Goal: Information Seeking & Learning: Learn about a topic

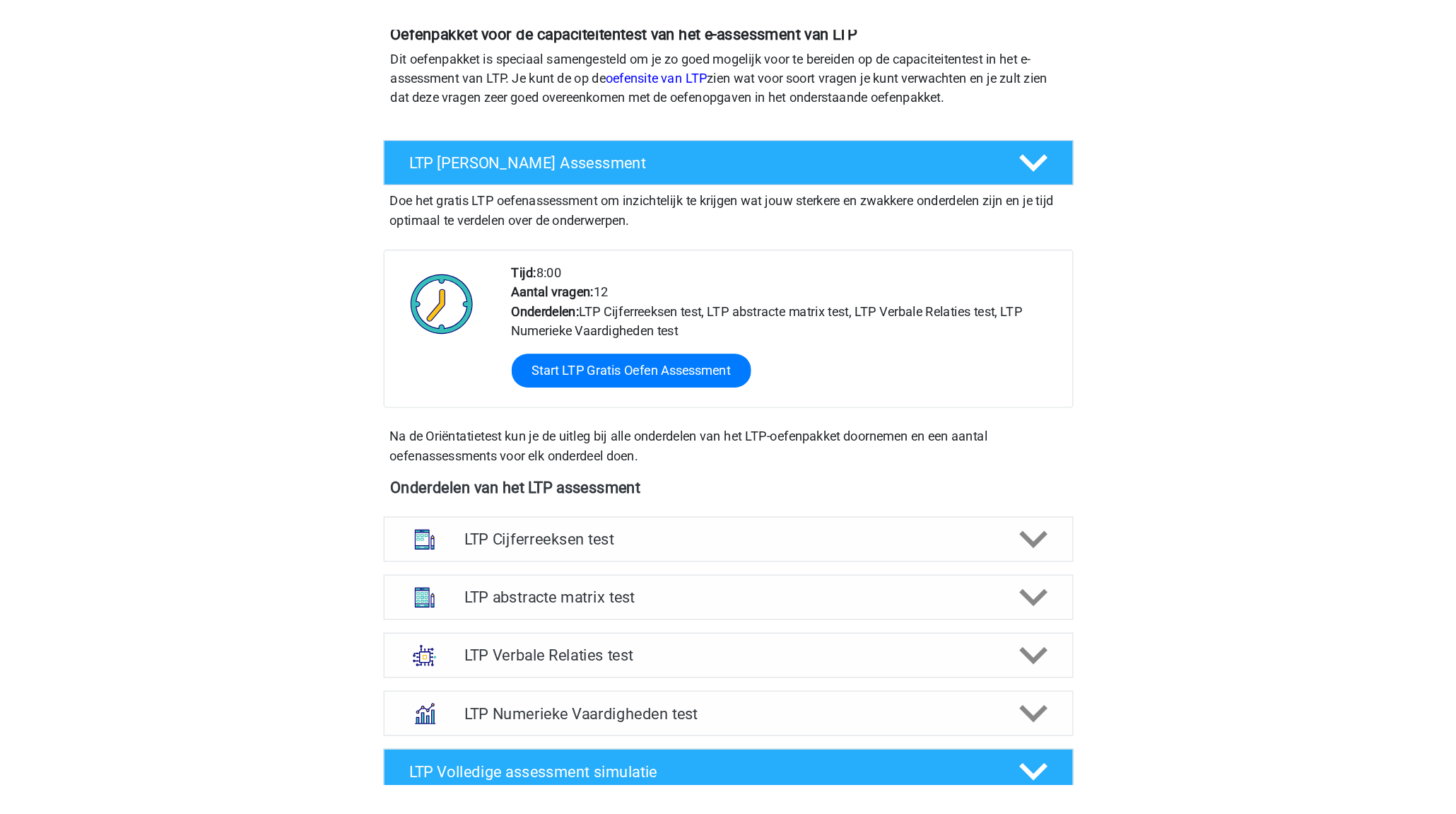
scroll to position [185, 0]
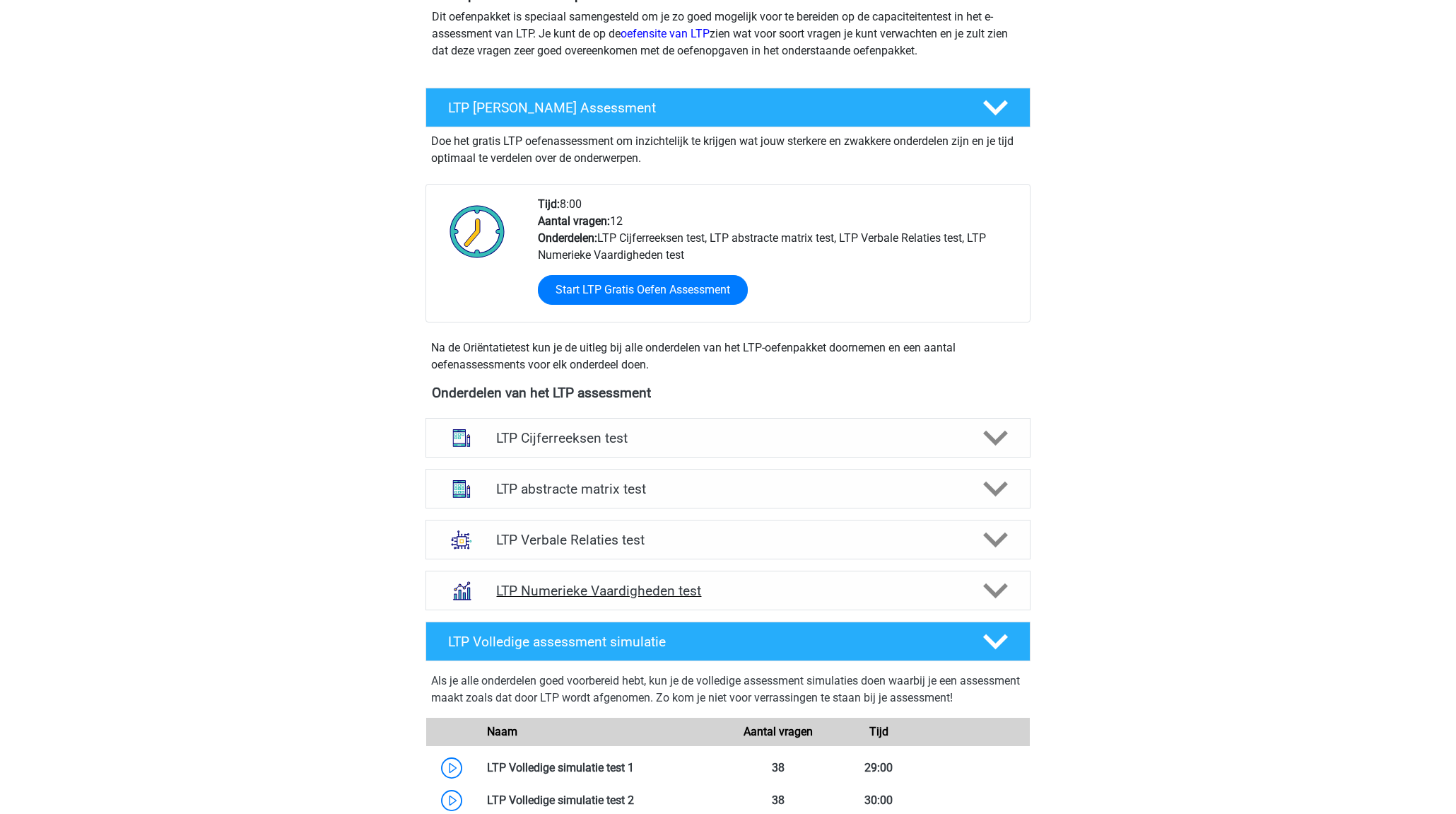
click at [1000, 588] on polygon at bounding box center [995, 590] width 25 height 15
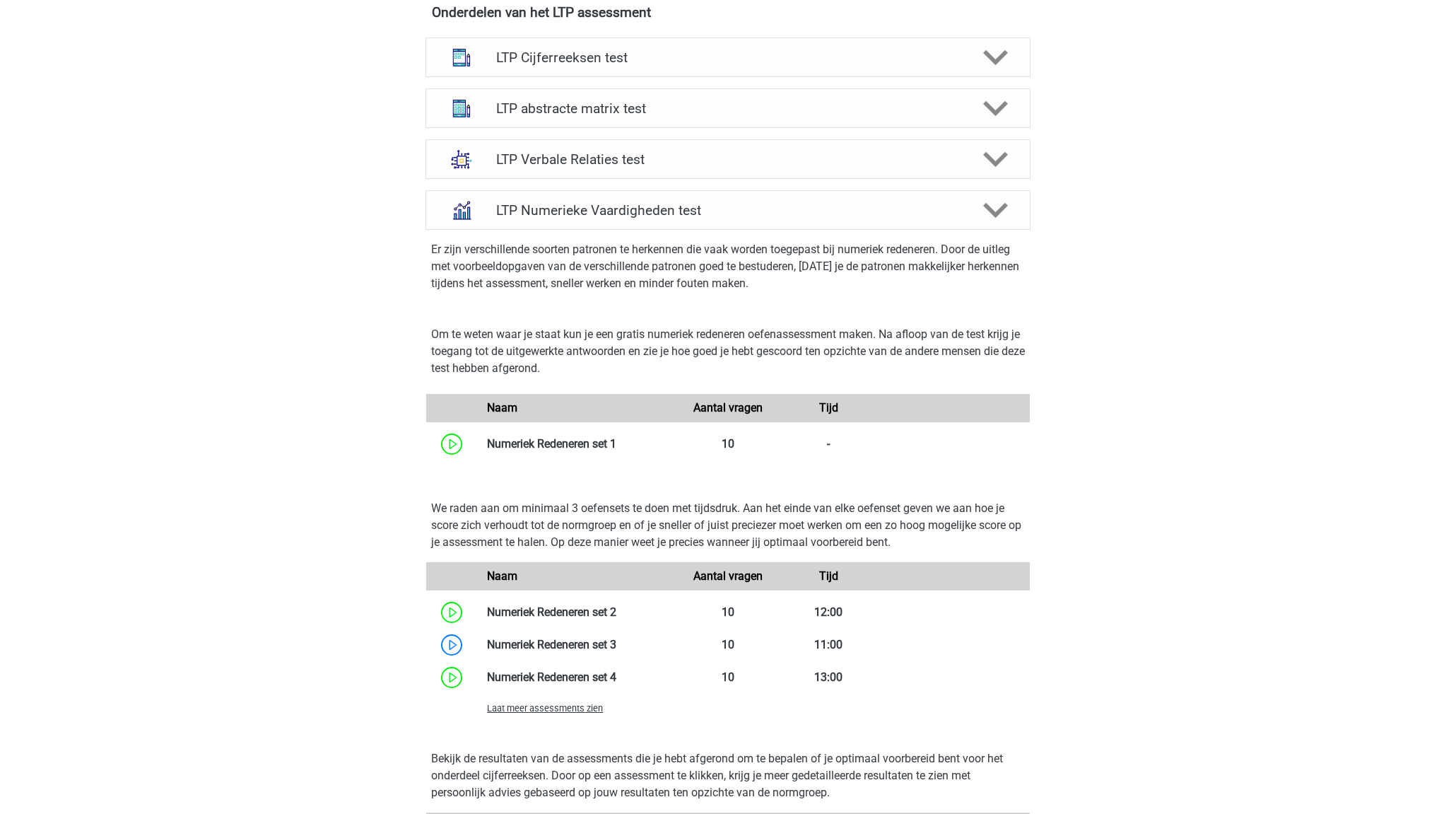
scroll to position [555, 0]
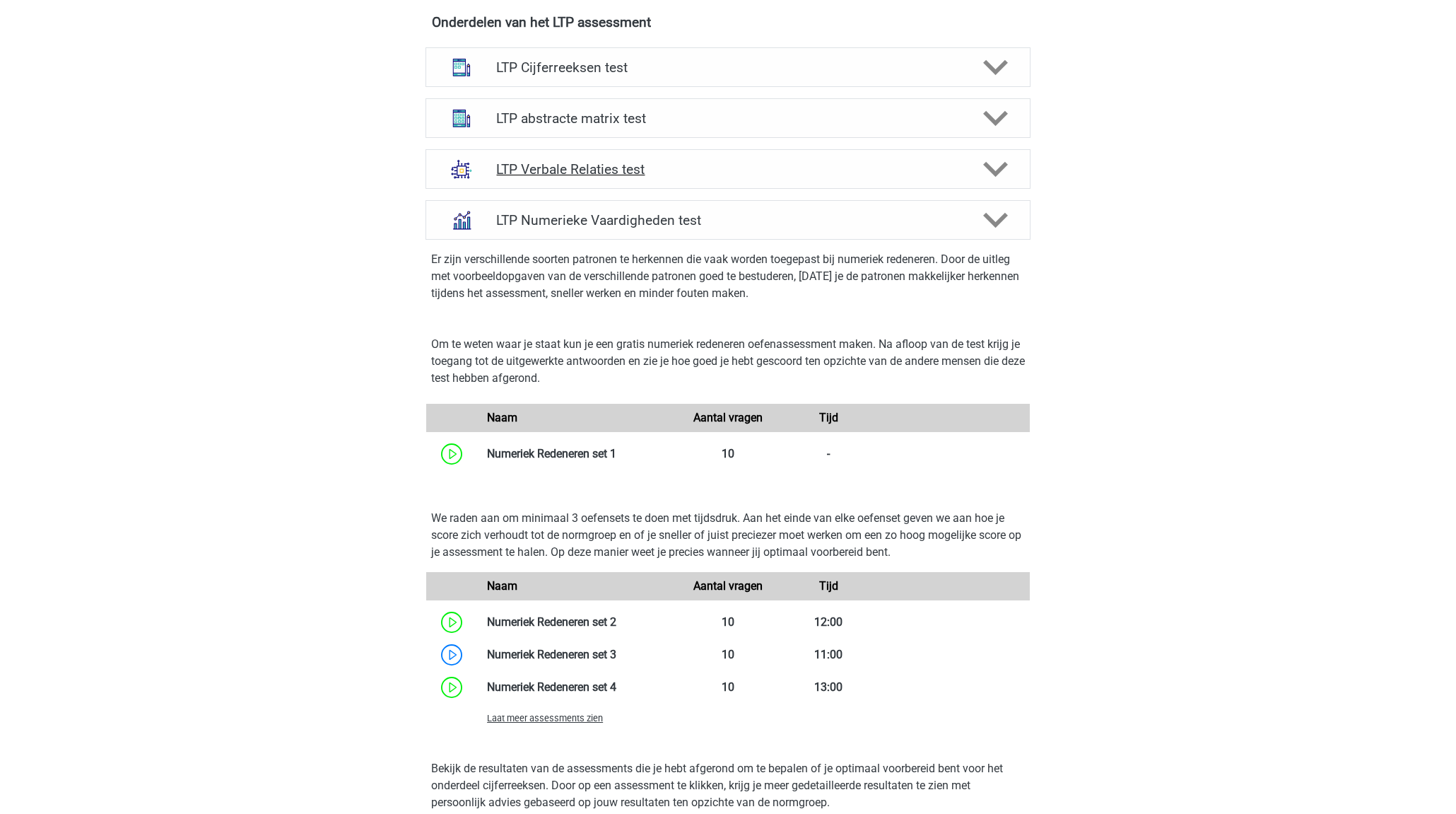
click at [994, 174] on polygon at bounding box center [995, 169] width 25 height 15
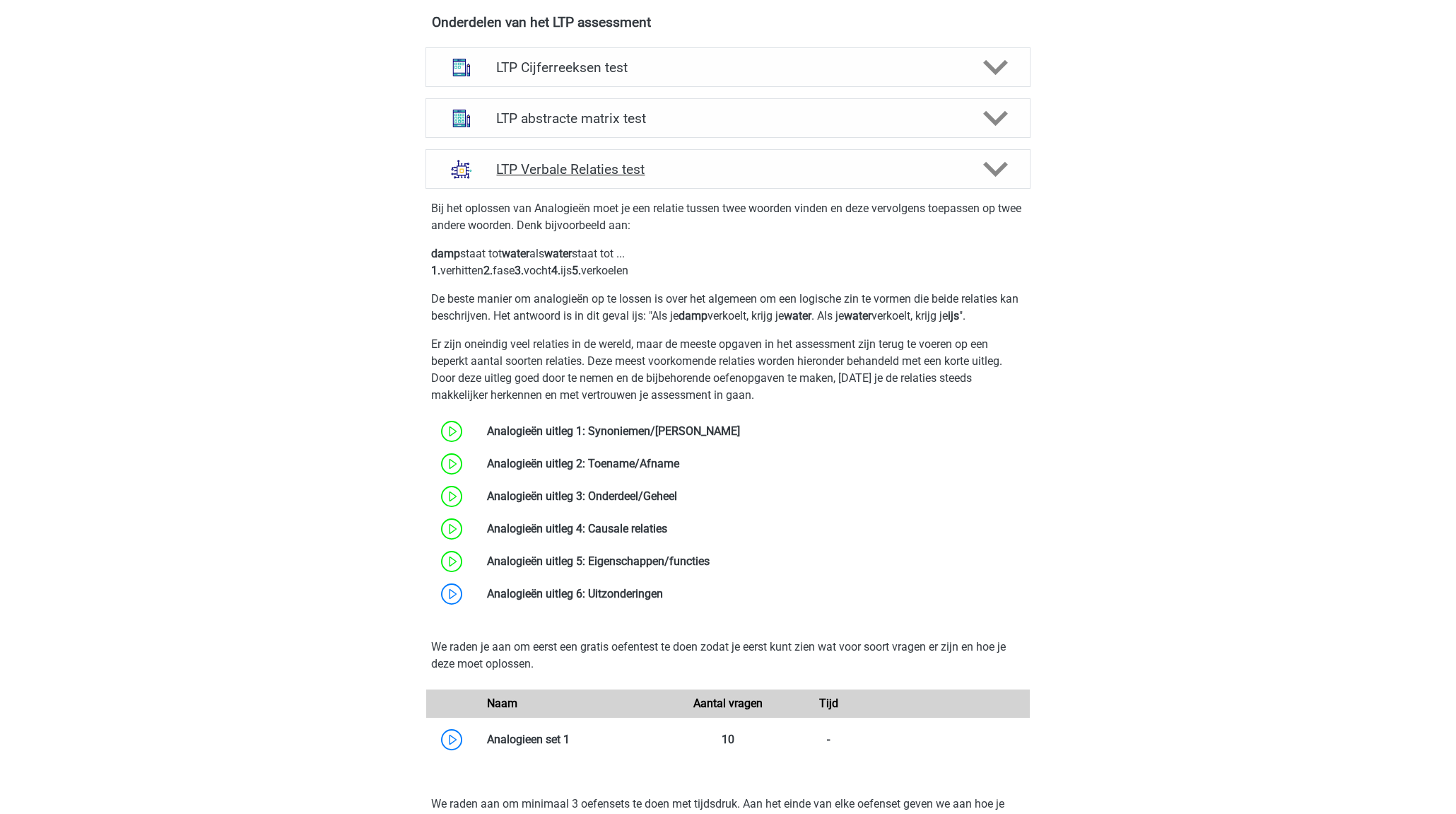
click at [997, 168] on icon at bounding box center [995, 169] width 25 height 25
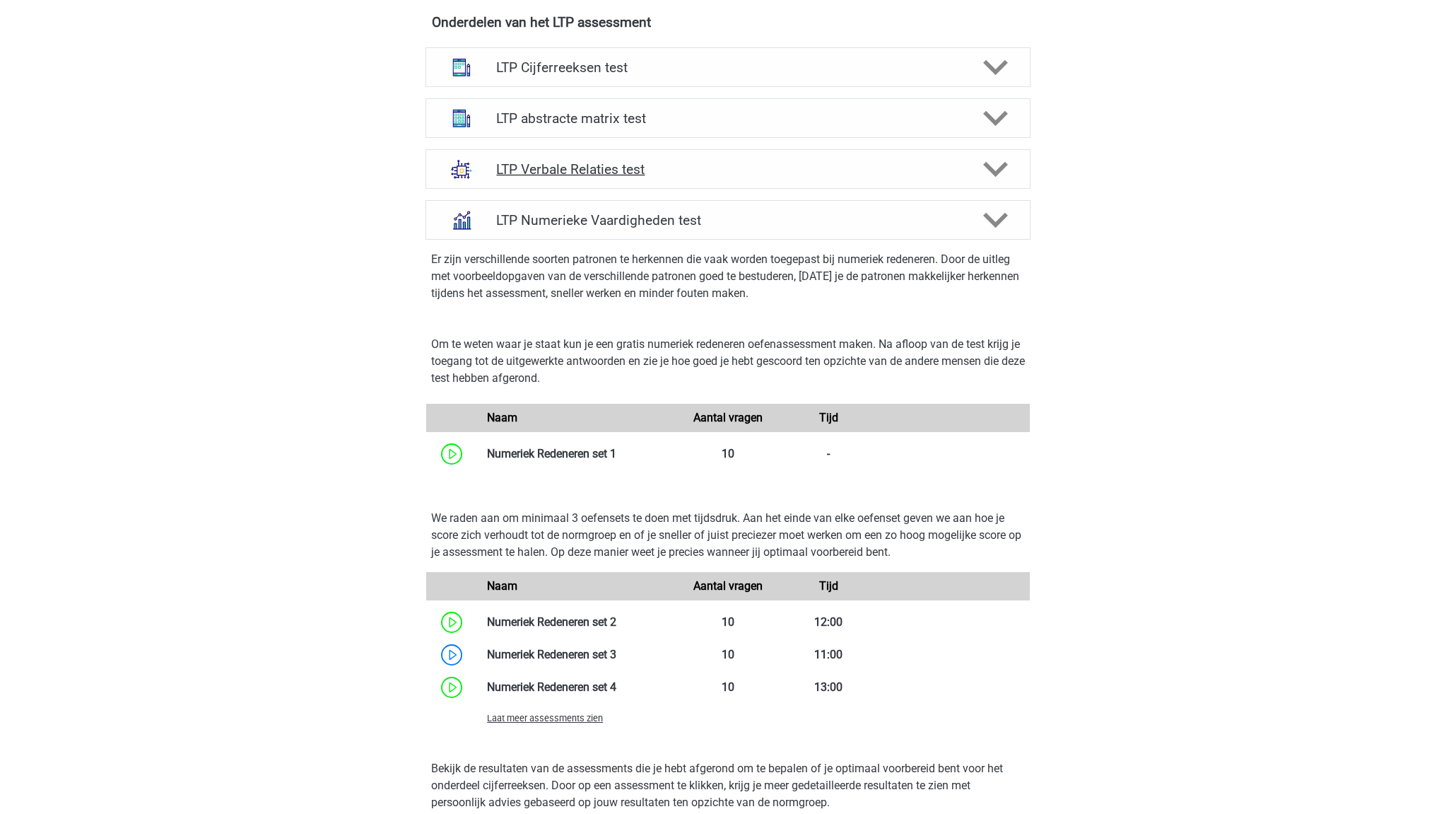
click at [997, 168] on icon at bounding box center [995, 169] width 25 height 25
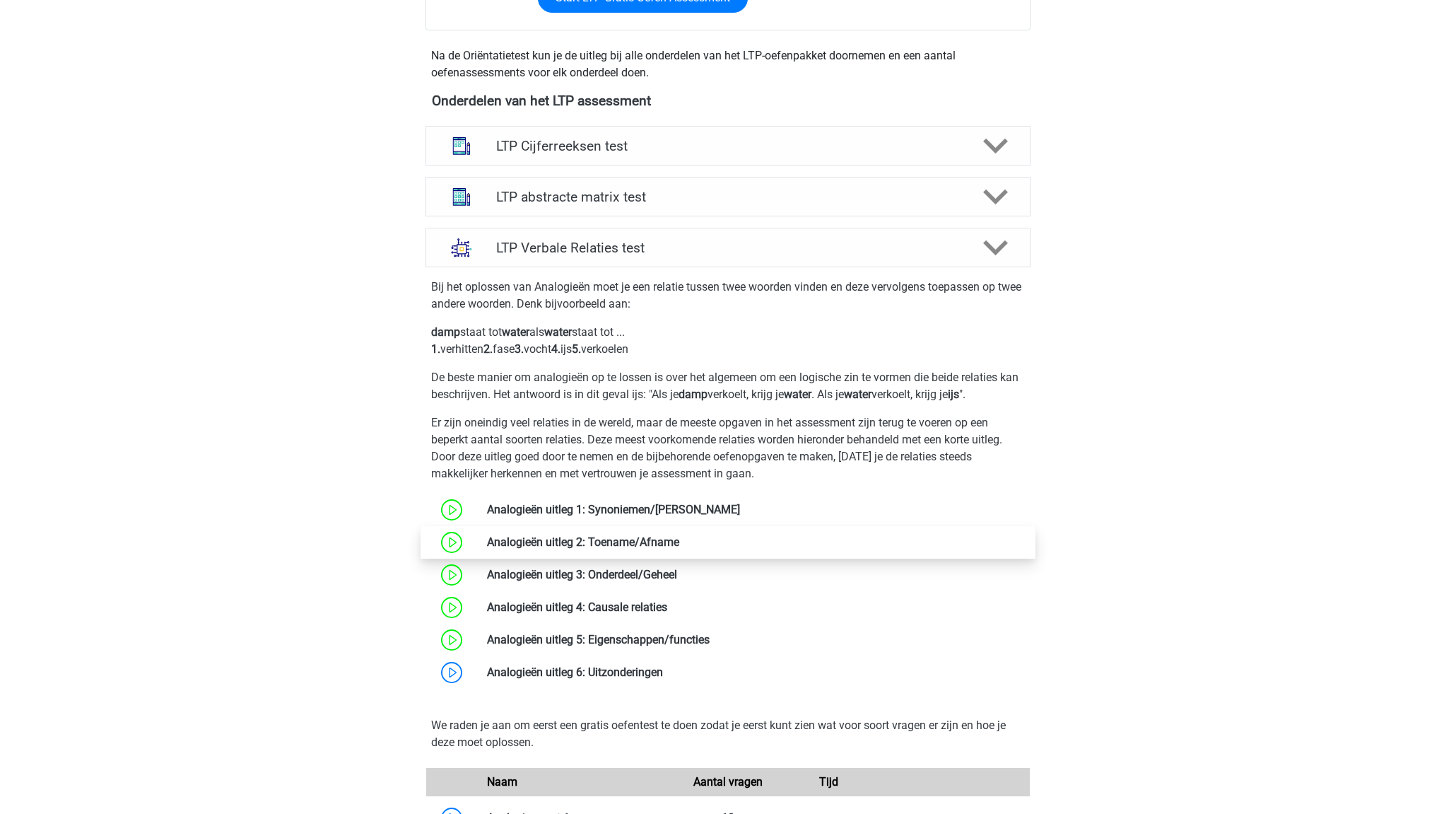
scroll to position [441, 0]
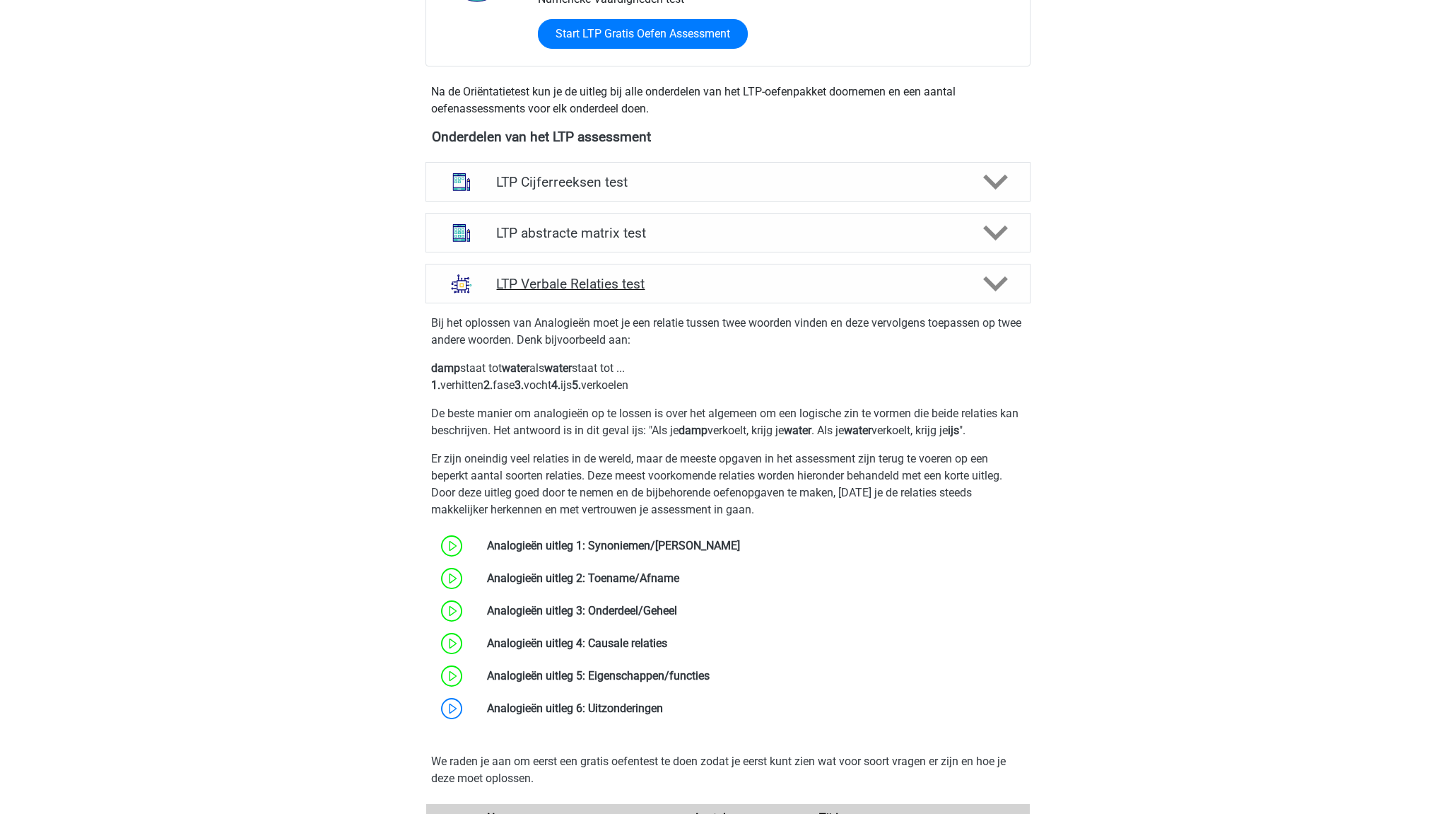
click at [874, 294] on div "LTP Verbale Relaties test" at bounding box center [727, 283] width 605 height 40
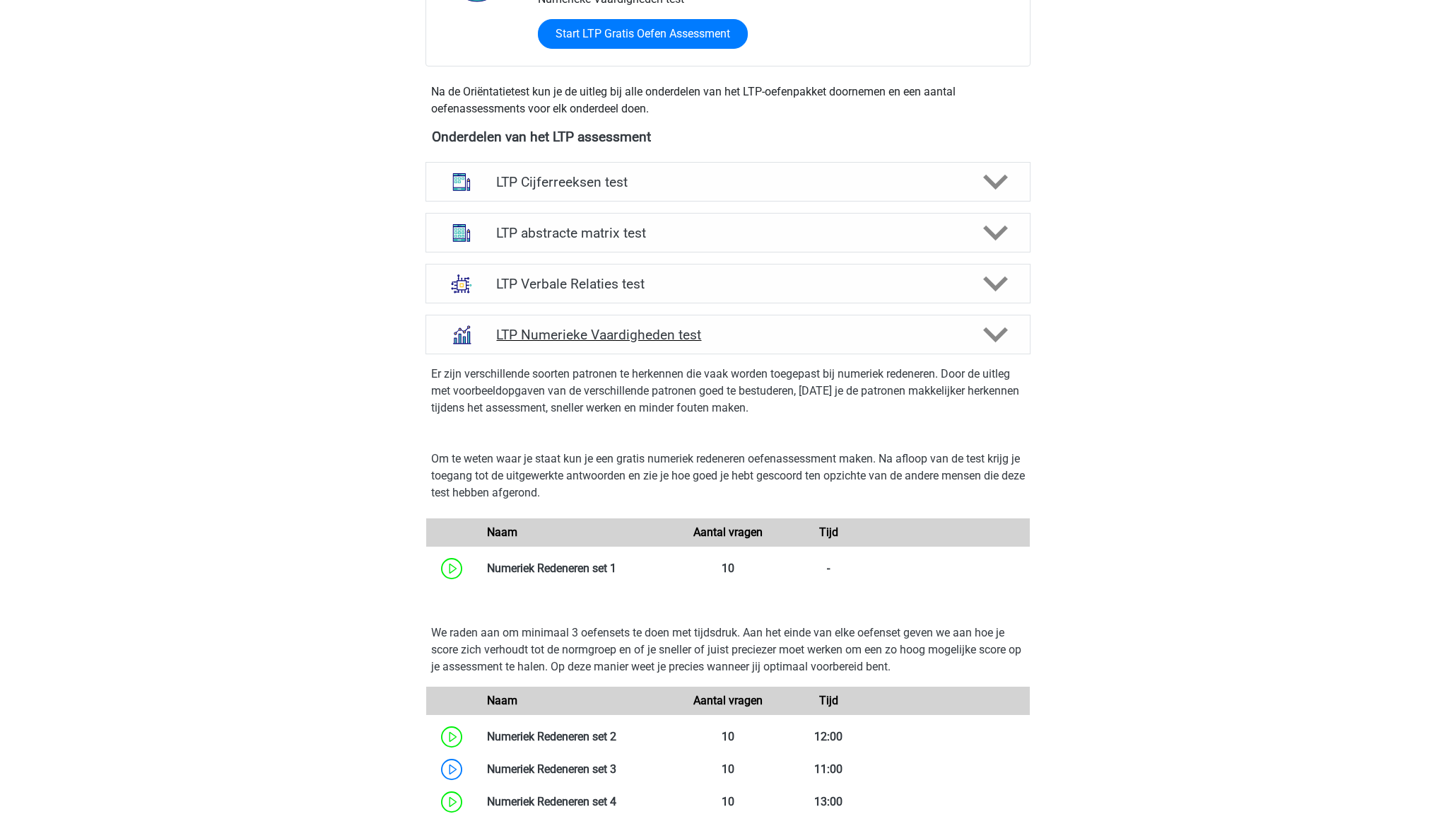
click at [727, 342] on h4 "LTP Numerieke Vaardigheden test" at bounding box center [727, 335] width 463 height 16
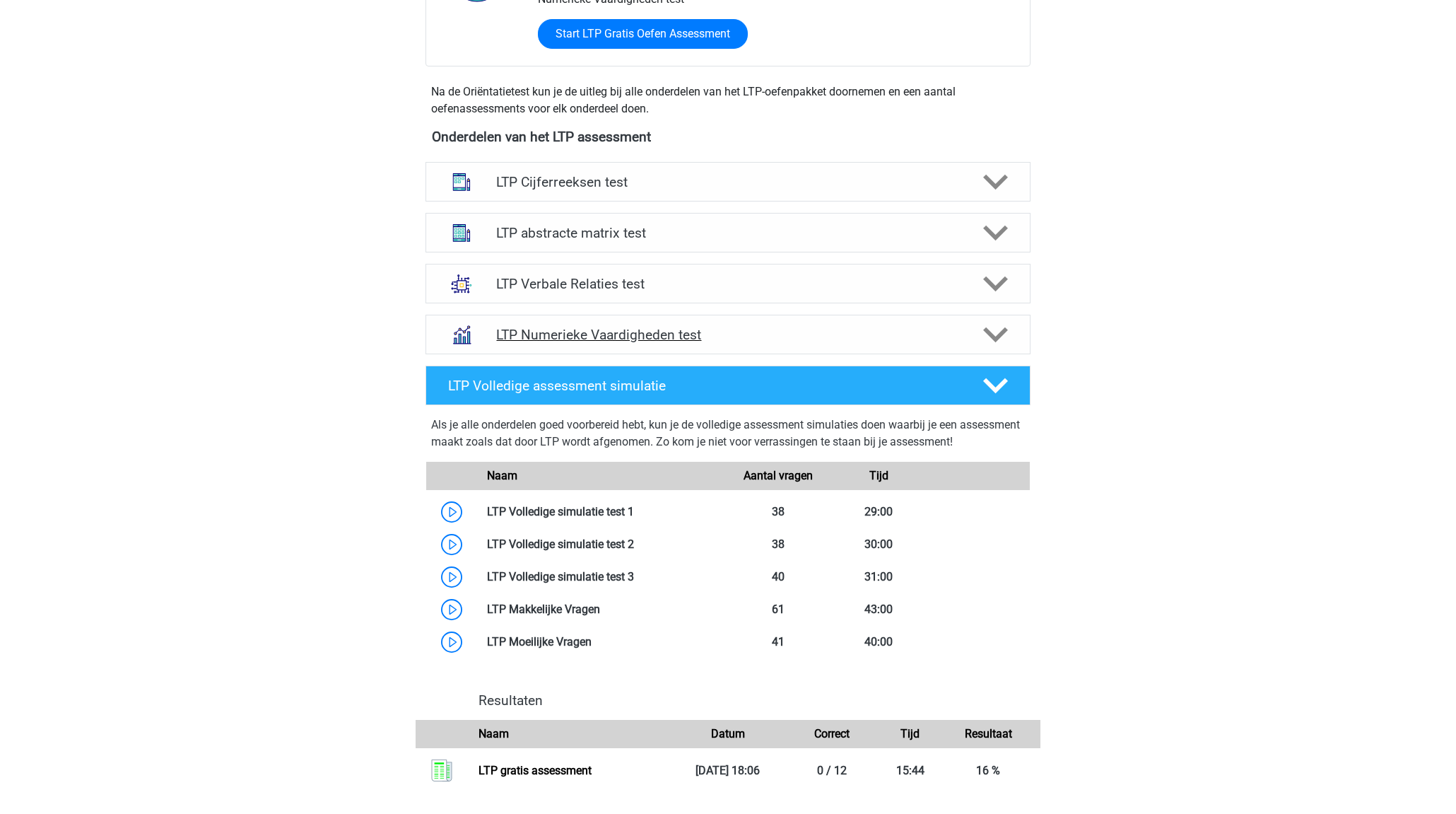
click at [731, 339] on h4 "LTP Numerieke Vaardigheden test" at bounding box center [727, 335] width 463 height 16
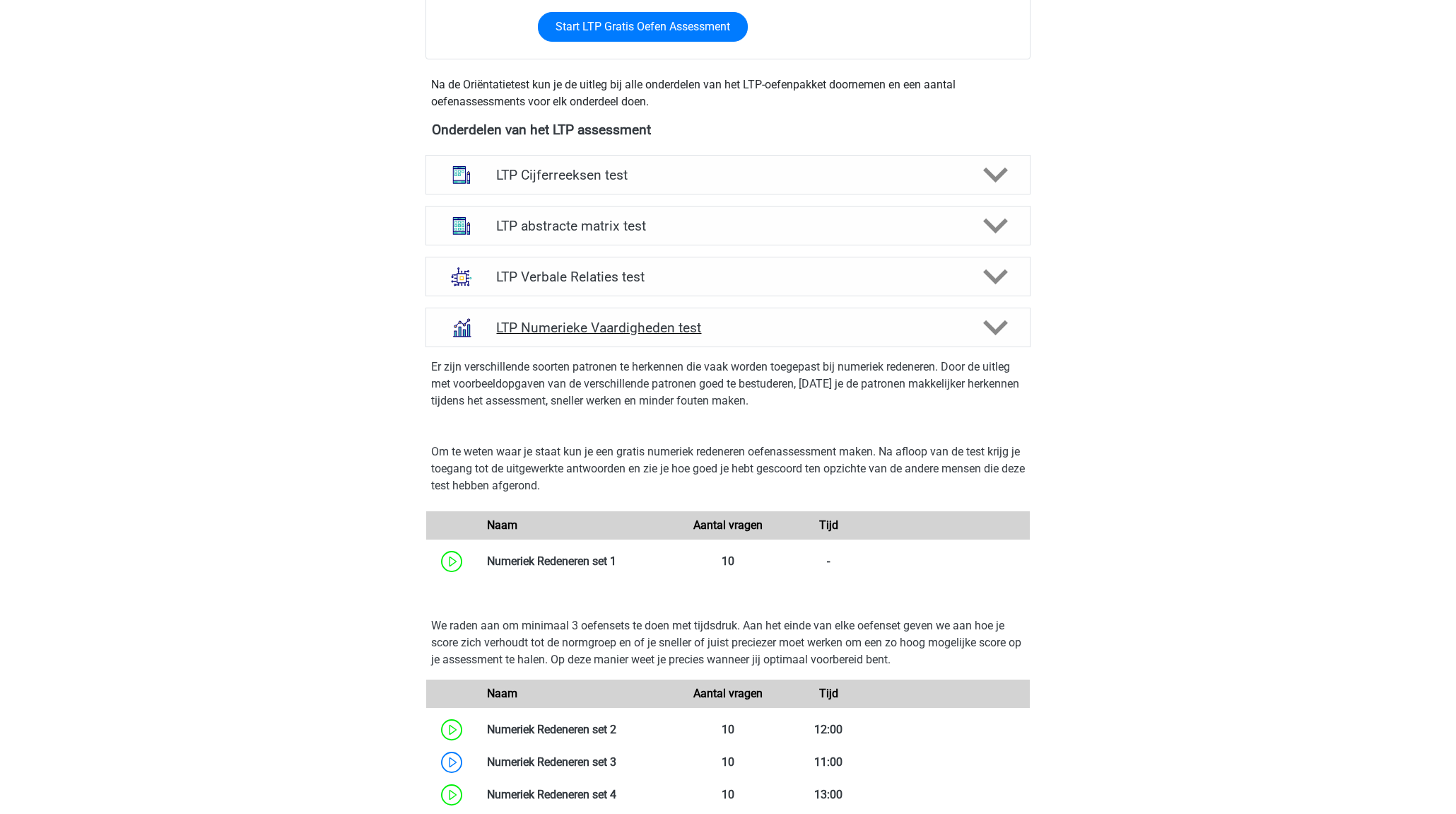
scroll to position [445, 0]
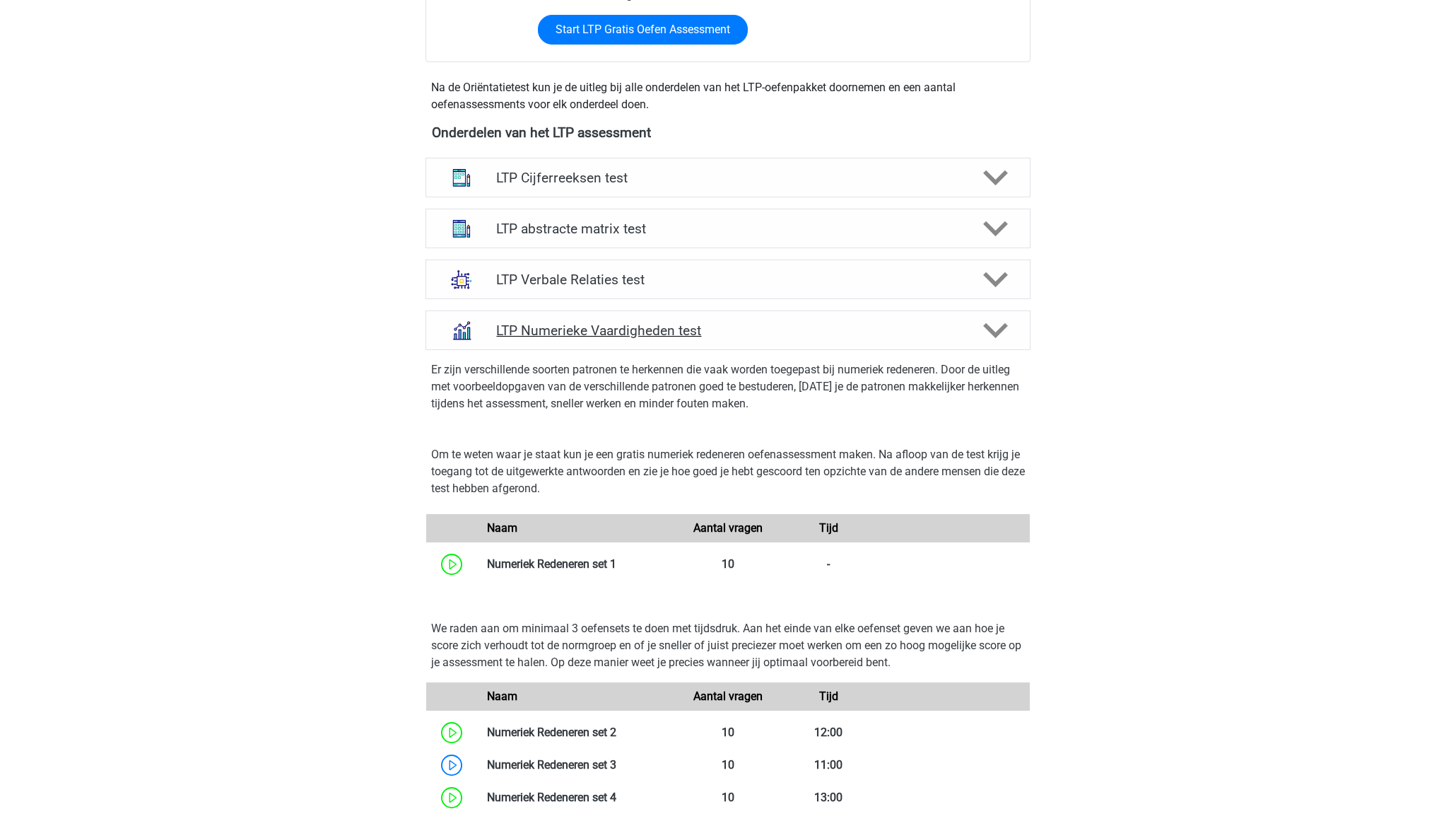
click at [790, 338] on div "LTP Numerieke Vaardigheden test" at bounding box center [727, 330] width 605 height 40
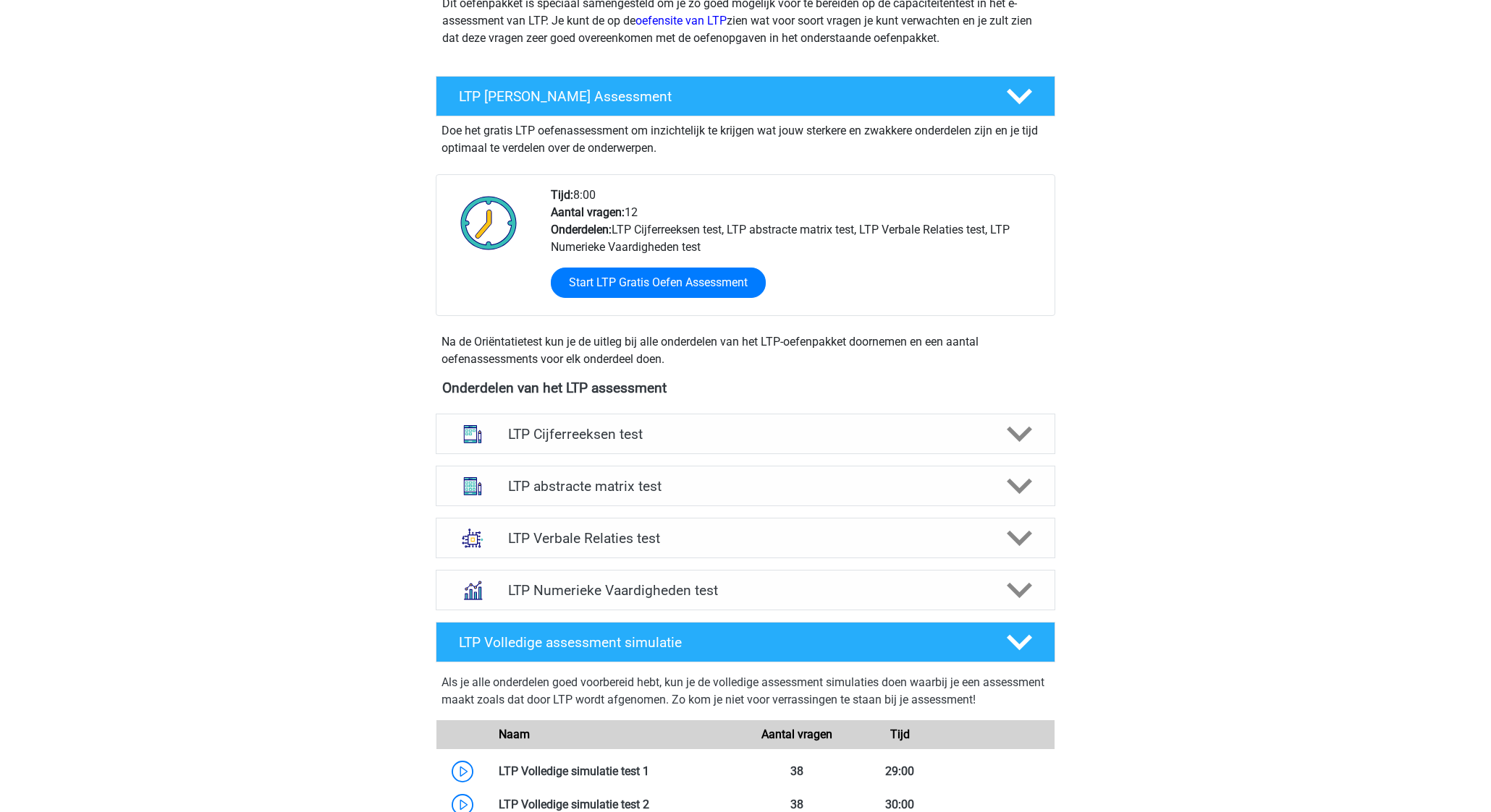
scroll to position [204, 0]
click at [787, 548] on div "LTP Verbale Relaties test" at bounding box center [745, 538] width 619 height 41
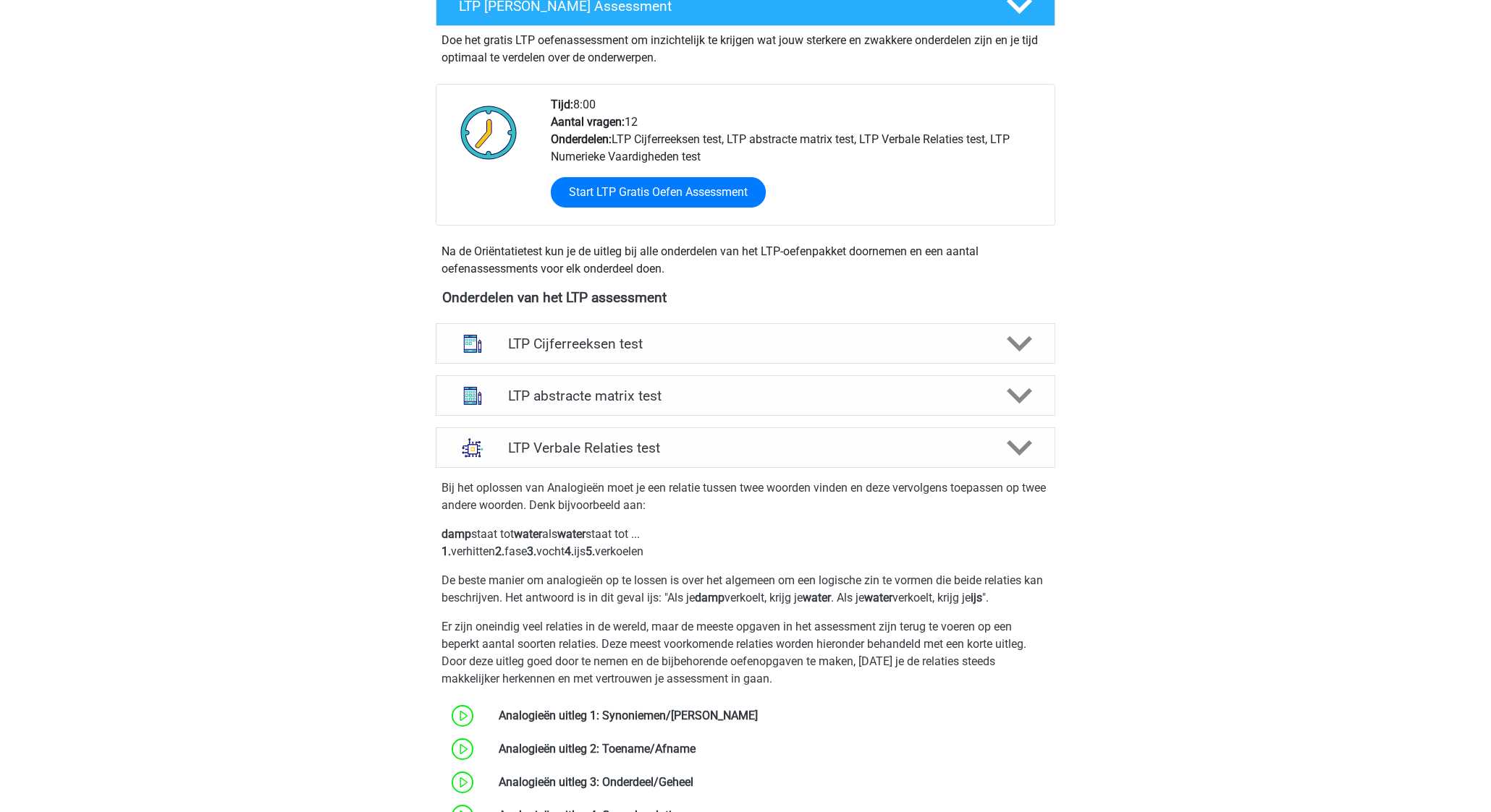
scroll to position [288, 0]
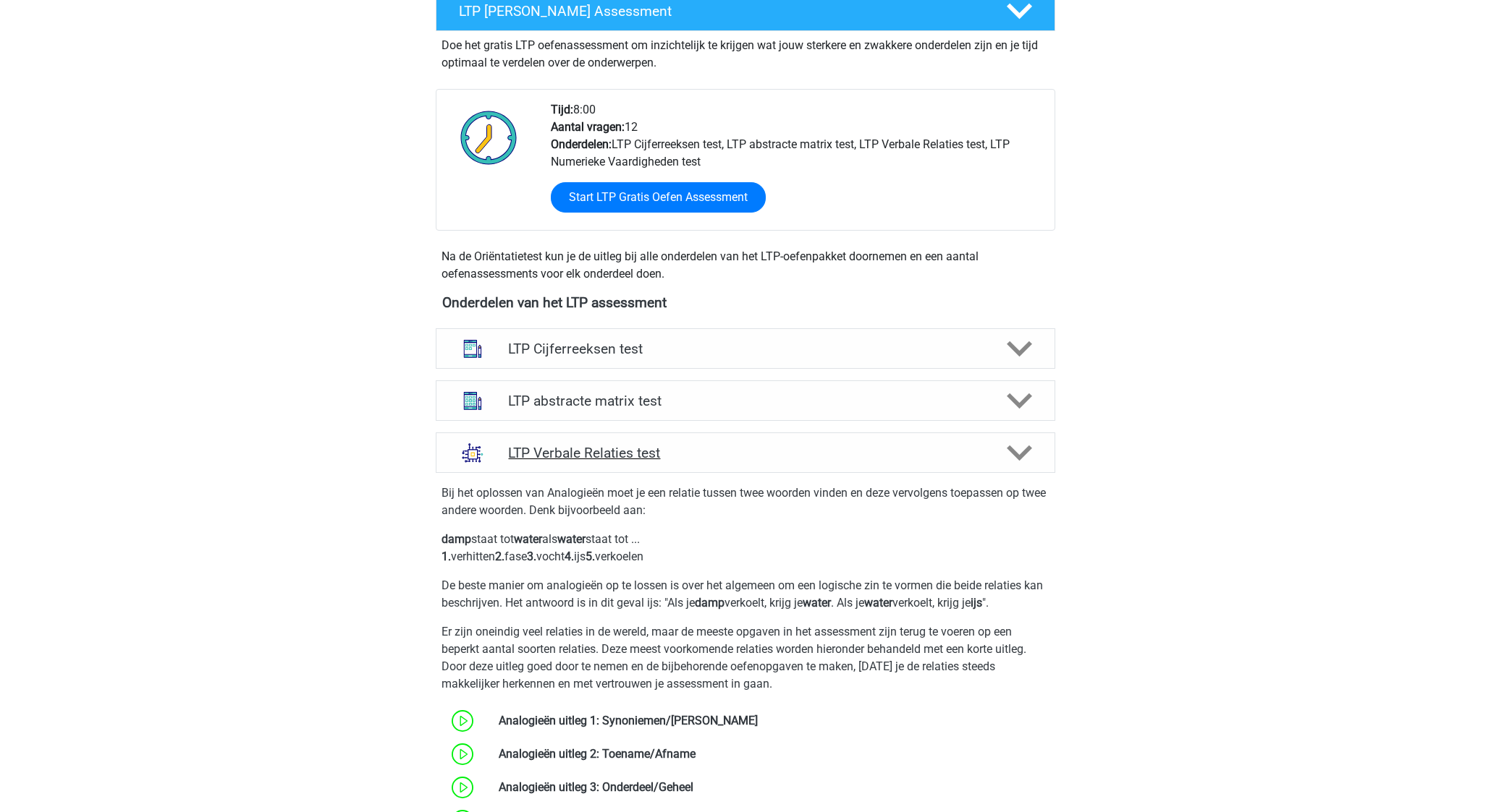
click at [720, 458] on h4 "LTP Verbale Relaties test" at bounding box center [745, 453] width 474 height 16
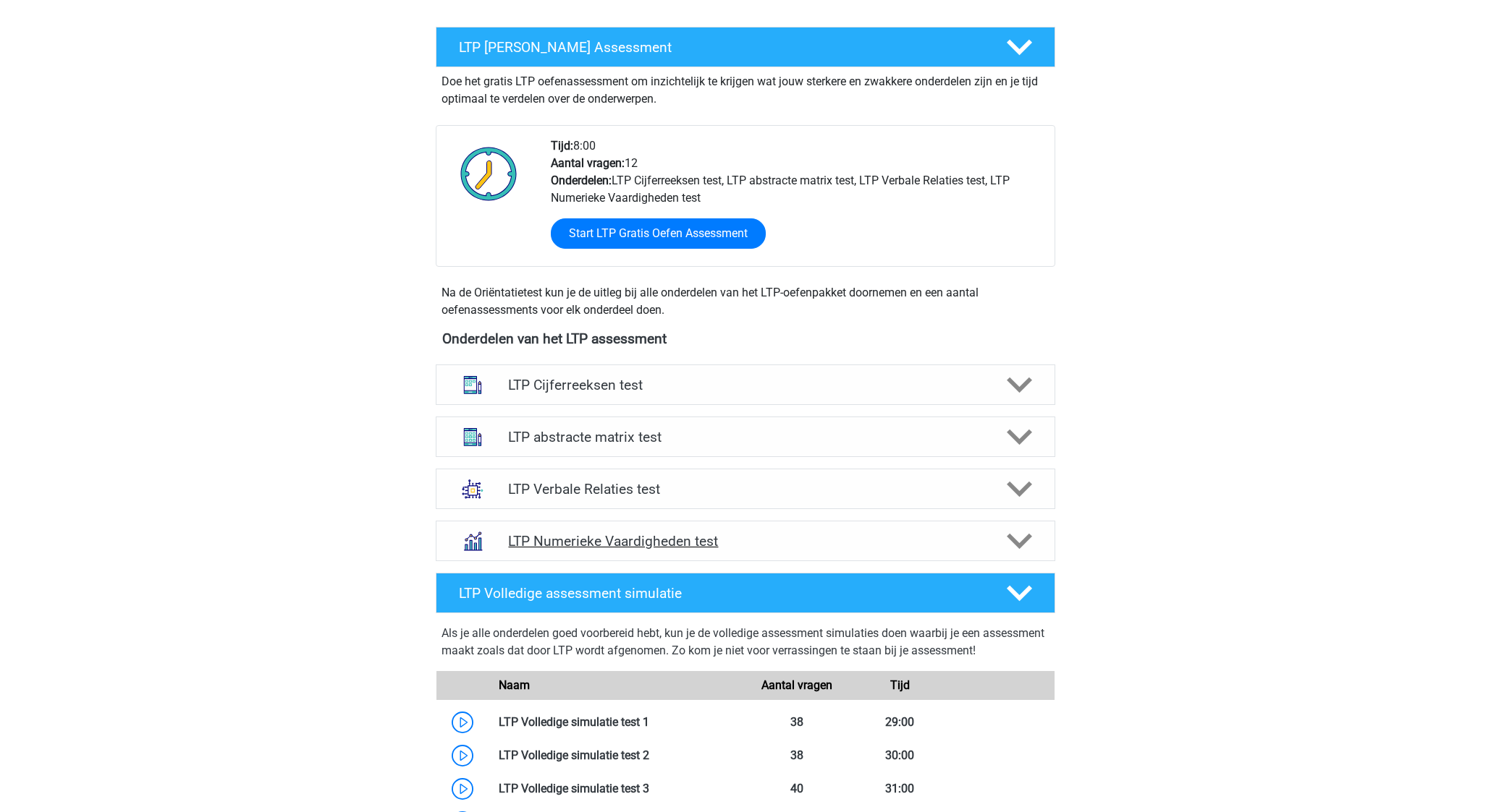
scroll to position [308, 0]
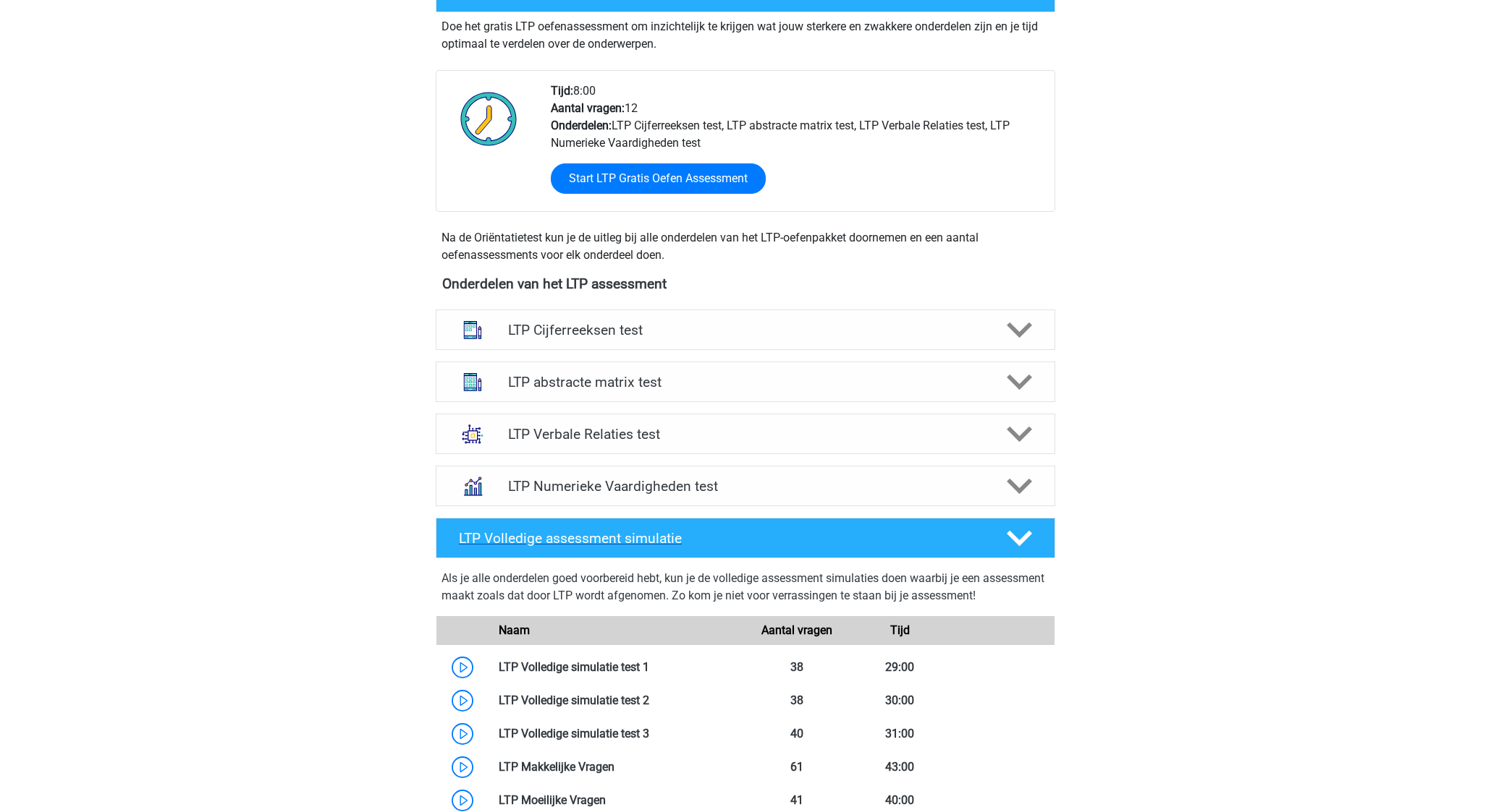
click at [832, 531] on h4 "LTP Volledige assessment simulatie" at bounding box center [720, 539] width 524 height 16
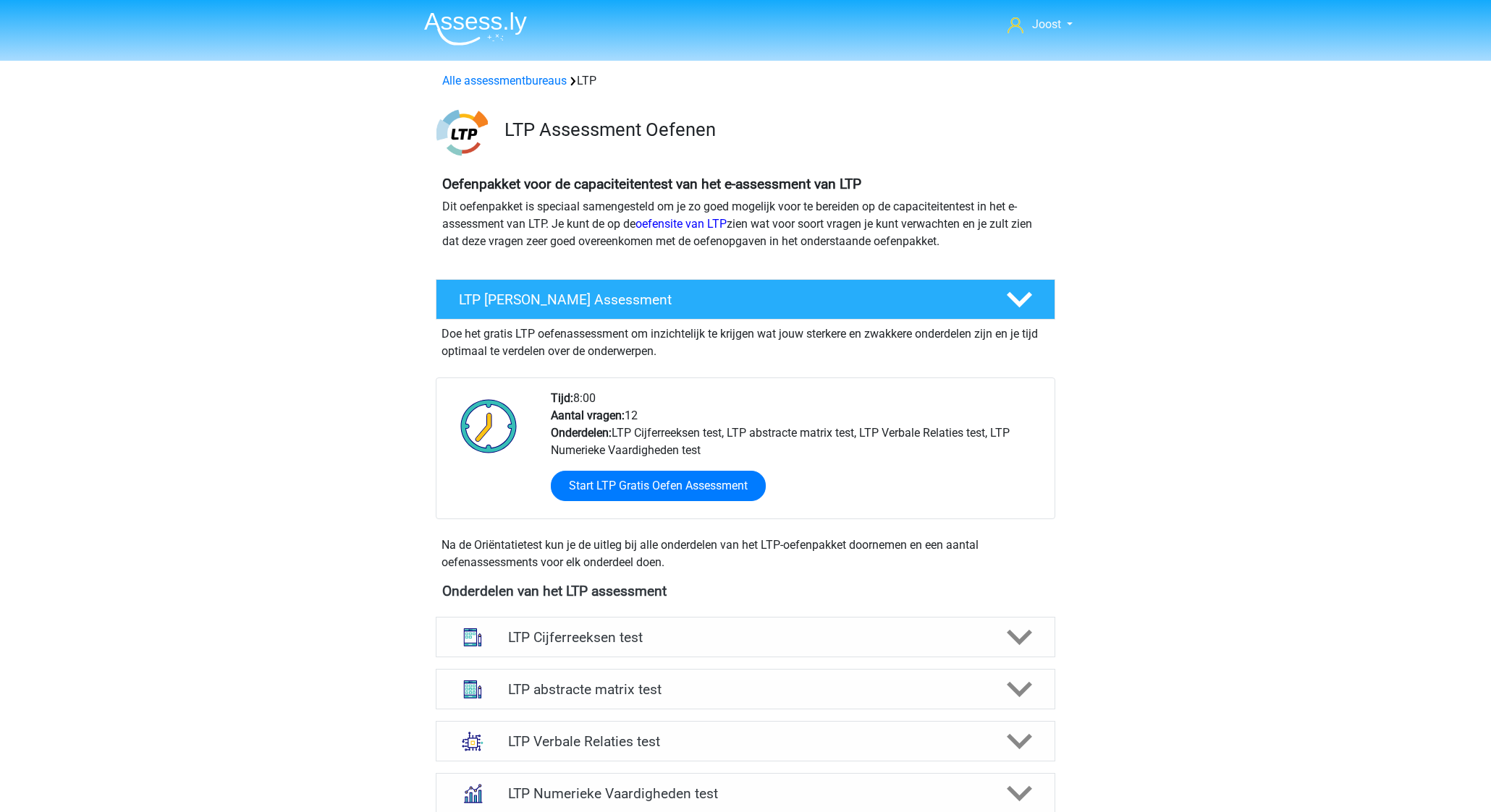
scroll to position [0, 0]
click at [539, 78] on link "Alle assessmentbureaus" at bounding box center [504, 80] width 124 height 13
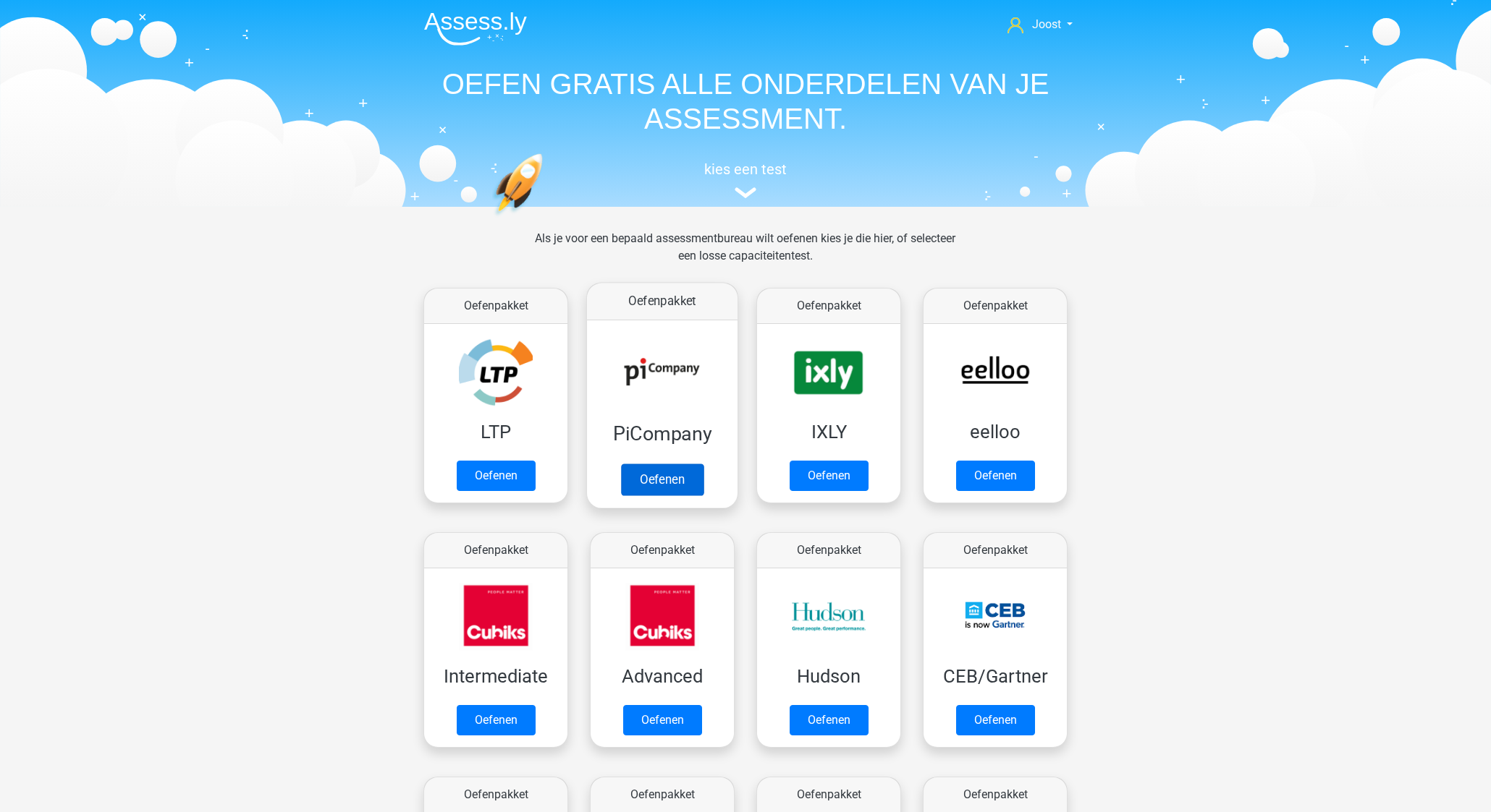
click at [666, 464] on link "Oefenen" at bounding box center [662, 479] width 83 height 32
click at [815, 464] on link "Oefenen" at bounding box center [828, 479] width 83 height 32
click at [967, 464] on link "Oefenen" at bounding box center [994, 479] width 83 height 32
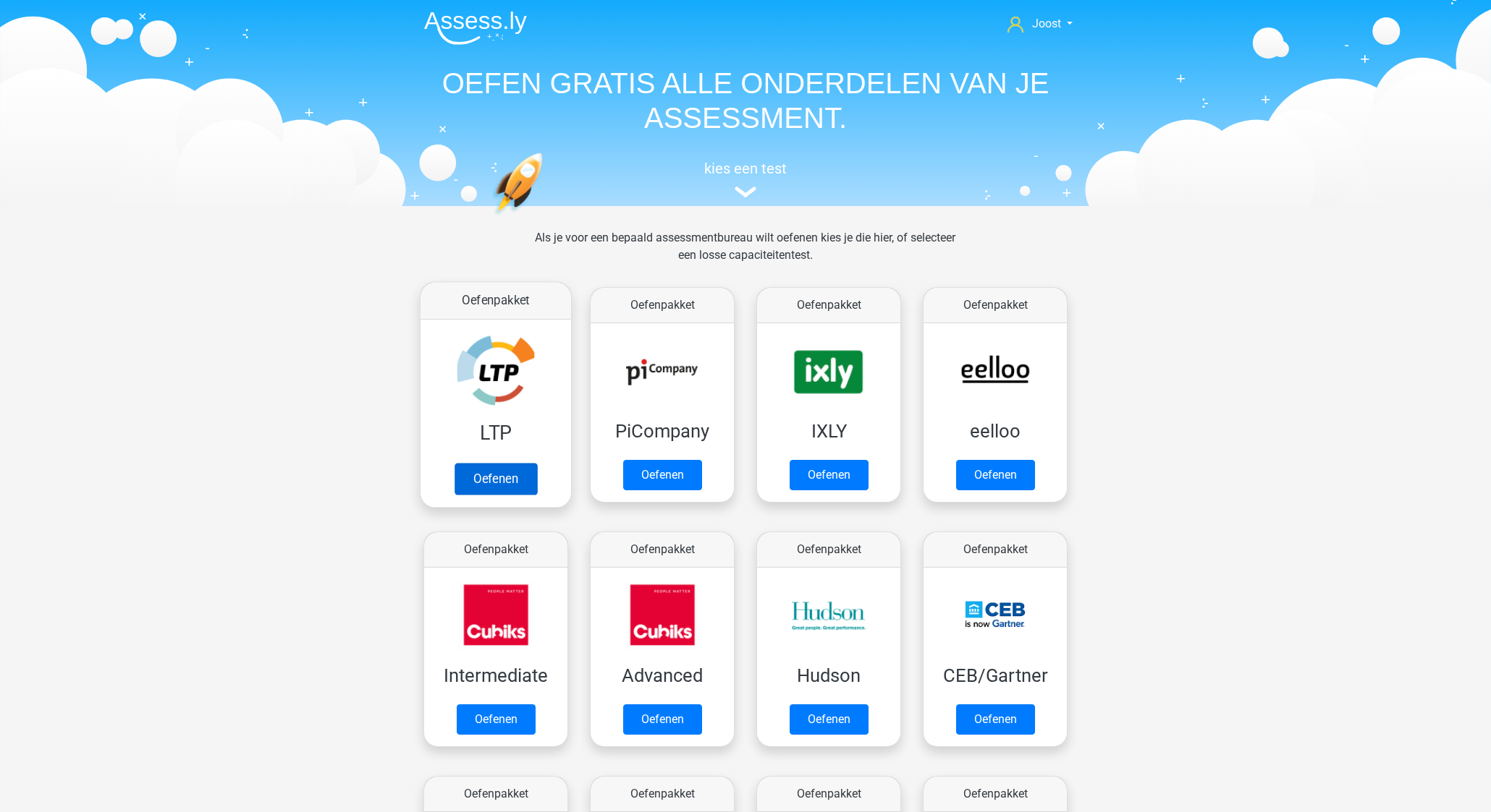
click at [480, 463] on link "Oefenen" at bounding box center [495, 478] width 83 height 32
click at [621, 463] on link "Oefenen" at bounding box center [662, 478] width 83 height 32
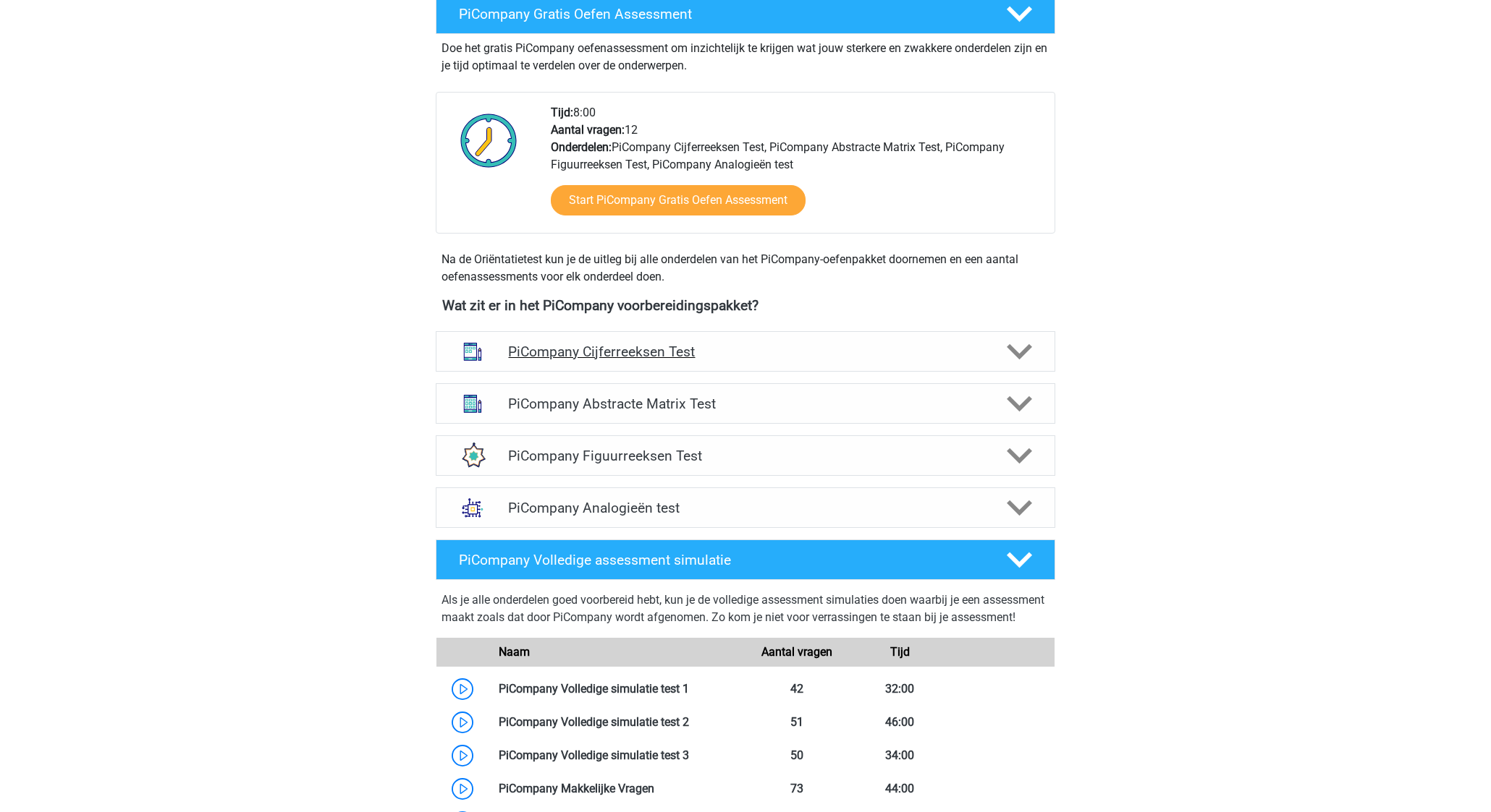
scroll to position [298, 0]
click at [795, 516] on h4 "PiCompany Analogieën test" at bounding box center [745, 507] width 474 height 16
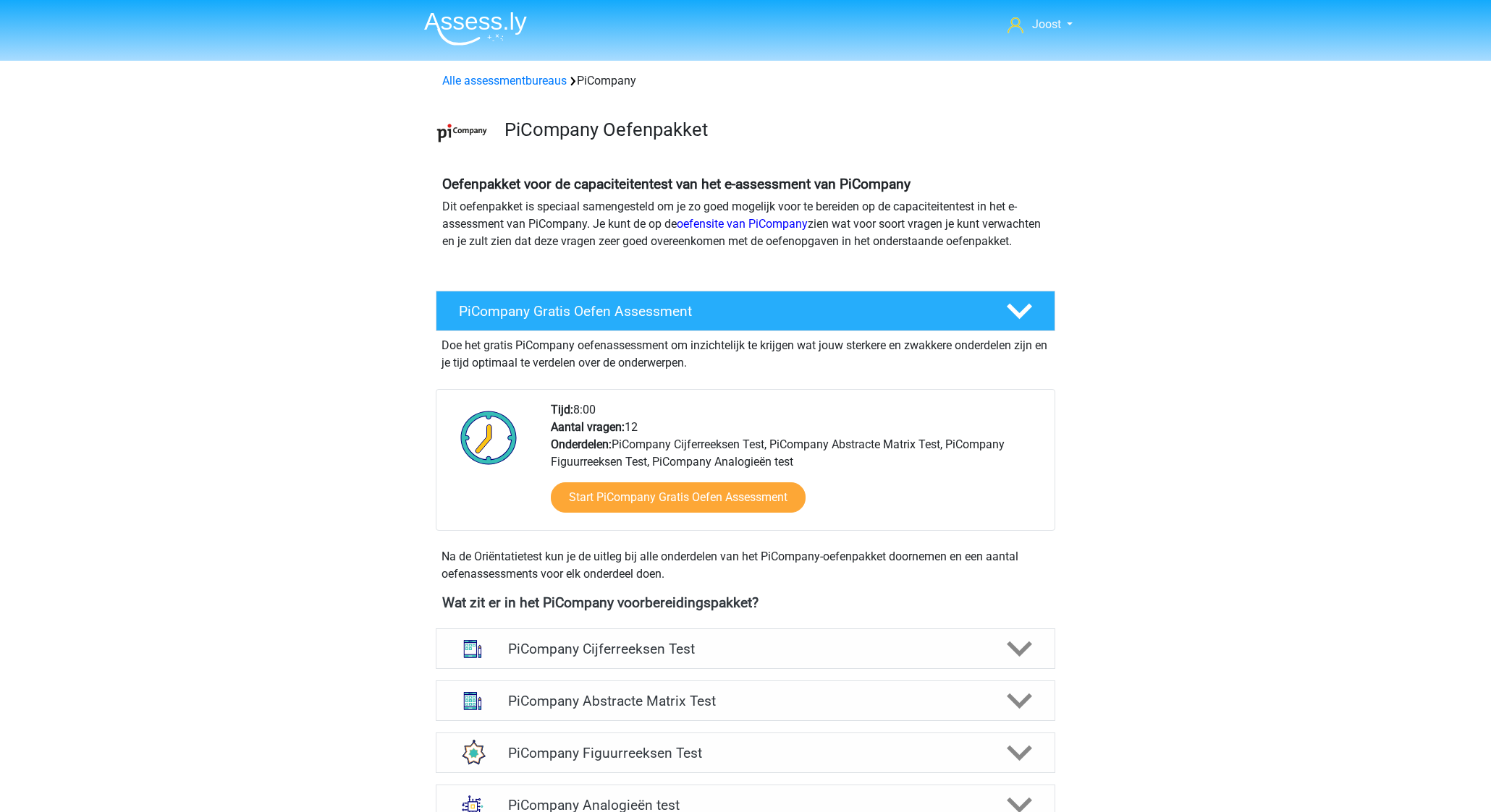
scroll to position [0, 0]
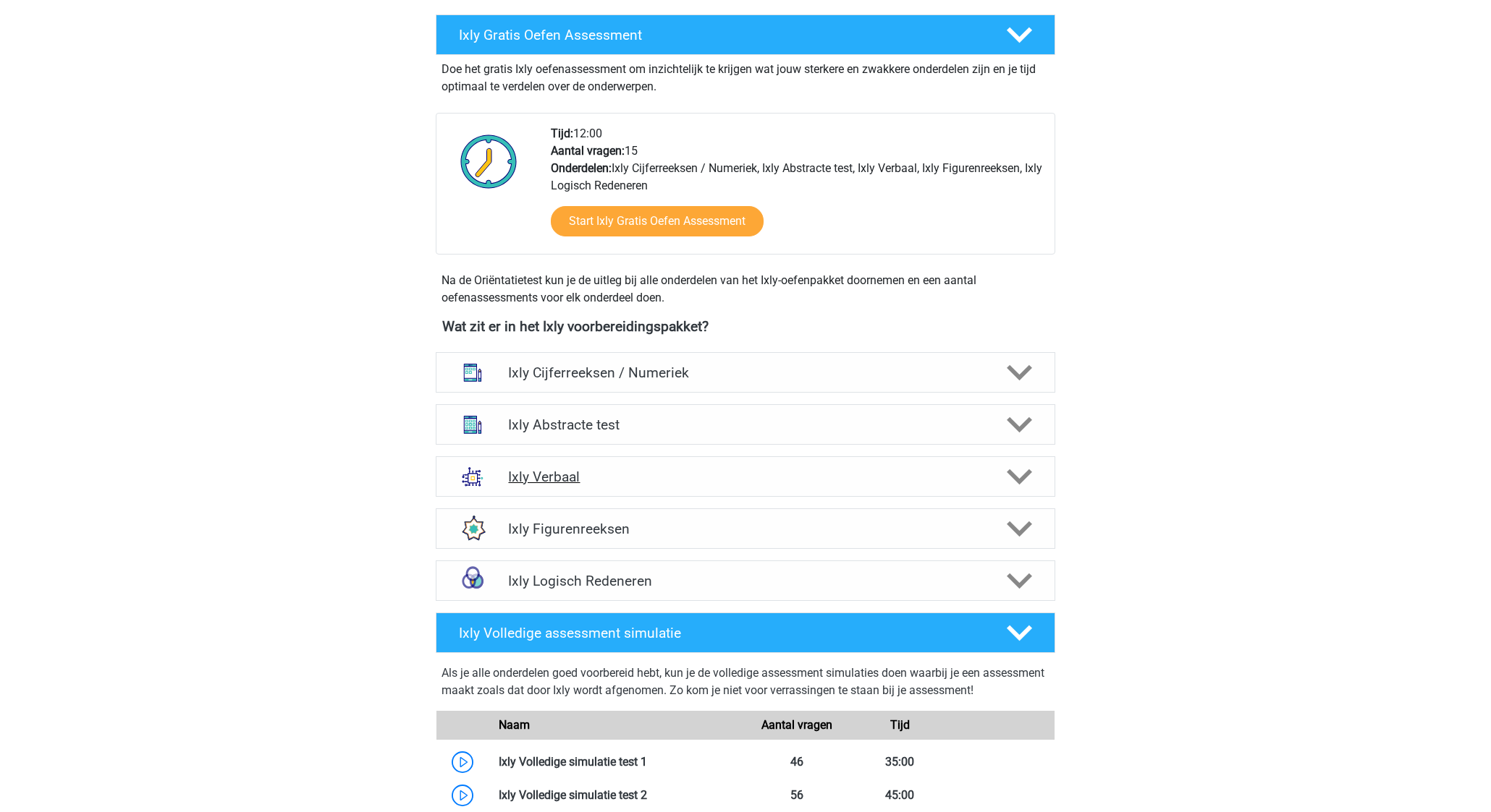
scroll to position [276, 0]
click at [772, 527] on h4 "Ixly Figurenreeksen" at bounding box center [745, 529] width 474 height 16
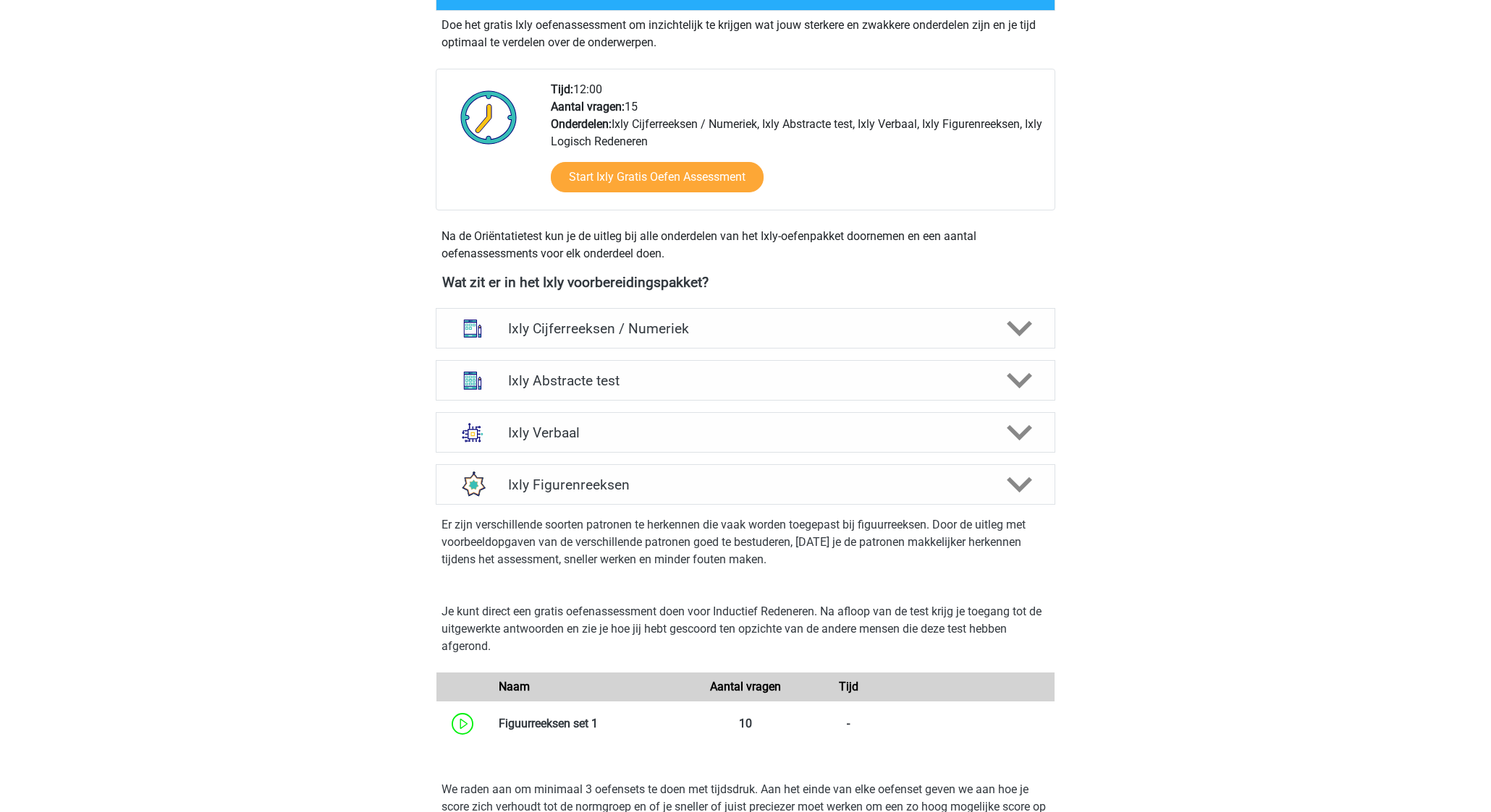
scroll to position [334, 0]
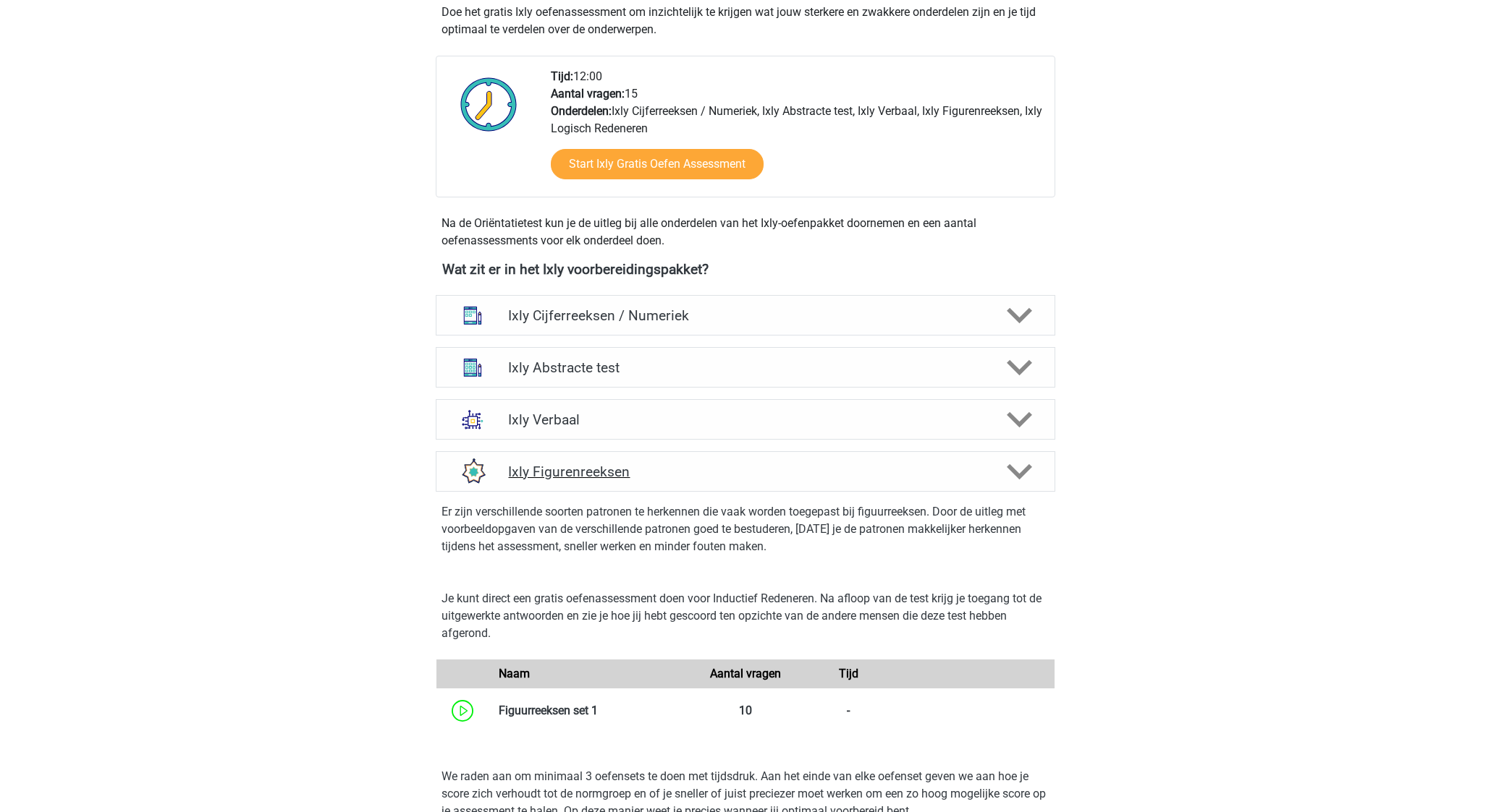
click at [792, 481] on div "Ixly Figurenreeksen" at bounding box center [745, 472] width 619 height 41
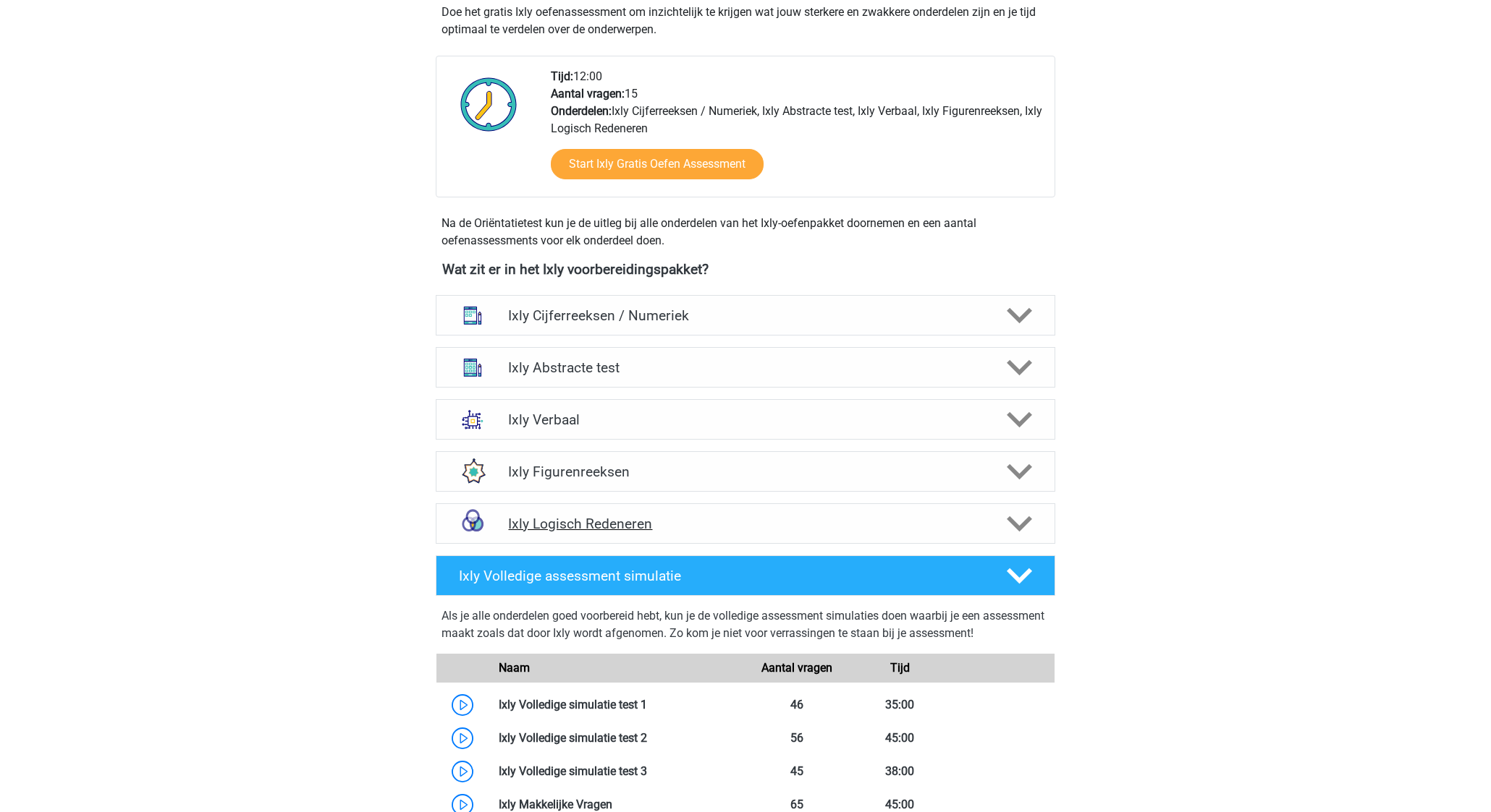
click at [783, 519] on h4 "Ixly Logisch Redeneren" at bounding box center [745, 524] width 474 height 16
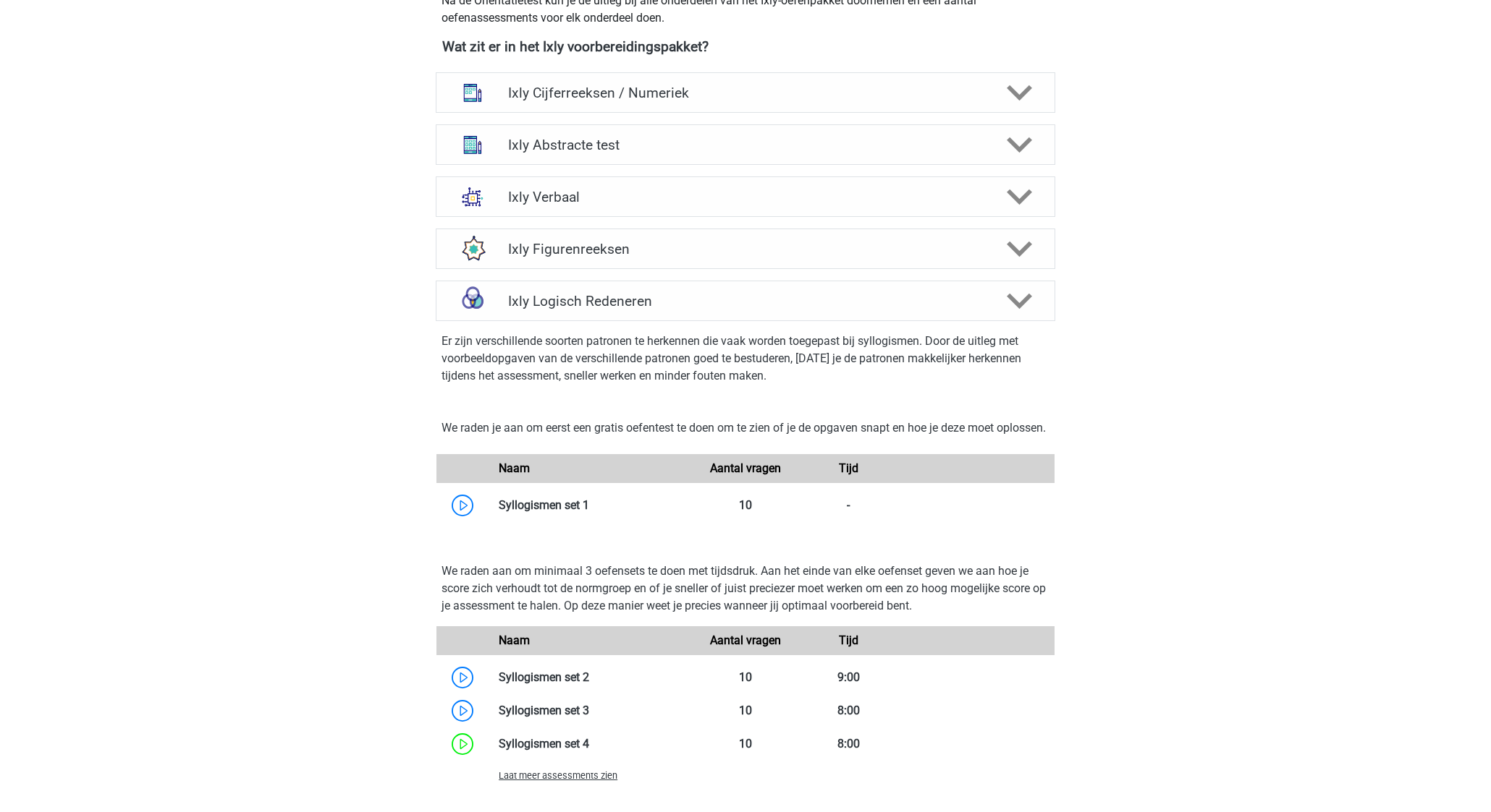
scroll to position [549, 0]
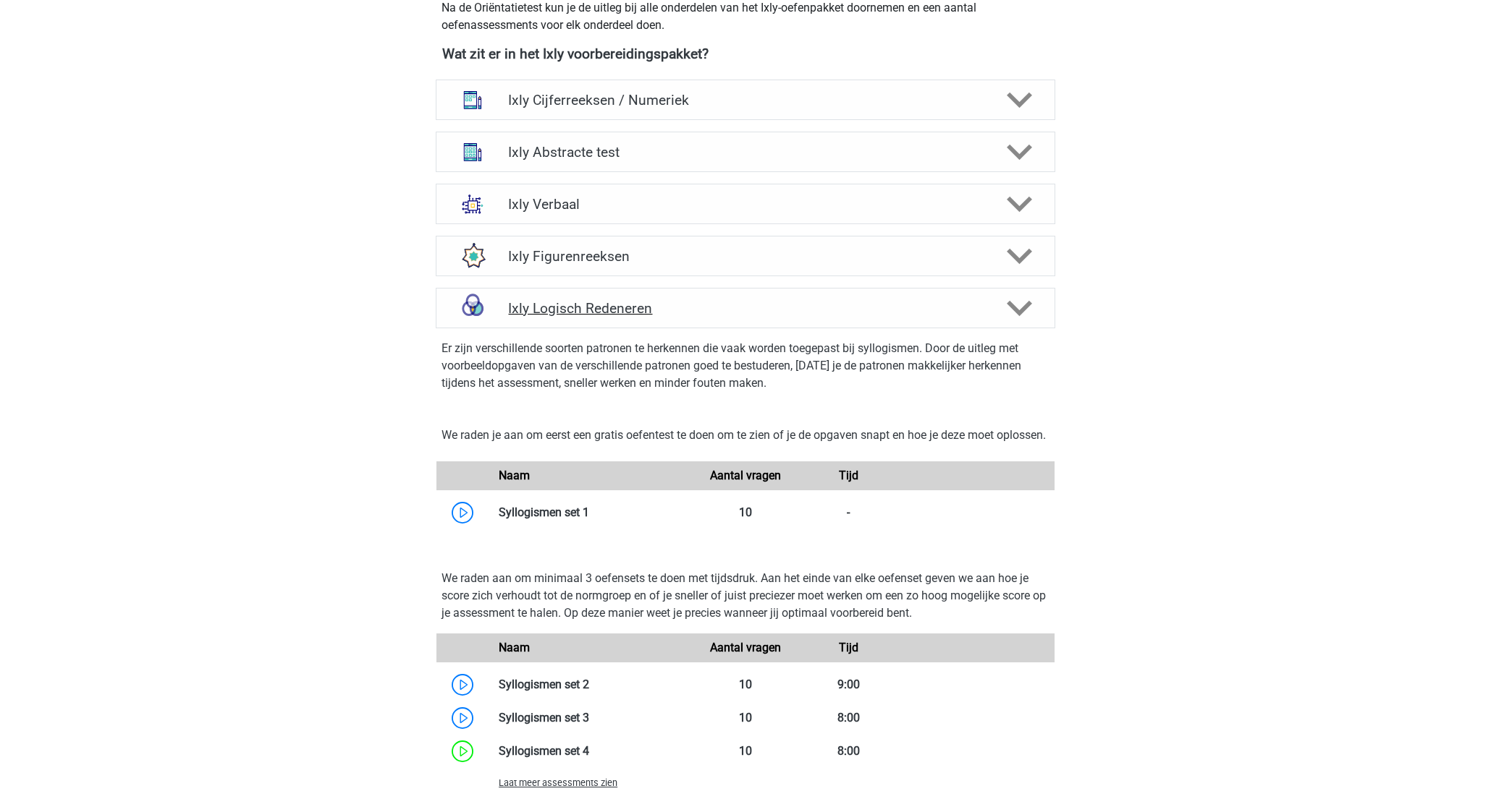
click at [750, 312] on h4 "Ixly Logisch Redeneren" at bounding box center [745, 308] width 474 height 16
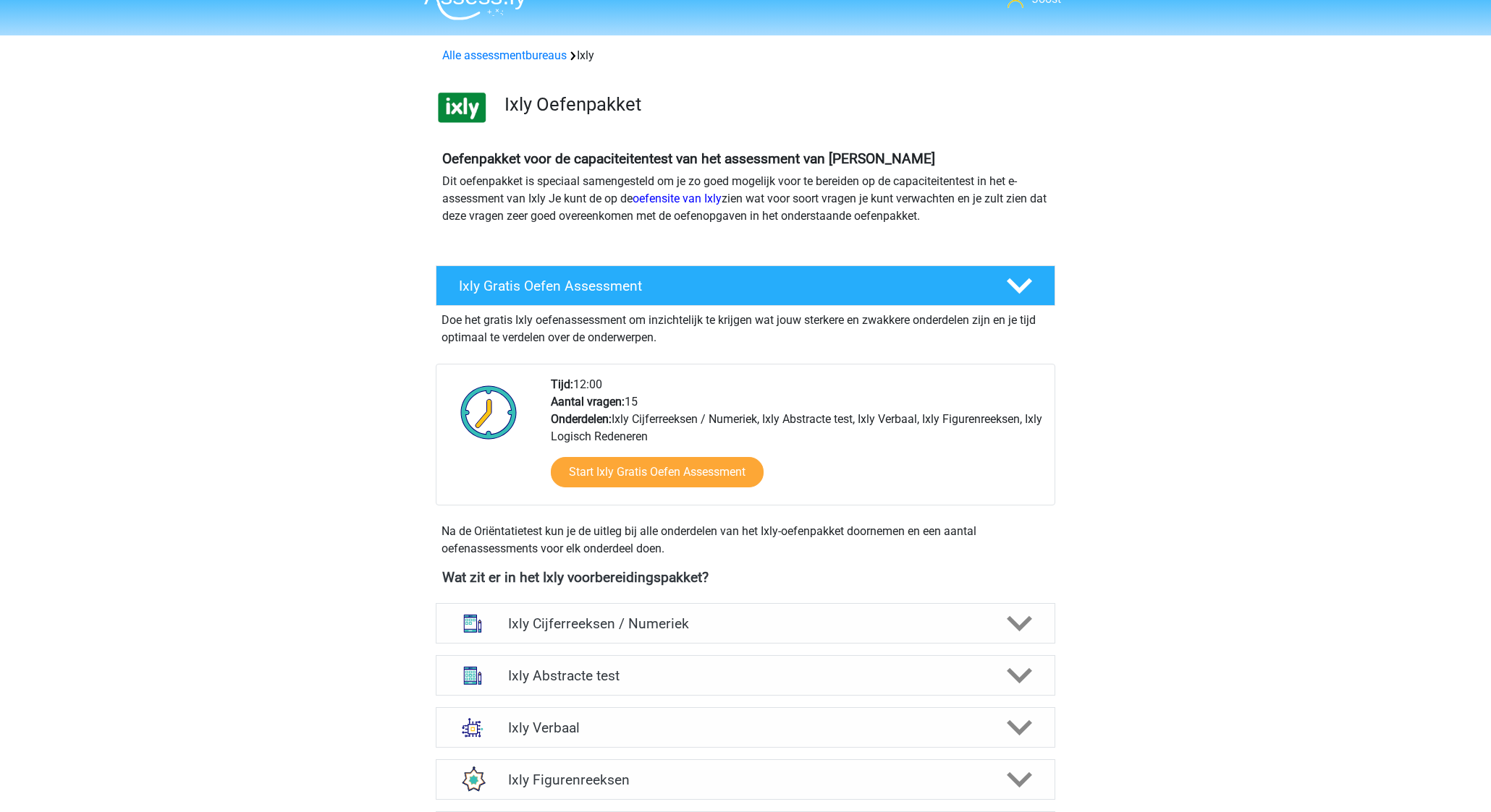
scroll to position [39, 0]
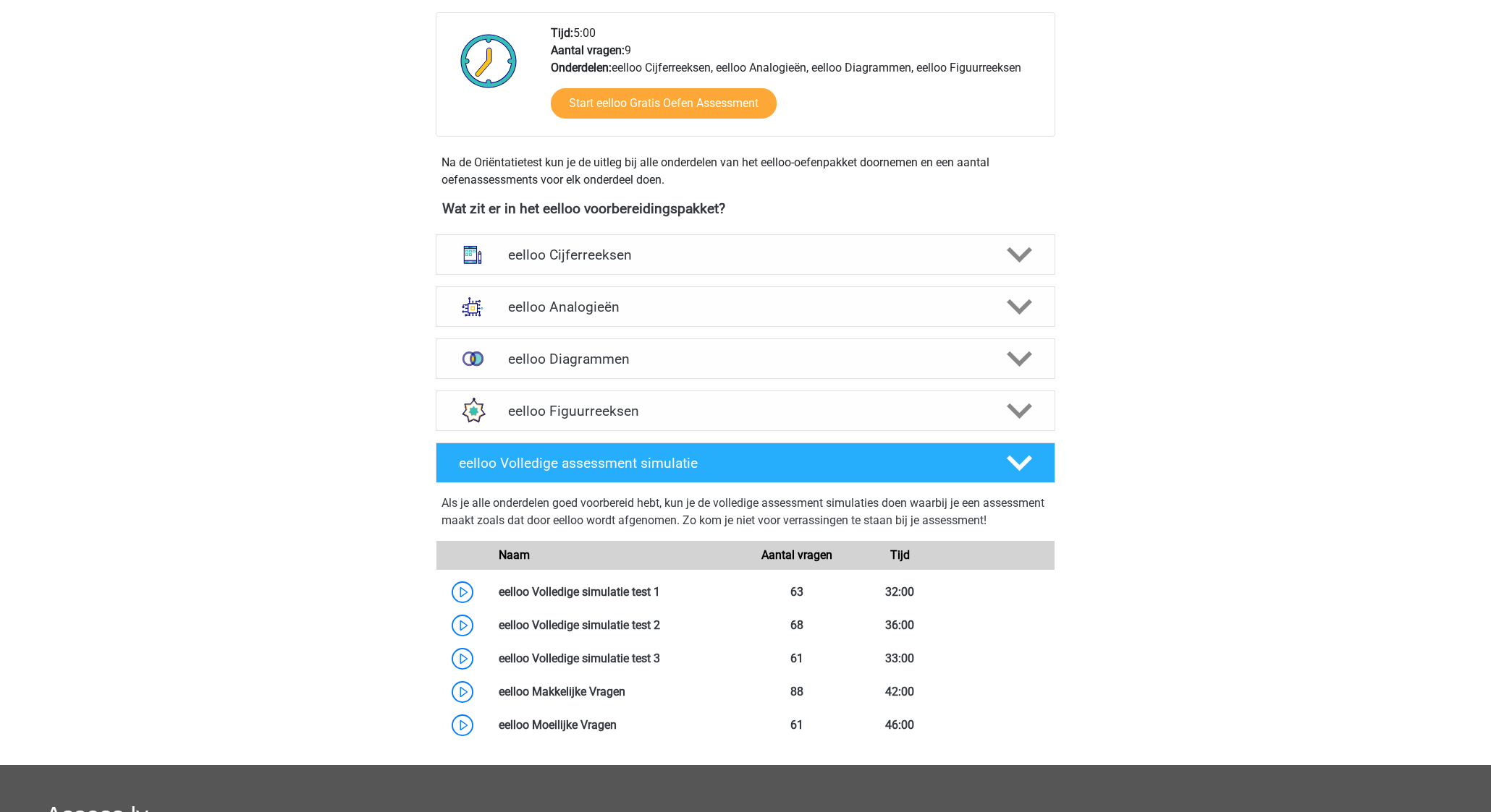
scroll to position [383, 0]
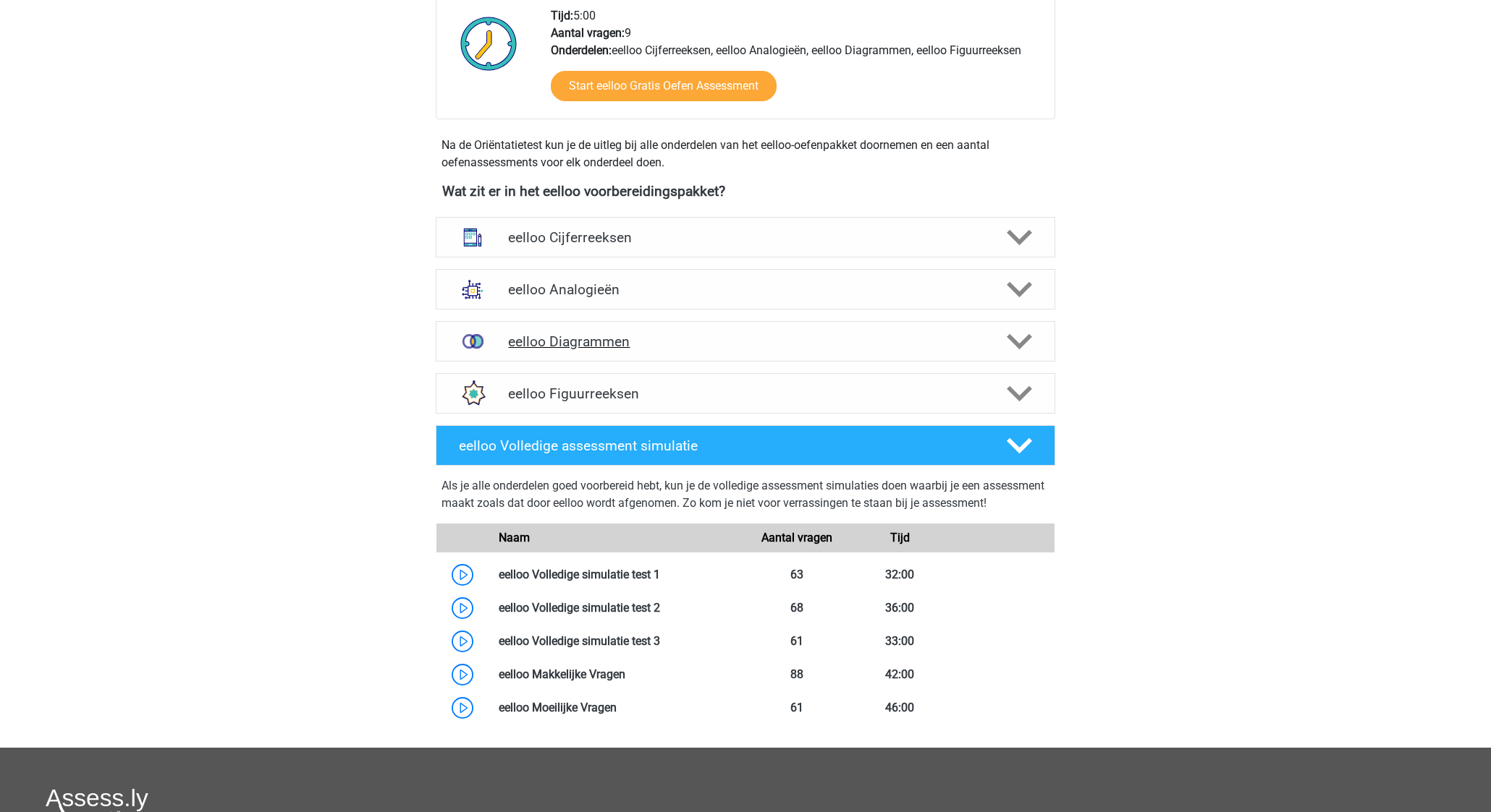
click at [725, 348] on h4 "eelloo Diagrammen" at bounding box center [745, 342] width 474 height 16
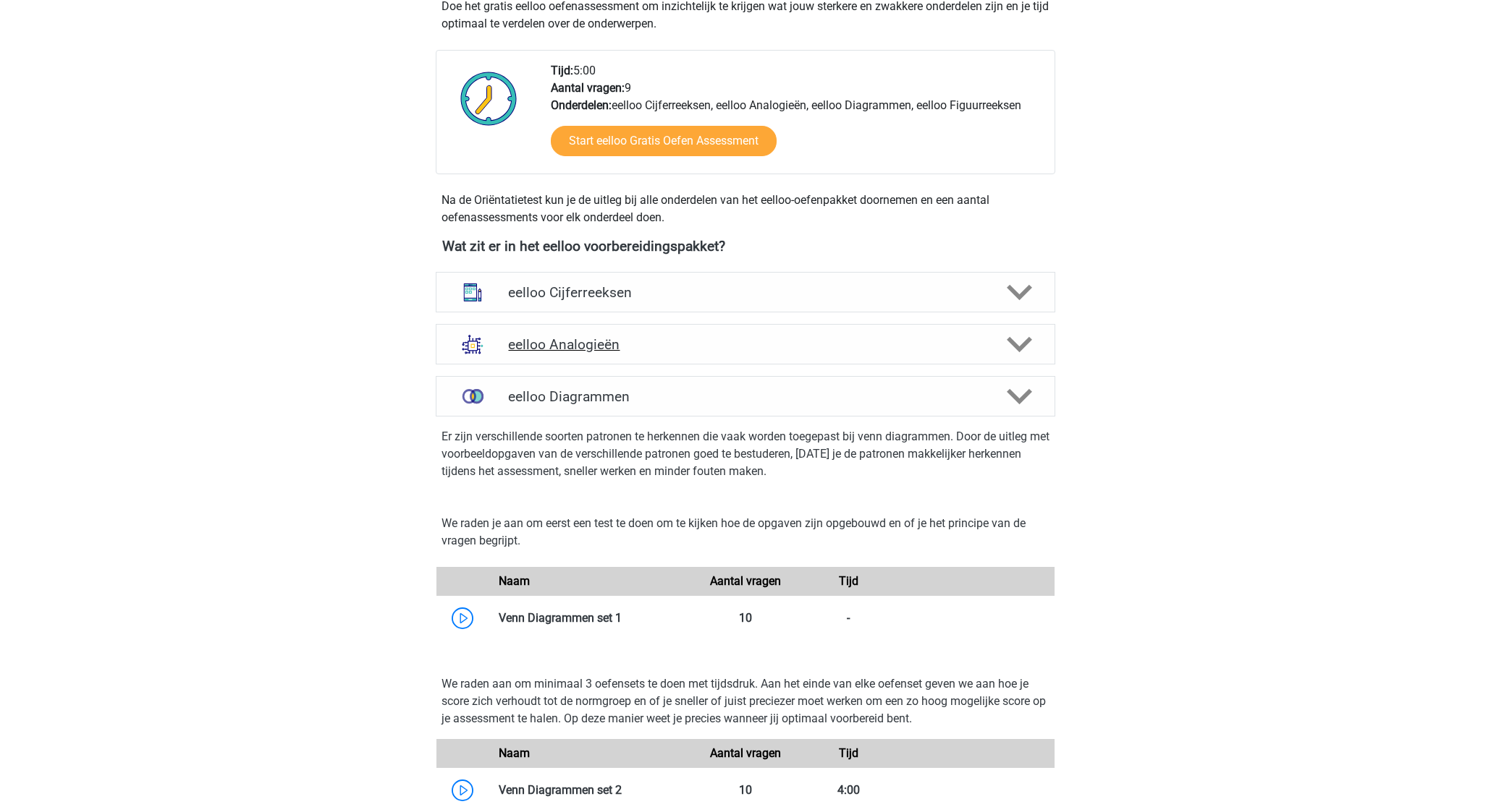
scroll to position [326, 0]
click at [734, 386] on div "eelloo Diagrammen" at bounding box center [745, 397] width 619 height 41
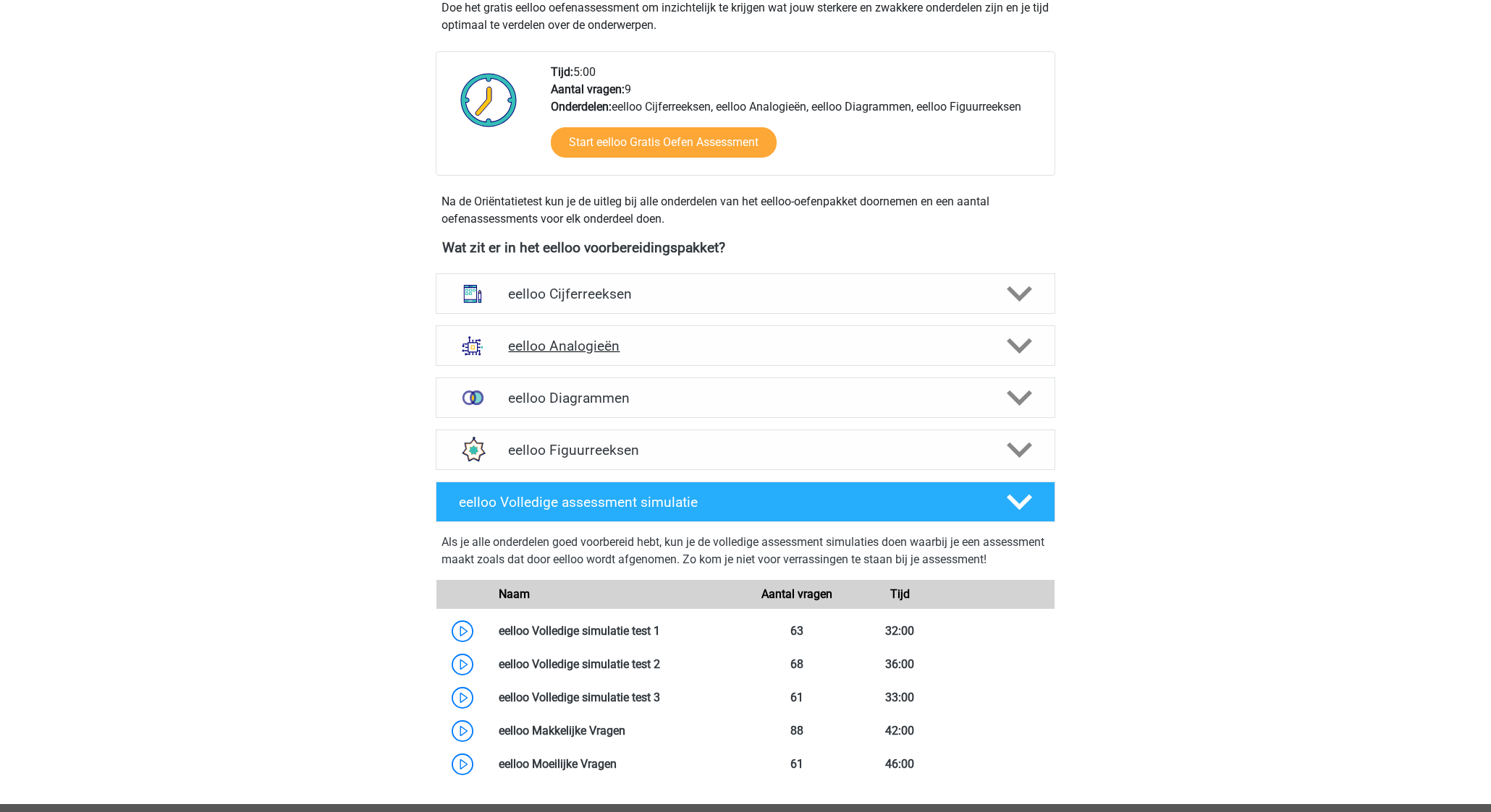
click at [738, 351] on h4 "eelloo Analogieën" at bounding box center [745, 346] width 474 height 16
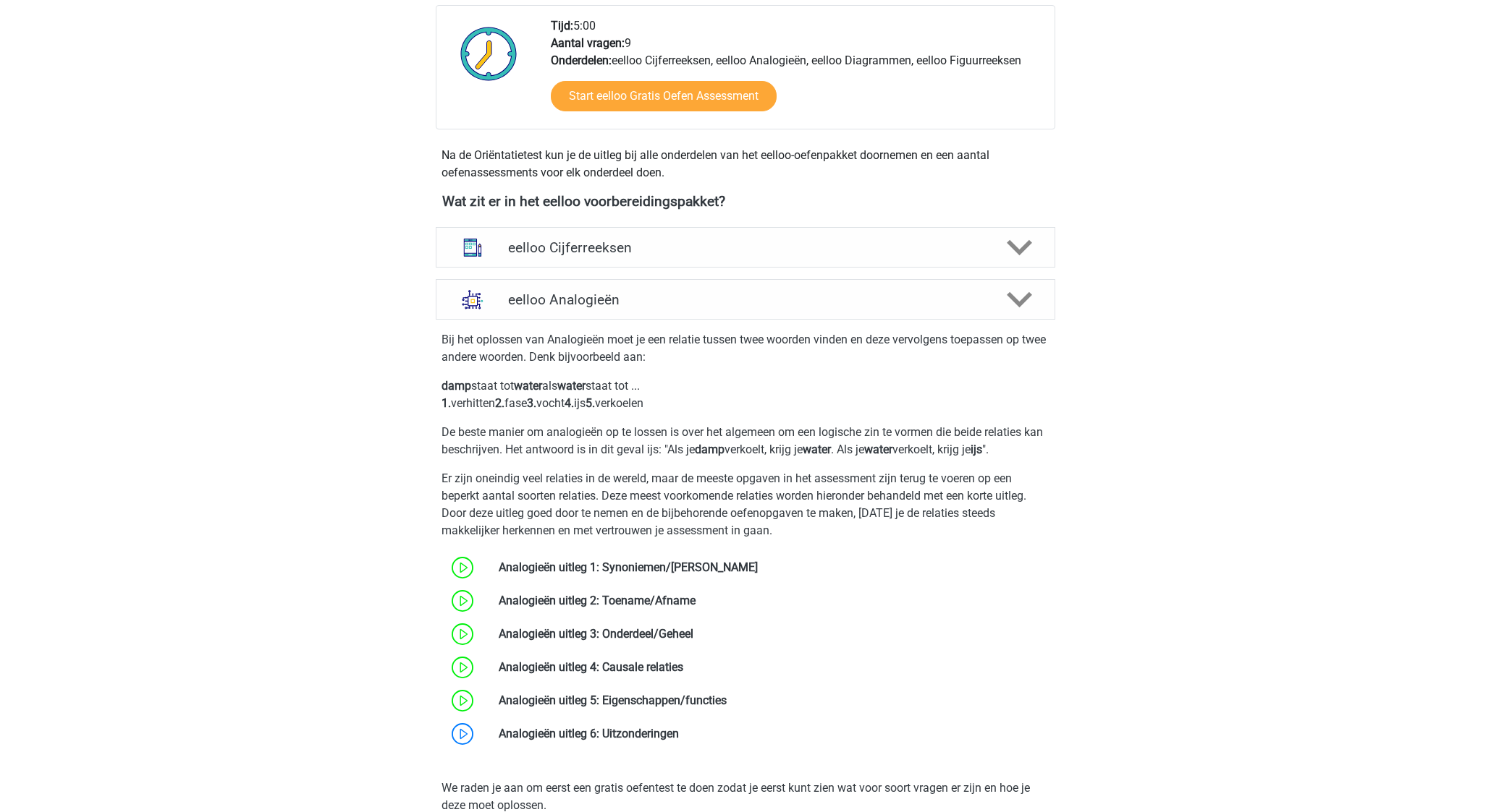
scroll to position [374, 0]
click at [715, 296] on h4 "eelloo Analogieën" at bounding box center [745, 298] width 474 height 16
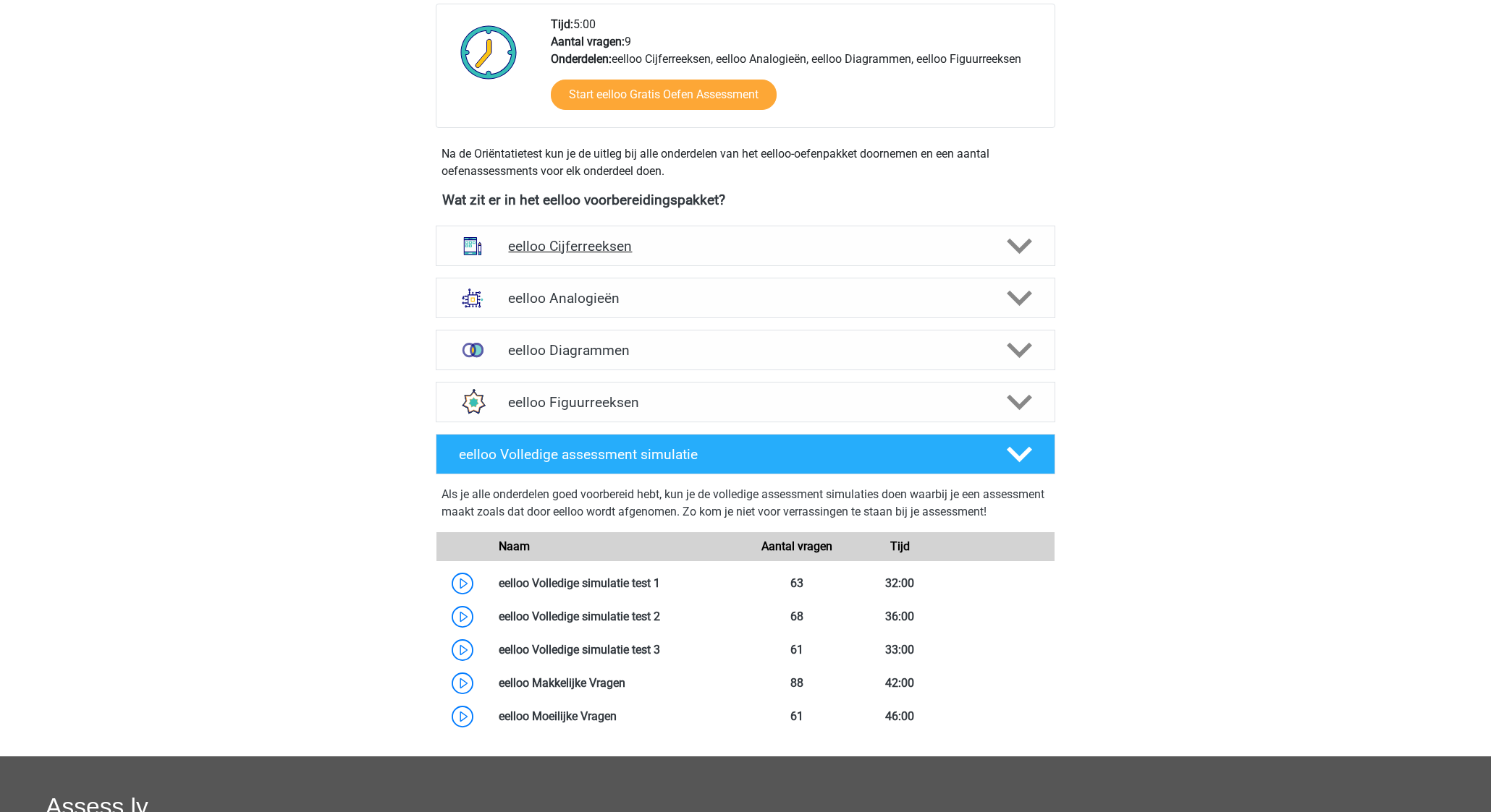
click at [715, 253] on h4 "eelloo Cijferreeksen" at bounding box center [745, 246] width 474 height 16
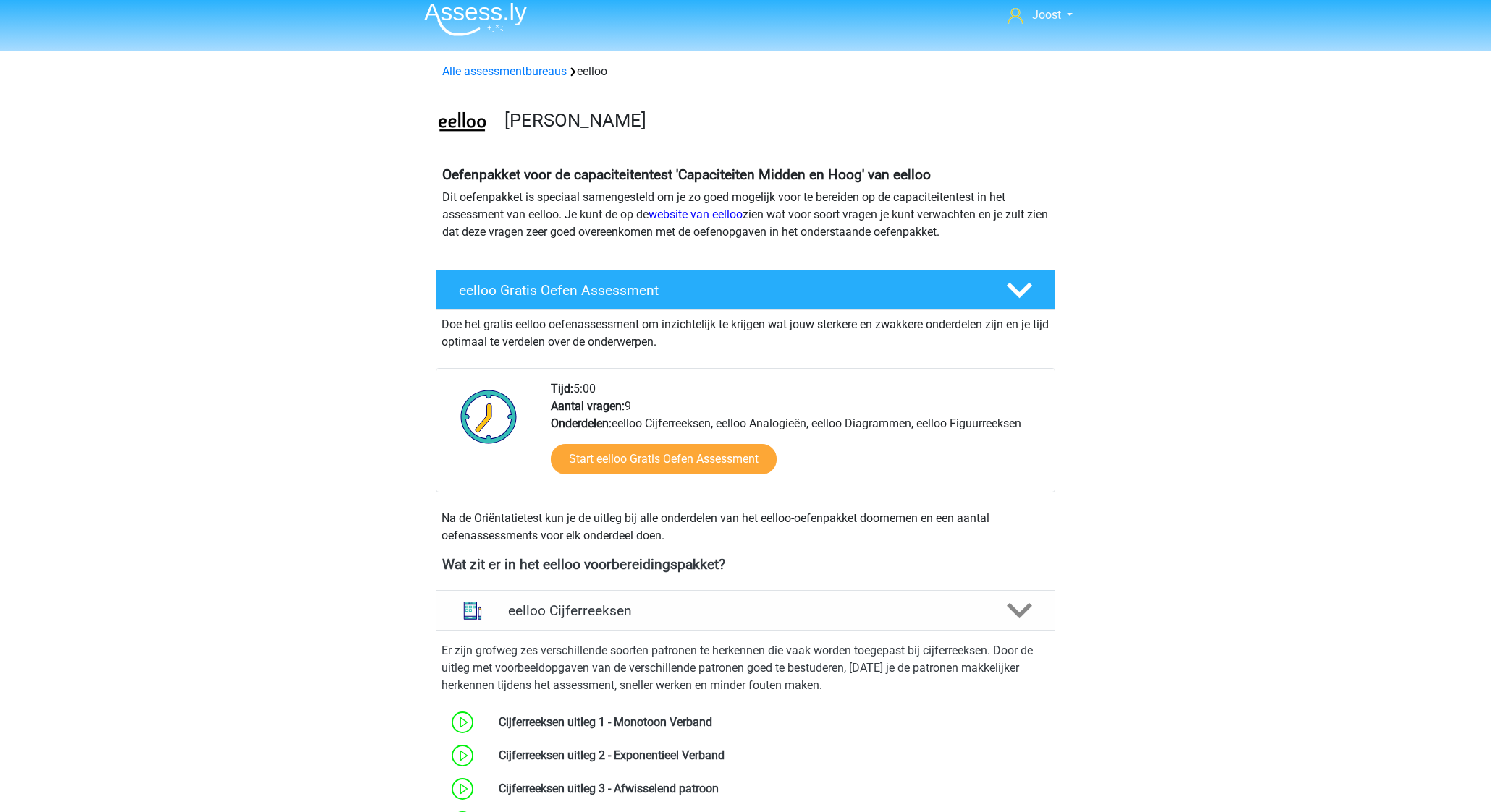
scroll to position [7, 0]
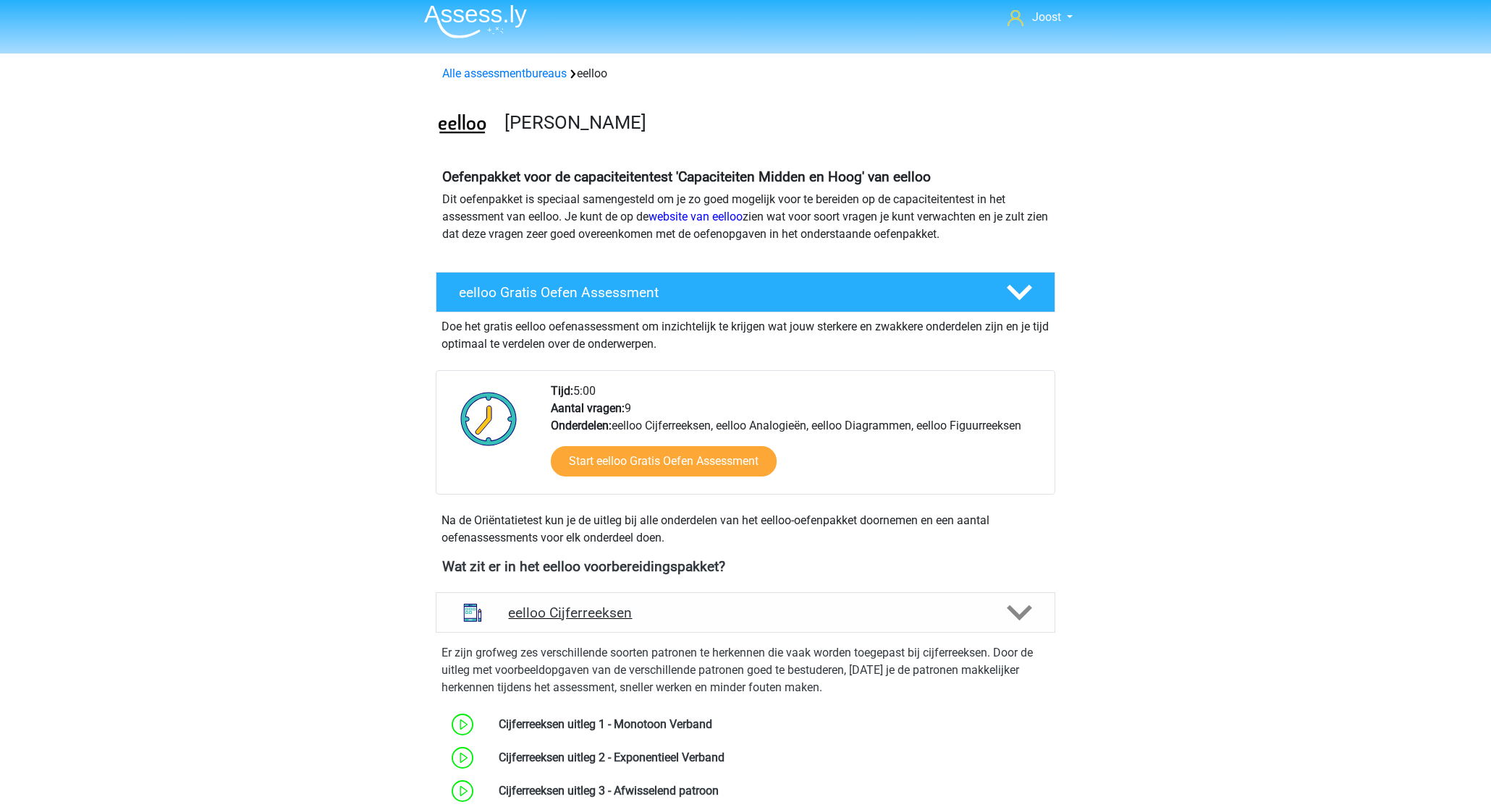
click at [879, 605] on h4 "eelloo Cijferreeksen" at bounding box center [745, 613] width 474 height 16
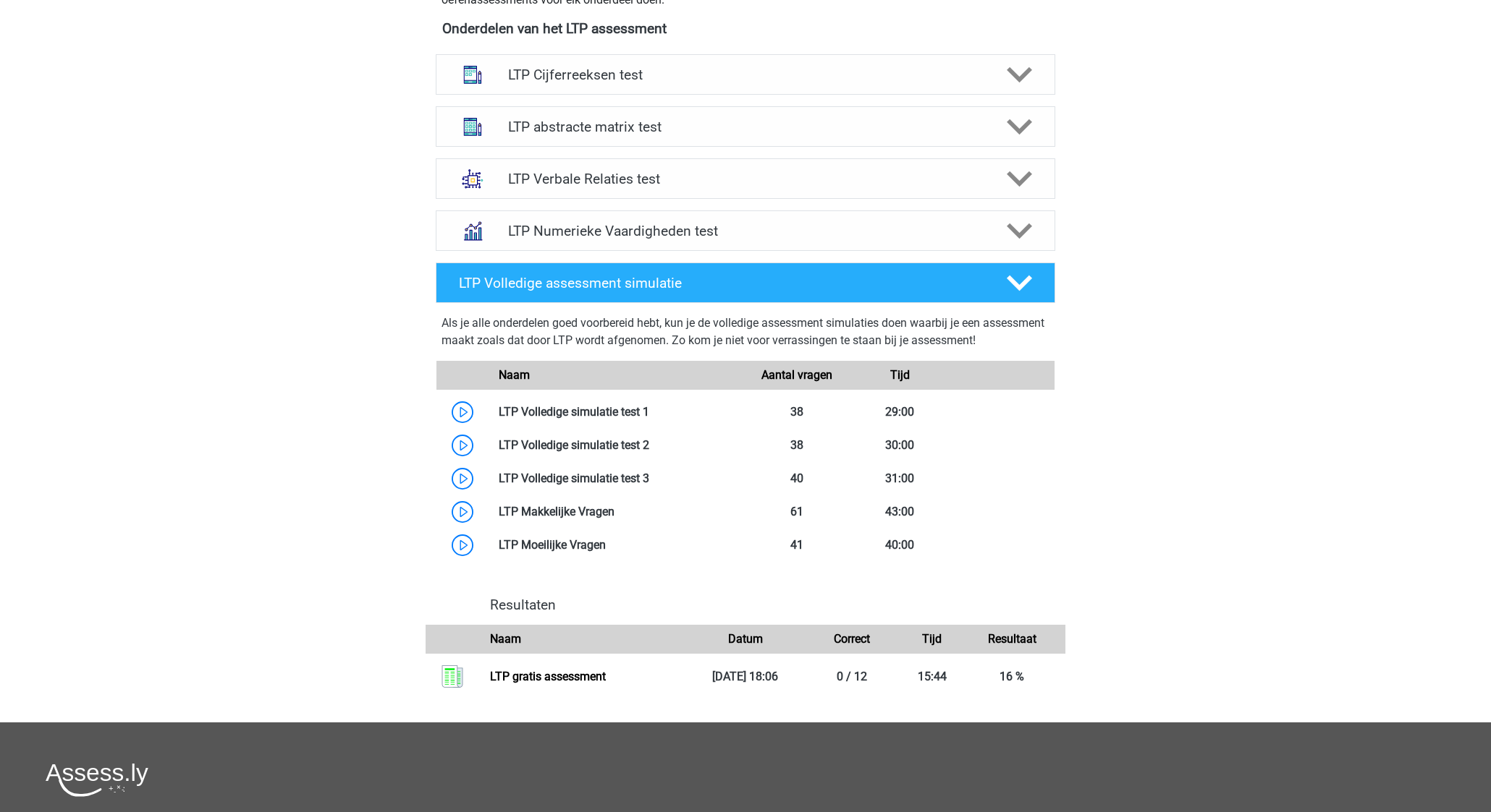
scroll to position [434, 0]
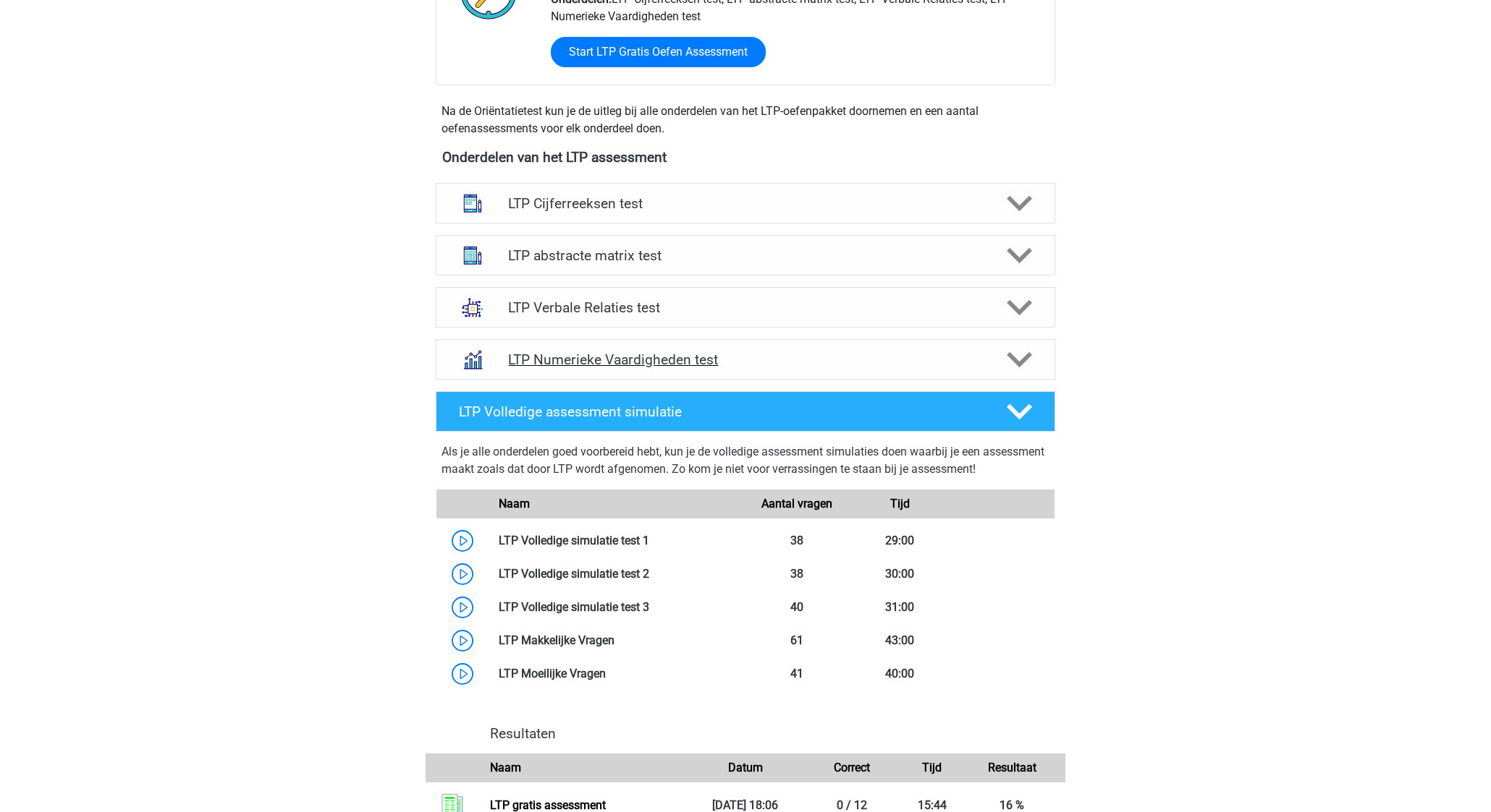
click at [840, 362] on h4 "LTP Numerieke Vaardigheden test" at bounding box center [745, 360] width 474 height 16
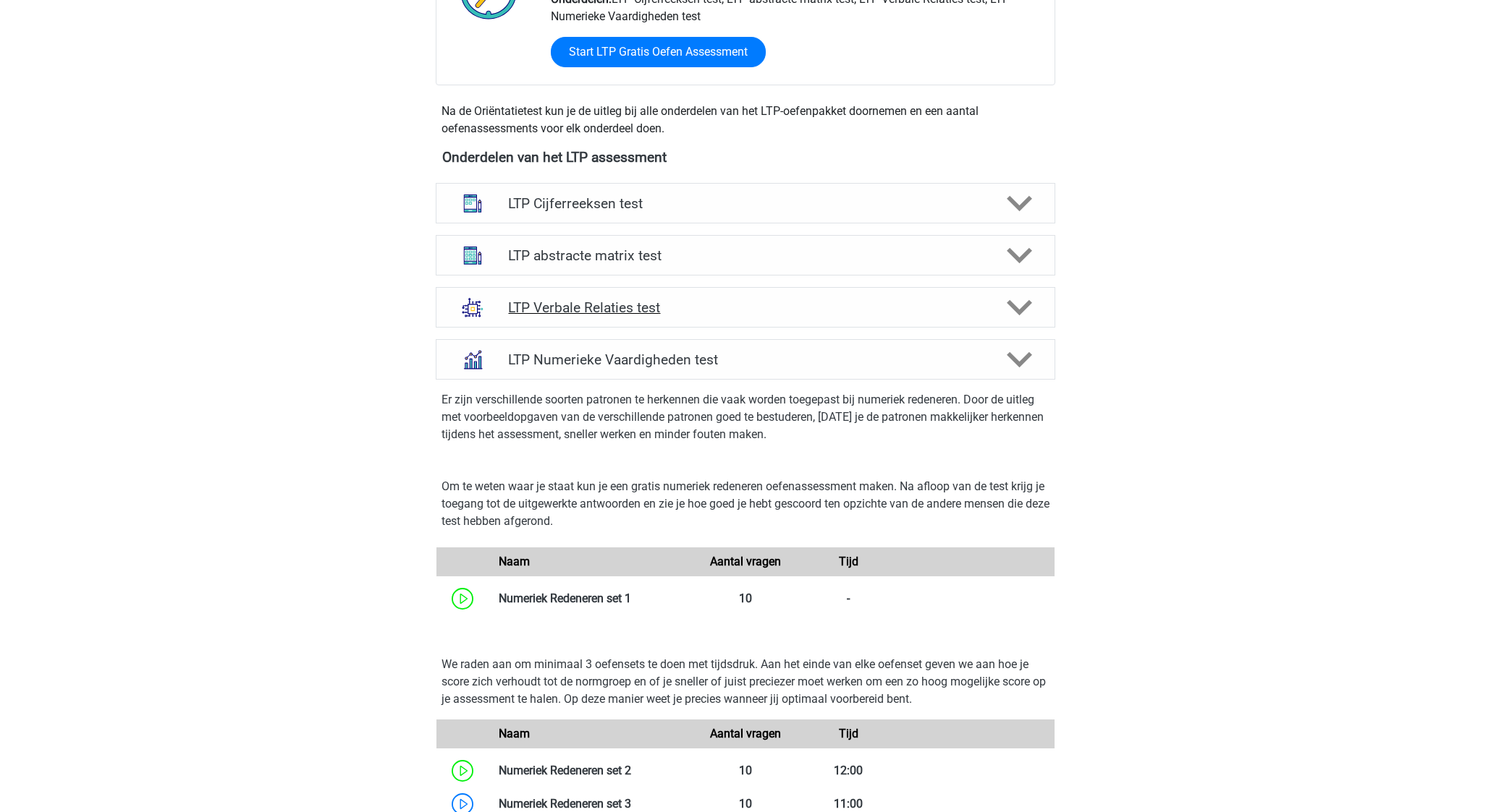
click at [791, 315] on h4 "LTP Verbale Relaties test" at bounding box center [745, 308] width 474 height 16
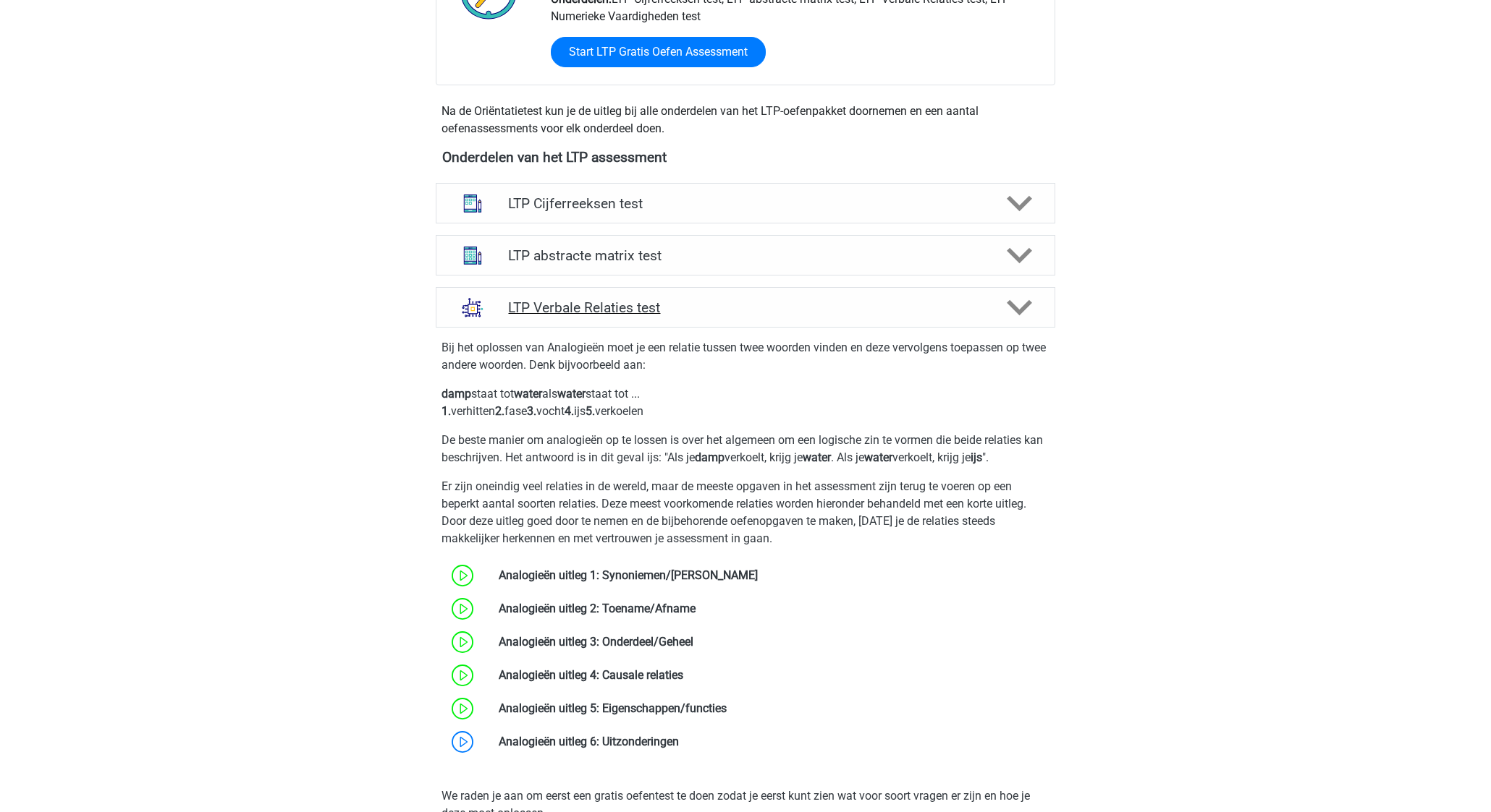
click at [791, 315] on h4 "LTP Verbale Relaties test" at bounding box center [745, 308] width 474 height 16
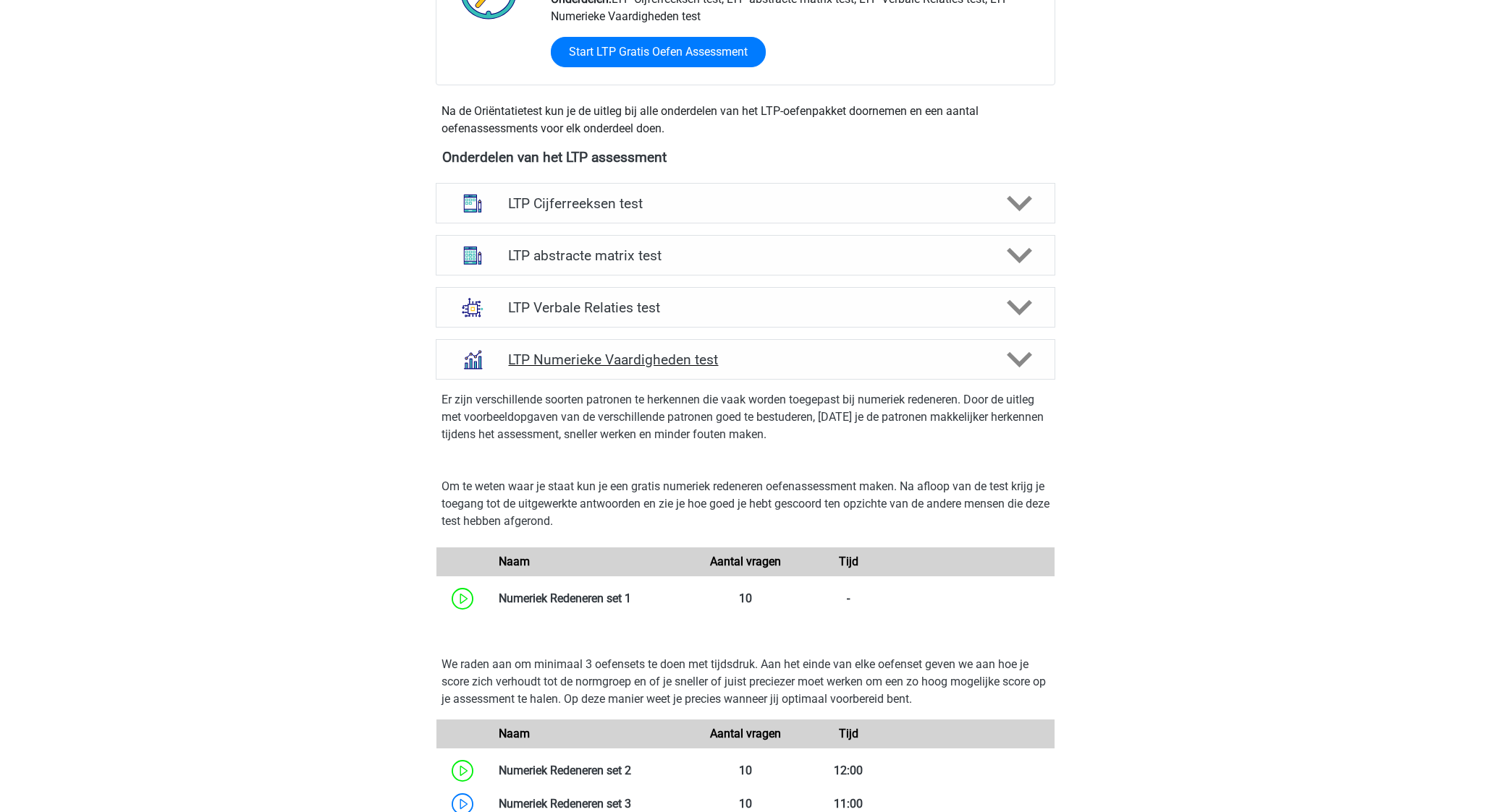
click at [818, 351] on h4 "LTP Numerieke Vaardigheden test" at bounding box center [745, 360] width 474 height 16
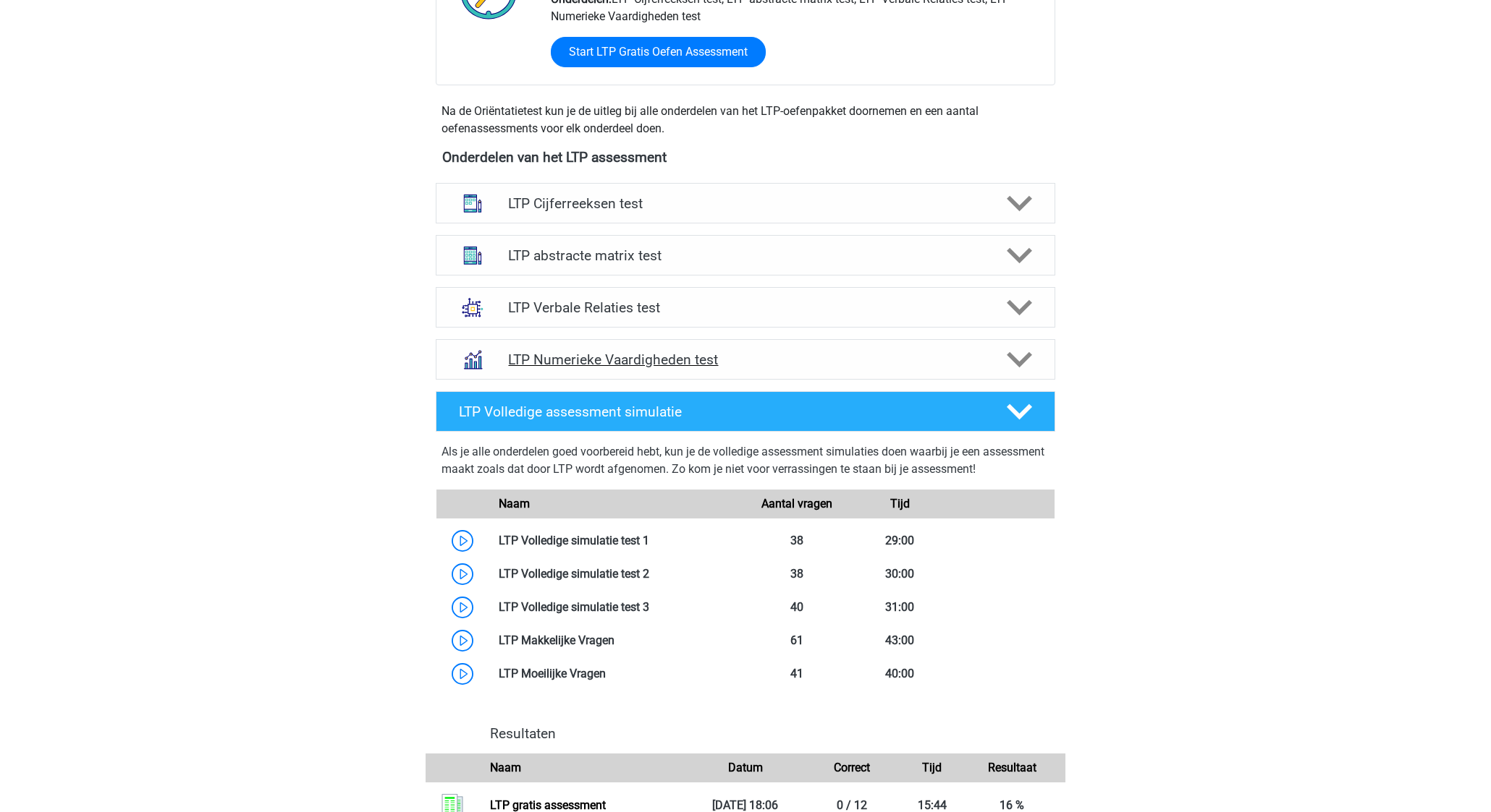
click at [818, 354] on h4 "LTP Numerieke Vaardigheden test" at bounding box center [745, 360] width 474 height 16
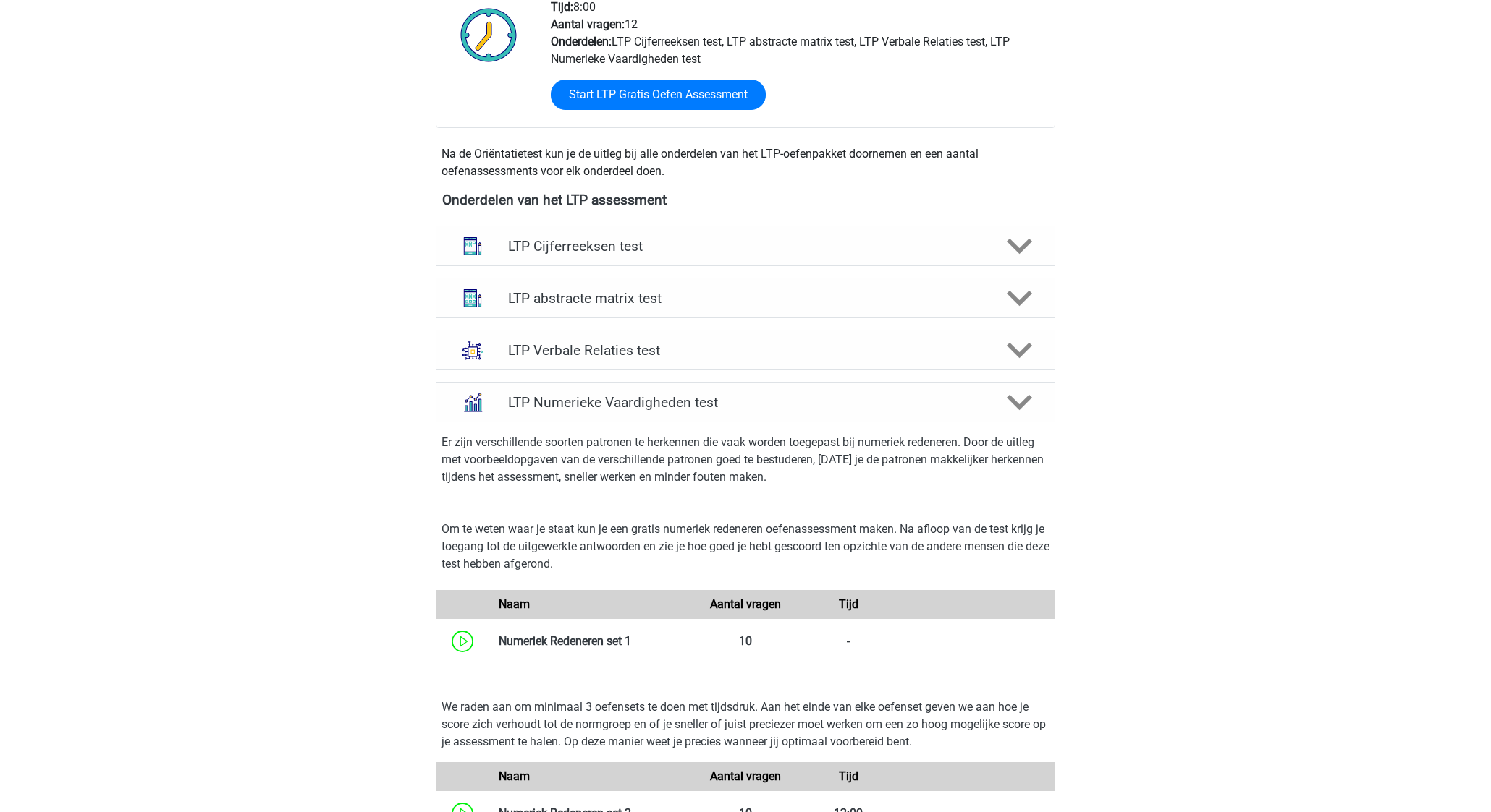
scroll to position [496, 0]
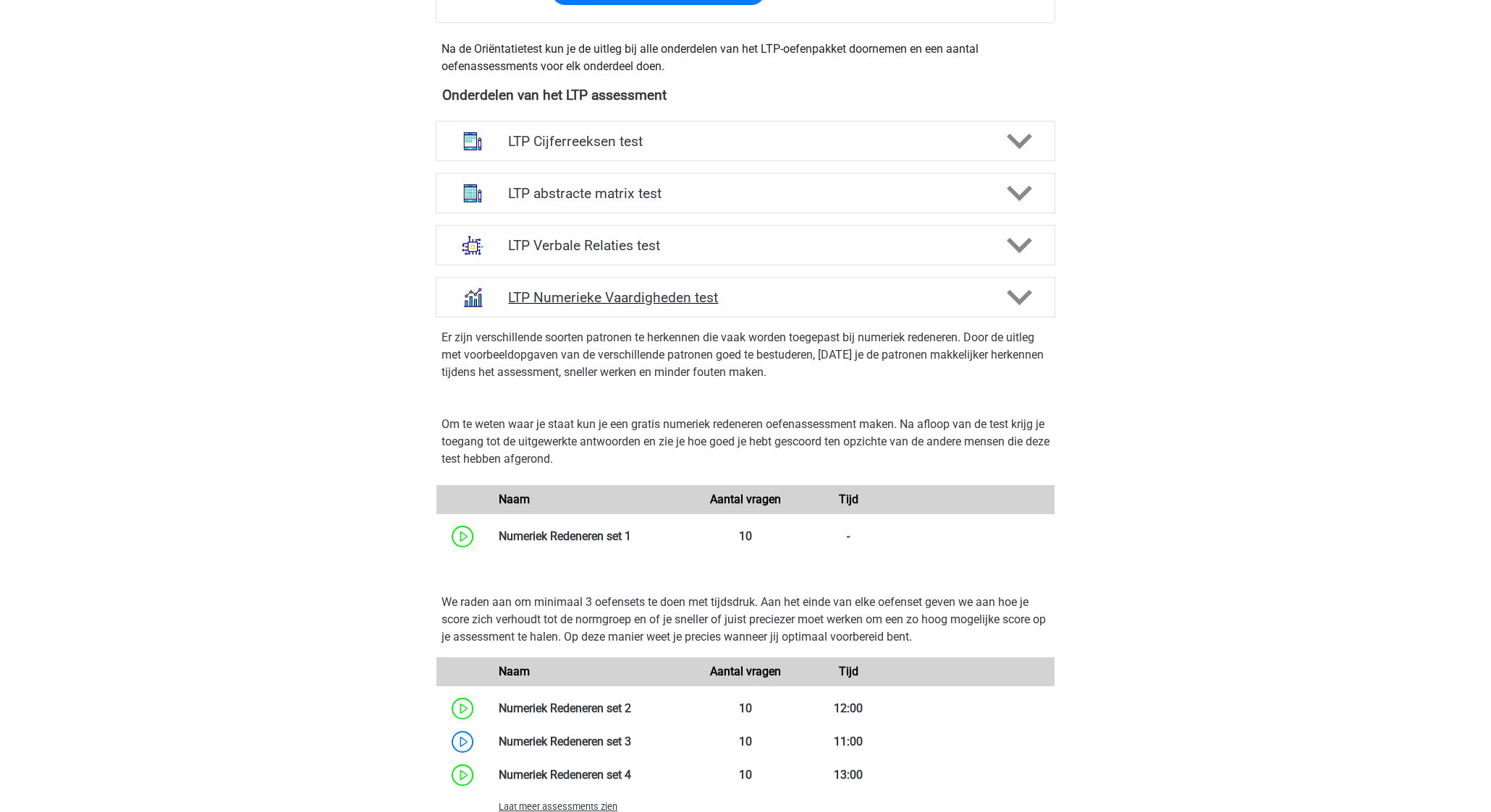
click at [838, 297] on h4 "LTP Numerieke Vaardigheden test" at bounding box center [745, 297] width 474 height 16
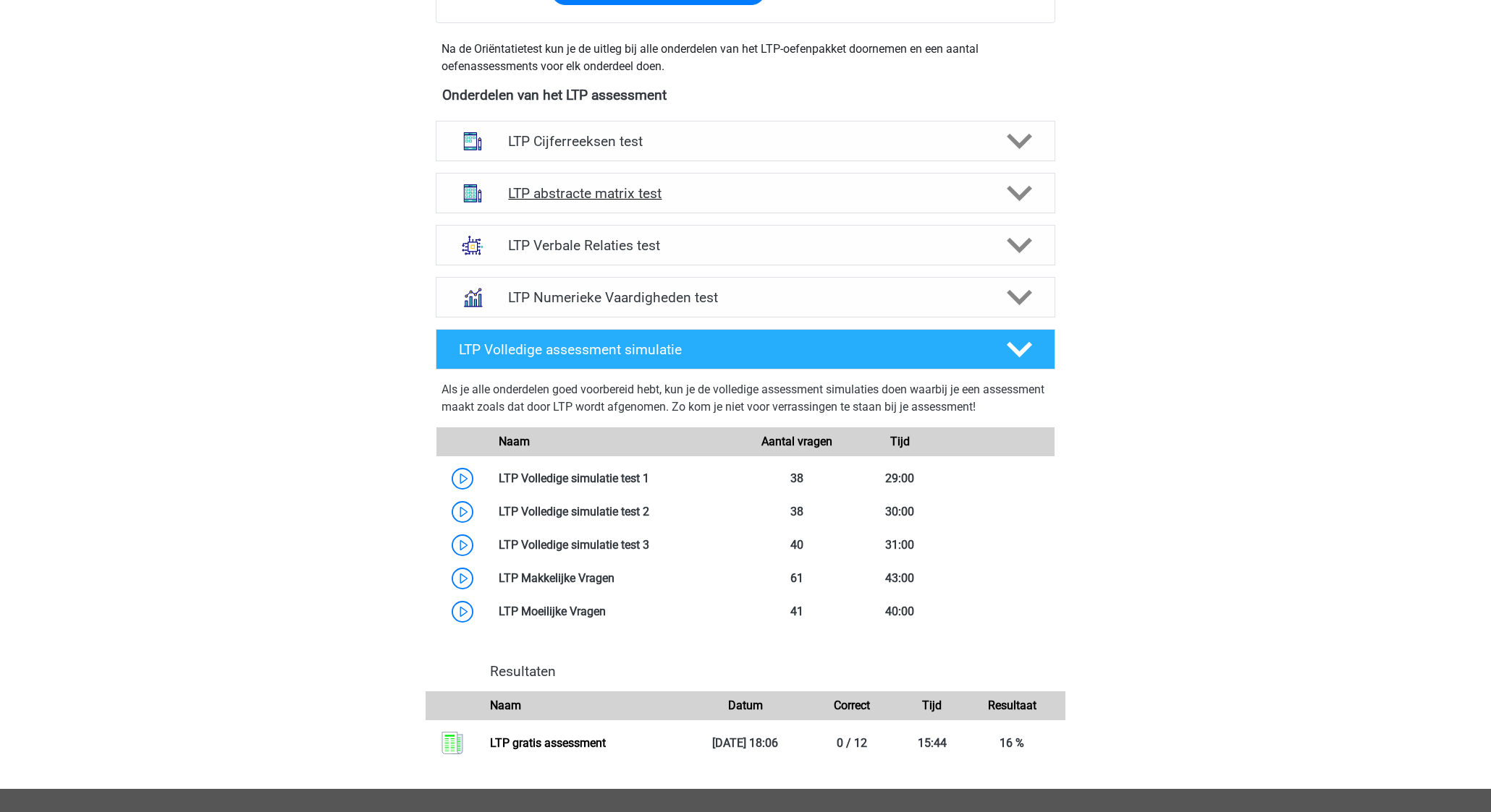
click at [754, 197] on h4 "LTP abstracte matrix test" at bounding box center [745, 193] width 474 height 16
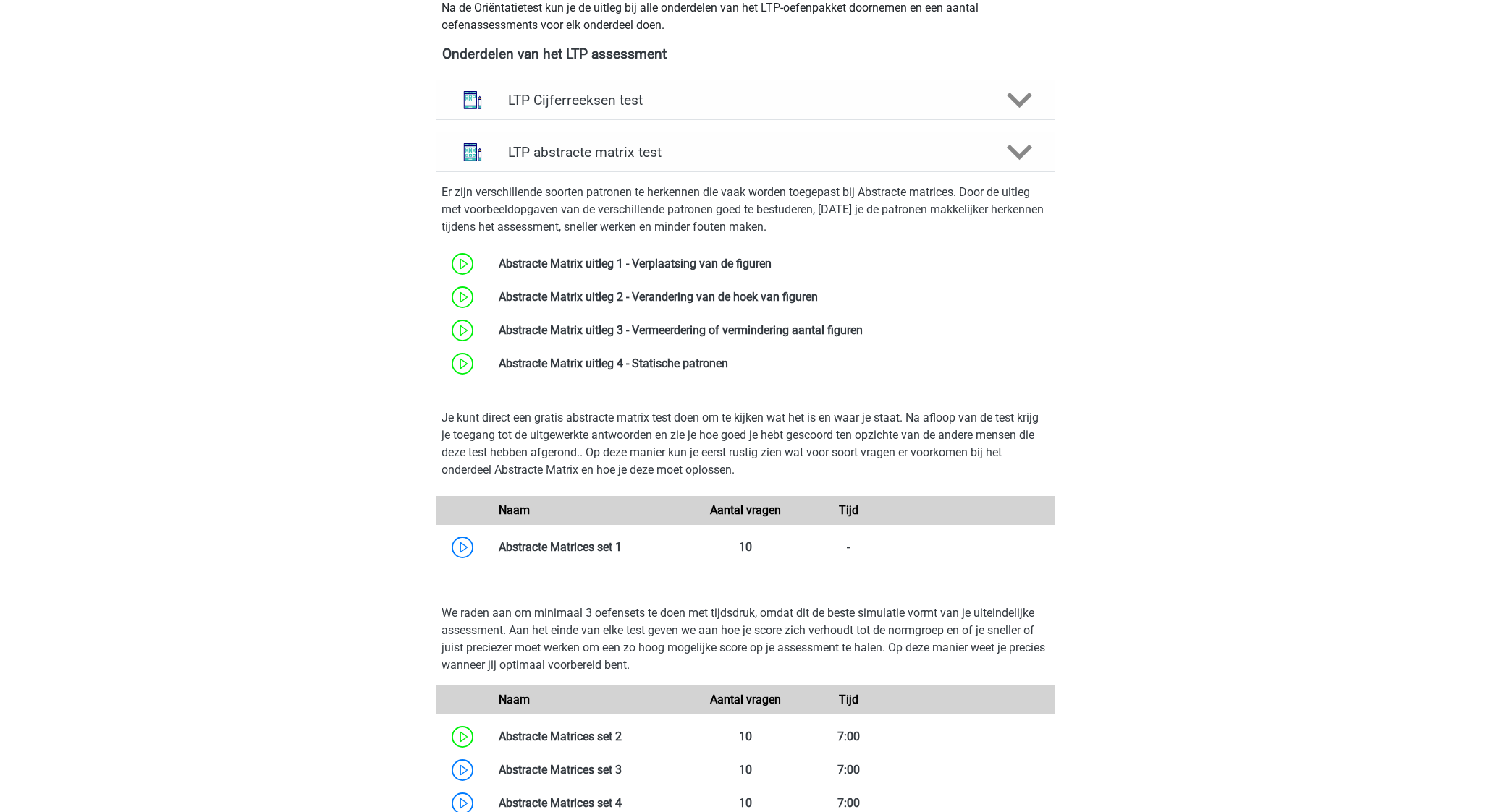
scroll to position [536, 0]
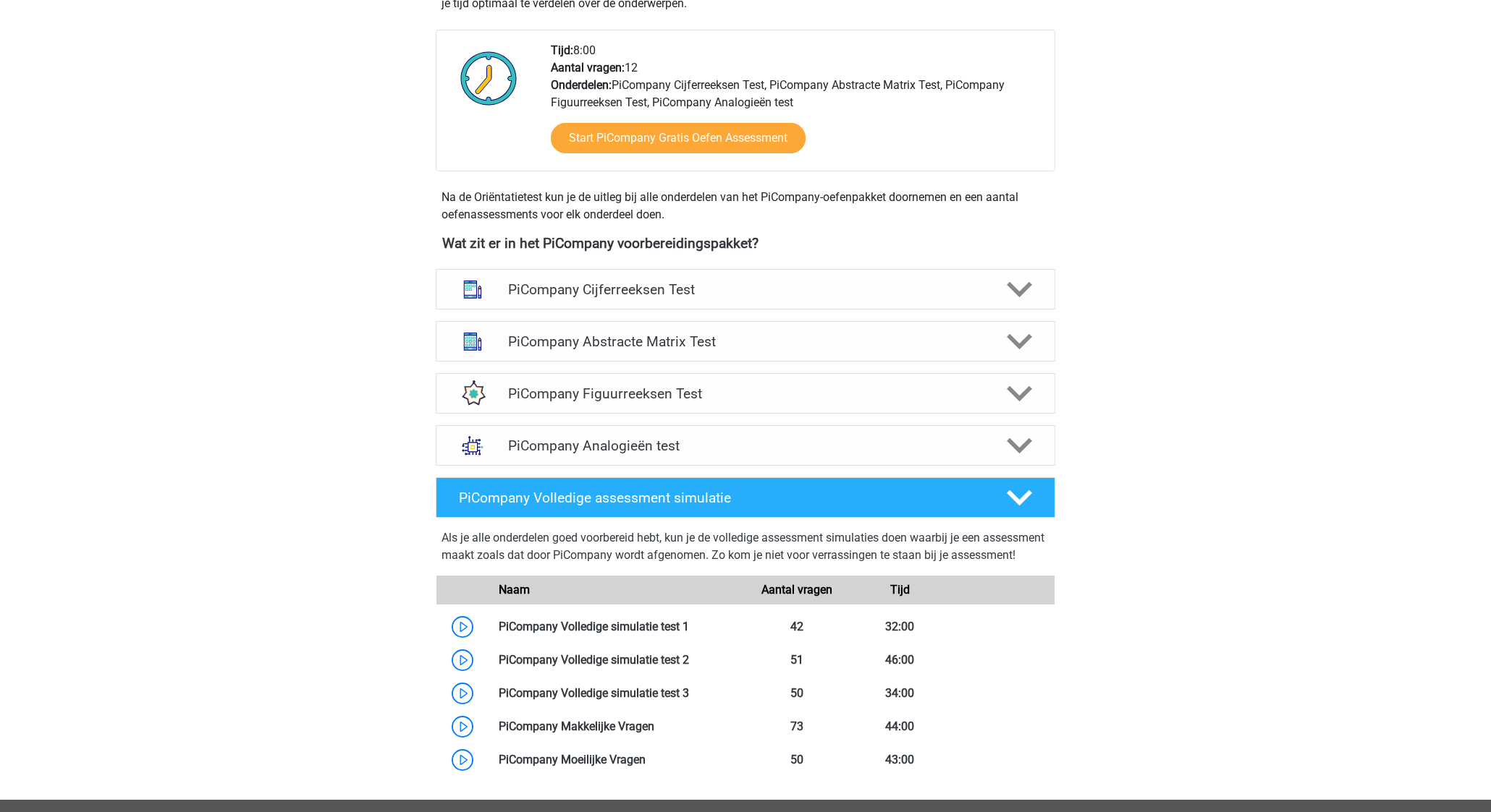
scroll to position [383, 0]
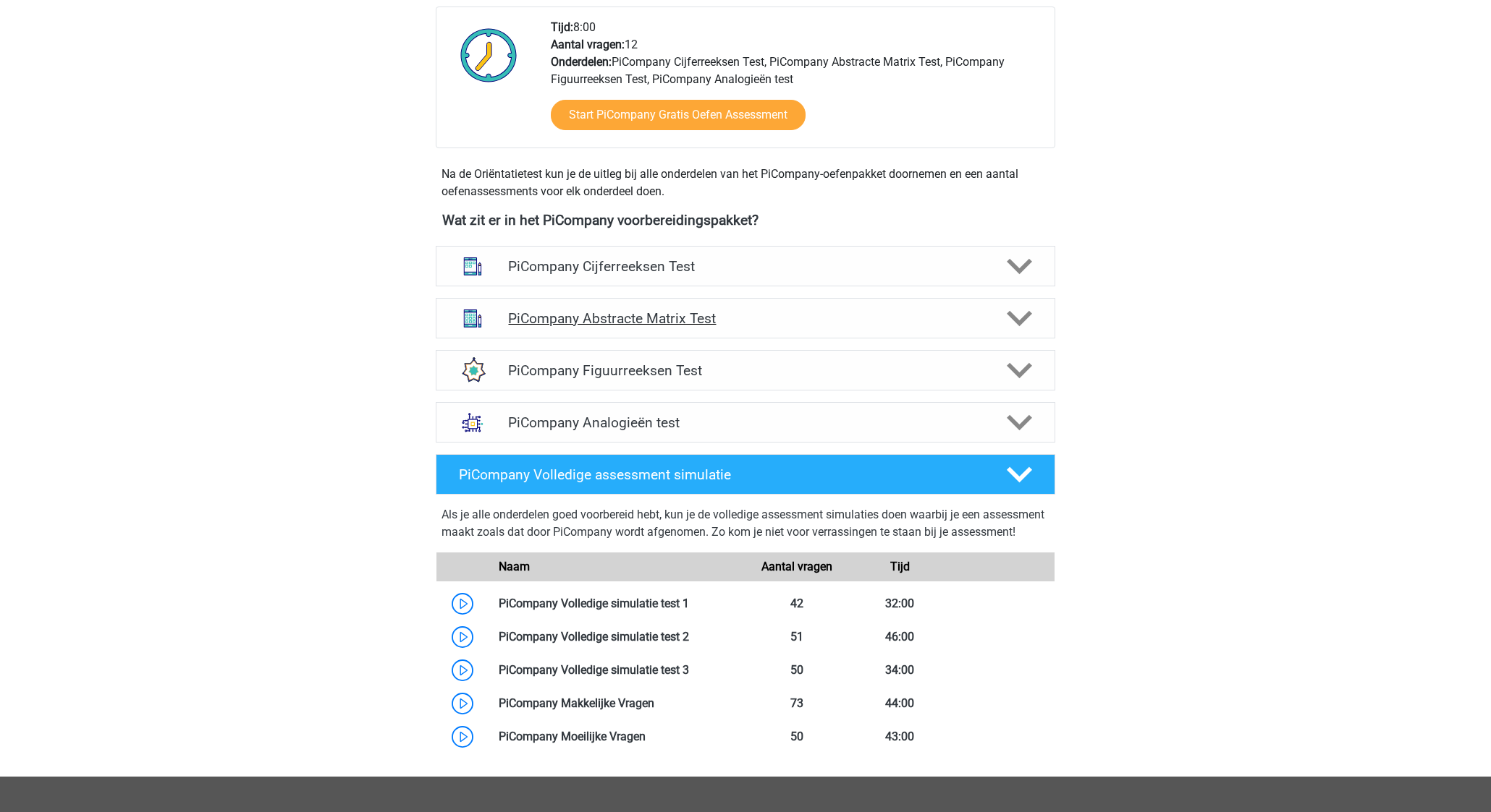
click at [795, 327] on h4 "PiCompany Abstracte Matrix Test" at bounding box center [745, 319] width 474 height 16
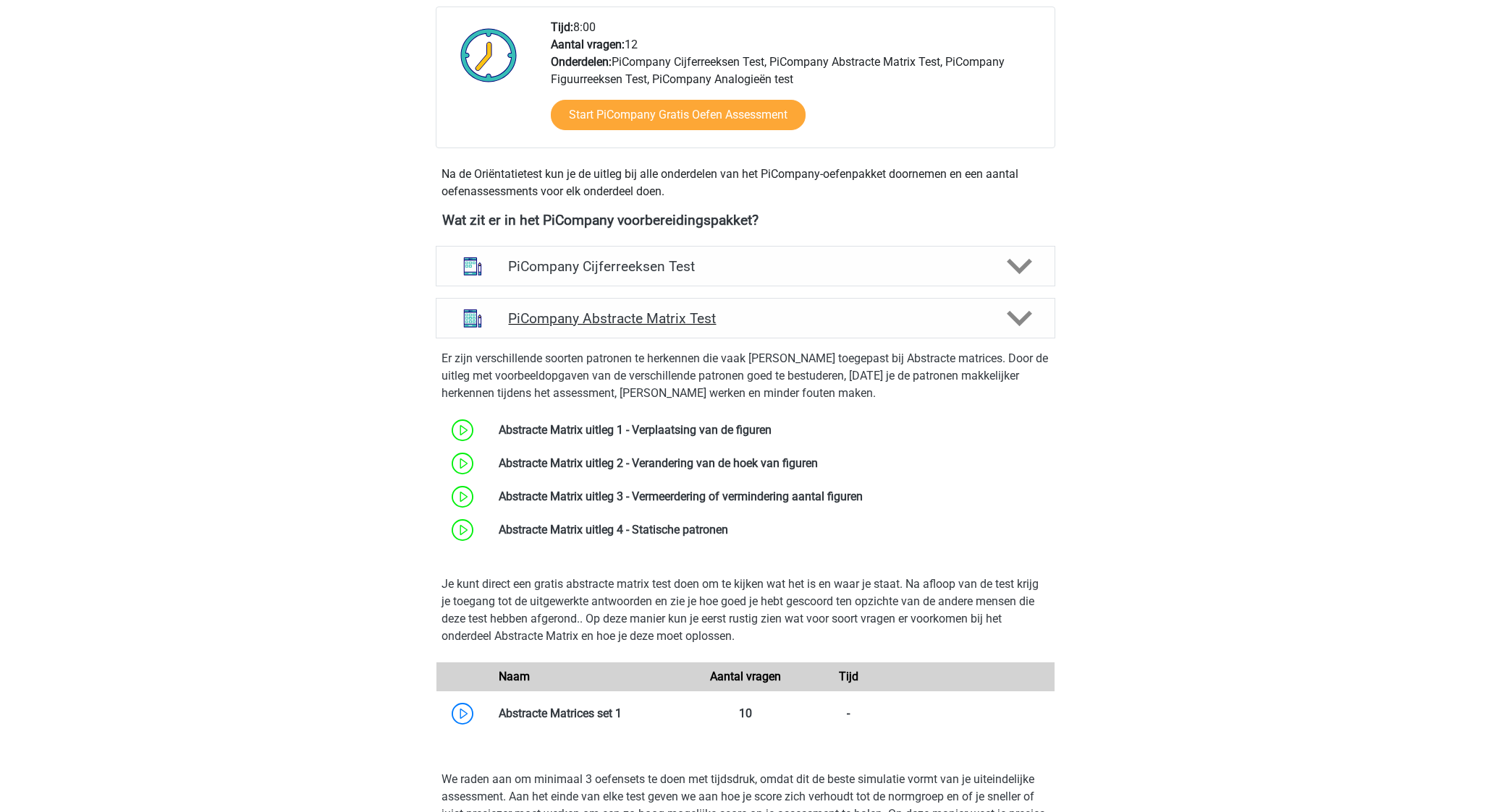
click at [794, 327] on h4 "PiCompany Abstracte Matrix Test" at bounding box center [745, 319] width 474 height 16
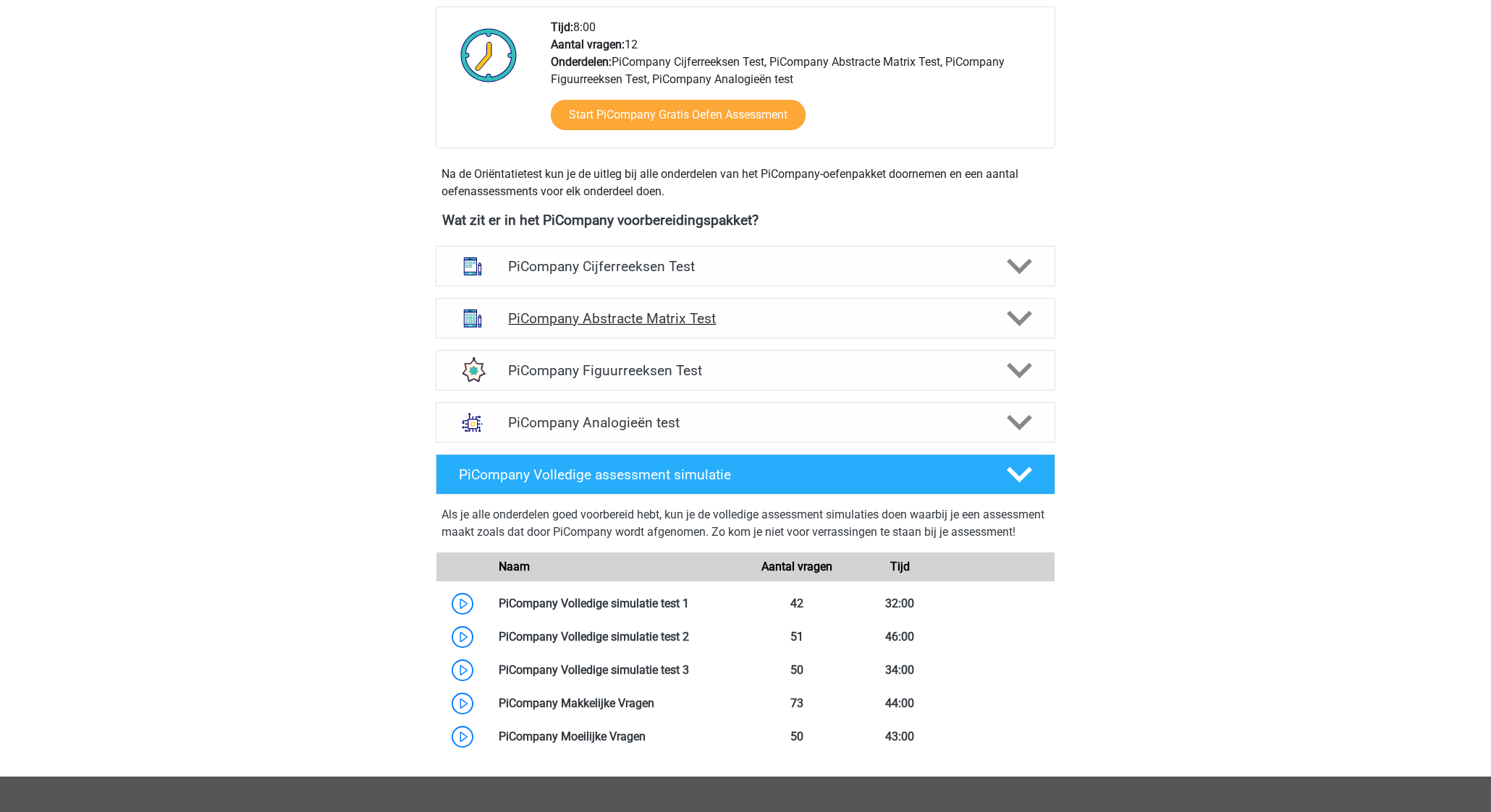
click at [794, 327] on h4 "PiCompany Abstracte Matrix Test" at bounding box center [745, 319] width 474 height 16
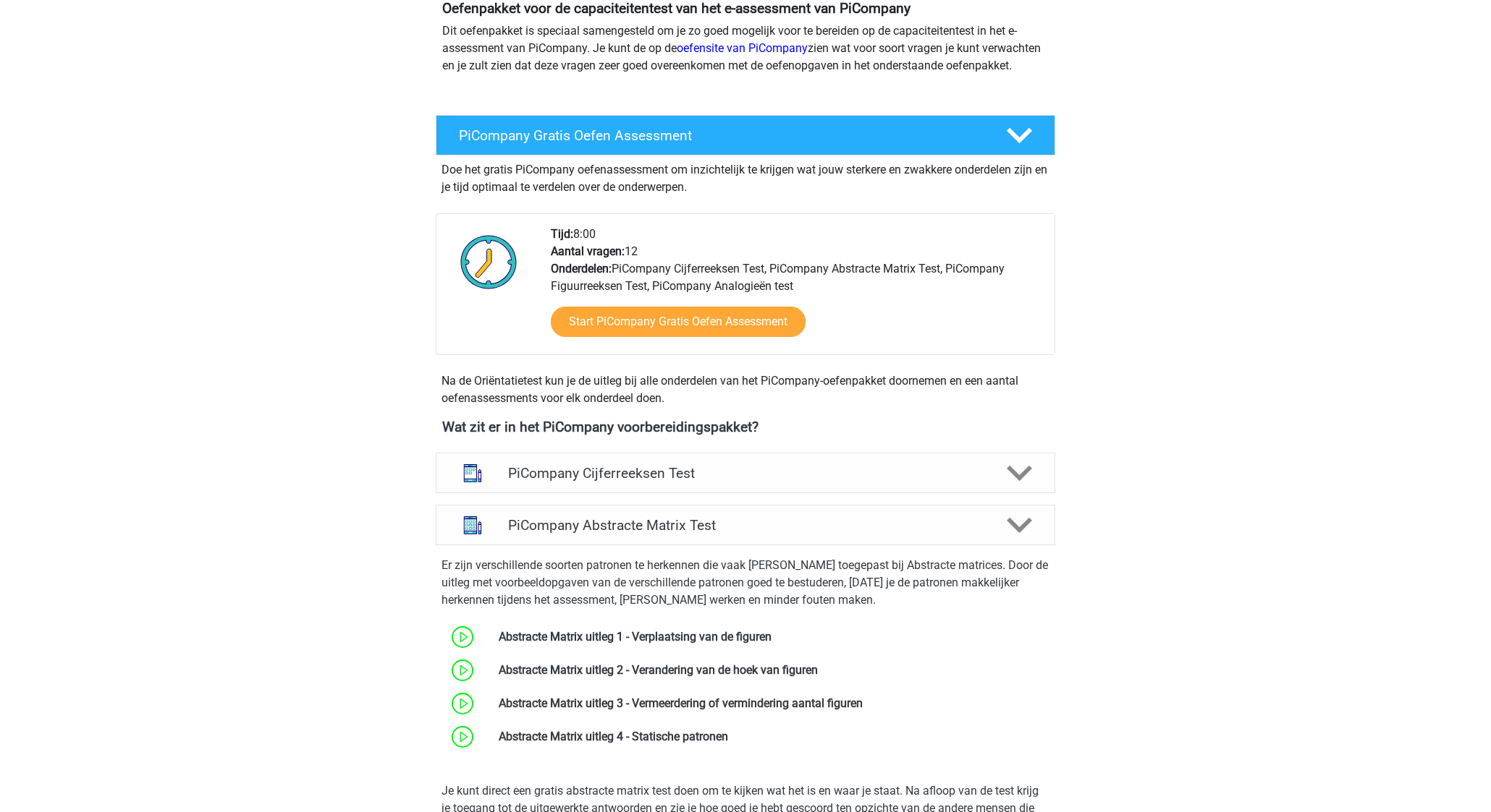
scroll to position [175, 0]
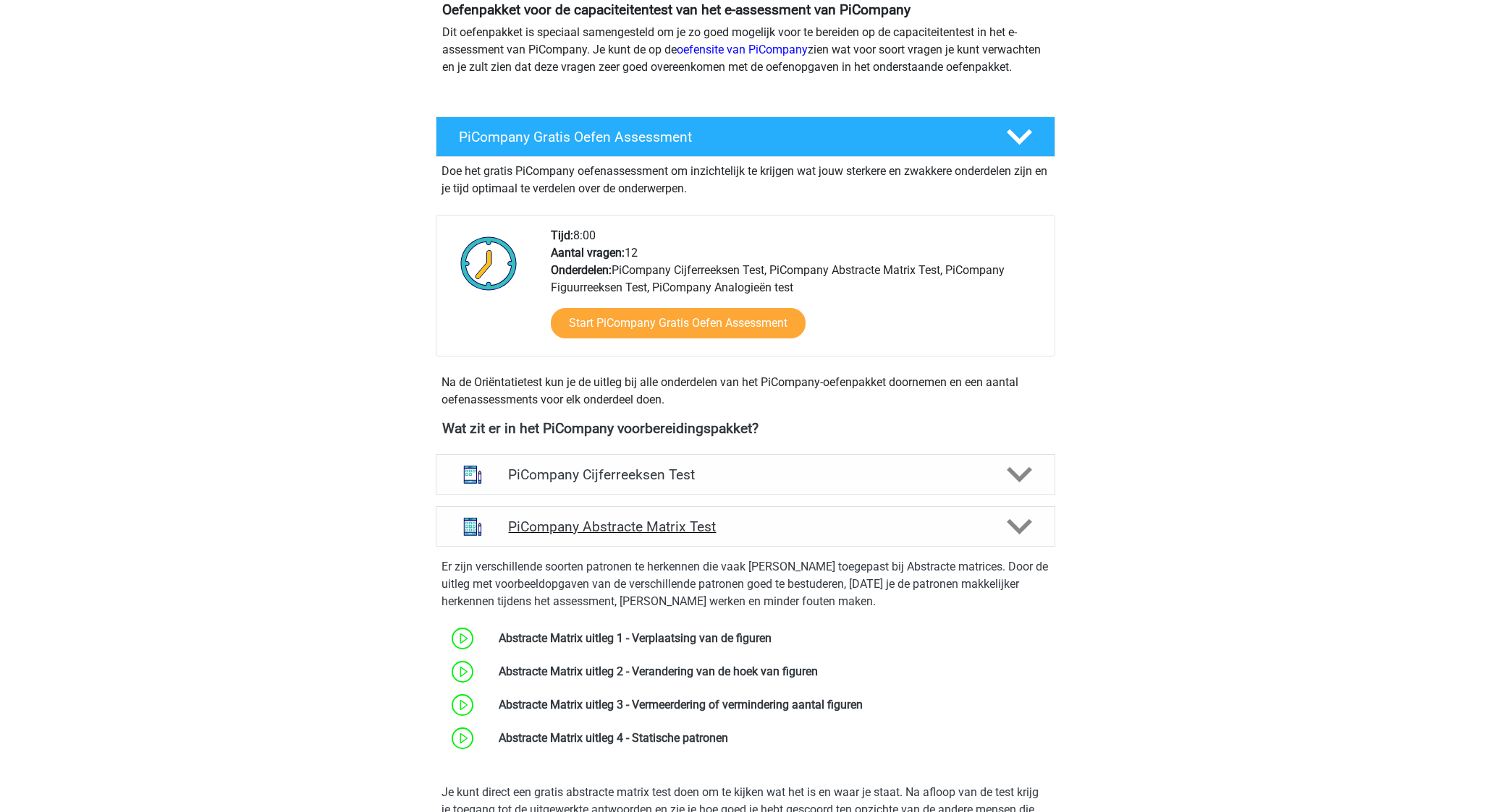
click at [789, 535] on h4 "PiCompany Abstracte Matrix Test" at bounding box center [745, 527] width 474 height 16
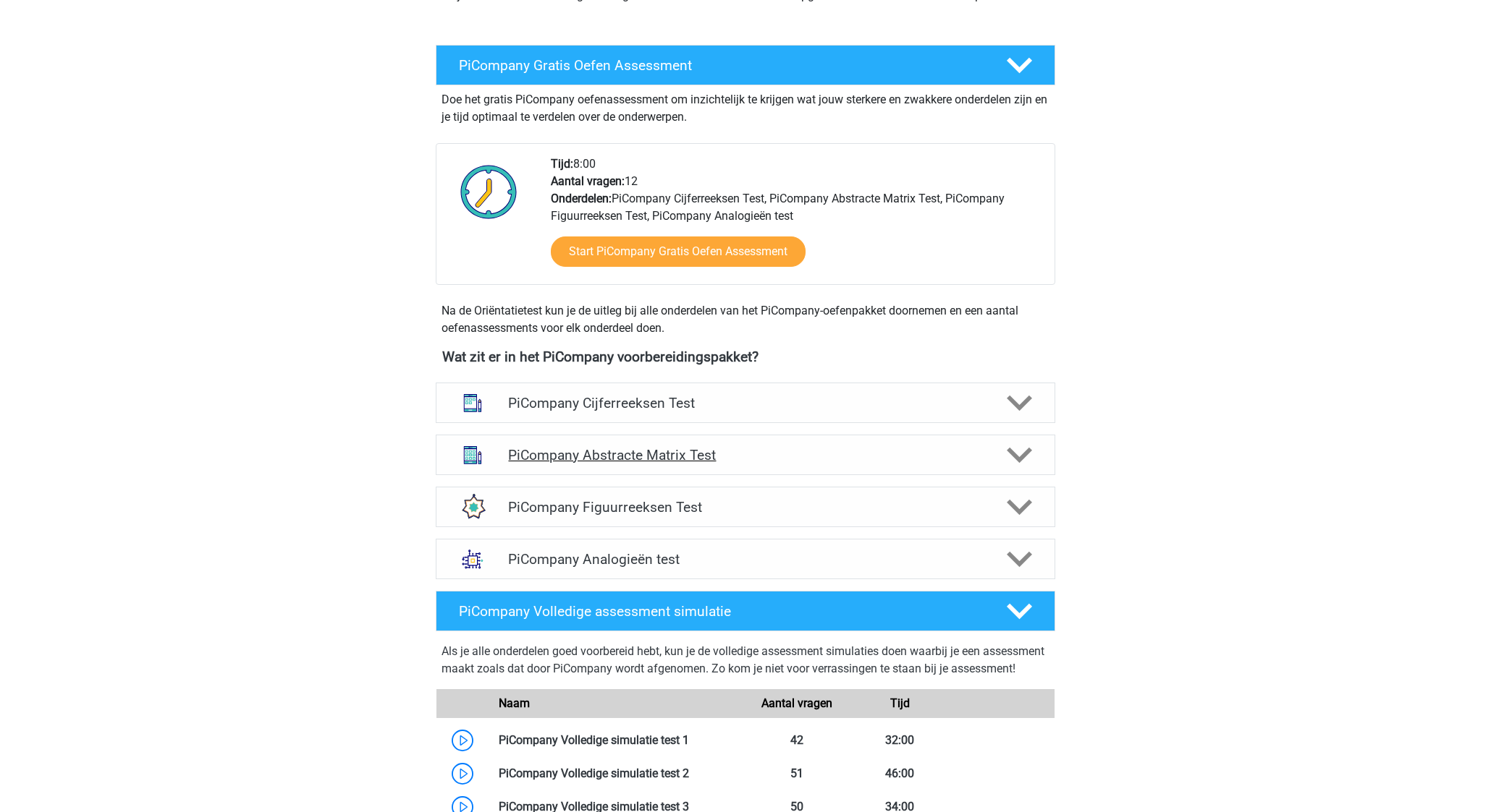
scroll to position [347, 0]
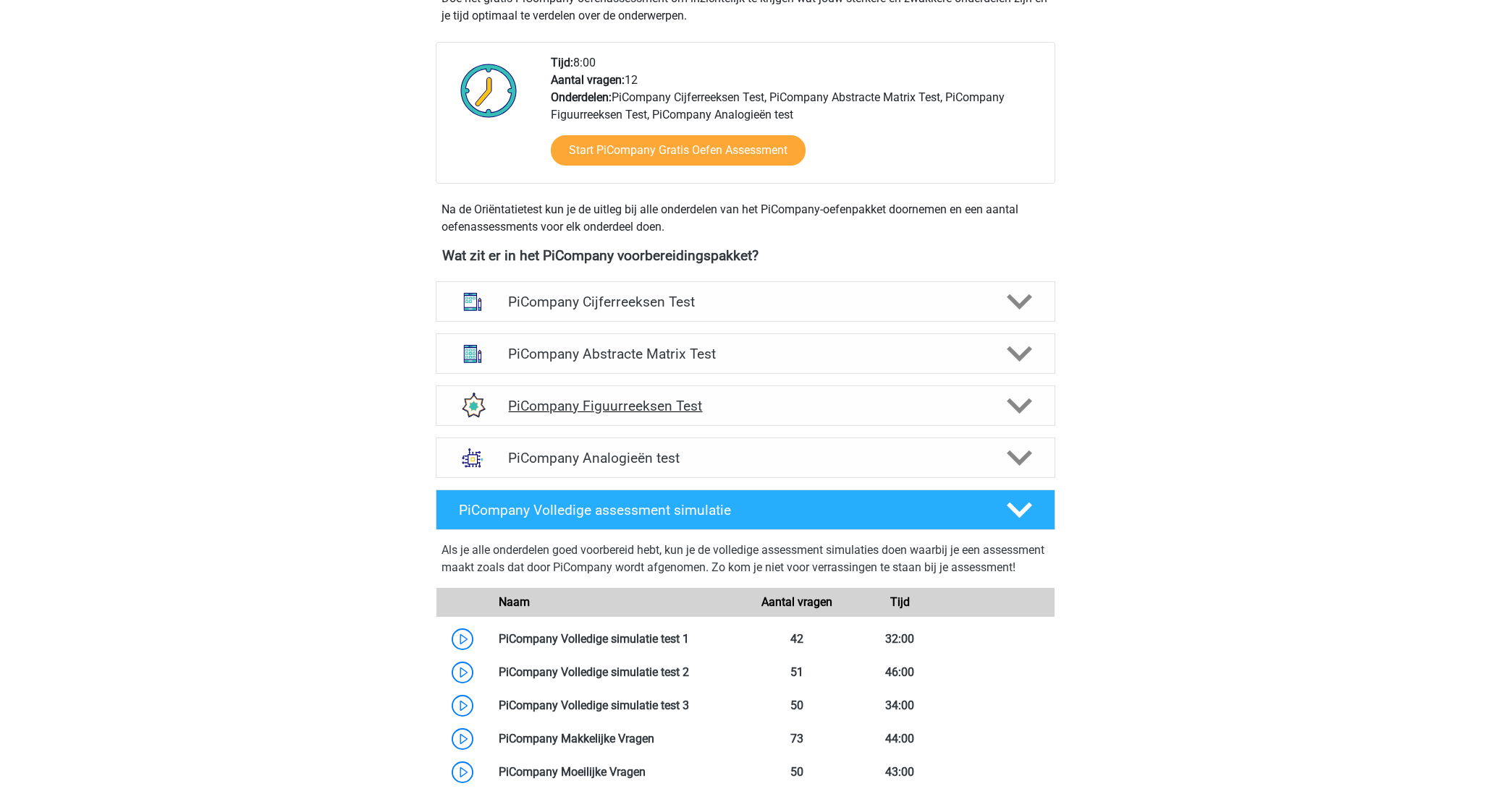
click at [743, 426] on div "PiCompany Figuurreeksen Test" at bounding box center [745, 406] width 619 height 41
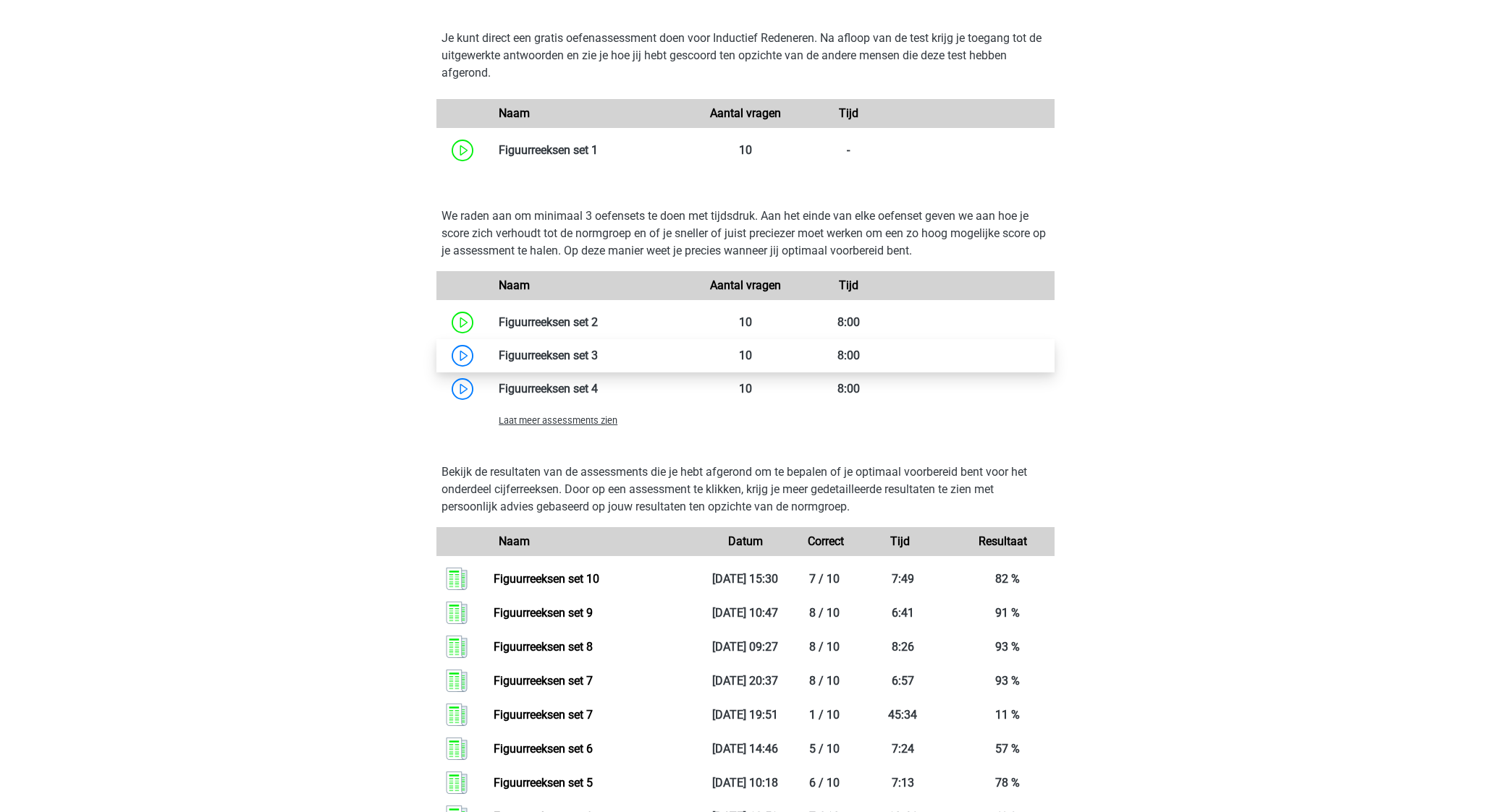
scroll to position [842, 0]
click at [571, 426] on span "Laat meer assessments zien" at bounding box center [558, 420] width 119 height 11
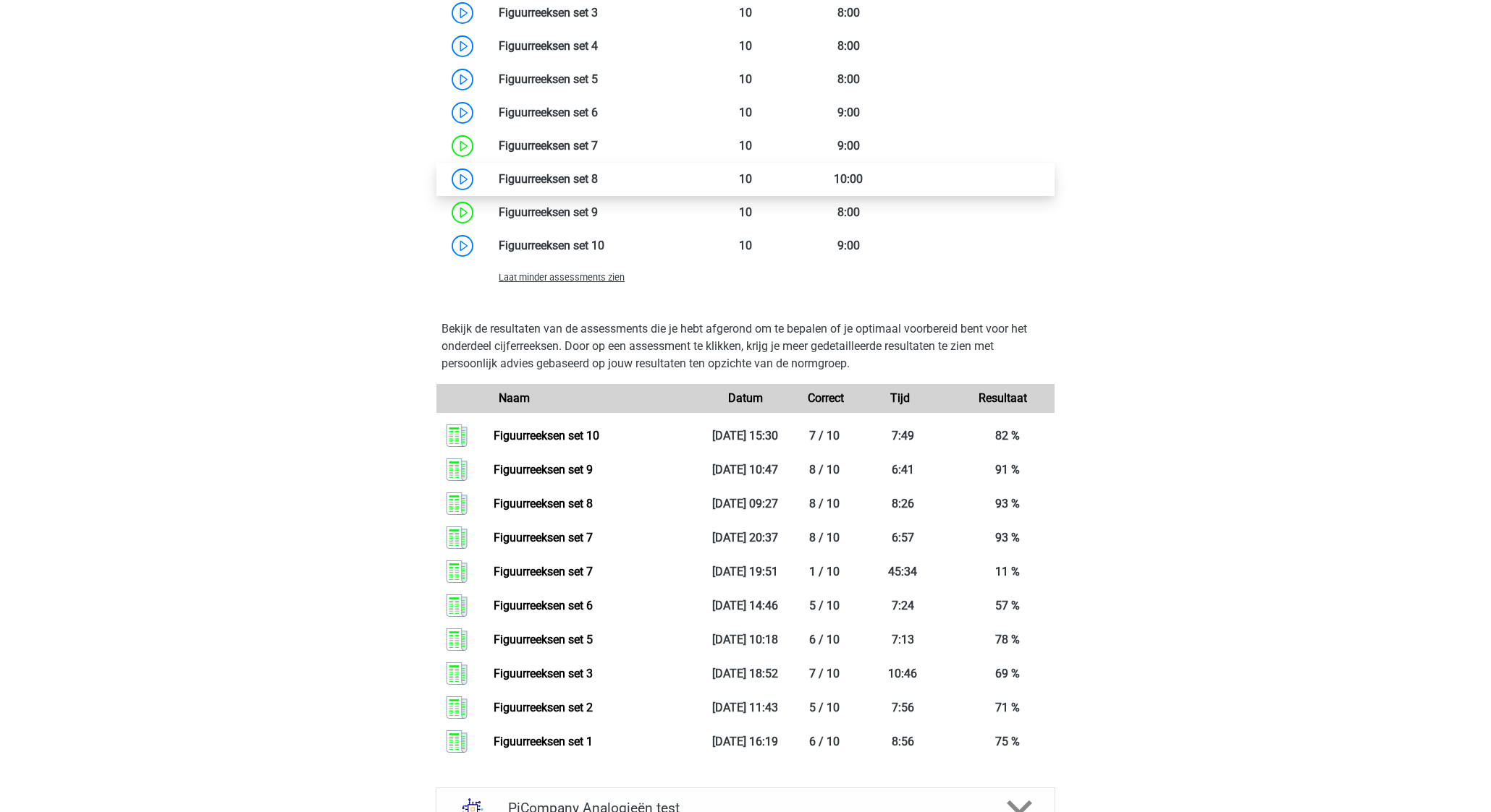
scroll to position [1196, 0]
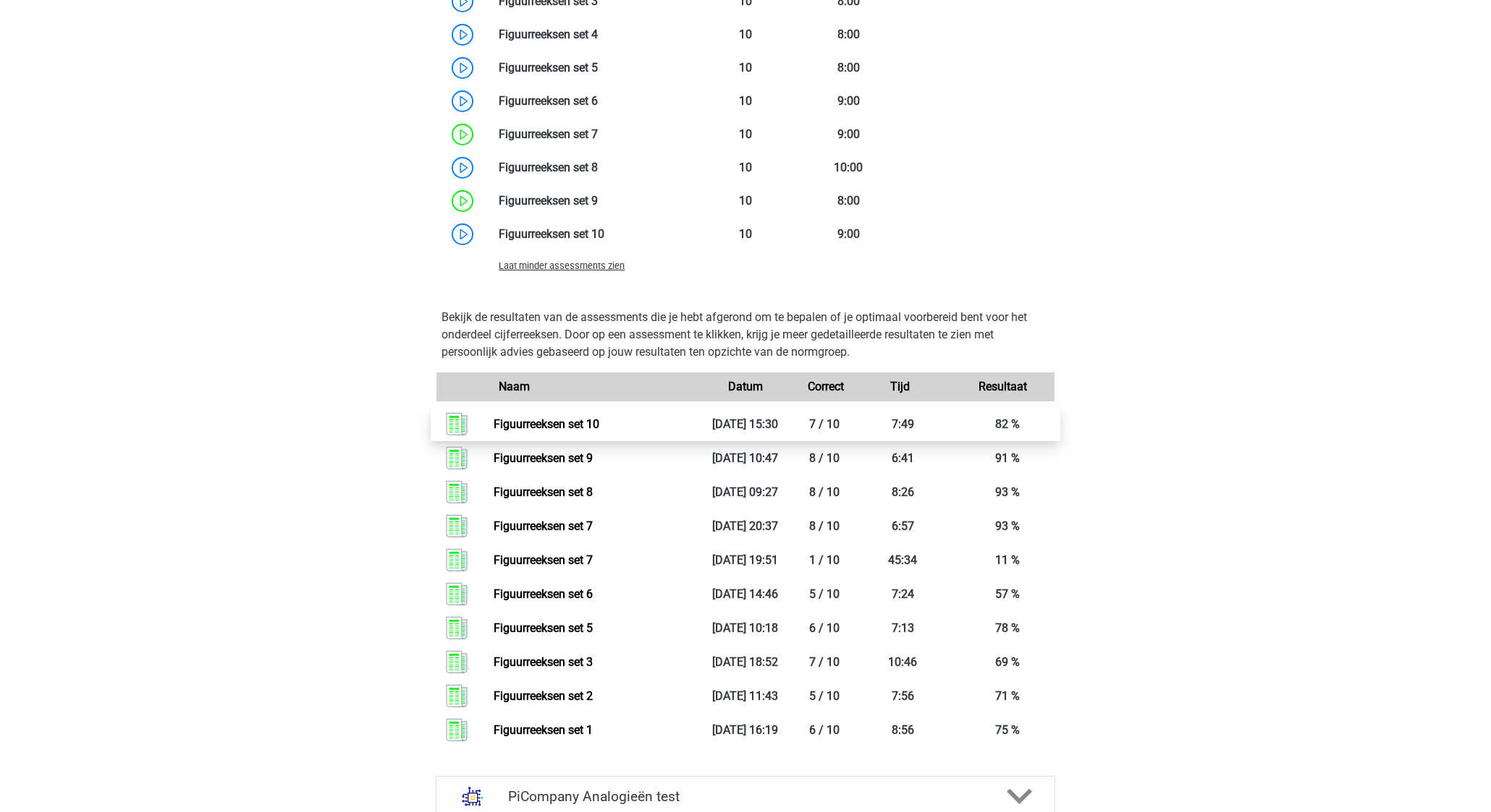
click at [599, 431] on link "Figuurreeksen set 10" at bounding box center [546, 424] width 106 height 13
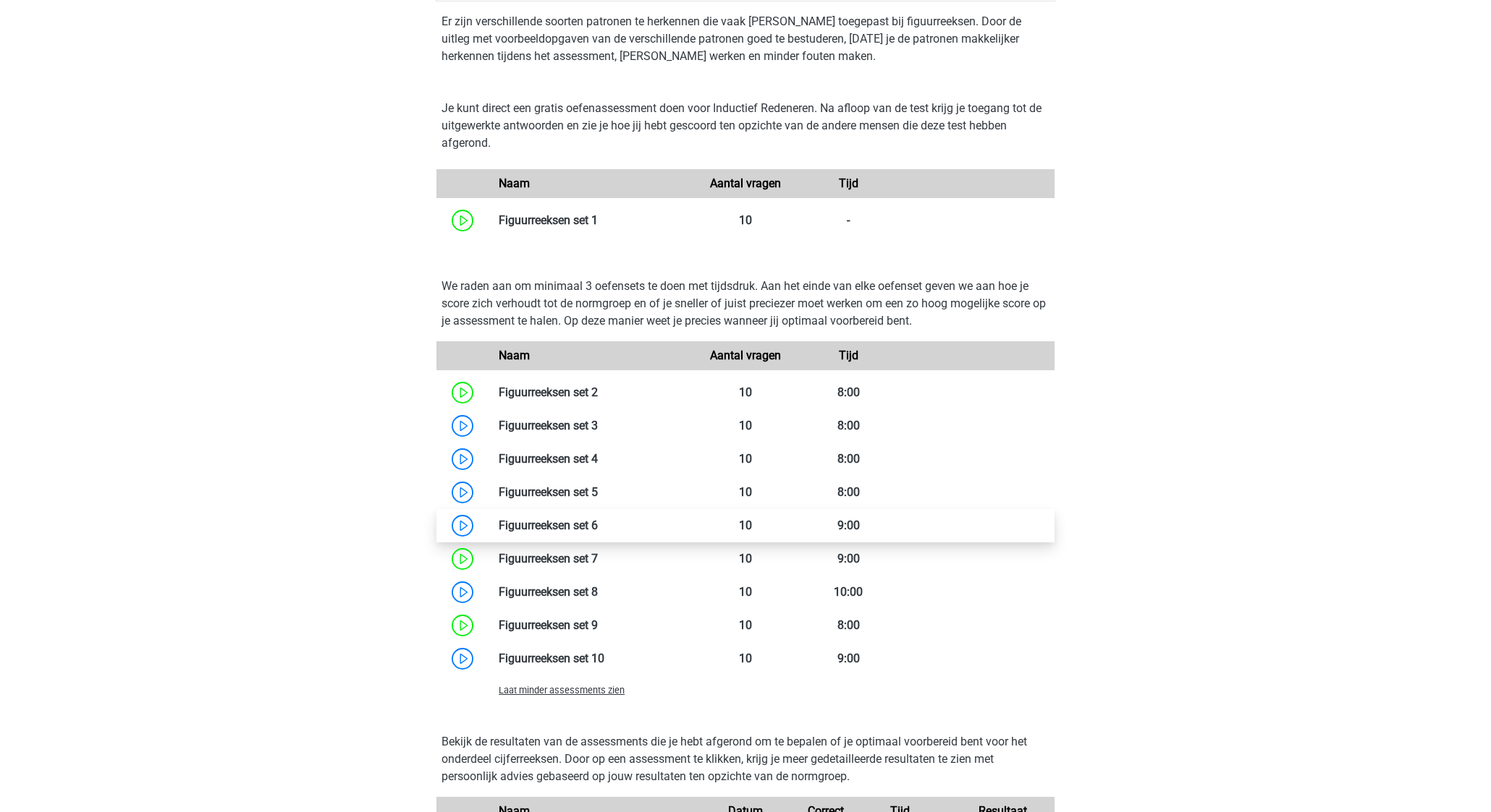
scroll to position [802, 0]
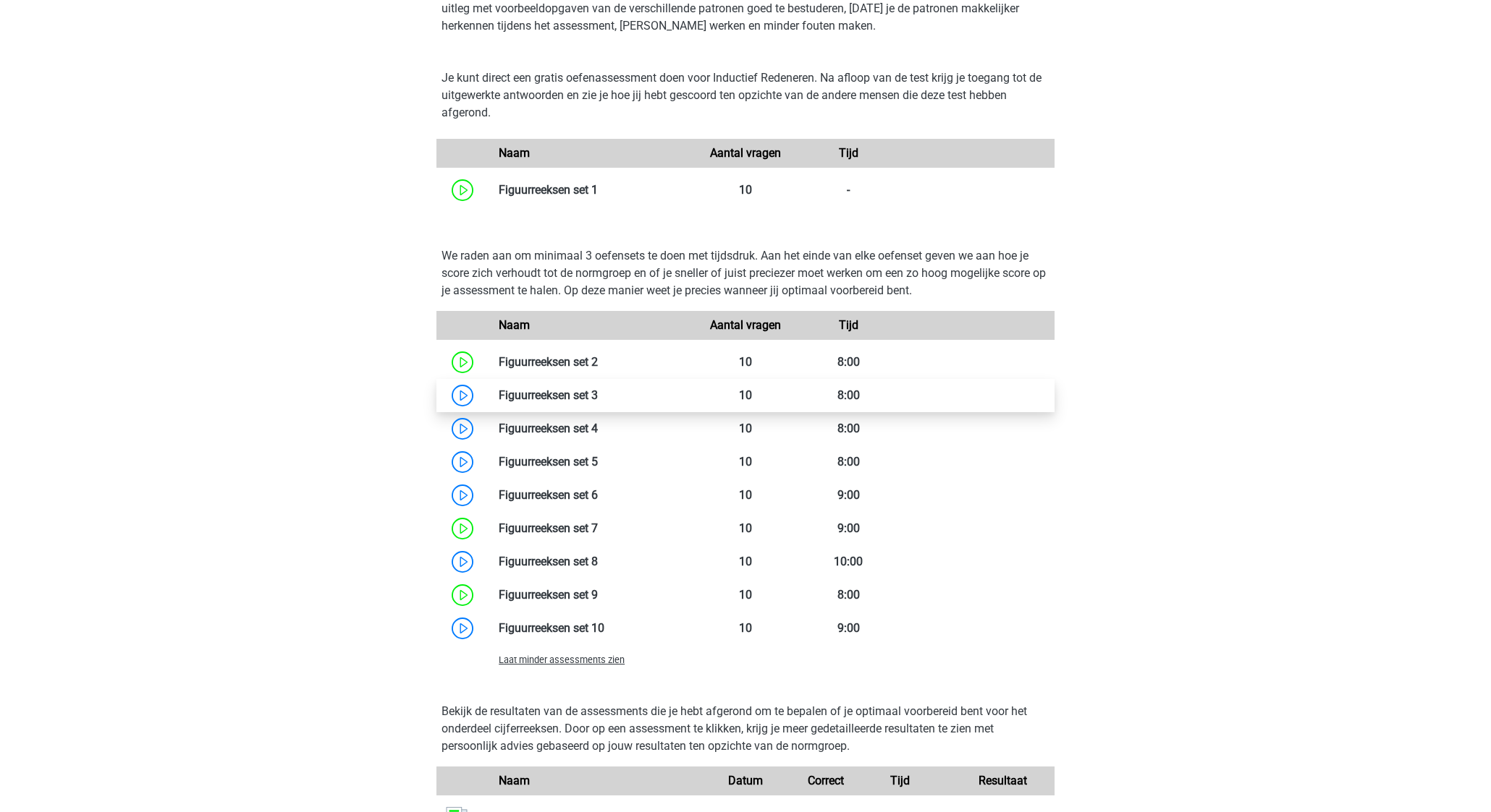
click at [598, 402] on link at bounding box center [598, 395] width 0 height 13
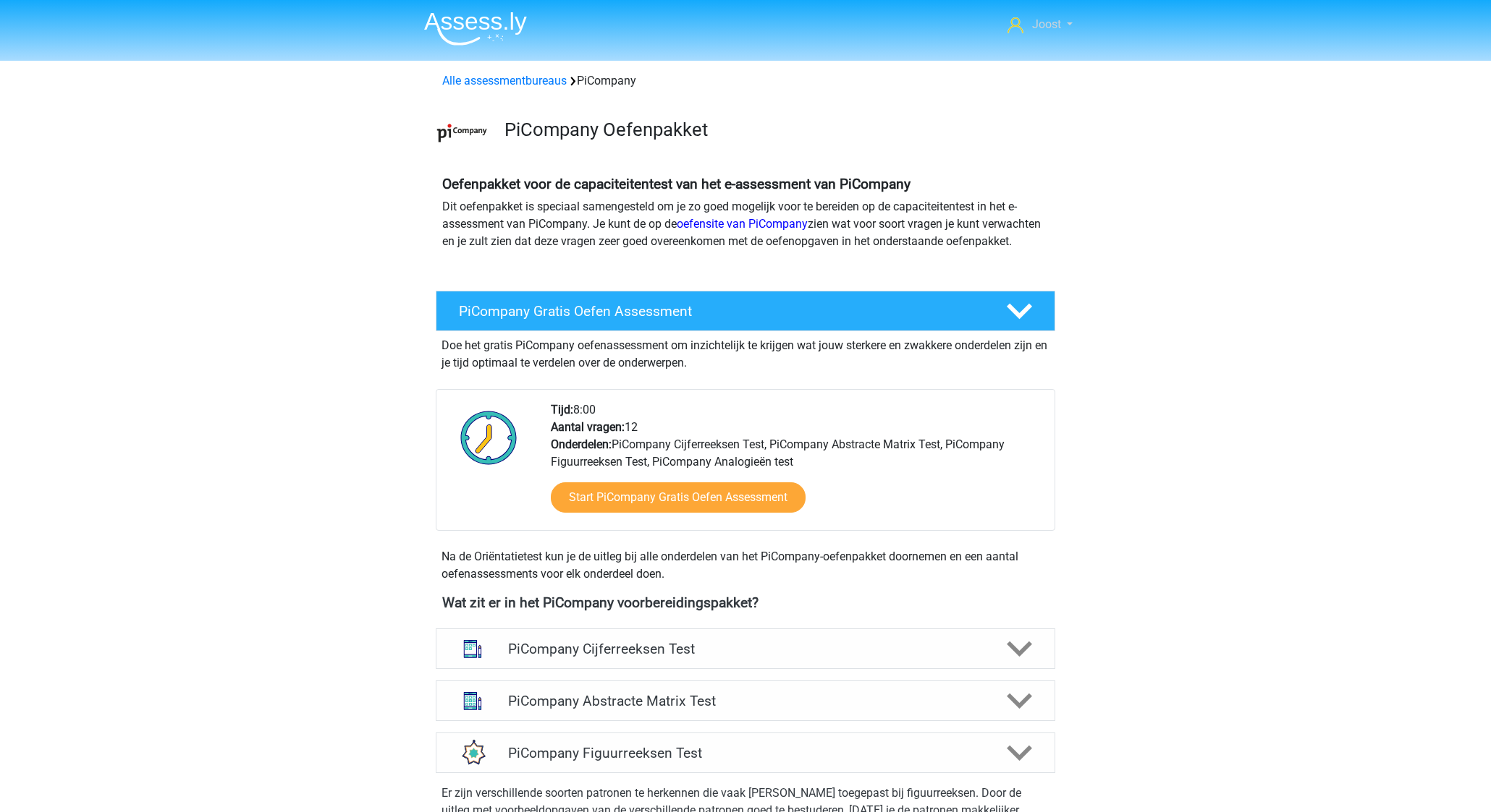
scroll to position [0, 0]
click at [1052, 23] on span "Joost" at bounding box center [1046, 24] width 29 height 13
click at [508, 16] on img at bounding box center [476, 29] width 103 height 34
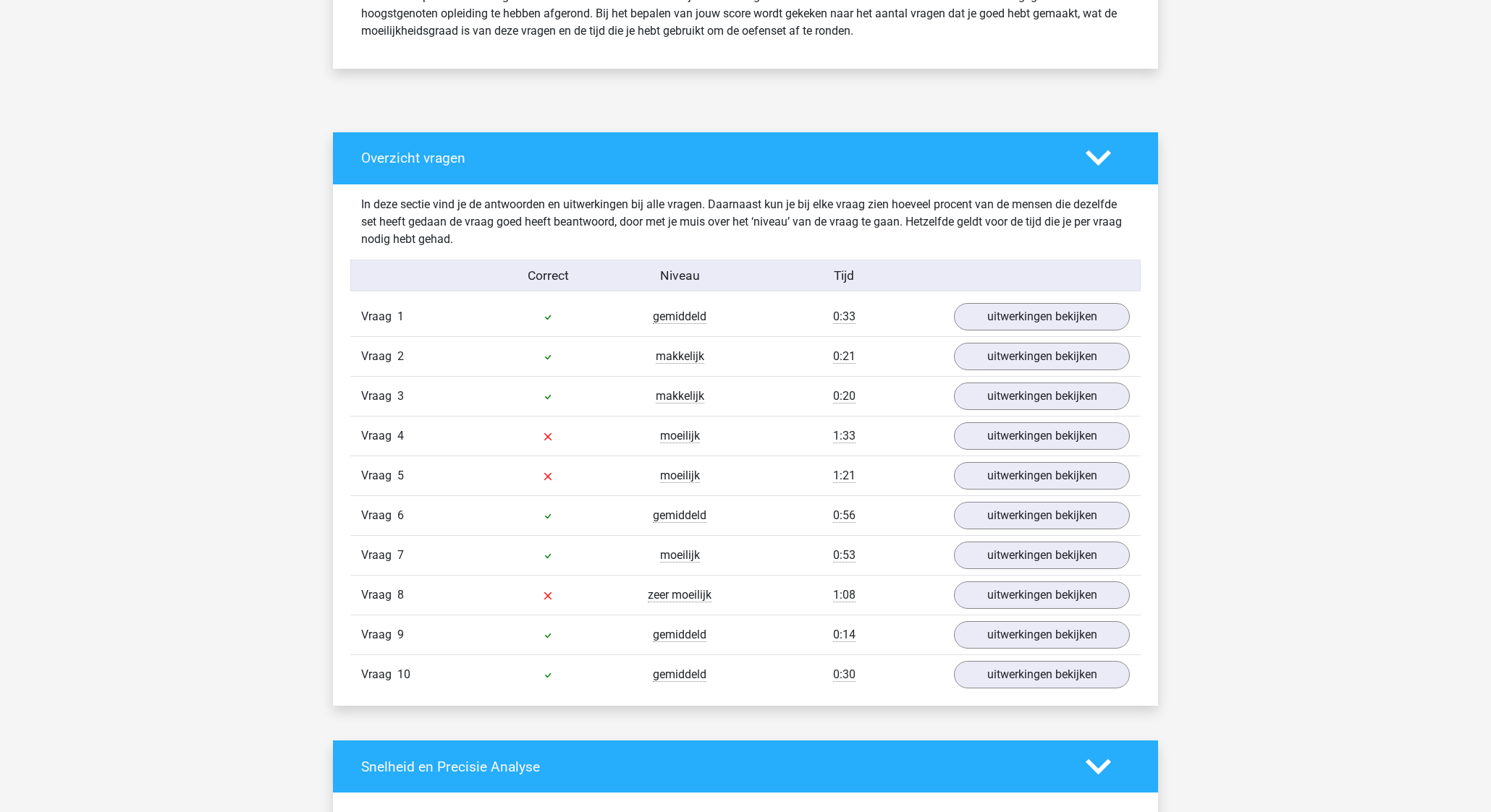
scroll to position [938, 0]
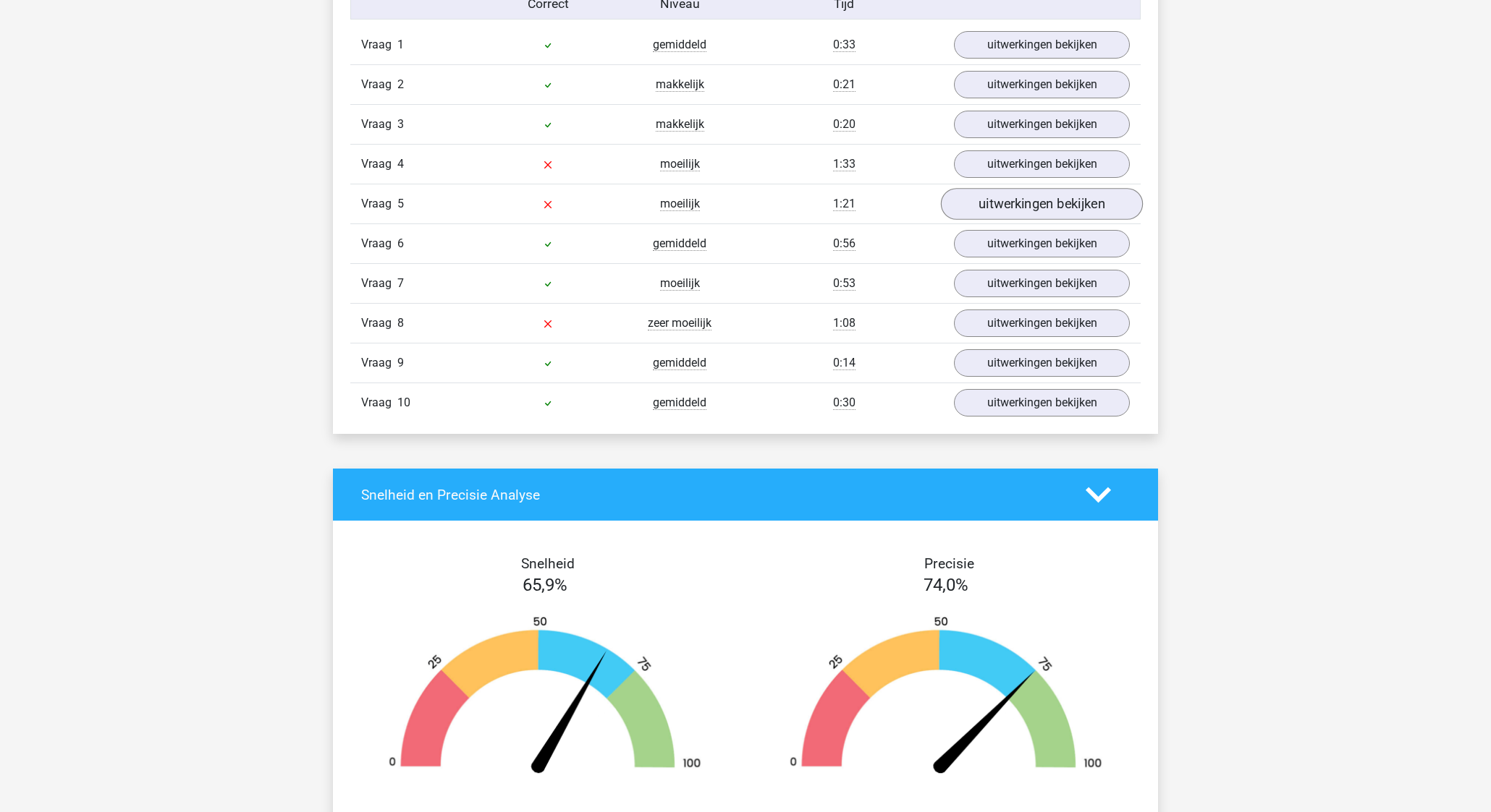
click at [998, 204] on link "uitwerkingen bekijken" at bounding box center [1042, 204] width 202 height 32
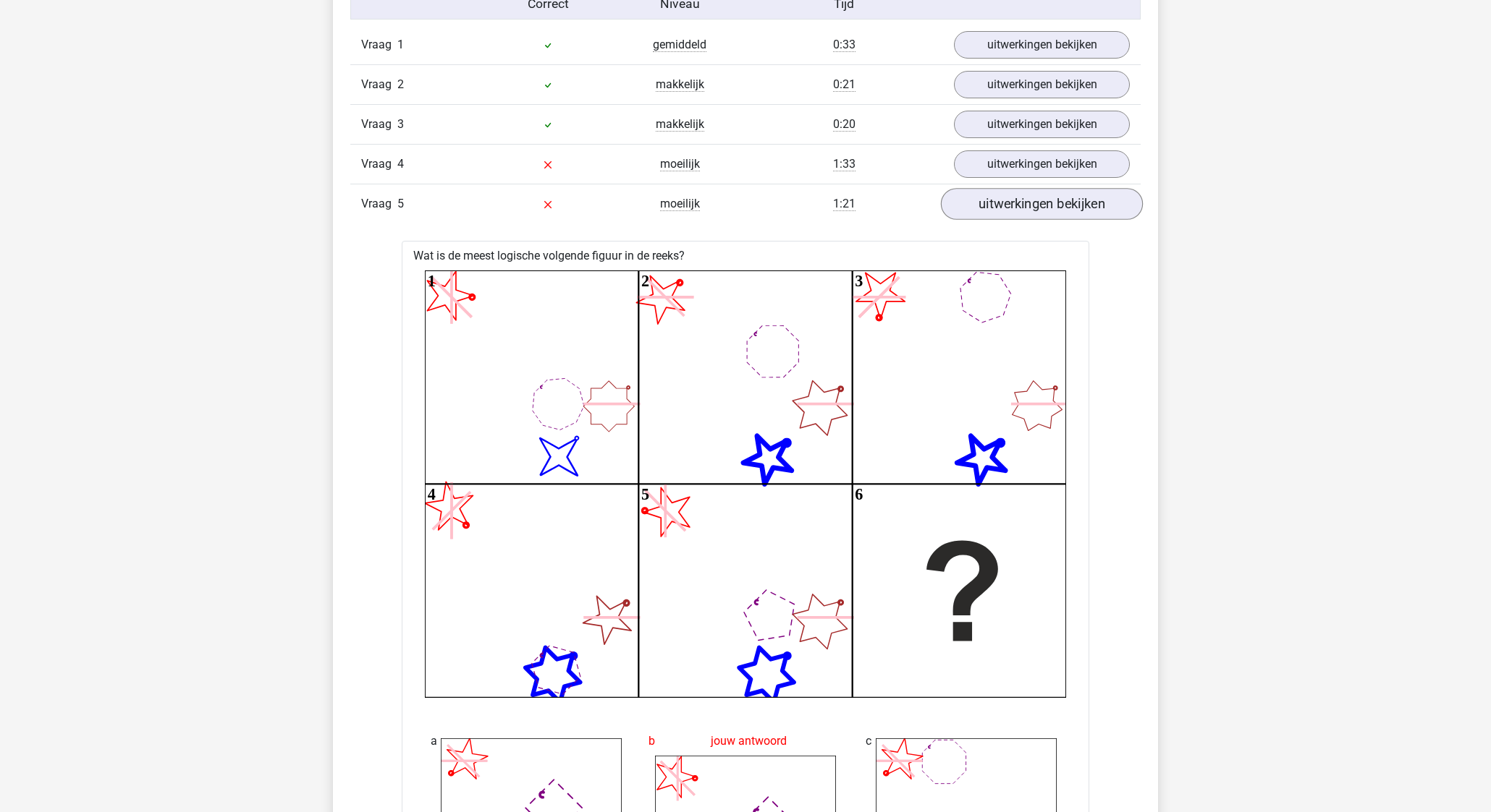
click at [997, 204] on link "uitwerkingen bekijken" at bounding box center [1042, 204] width 202 height 32
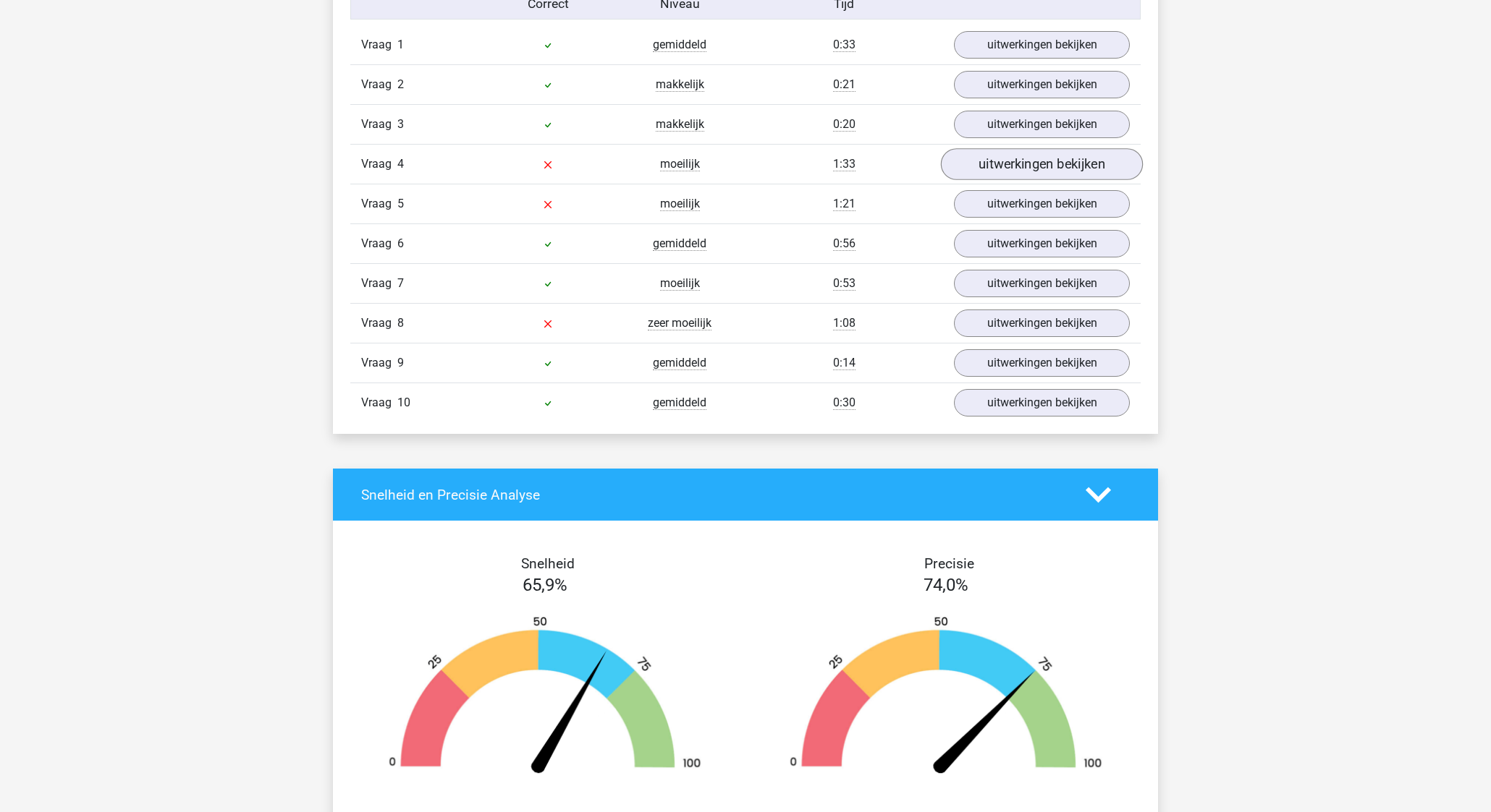
click at [998, 163] on link "uitwerkingen bekijken" at bounding box center [1042, 164] width 202 height 32
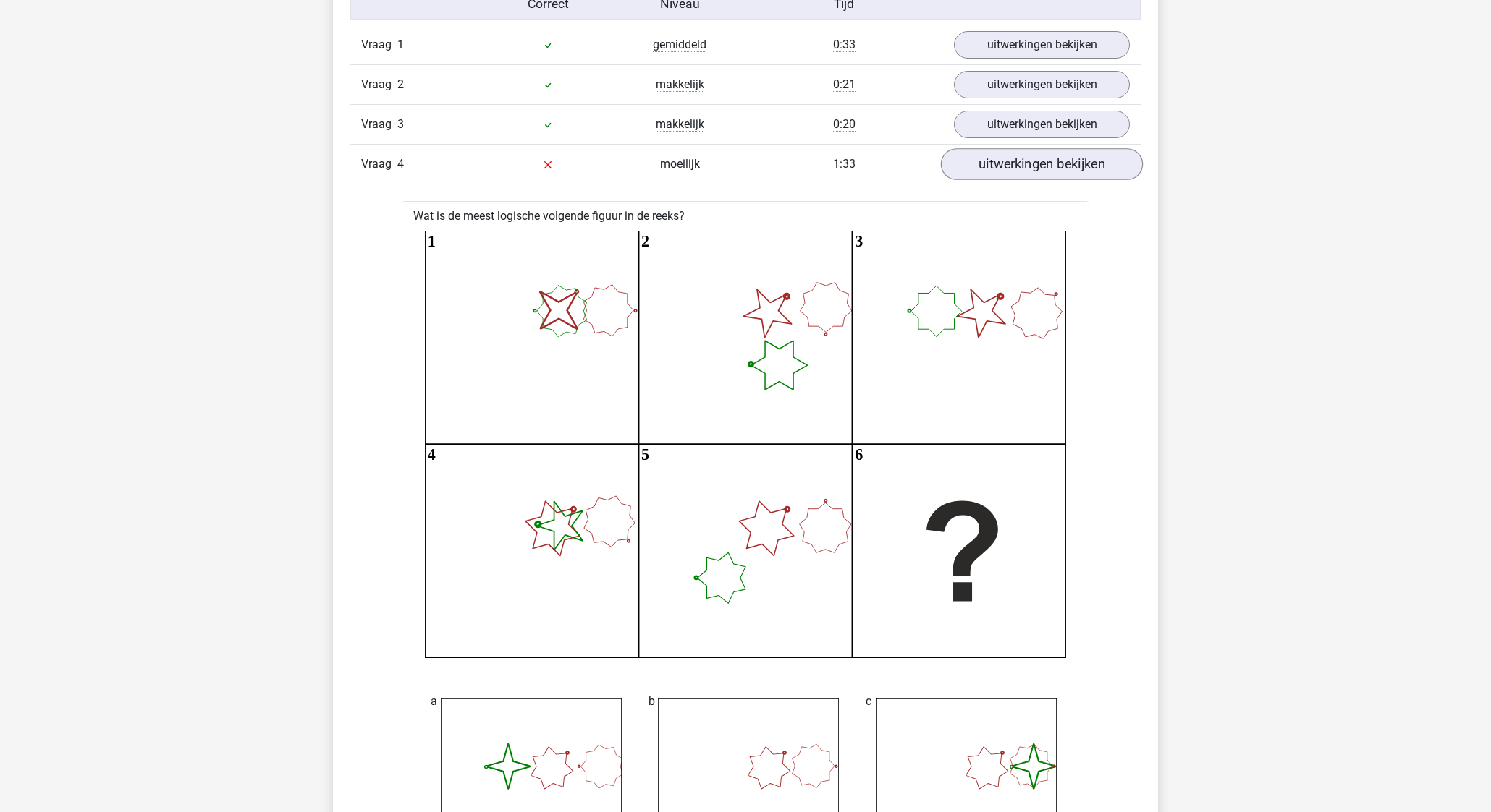
click at [998, 164] on link "uitwerkingen bekijken" at bounding box center [1042, 164] width 202 height 32
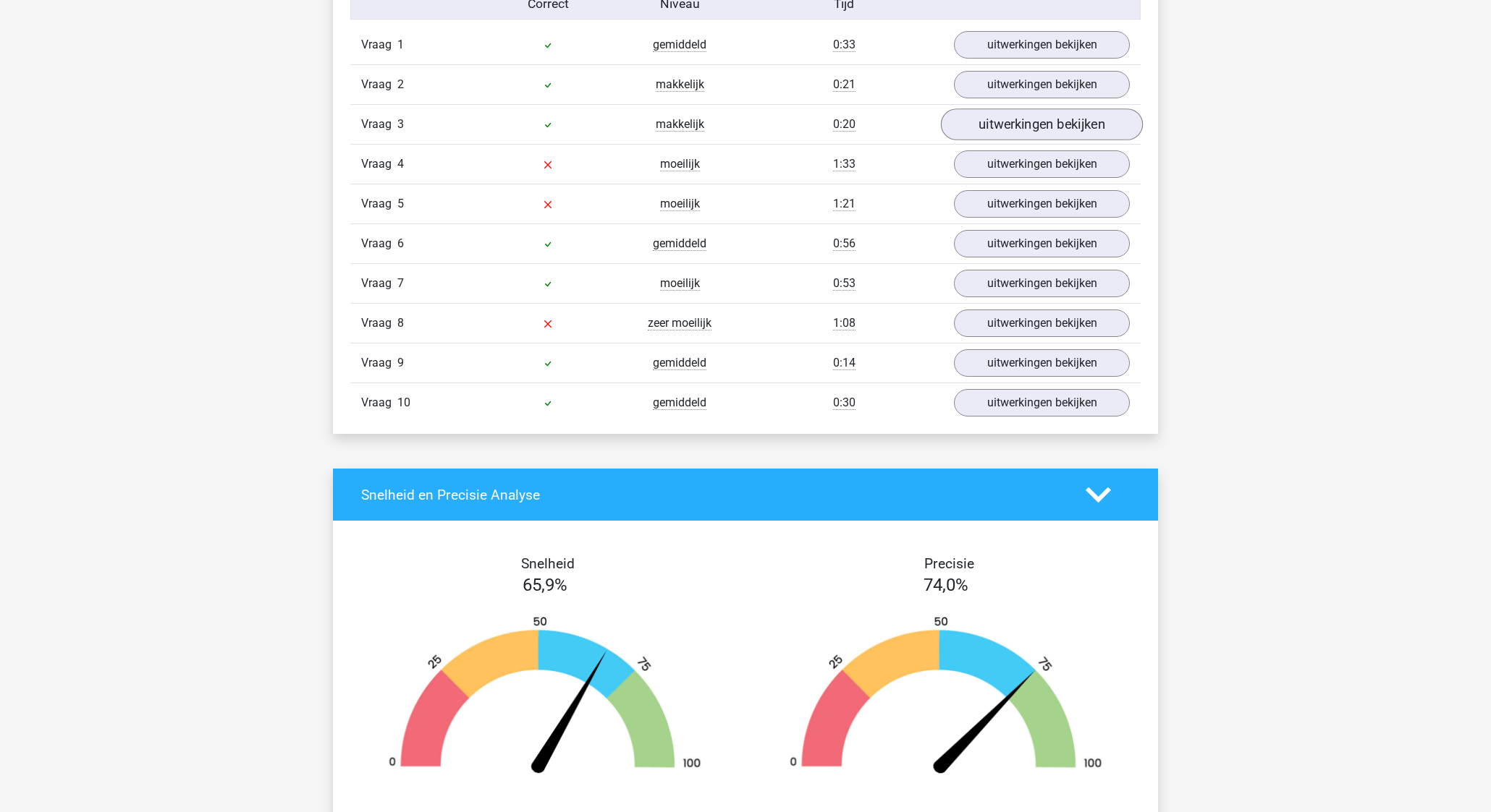
click at [1003, 126] on link "uitwerkingen bekijken" at bounding box center [1042, 124] width 202 height 32
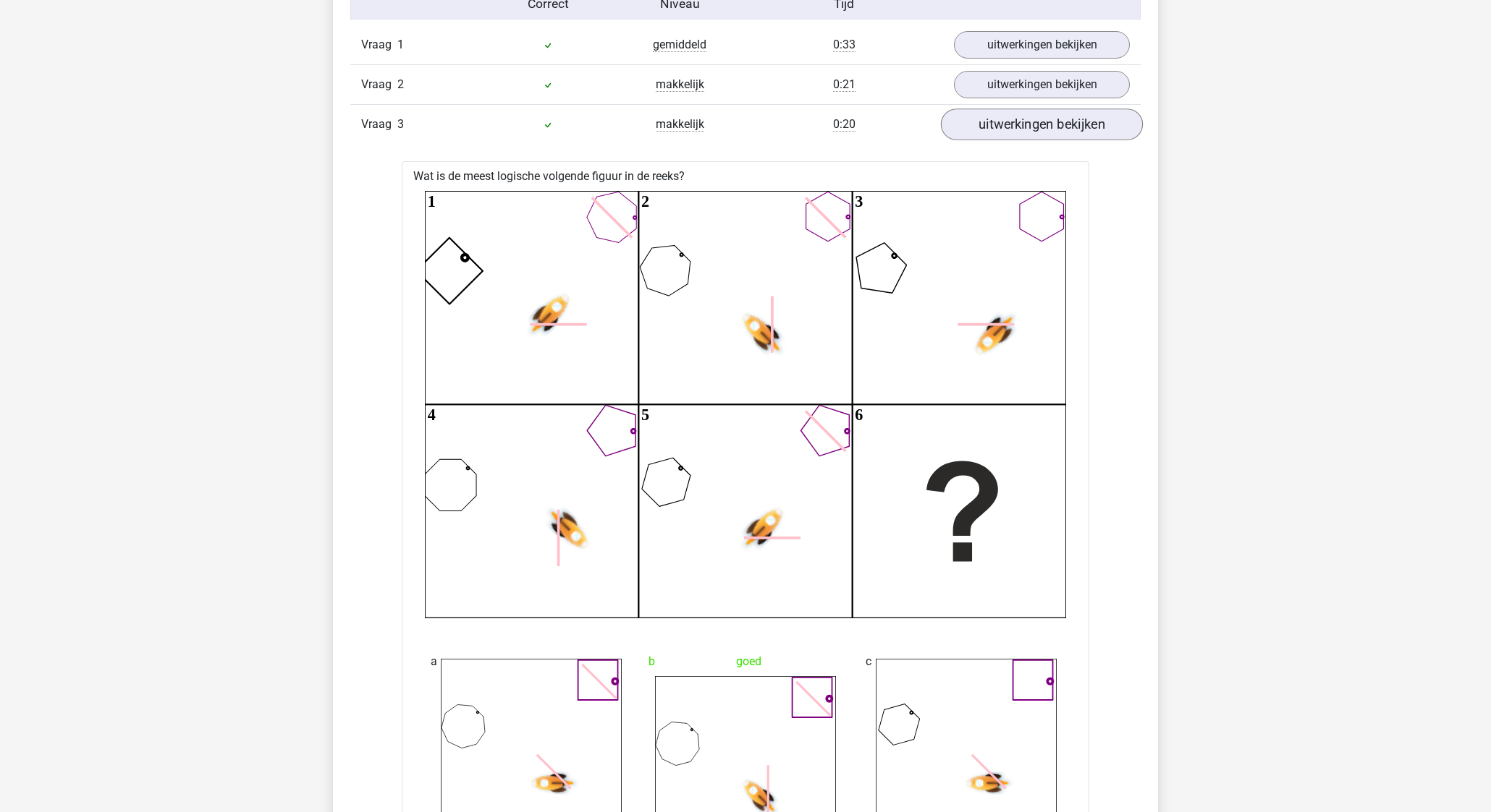
click at [1004, 127] on link "uitwerkingen bekijken" at bounding box center [1042, 124] width 202 height 32
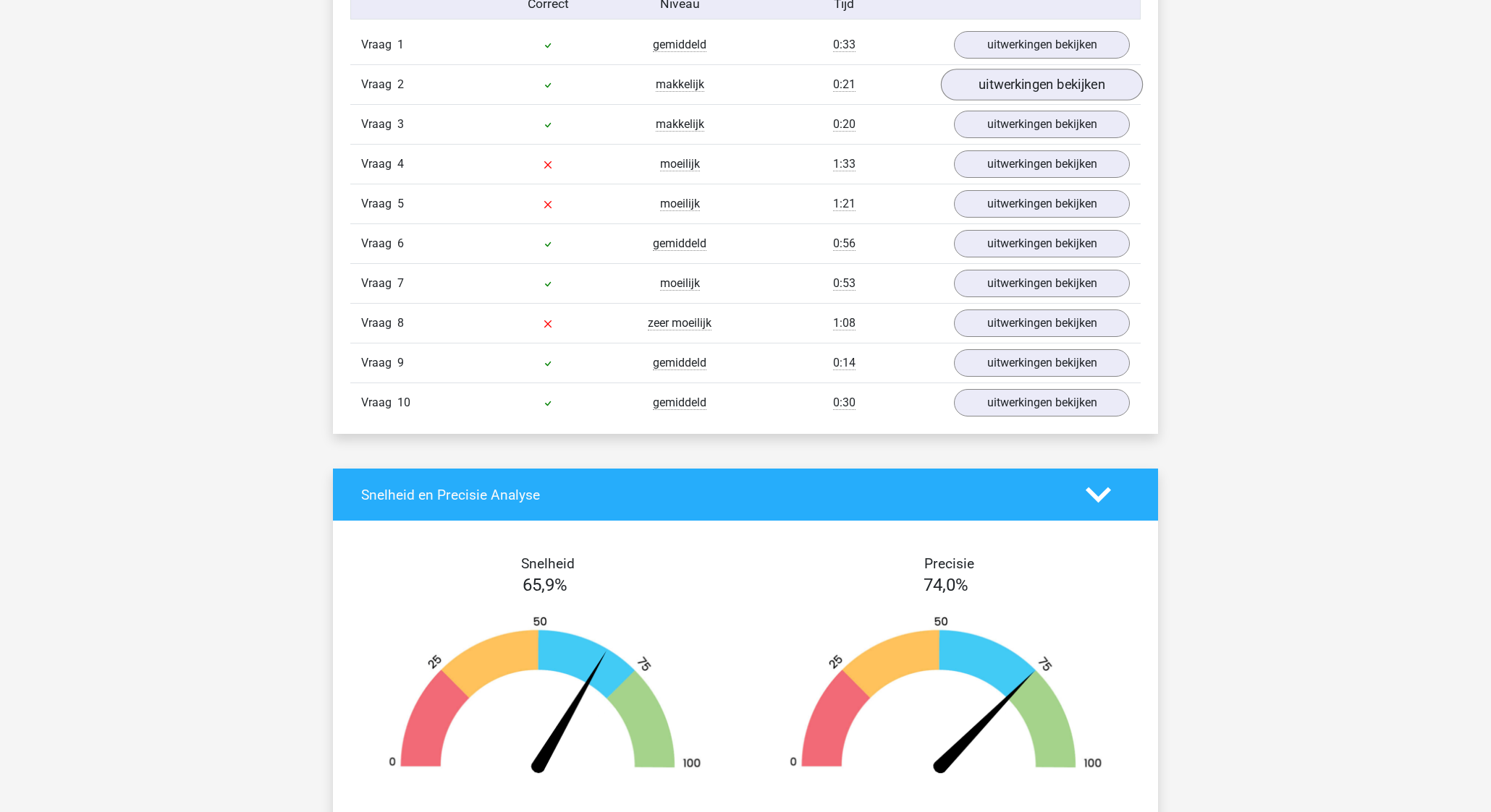
click at [1027, 85] on link "uitwerkingen bekijken" at bounding box center [1042, 84] width 202 height 32
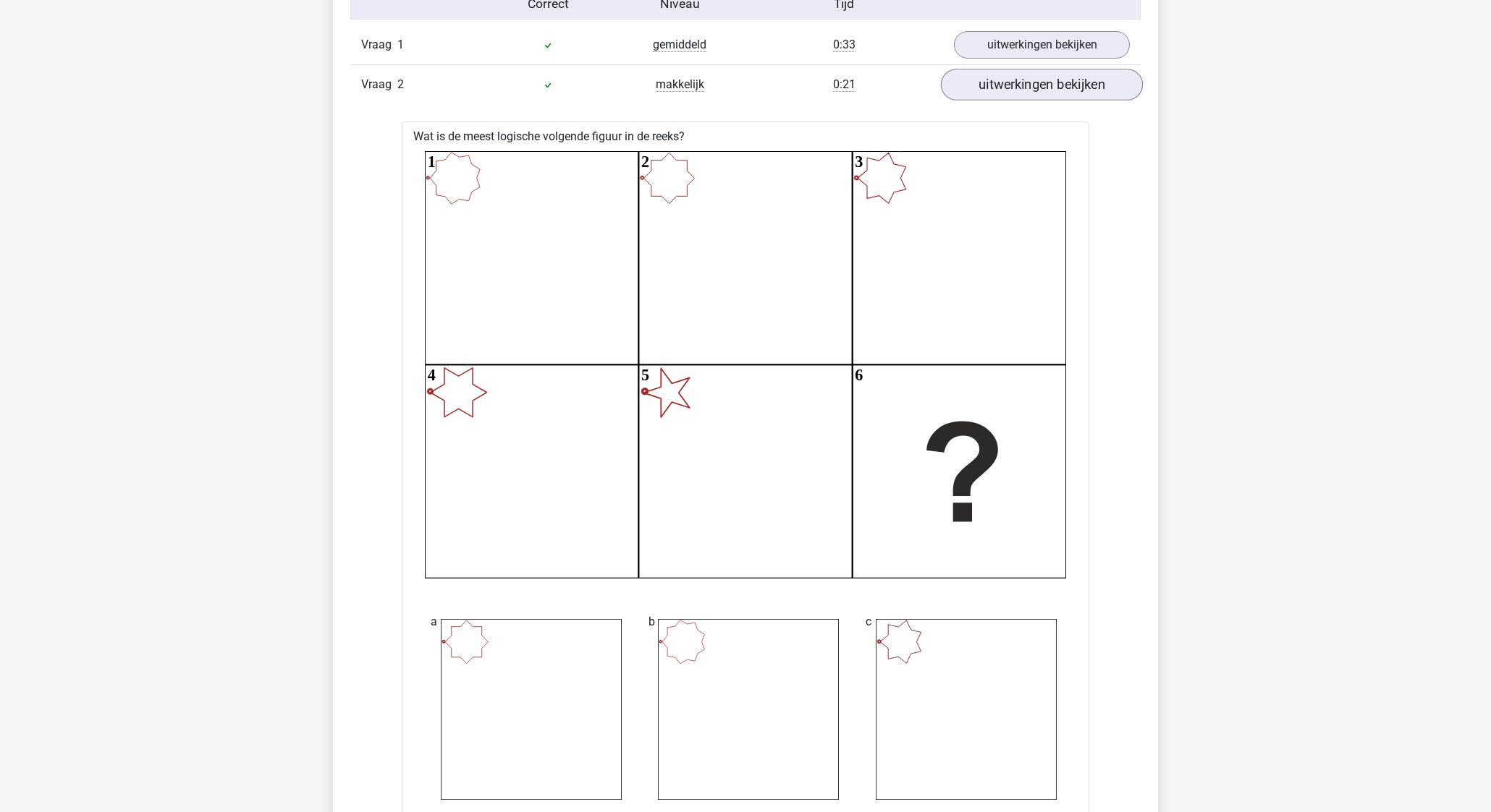
click at [1028, 85] on link "uitwerkingen bekijken" at bounding box center [1042, 84] width 202 height 32
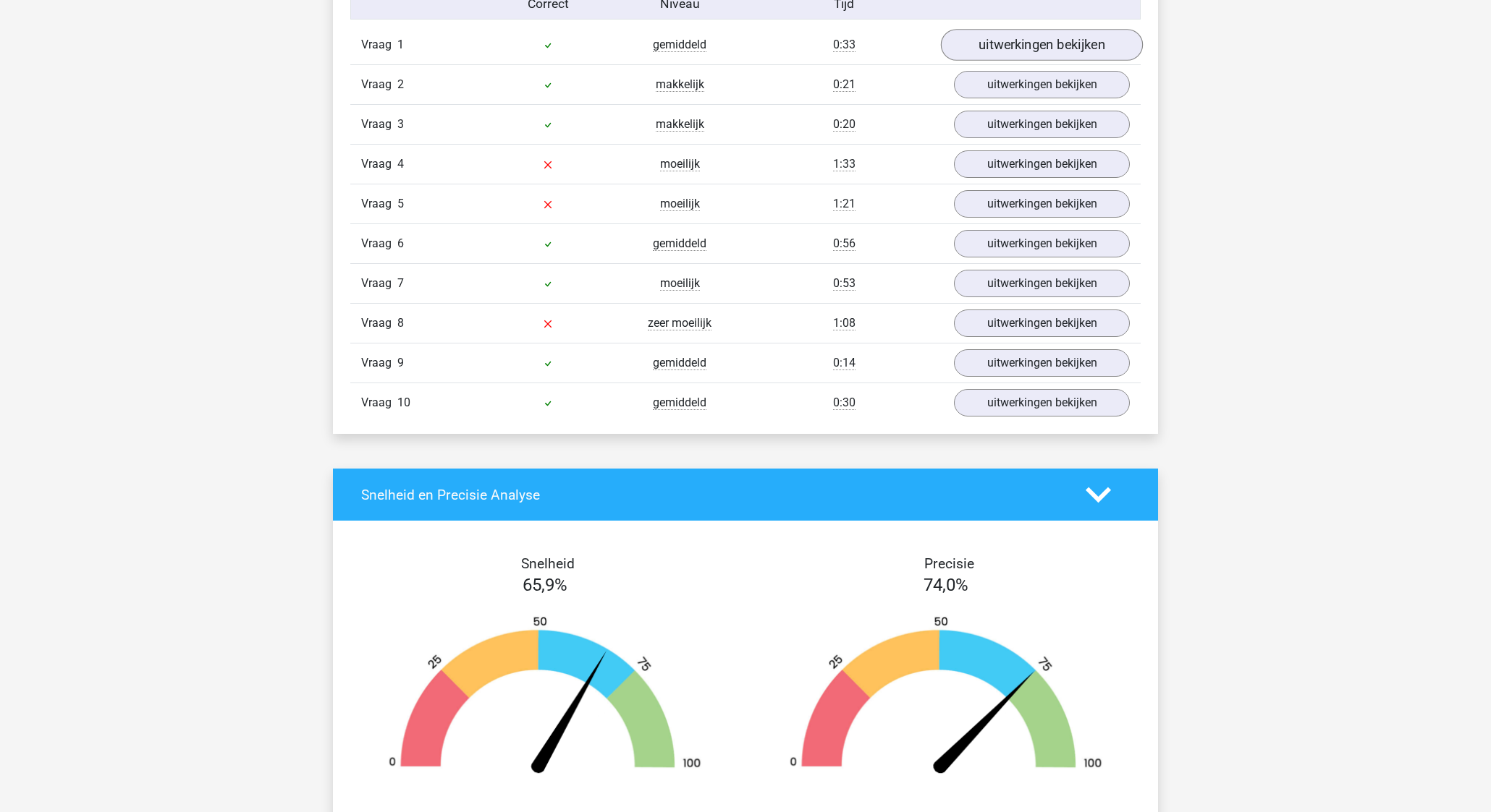
click at [1034, 55] on link "uitwerkingen bekijken" at bounding box center [1042, 45] width 202 height 32
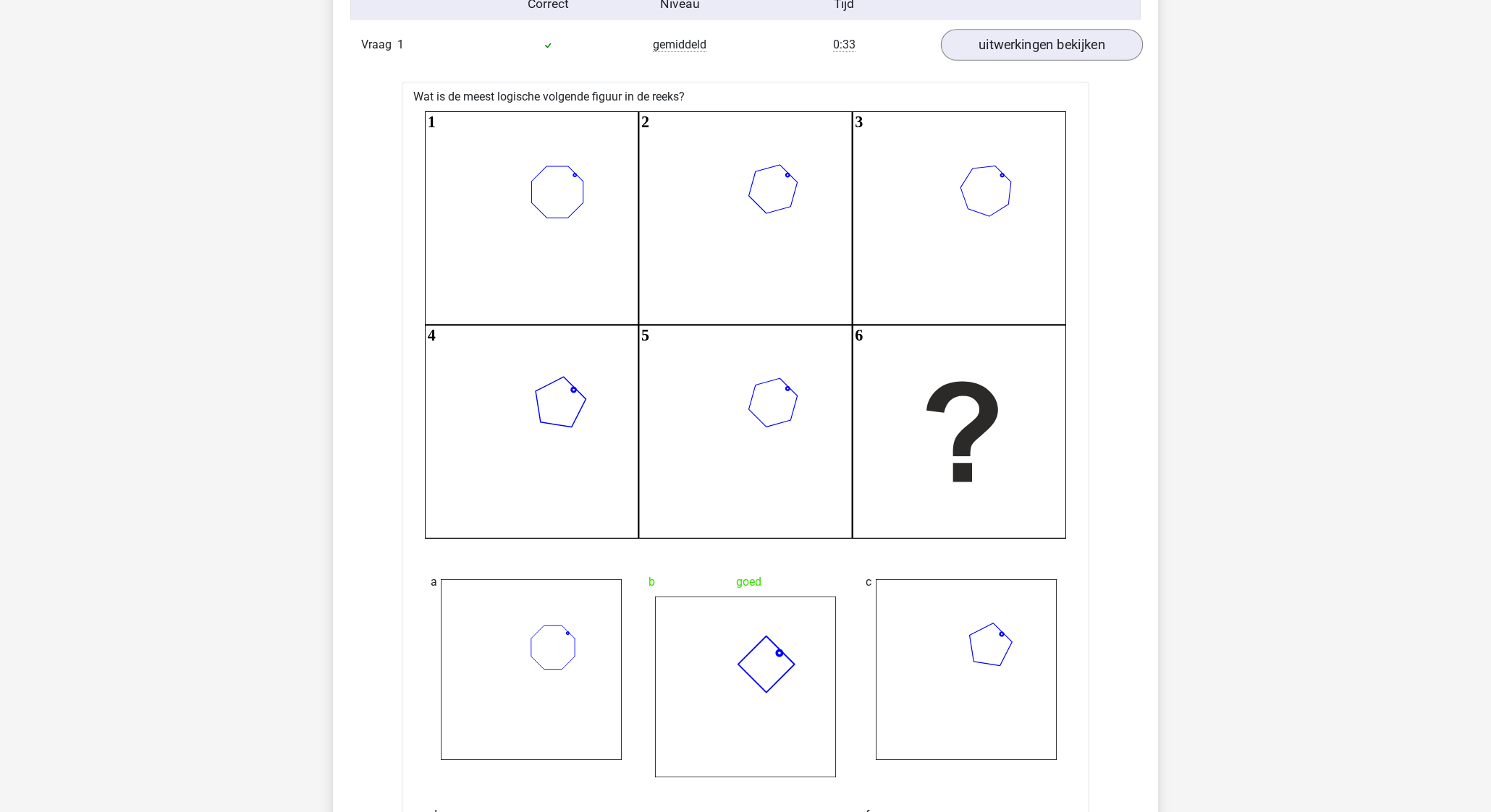
click at [1034, 55] on link "uitwerkingen bekijken" at bounding box center [1042, 45] width 202 height 32
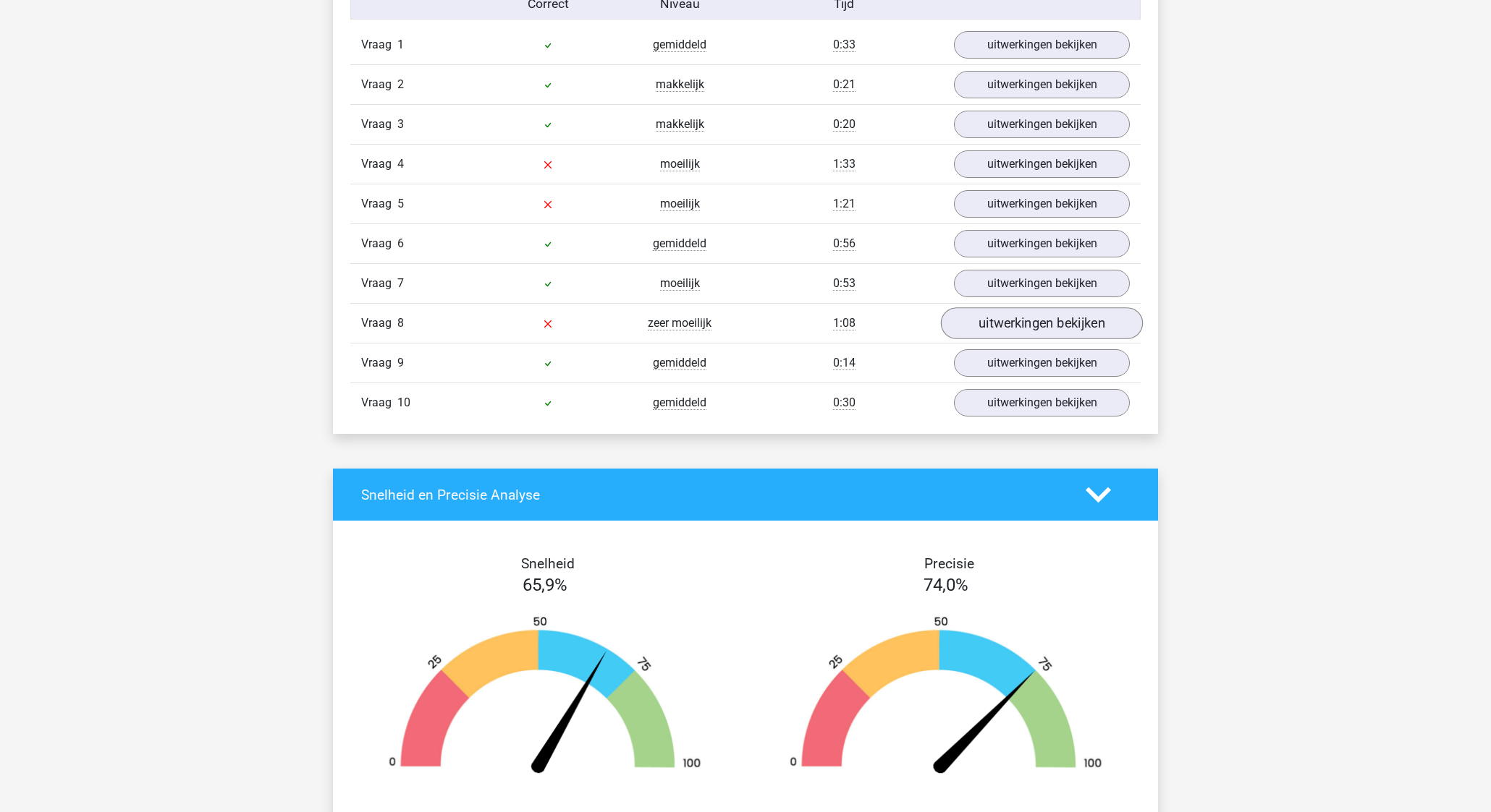
click at [1049, 323] on link "uitwerkingen bekijken" at bounding box center [1042, 323] width 202 height 32
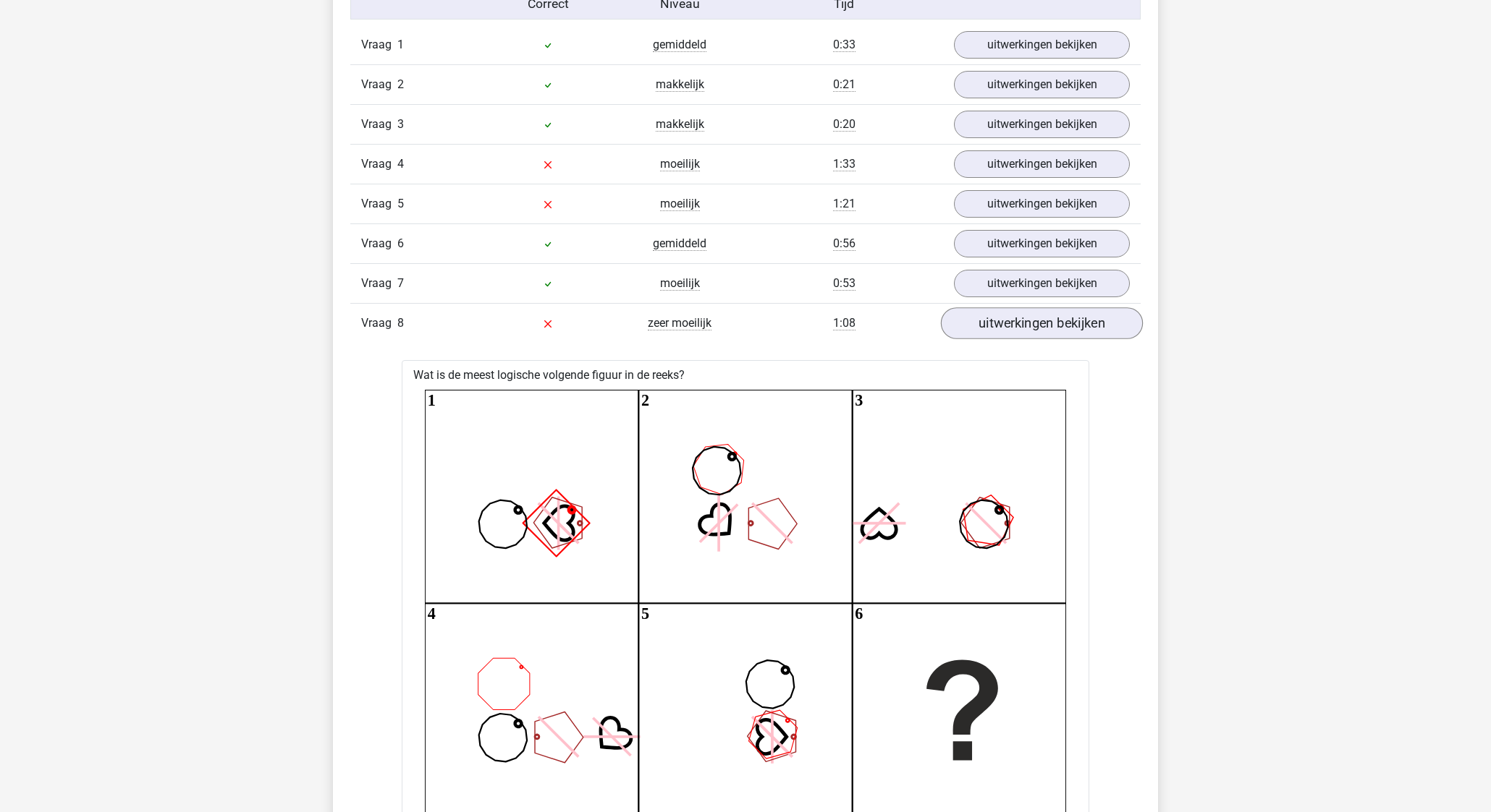
scroll to position [938, 1]
click at [1047, 326] on link "uitwerkingen bekijken" at bounding box center [1042, 323] width 202 height 32
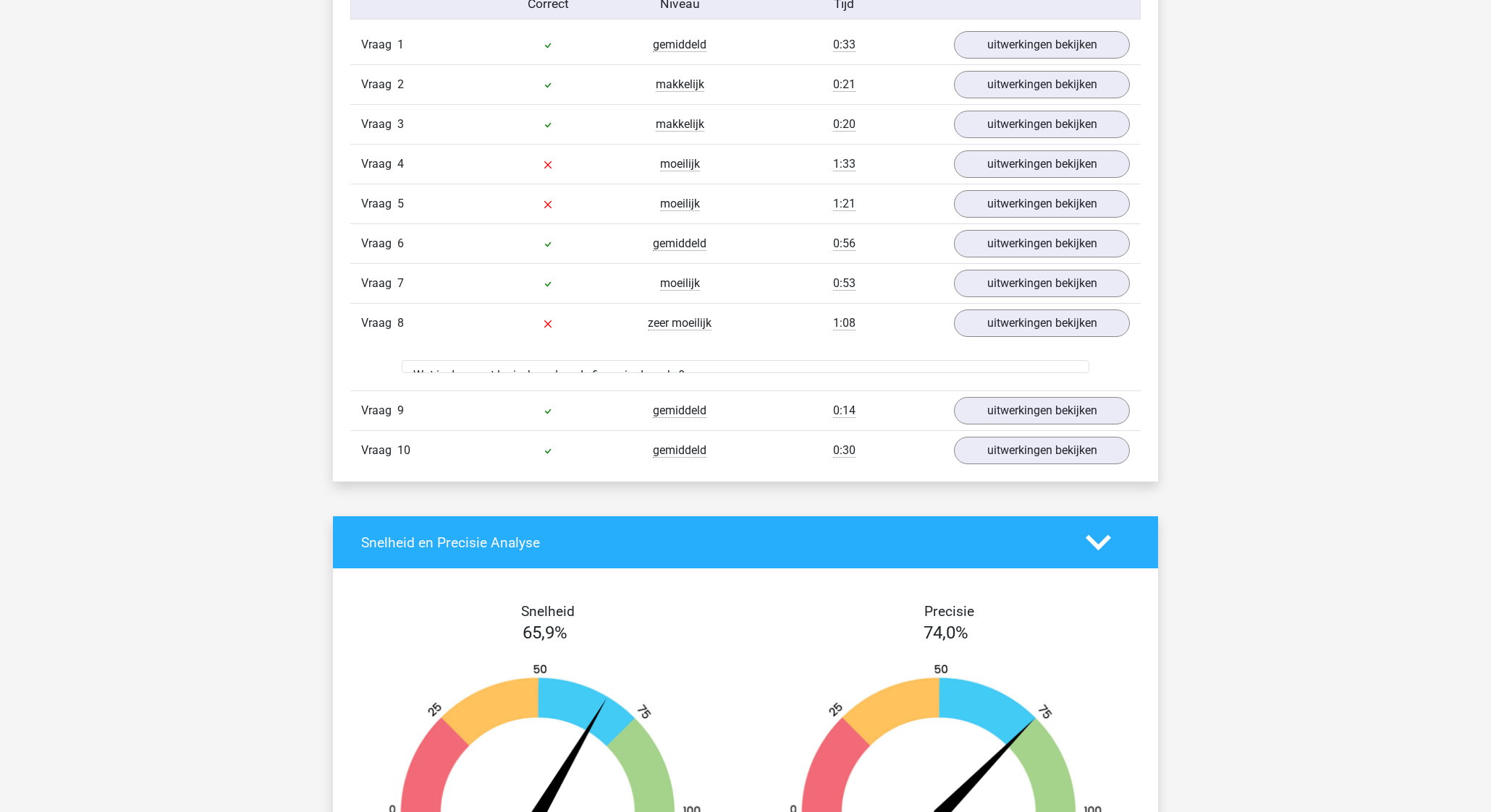
scroll to position [938, 0]
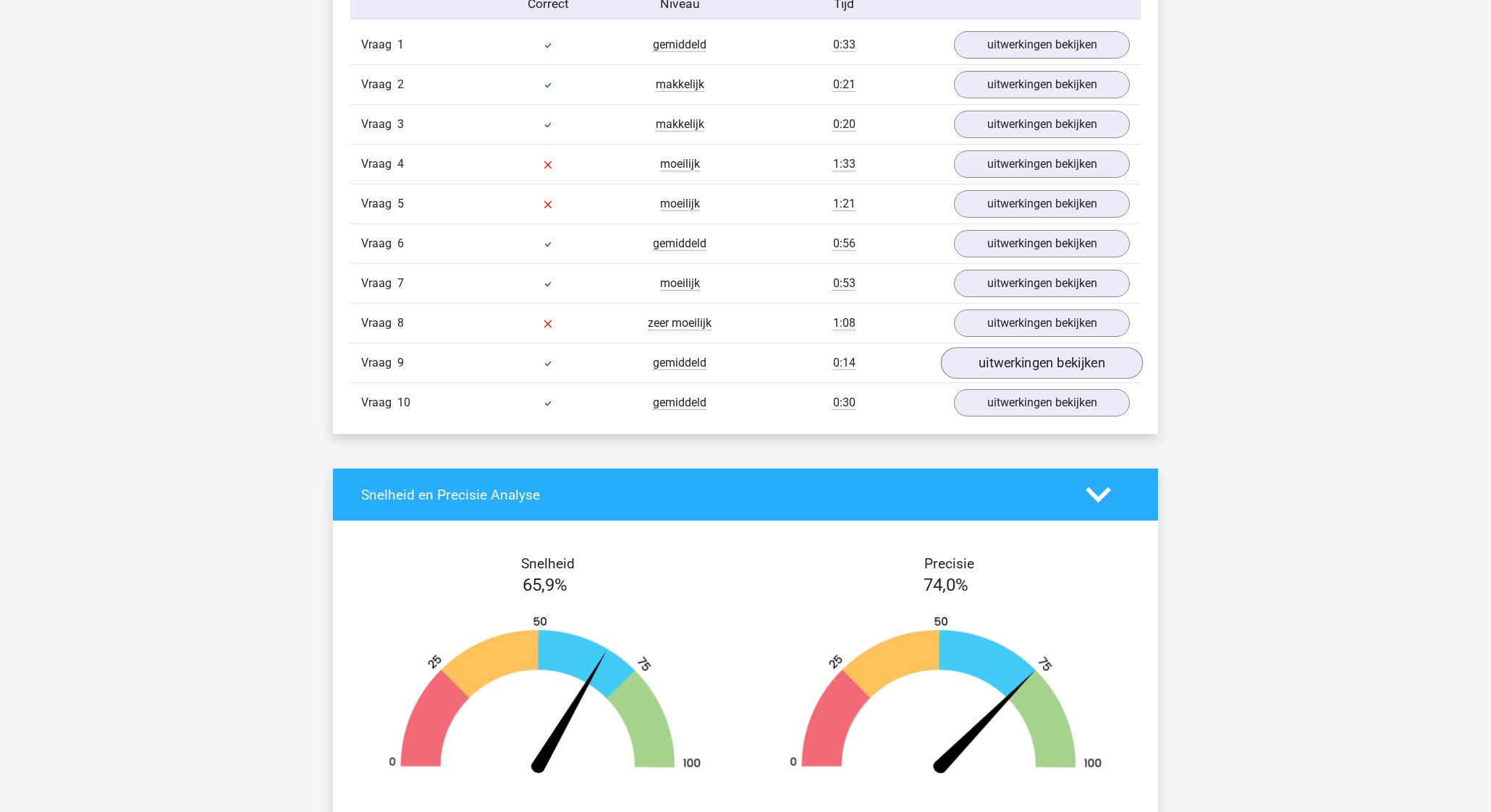
click at [1048, 377] on link "uitwerkingen bekijken" at bounding box center [1042, 363] width 202 height 32
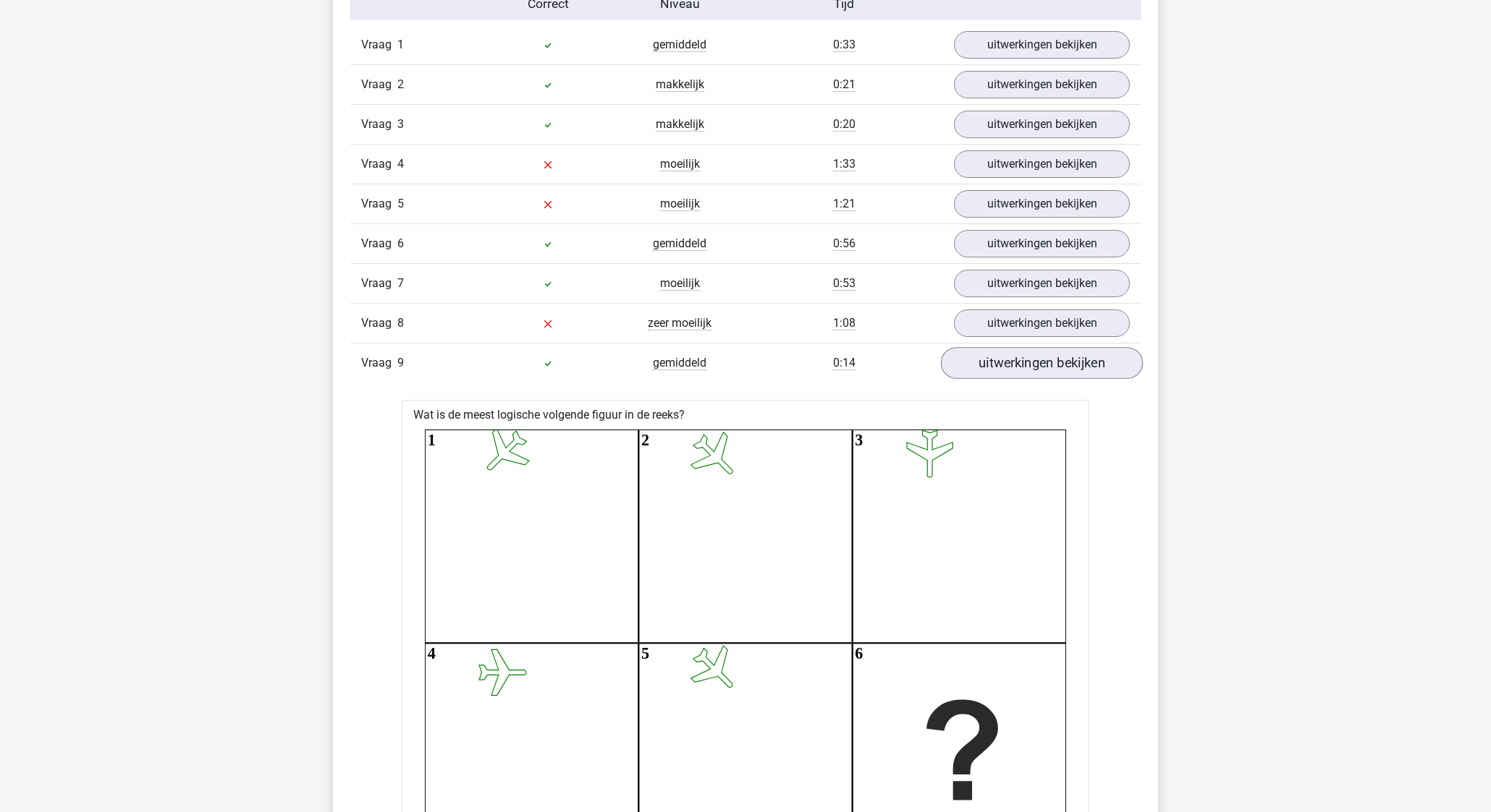
click at [1048, 377] on link "uitwerkingen bekijken" at bounding box center [1042, 363] width 202 height 32
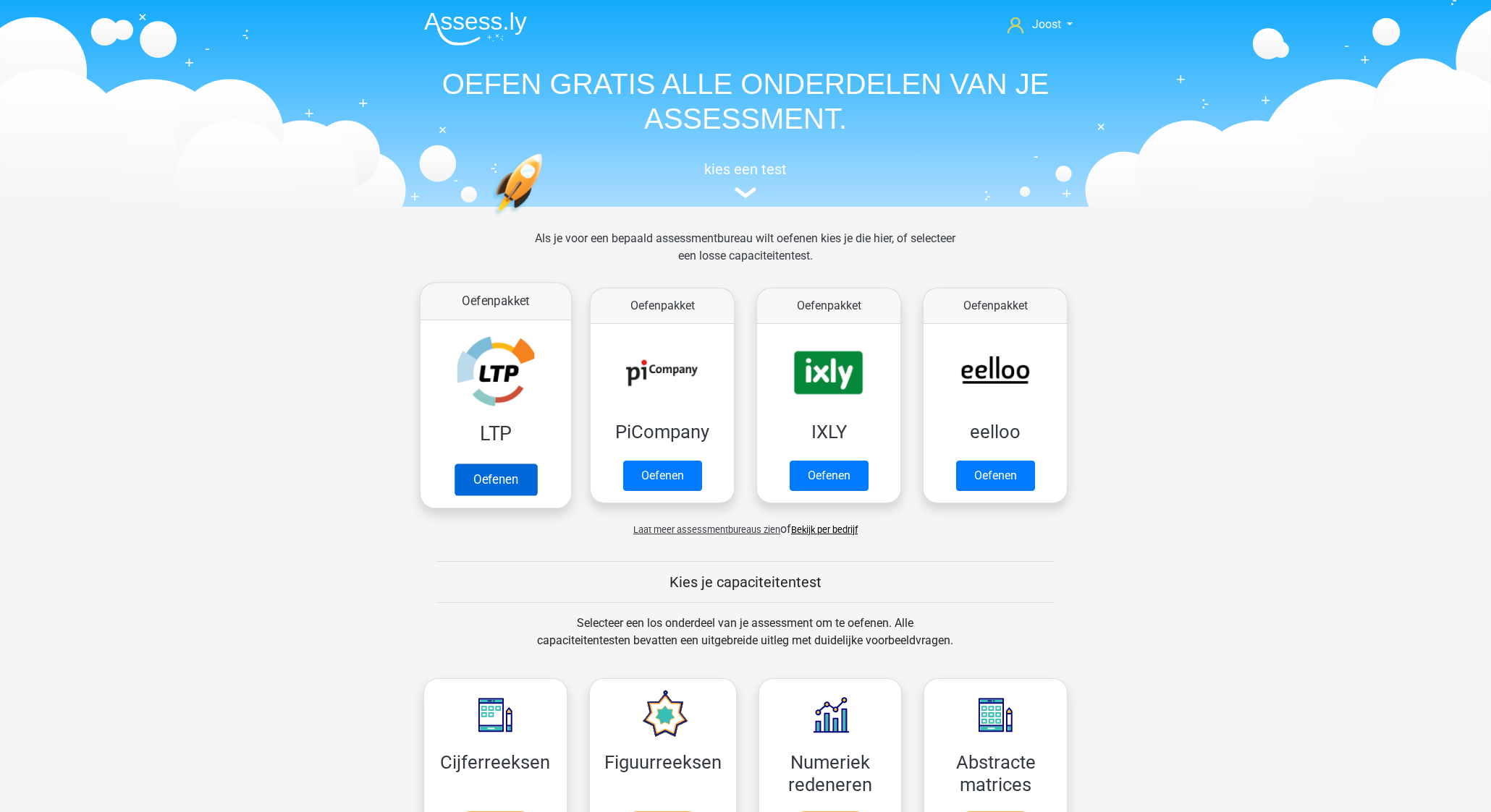
click at [499, 464] on link "Oefenen" at bounding box center [495, 479] width 83 height 32
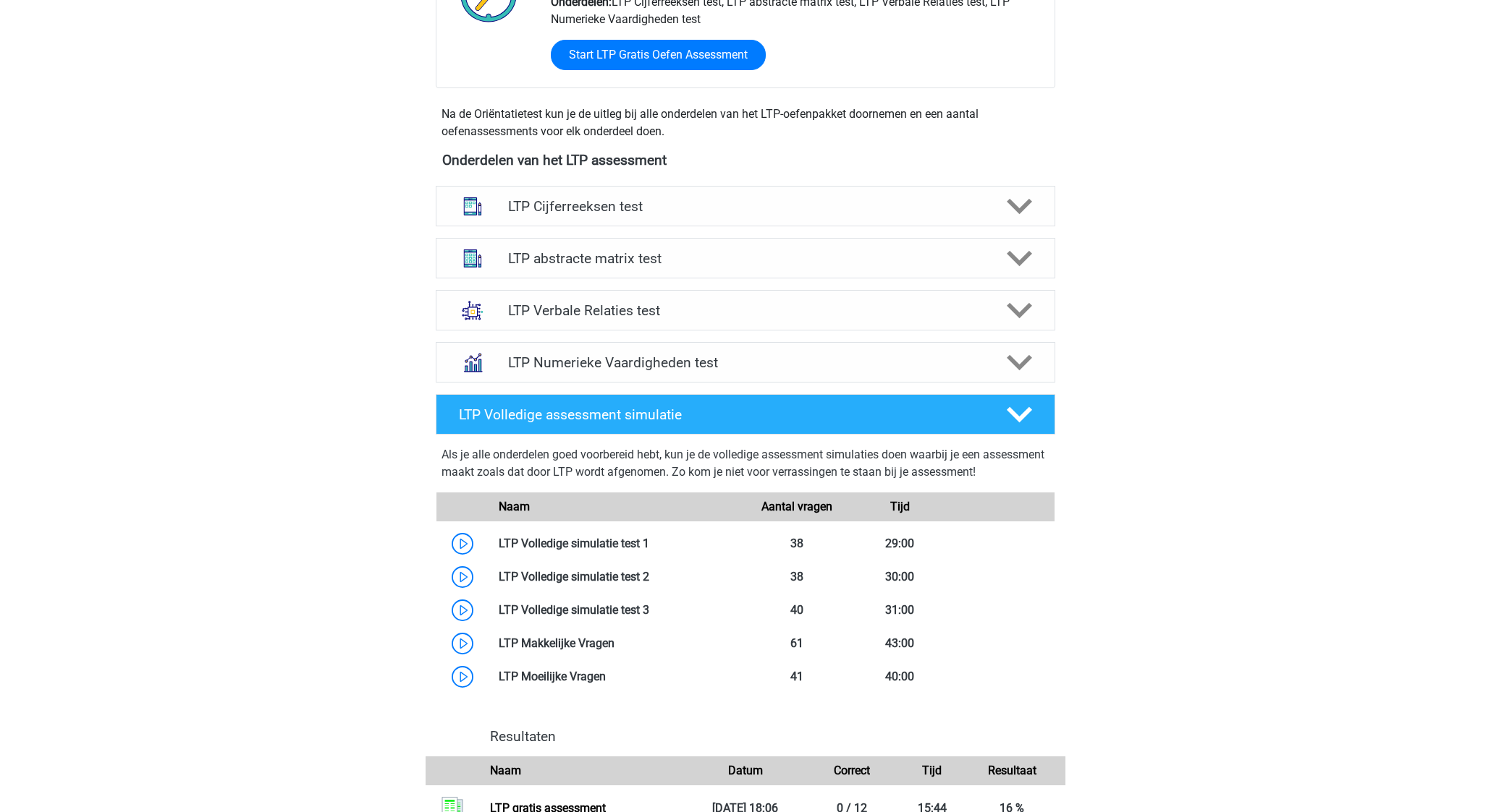
scroll to position [431, 0]
click at [780, 310] on h4 "LTP Verbale Relaties test" at bounding box center [745, 311] width 474 height 16
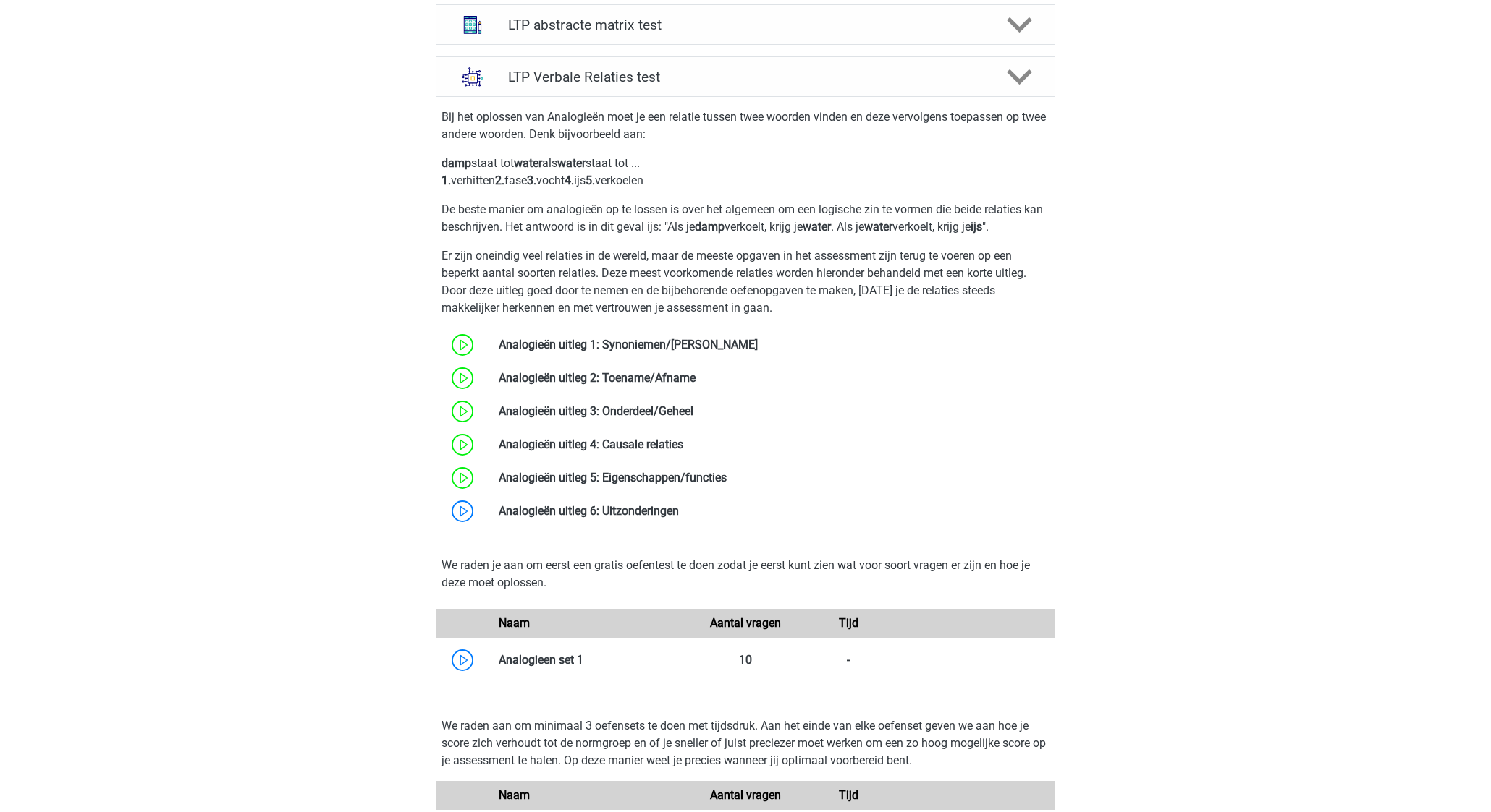
scroll to position [663, 0]
click at [757, 354] on link at bounding box center [757, 347] width 0 height 13
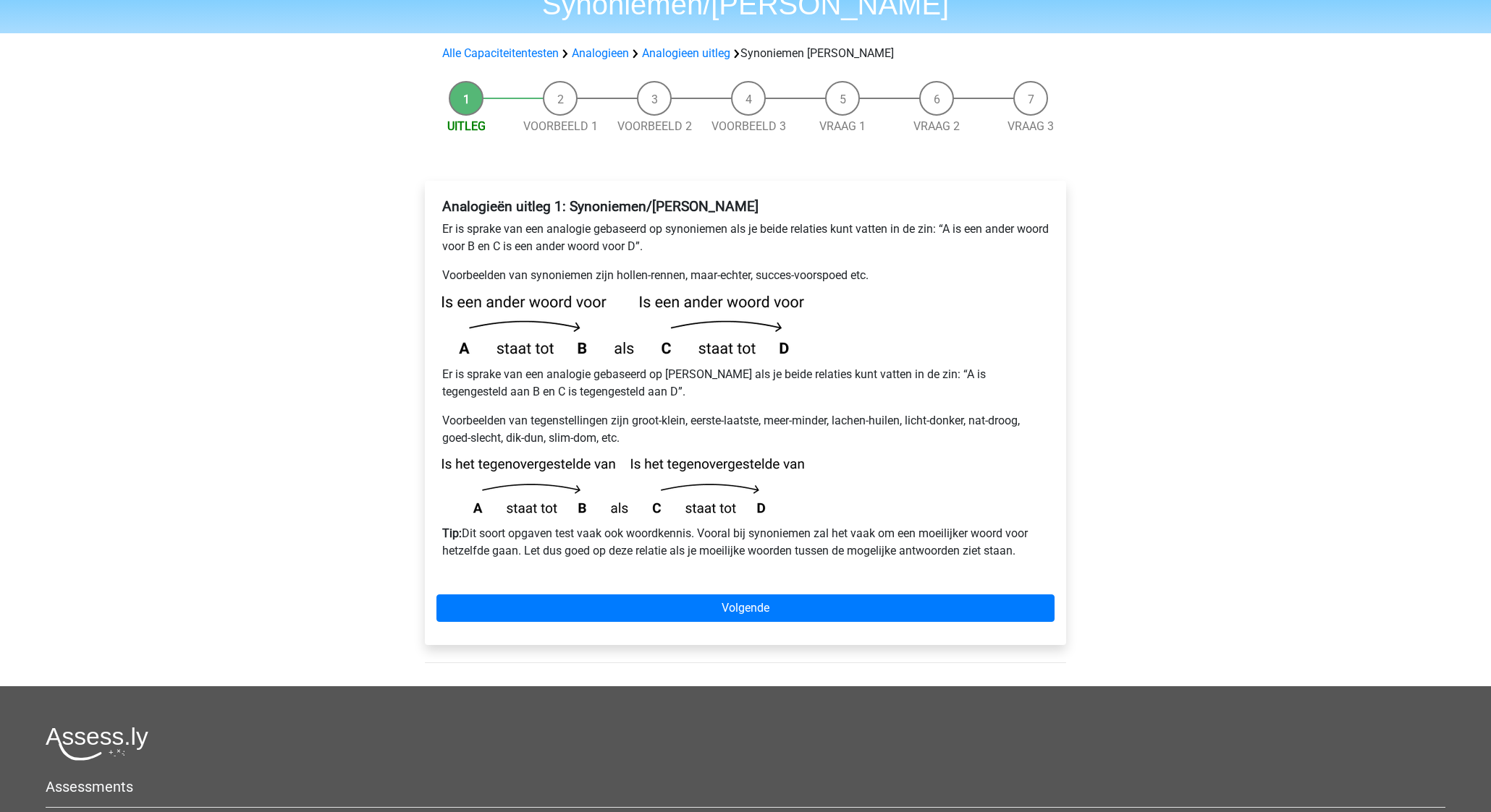
scroll to position [104, 0]
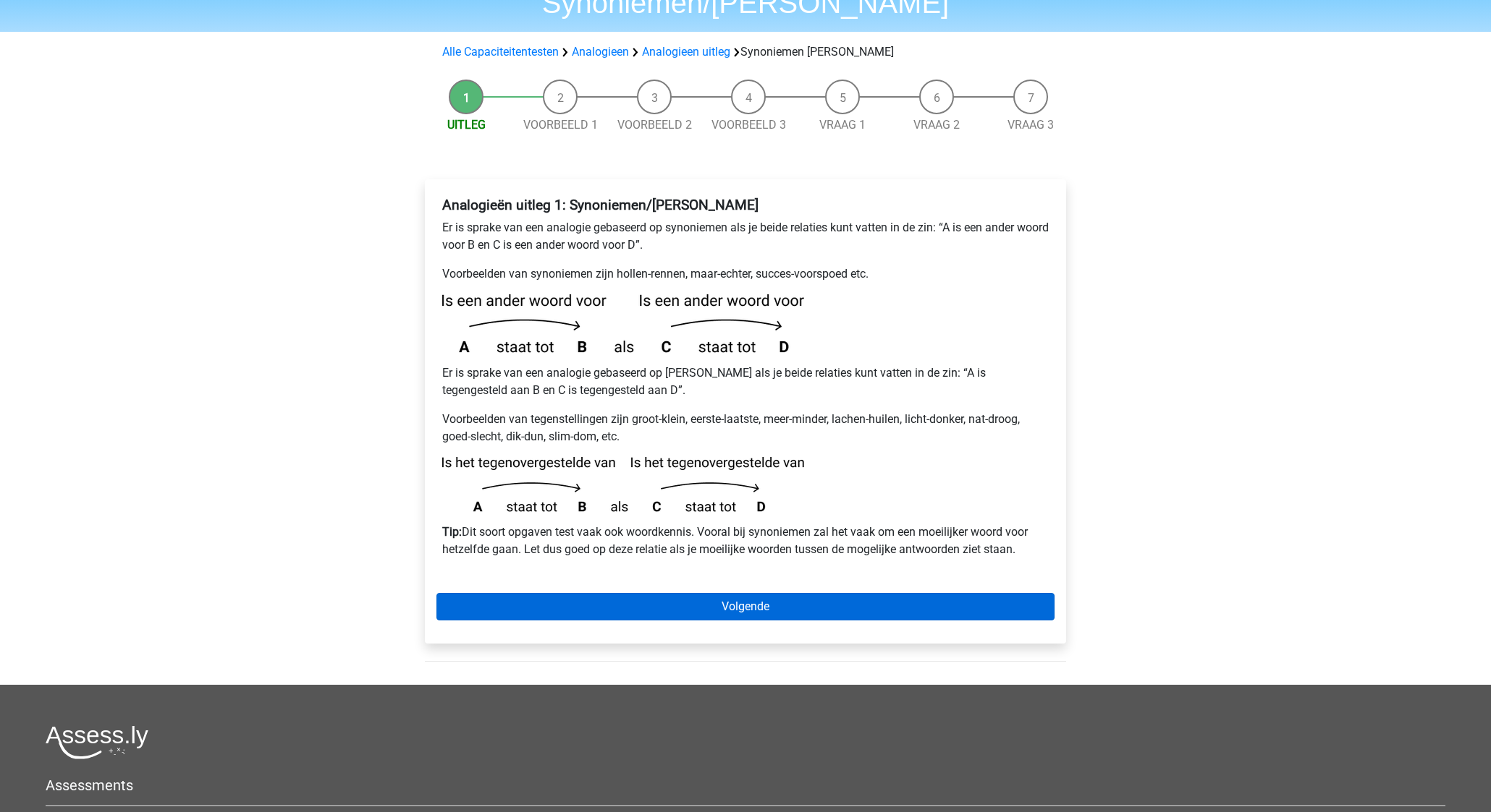
click at [815, 593] on link "Volgende" at bounding box center [745, 606] width 618 height 27
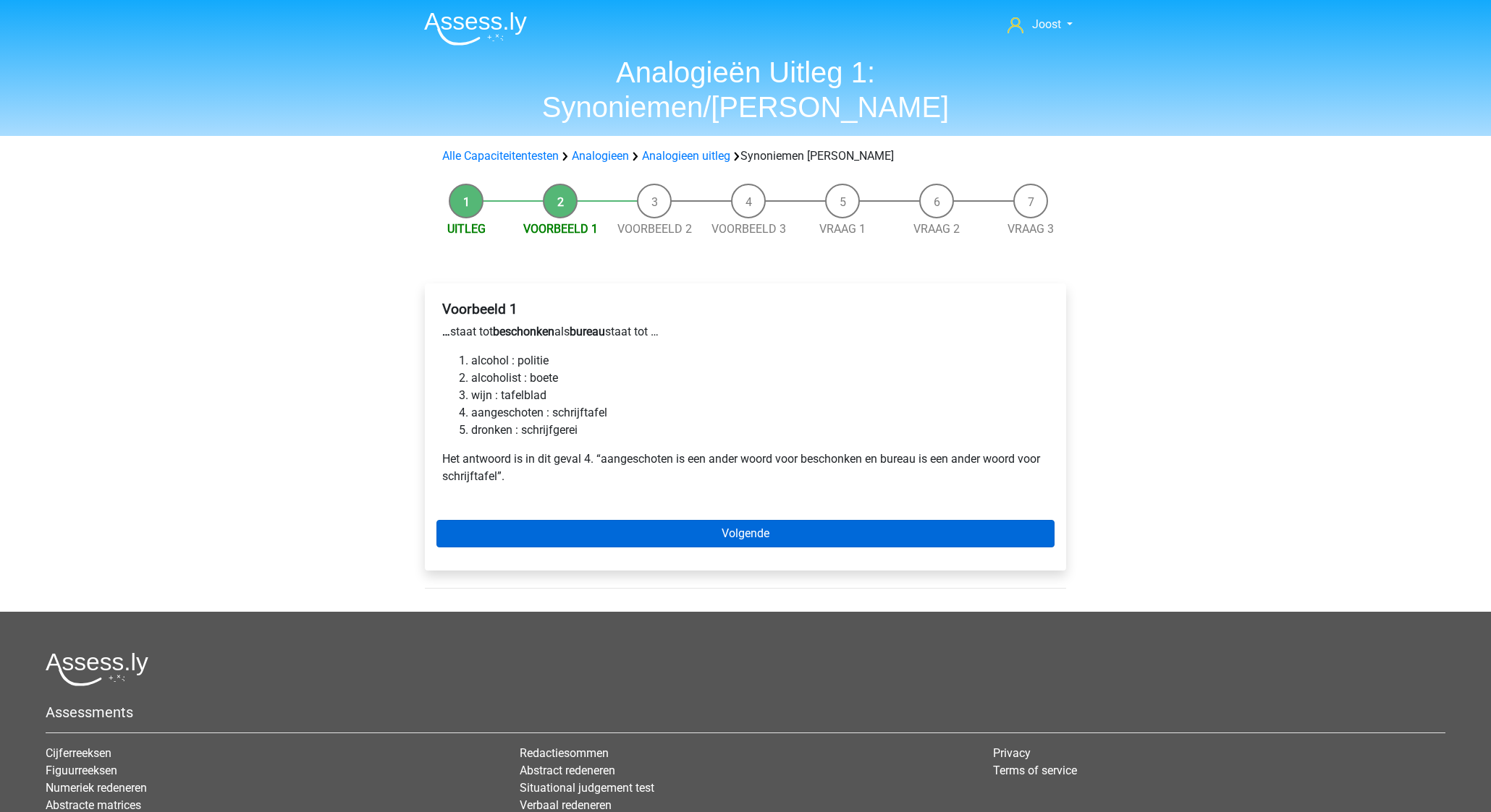
click at [809, 520] on link "Volgende" at bounding box center [745, 533] width 618 height 27
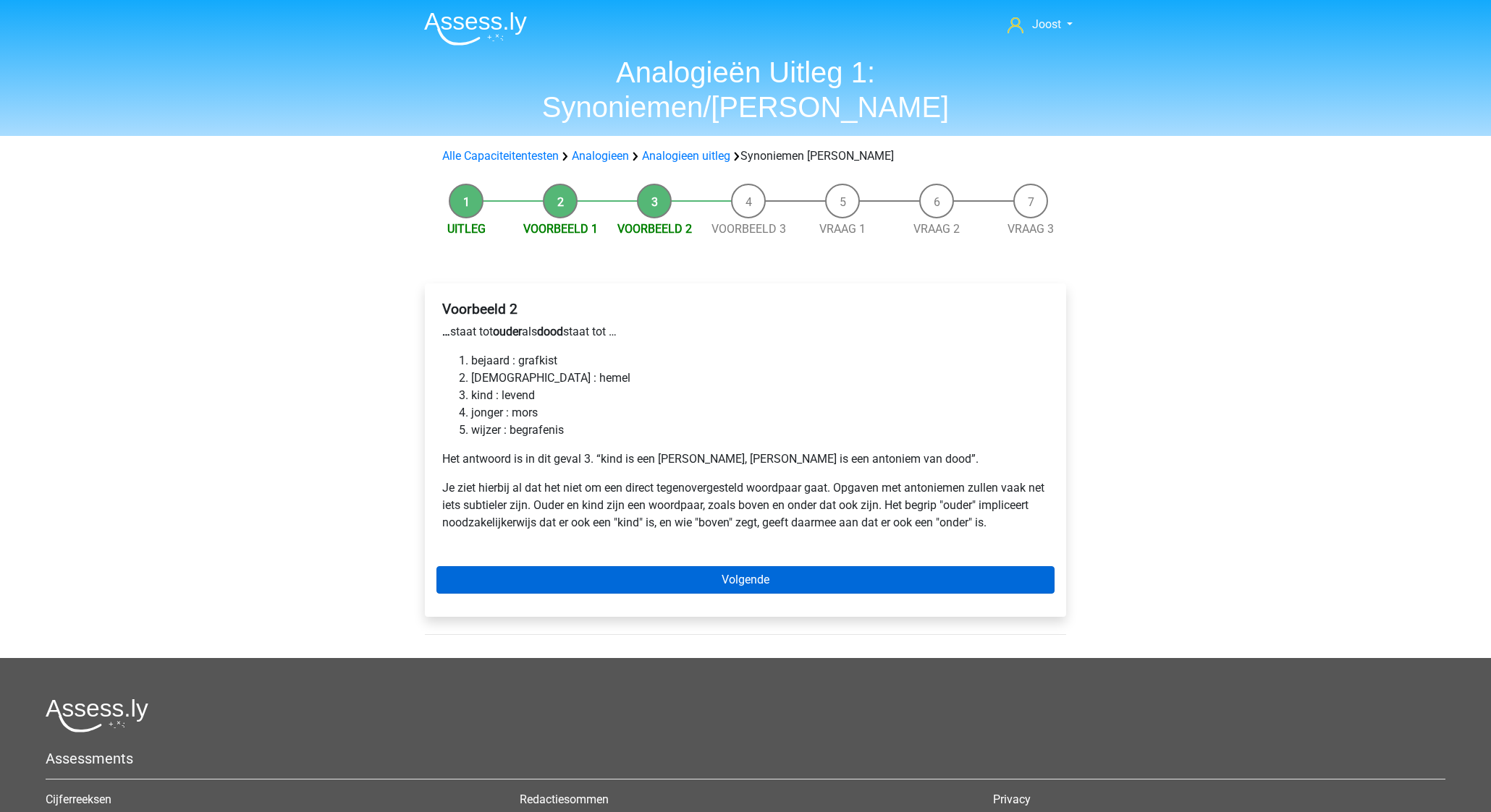
click at [751, 566] on link "Volgende" at bounding box center [745, 579] width 618 height 27
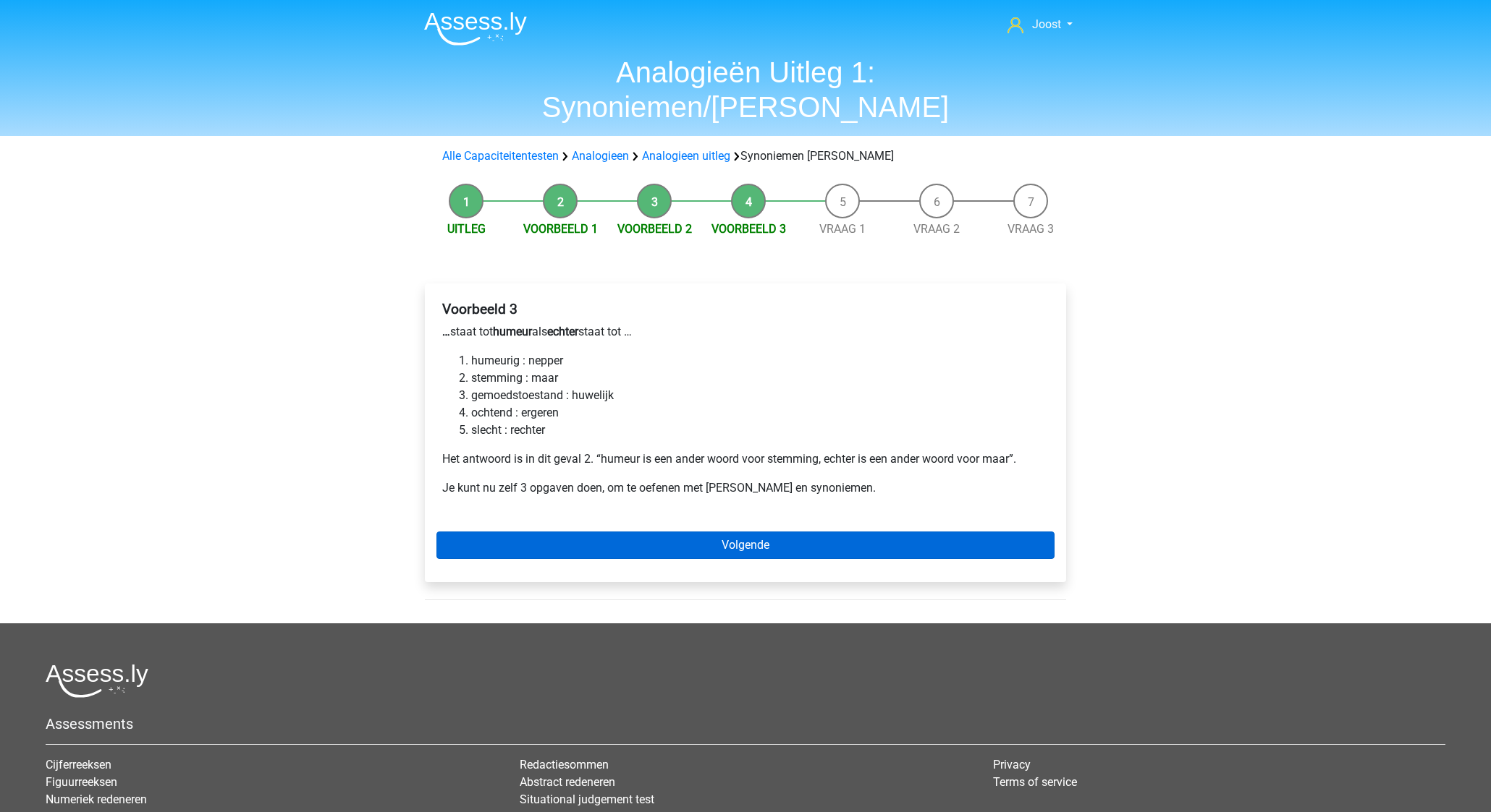
click at [771, 532] on link "Volgende" at bounding box center [745, 545] width 618 height 27
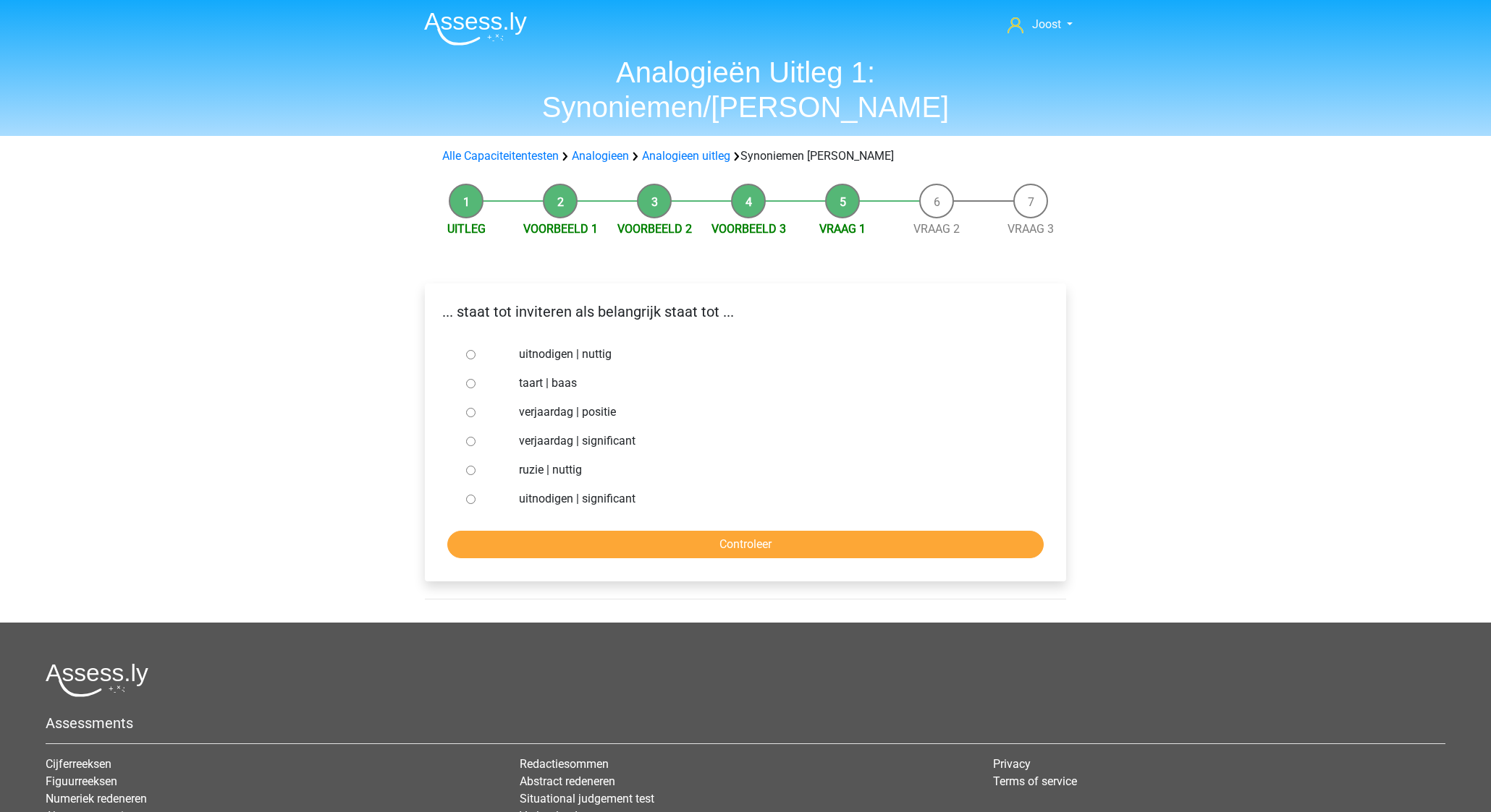
click at [468, 350] on input "uitnodigen | nuttig" at bounding box center [470, 354] width 10 height 10
radio input "true"
click at [645, 531] on input "Controleer" at bounding box center [746, 545] width 596 height 27
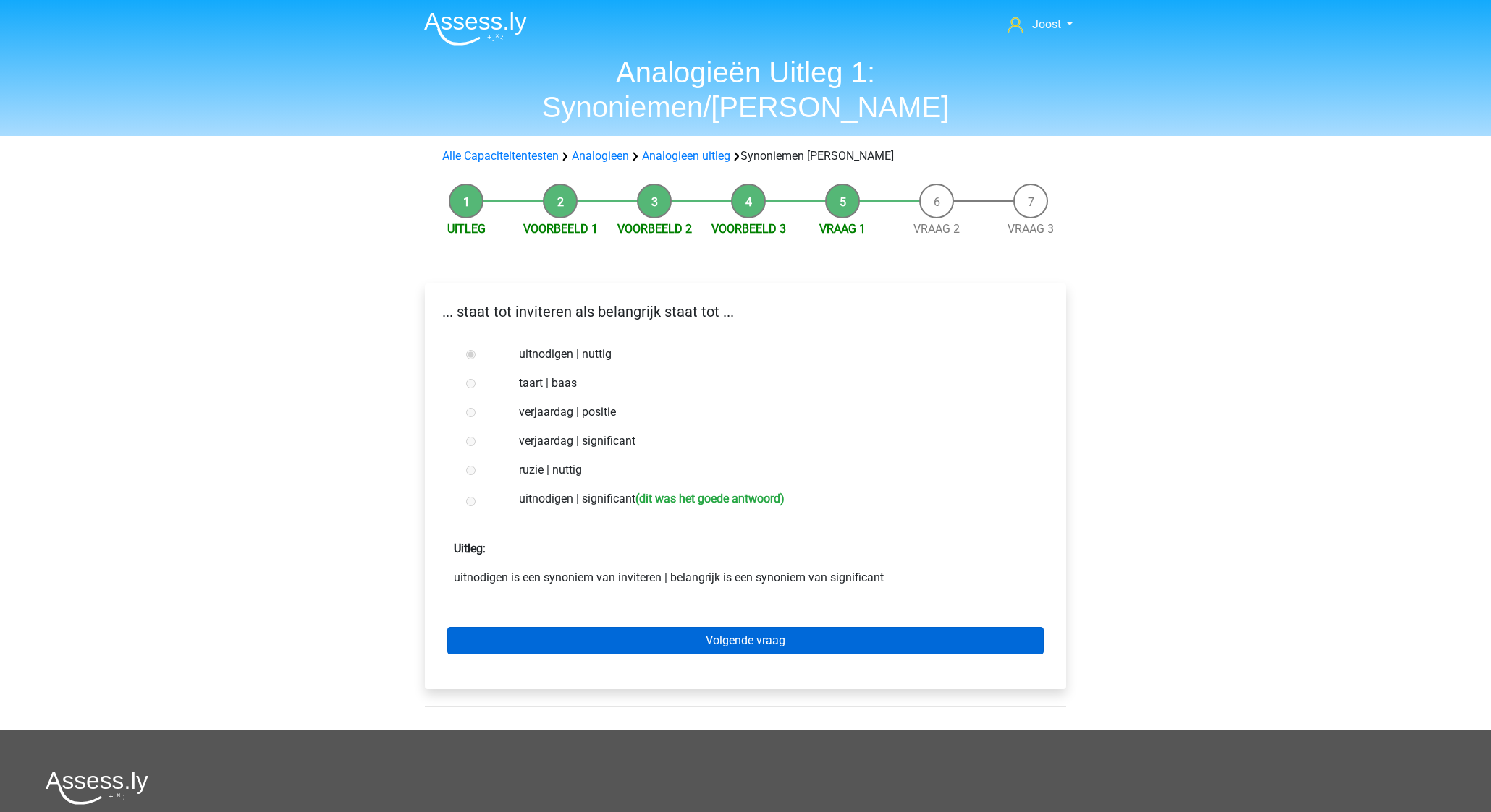
click at [633, 627] on link "Volgende vraag" at bounding box center [746, 640] width 596 height 27
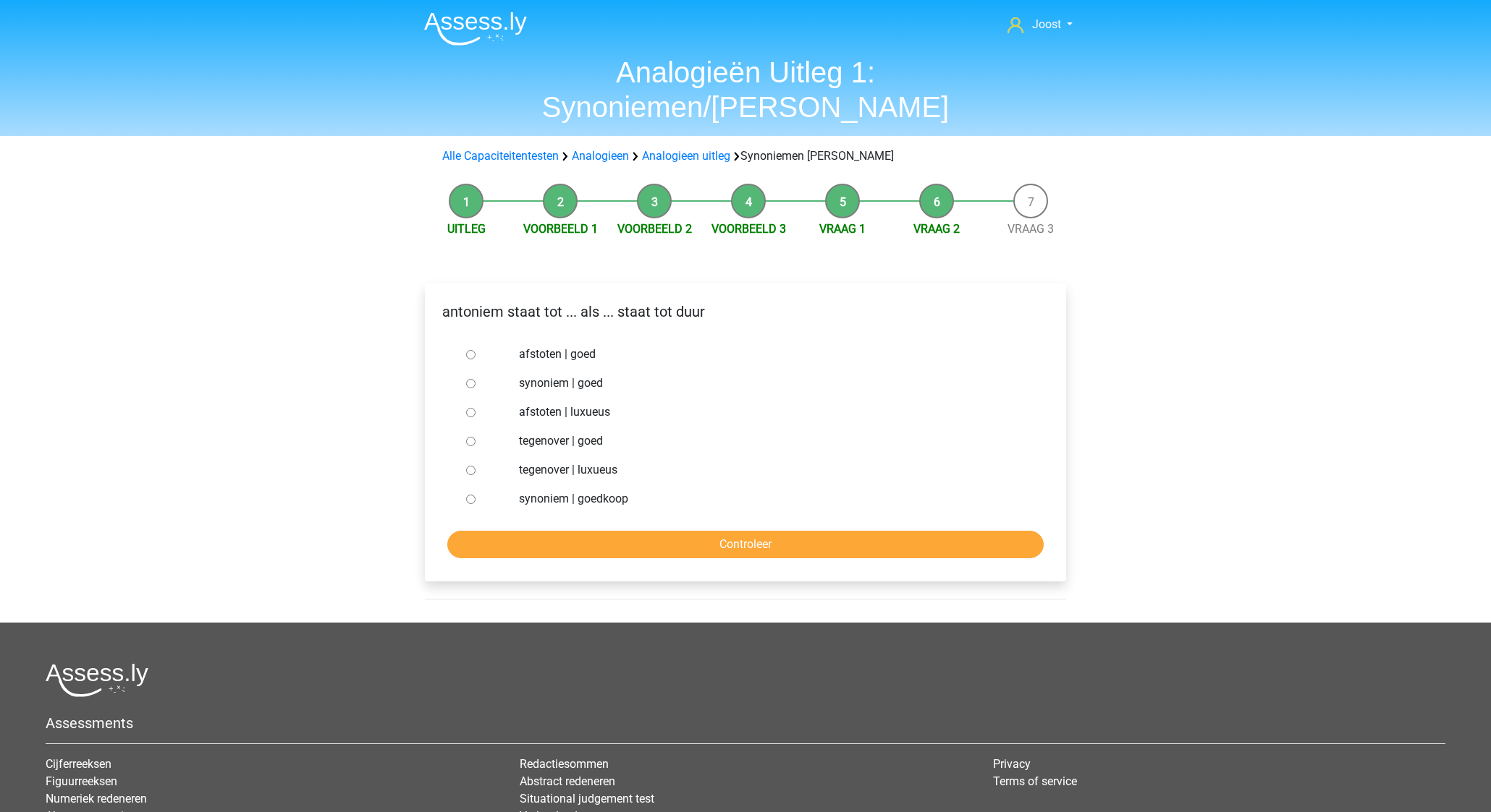
click at [471, 466] on input "tegenover | luxueus" at bounding box center [470, 470] width 10 height 10
radio input "true"
click at [741, 531] on input "Controleer" at bounding box center [746, 545] width 596 height 27
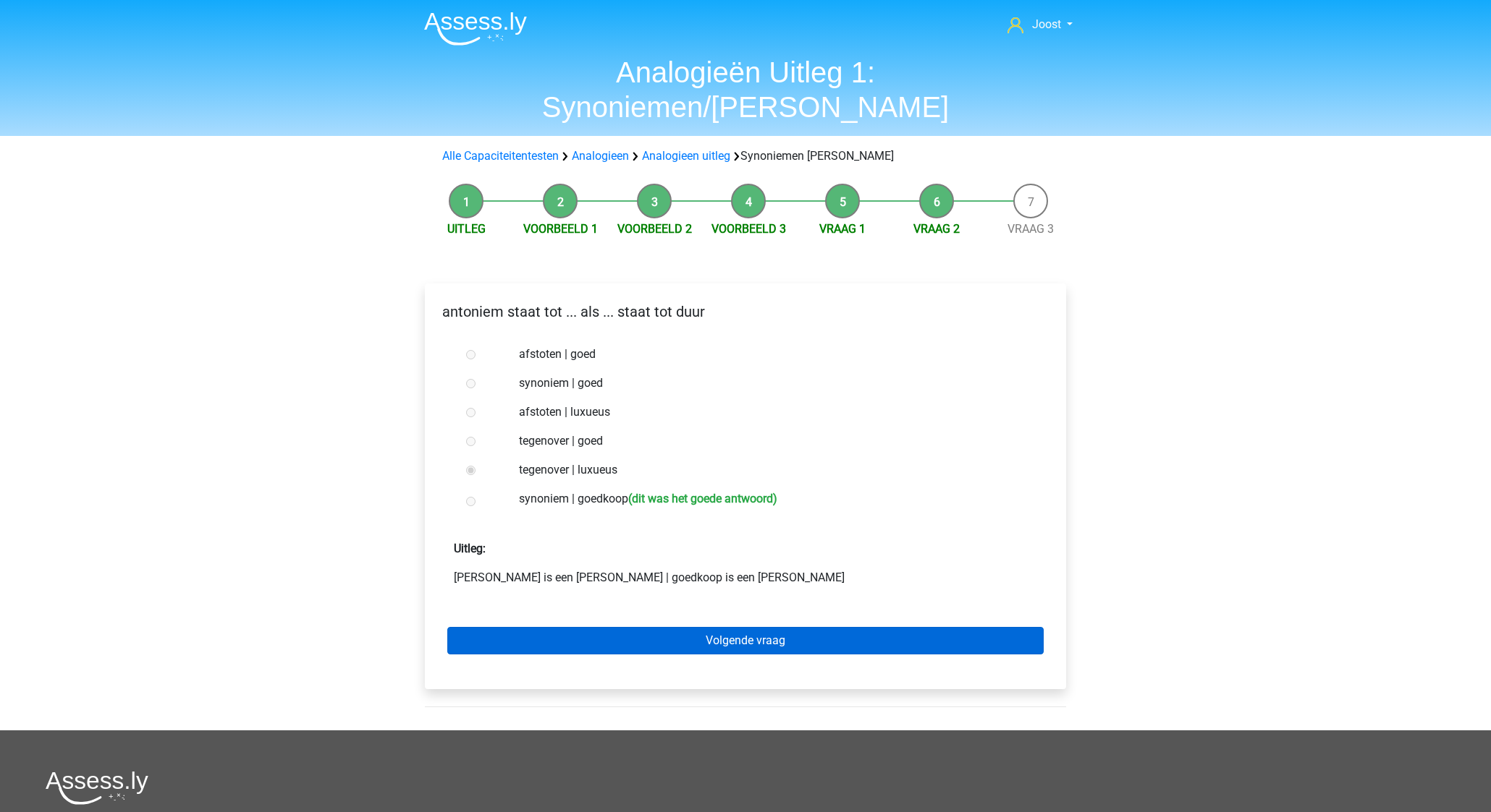
scroll to position [-1, 0]
click at [737, 627] on link "Volgende vraag" at bounding box center [746, 640] width 596 height 27
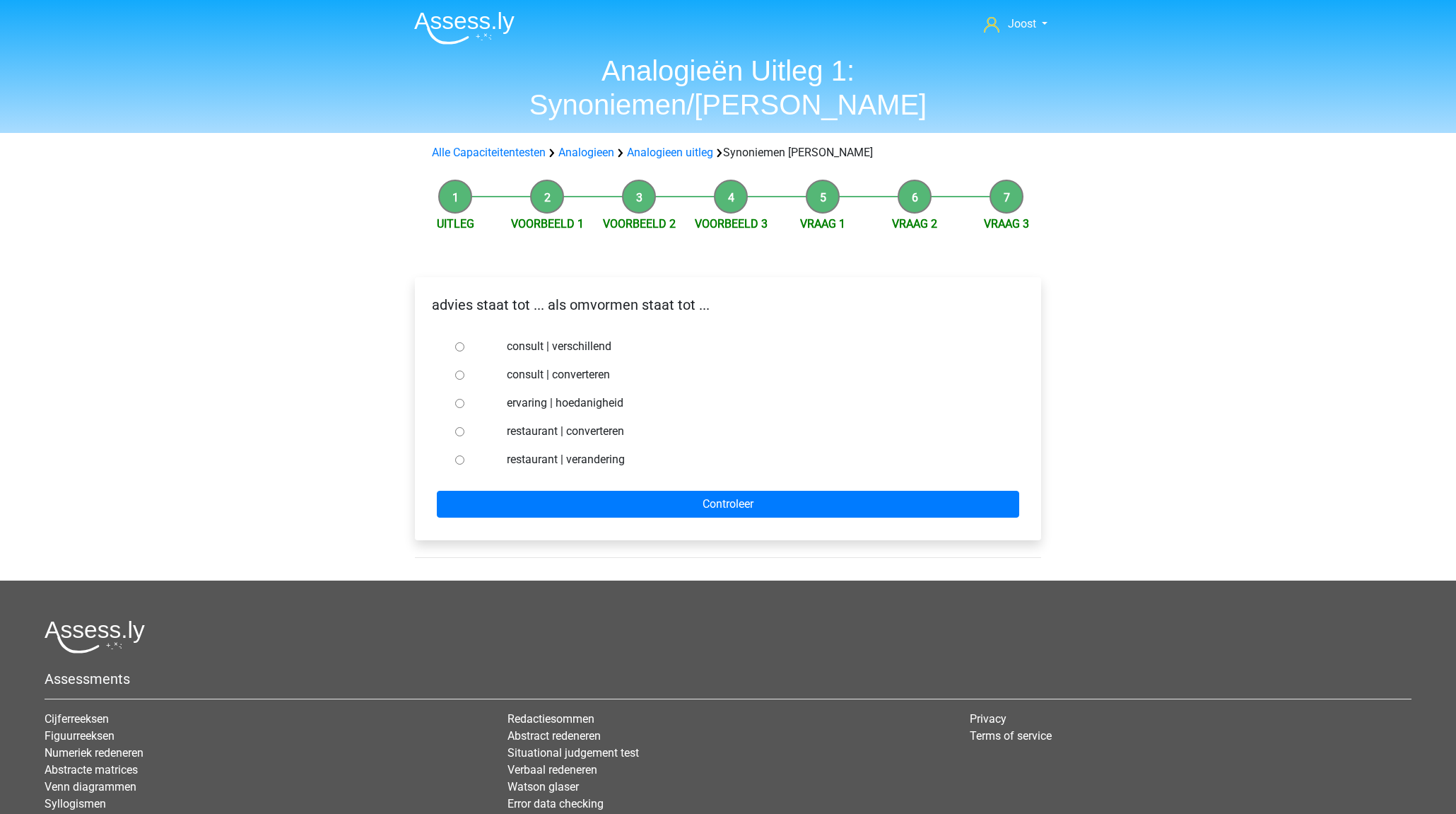
click at [454, 361] on div at bounding box center [473, 375] width 46 height 28
click at [458, 370] on input "consult | converteren" at bounding box center [459, 375] width 9 height 9
radio input "true"
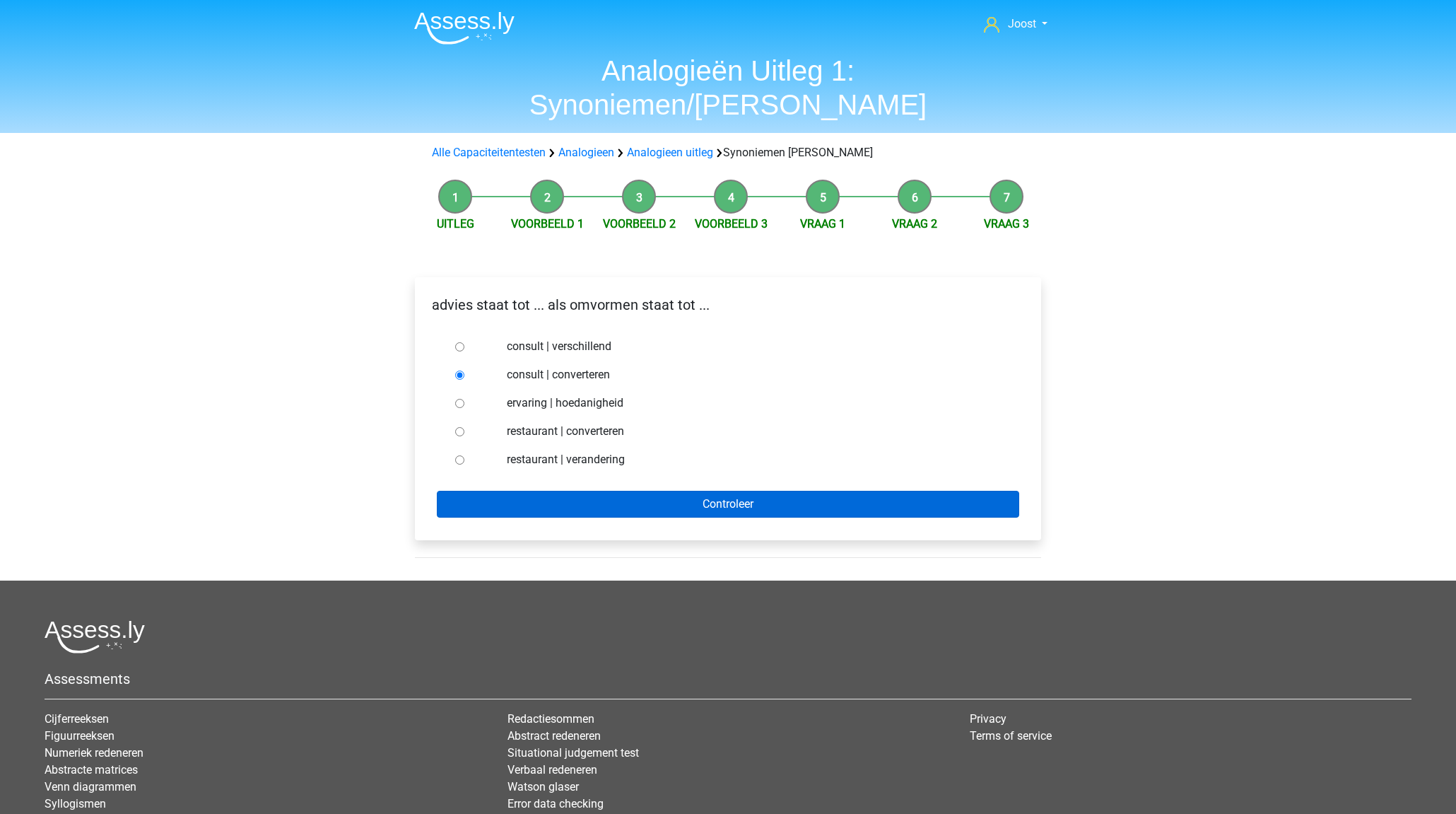
drag, startPoint x: 599, startPoint y: 485, endPoint x: 599, endPoint y: 471, distance: 14.0
click at [600, 478] on div "advies staat tot ... als omvormen staat tot ... consult | verschillend consult …" at bounding box center [728, 409] width 626 height 263
click at [599, 491] on input "Controleer" at bounding box center [728, 504] width 582 height 27
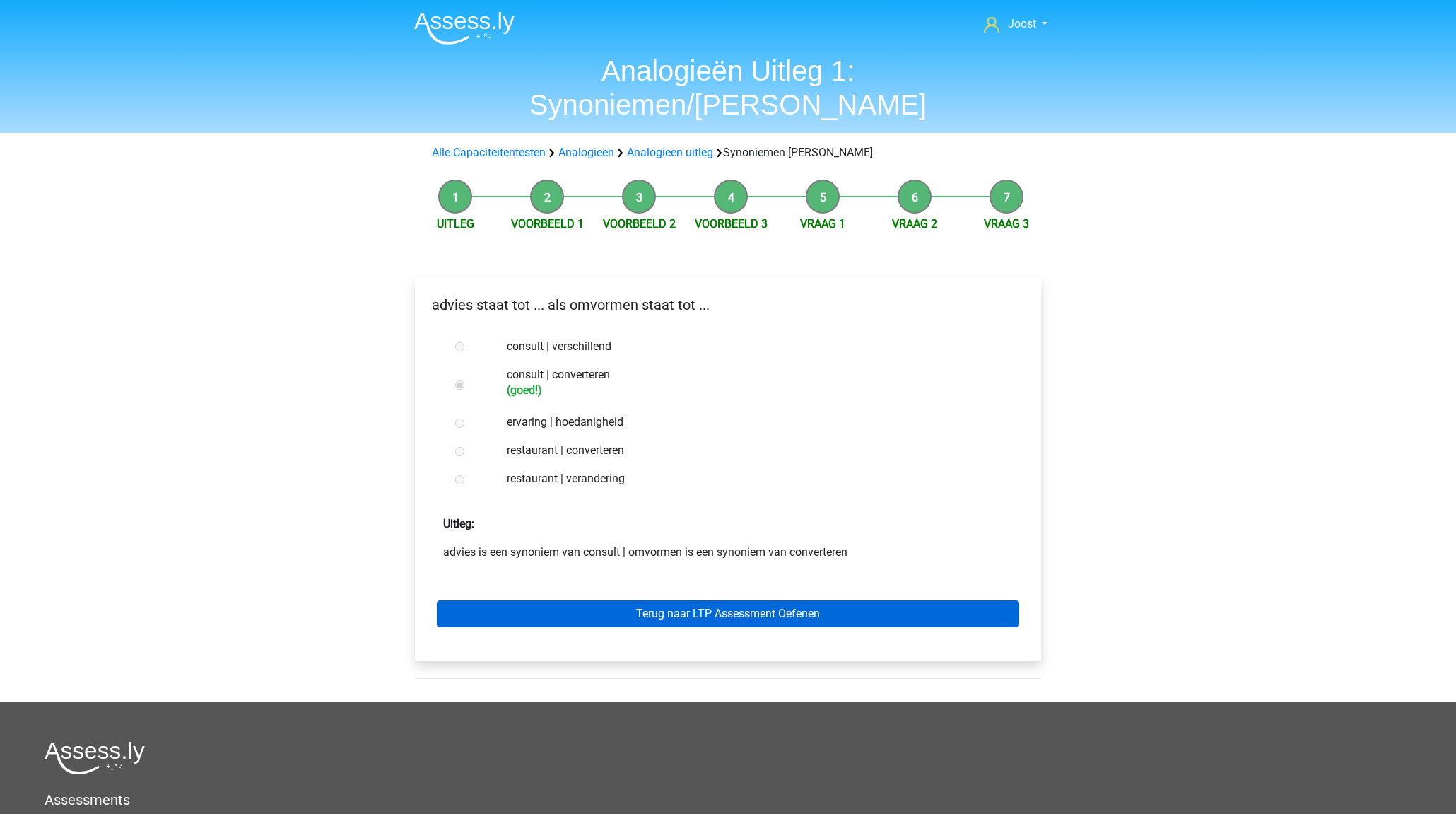
click at [722, 601] on link "Terug naar LTP Assessment Oefenen" at bounding box center [728, 614] width 582 height 27
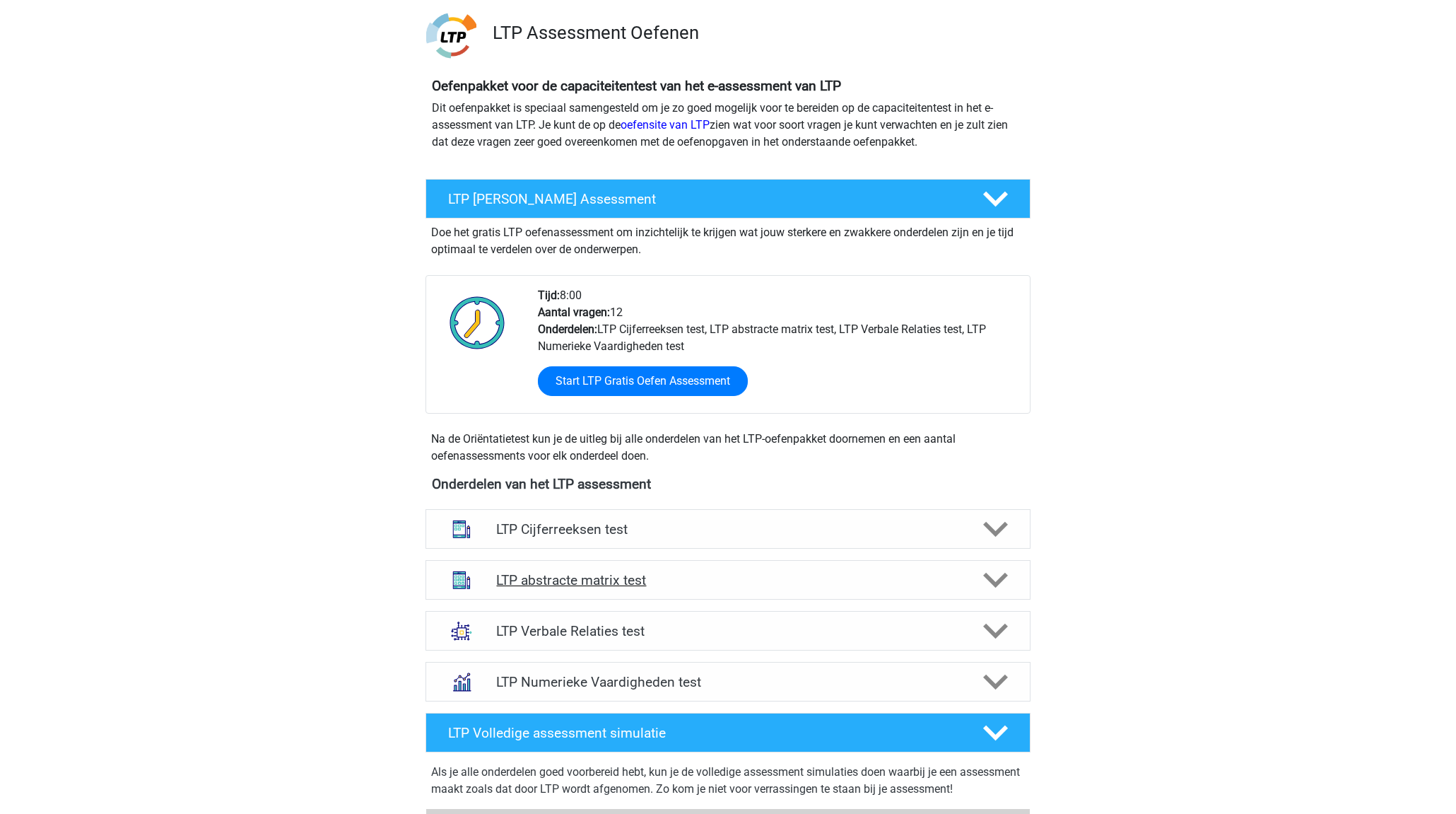
scroll to position [129, 0]
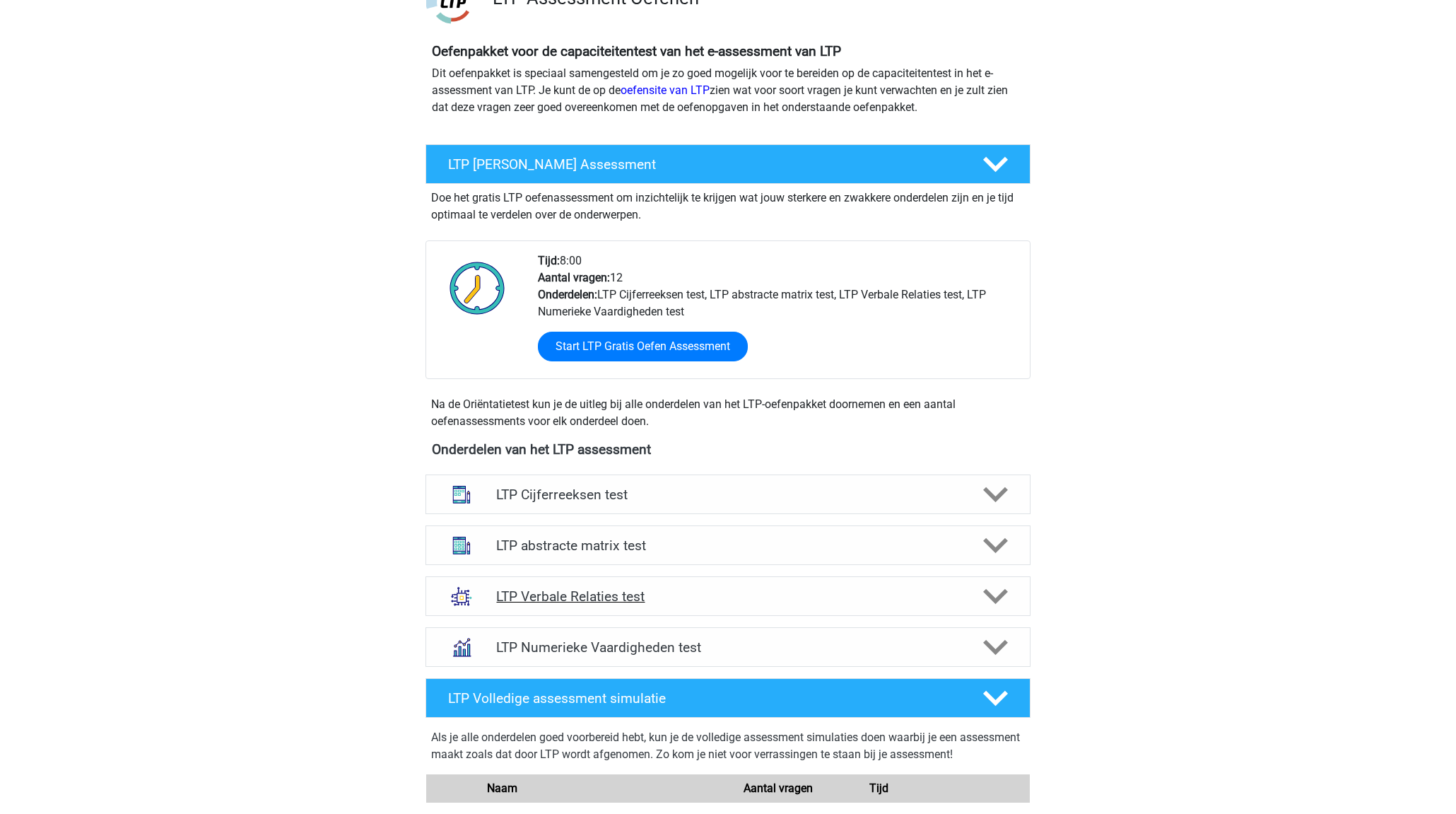
click at [801, 598] on h4 "LTP Verbale Relaties test" at bounding box center [727, 596] width 463 height 16
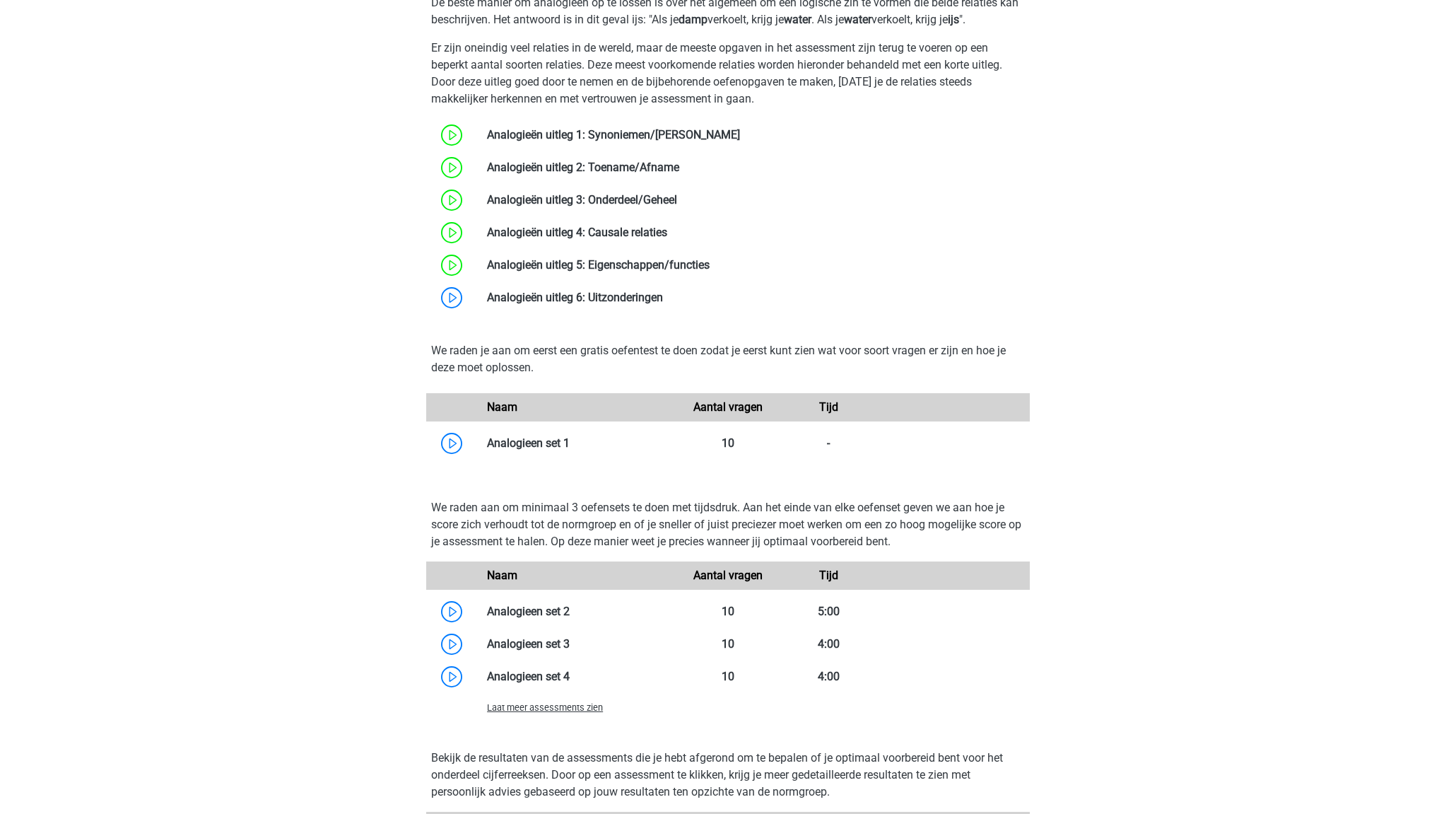
scroll to position [850, 0]
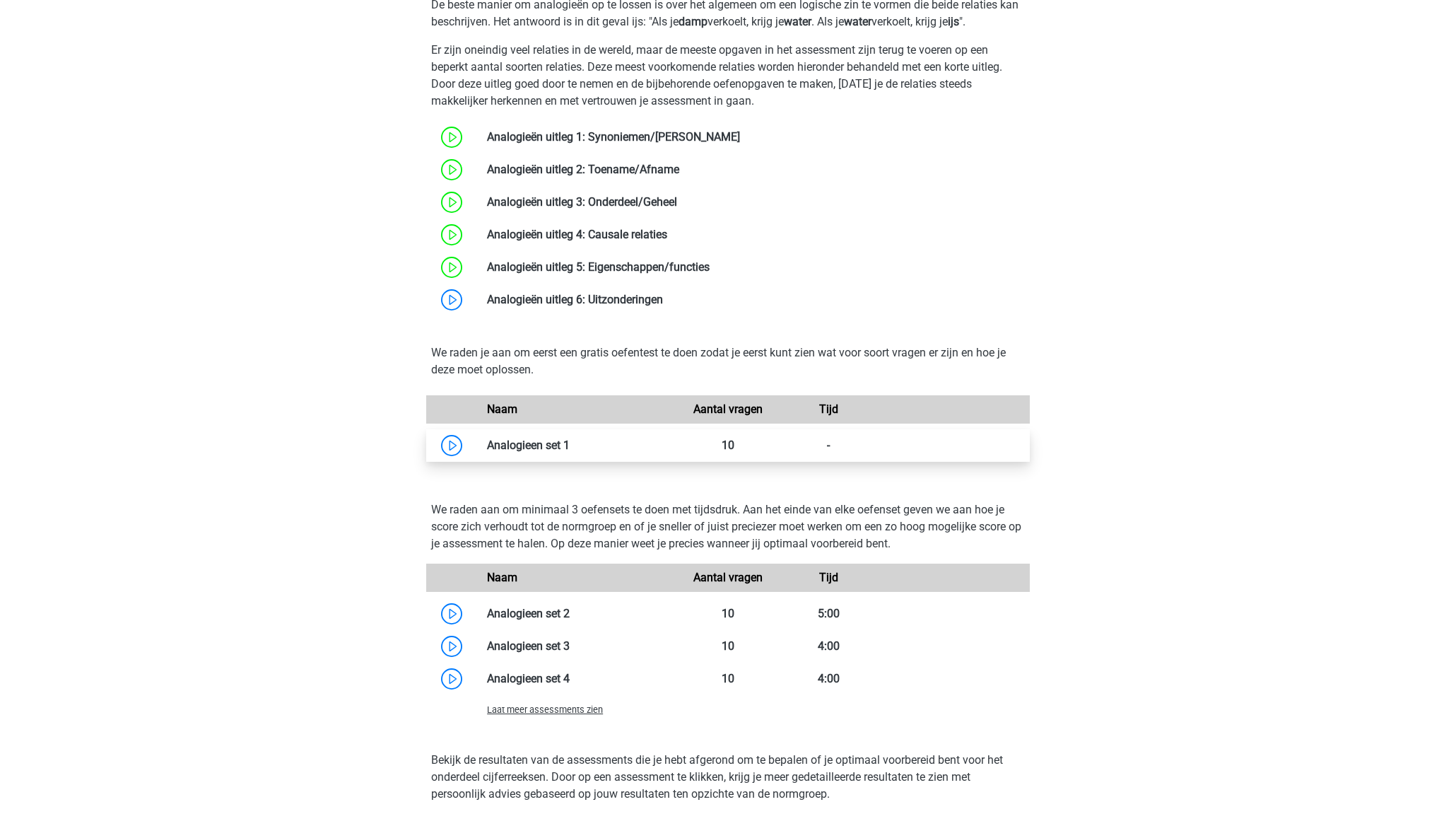
click at [570, 441] on link at bounding box center [570, 445] width 0 height 13
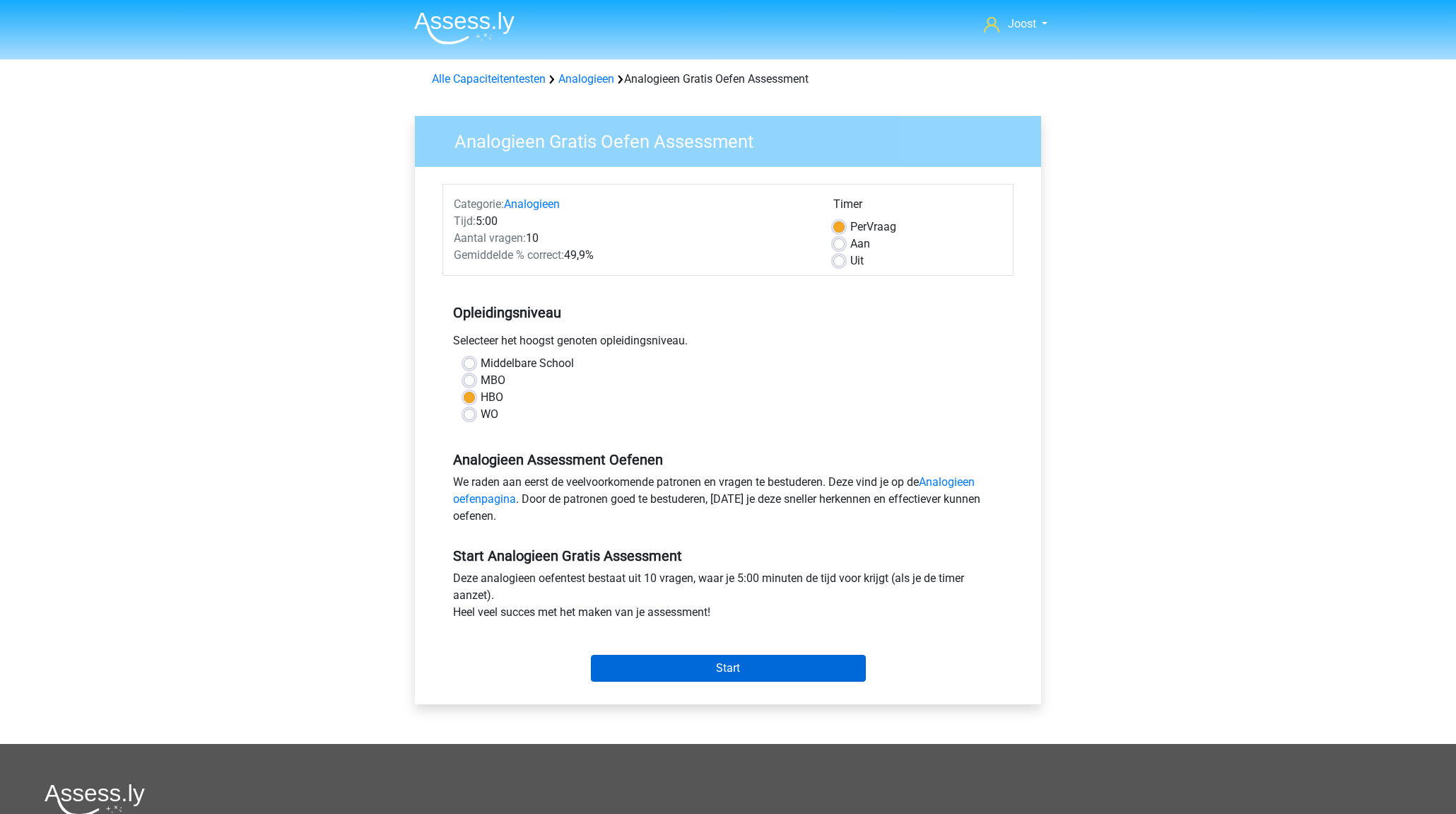
click at [713, 668] on input "Start" at bounding box center [728, 668] width 275 height 27
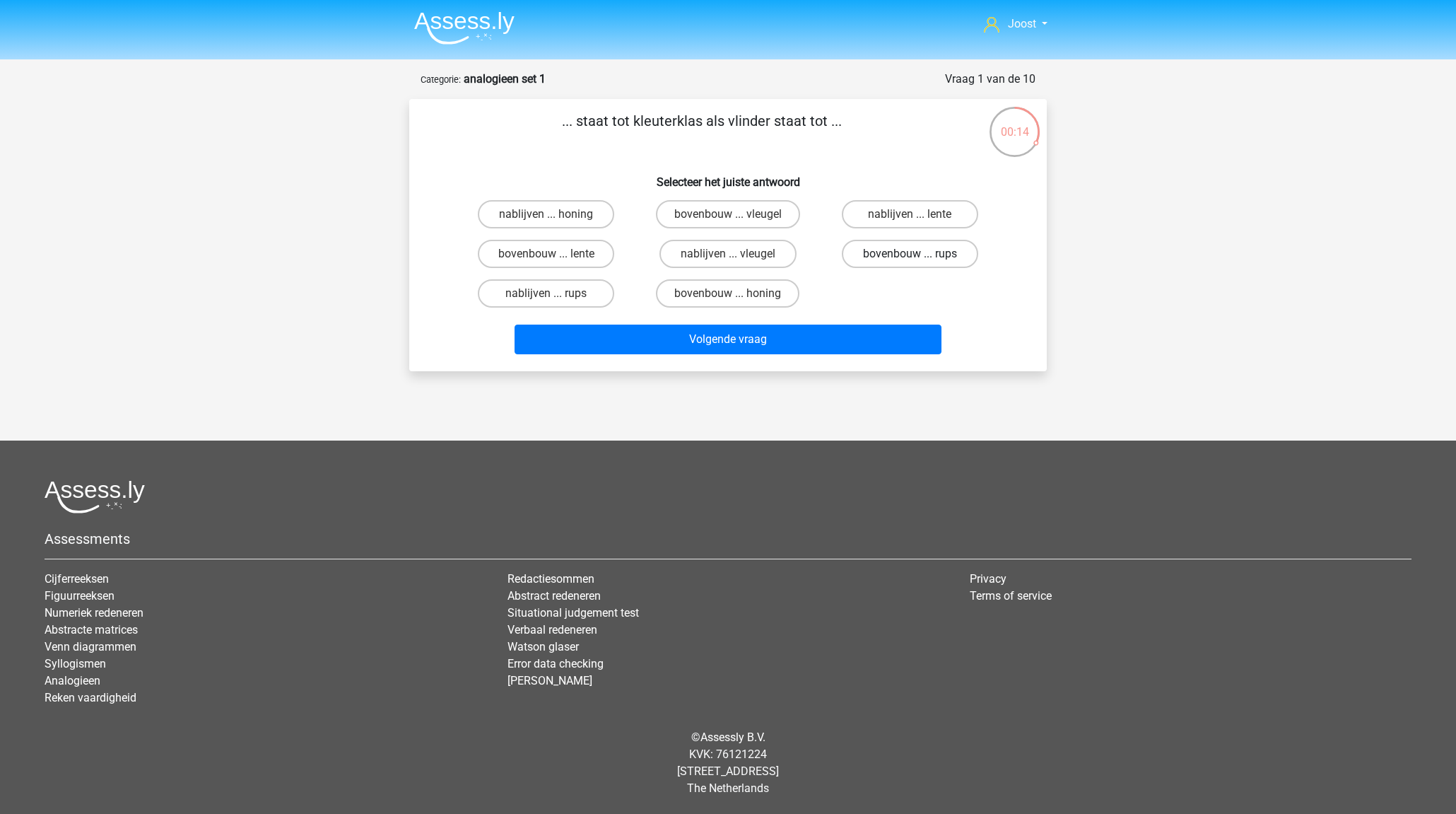
click at [906, 251] on label "bovenbouw ... rups" at bounding box center [910, 253] width 136 height 28
click at [909, 254] on input "bovenbouw ... rups" at bounding box center [914, 259] width 9 height 9
radio input "true"
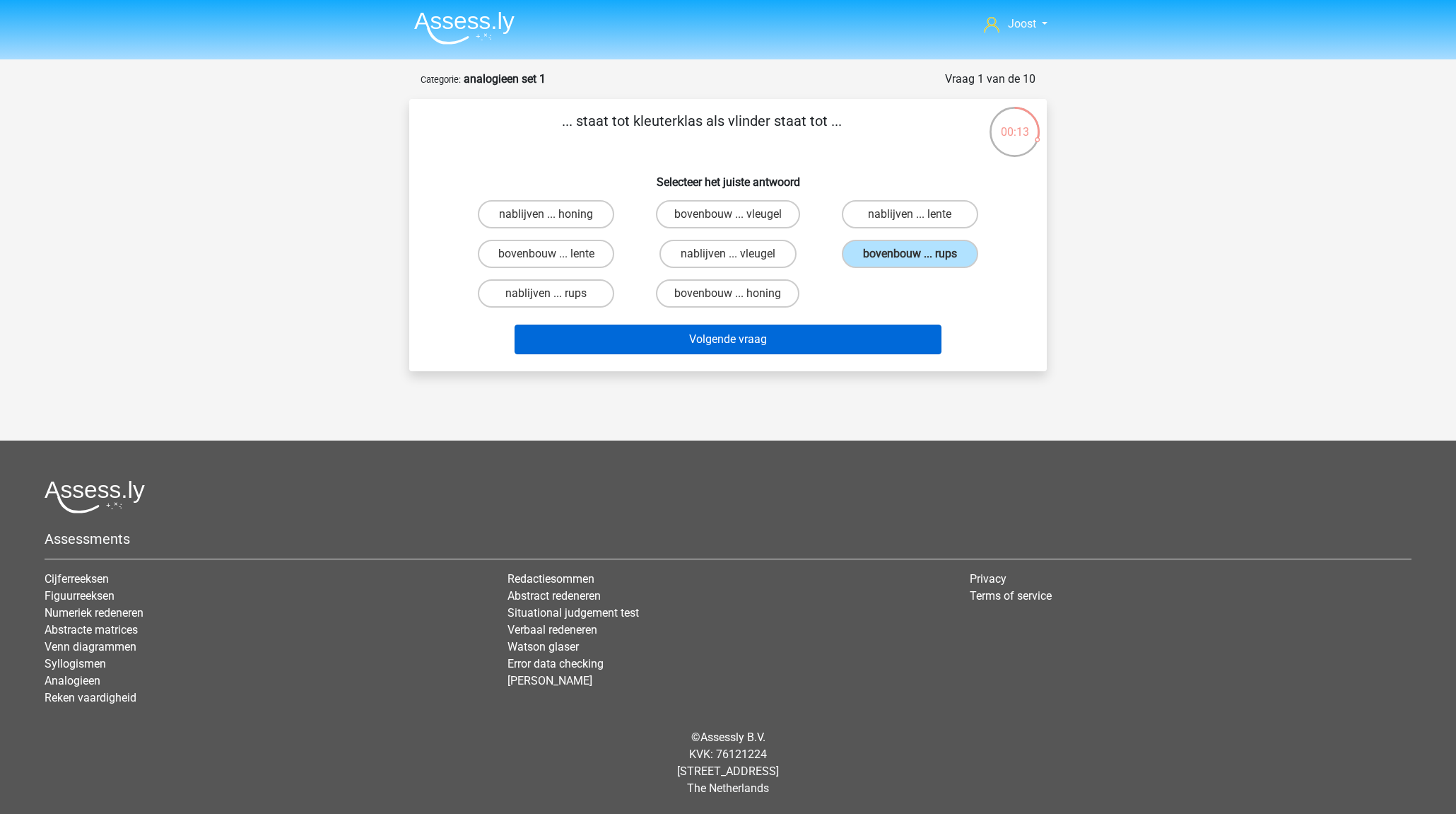
click at [880, 335] on button "Volgende vraag" at bounding box center [728, 339] width 428 height 30
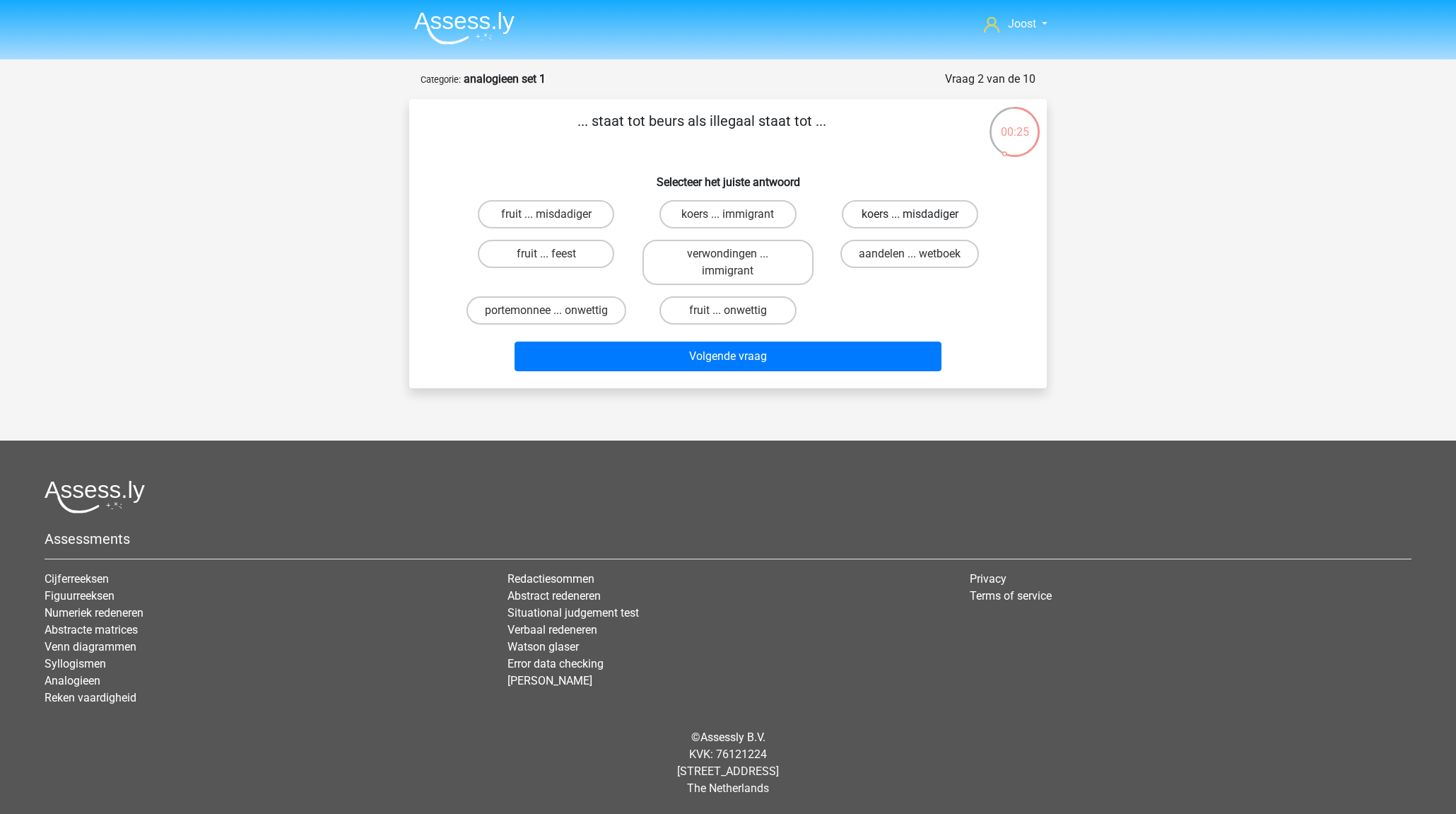
click at [896, 212] on label "koers ... misdadiger" at bounding box center [910, 214] width 136 height 28
click at [909, 214] on input "koers ... misdadiger" at bounding box center [914, 219] width 9 height 9
radio input "true"
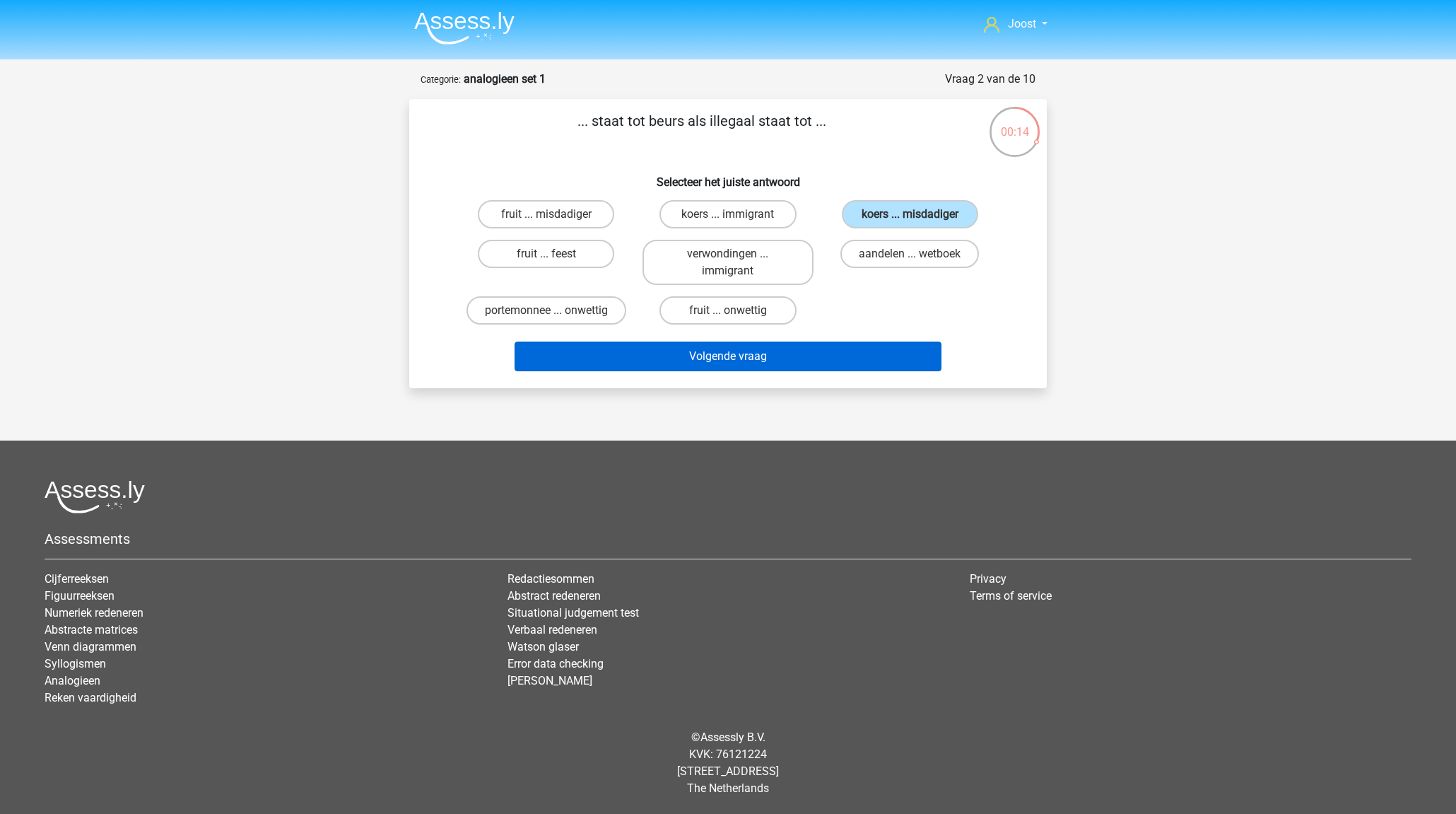
click at [748, 357] on button "Volgende vraag" at bounding box center [728, 356] width 428 height 30
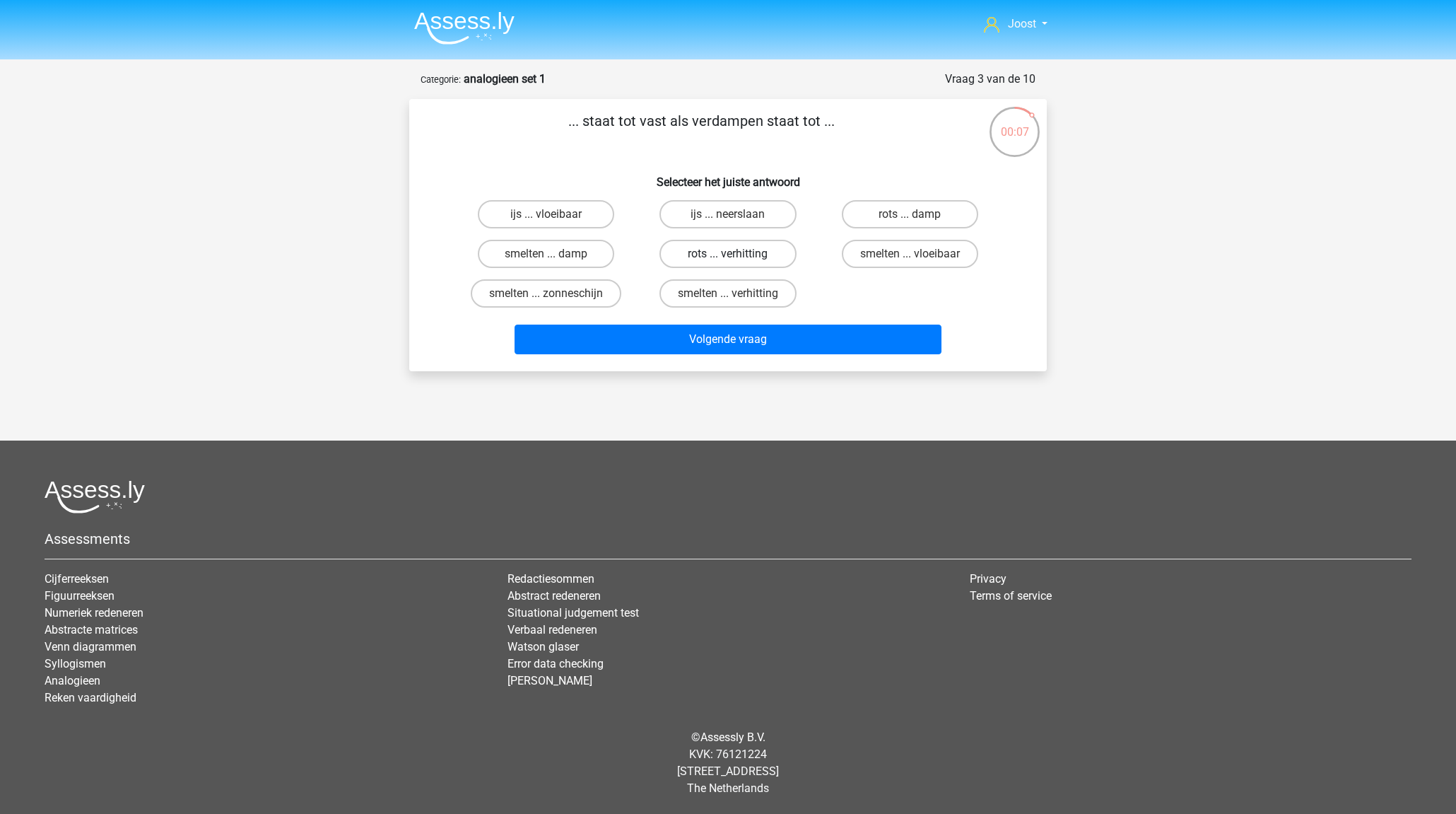
drag, startPoint x: 780, startPoint y: 248, endPoint x: 777, endPoint y: 255, distance: 7.6
click at [780, 248] on label "rots ... verhitting" at bounding box center [727, 253] width 136 height 28
click at [737, 254] on input "rots ... verhitting" at bounding box center [732, 259] width 9 height 9
radio input "true"
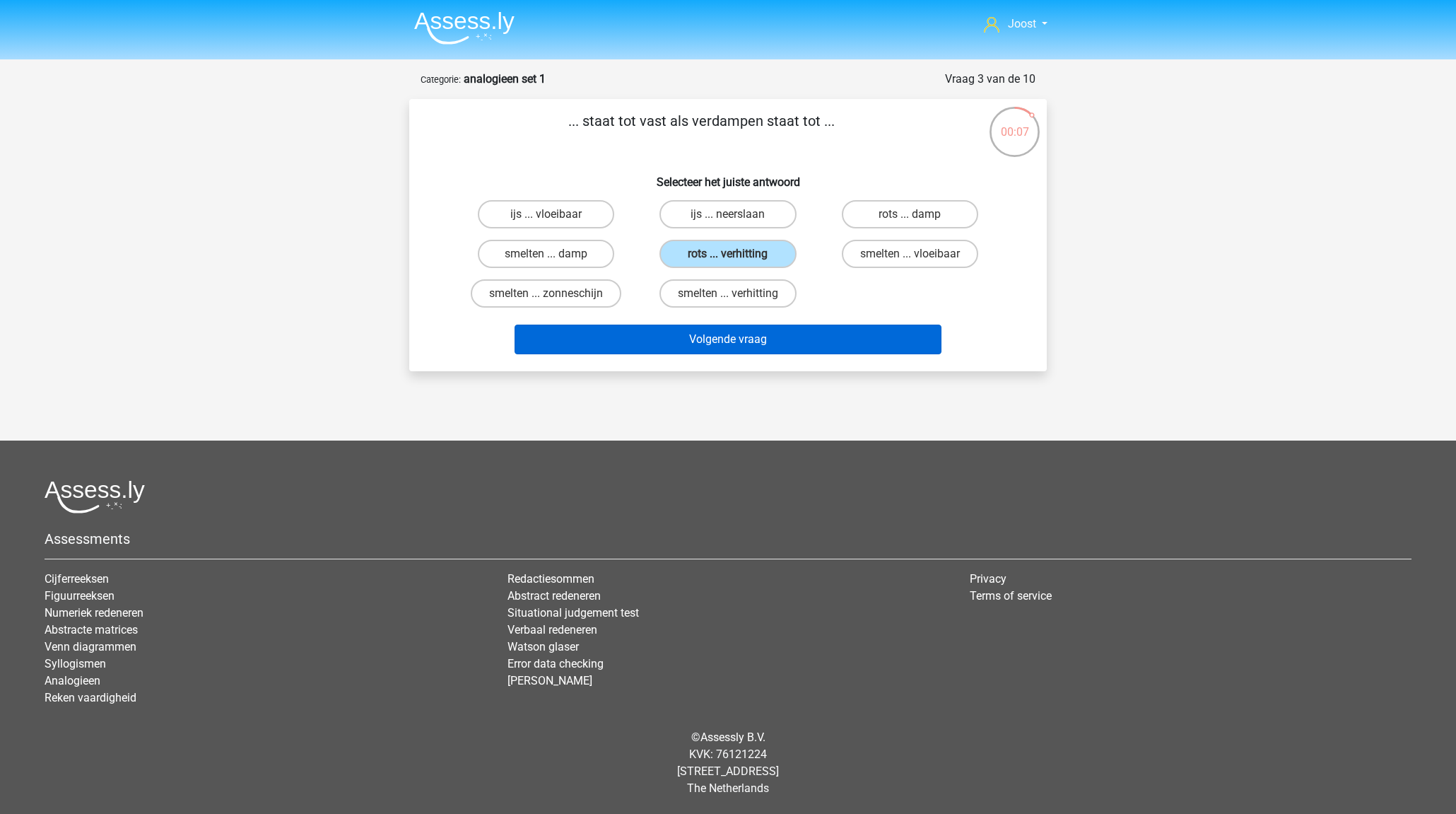
click at [822, 330] on button "Volgende vraag" at bounding box center [728, 339] width 428 height 30
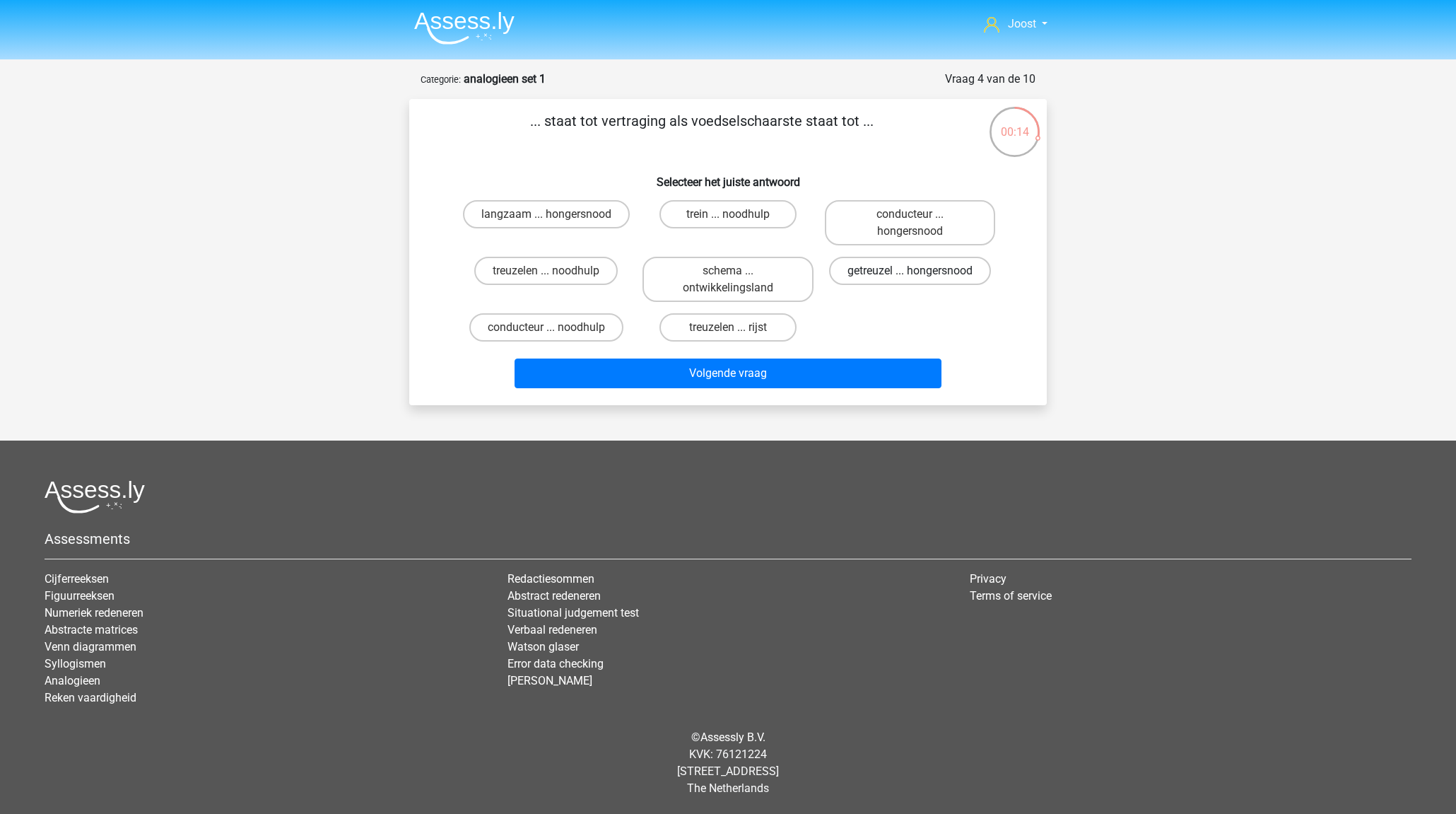
click at [888, 270] on label "getreuzel ... hongersnood" at bounding box center [909, 270] width 162 height 28
click at [909, 271] on input "getreuzel ... hongersnood" at bounding box center [914, 275] width 9 height 9
radio input "true"
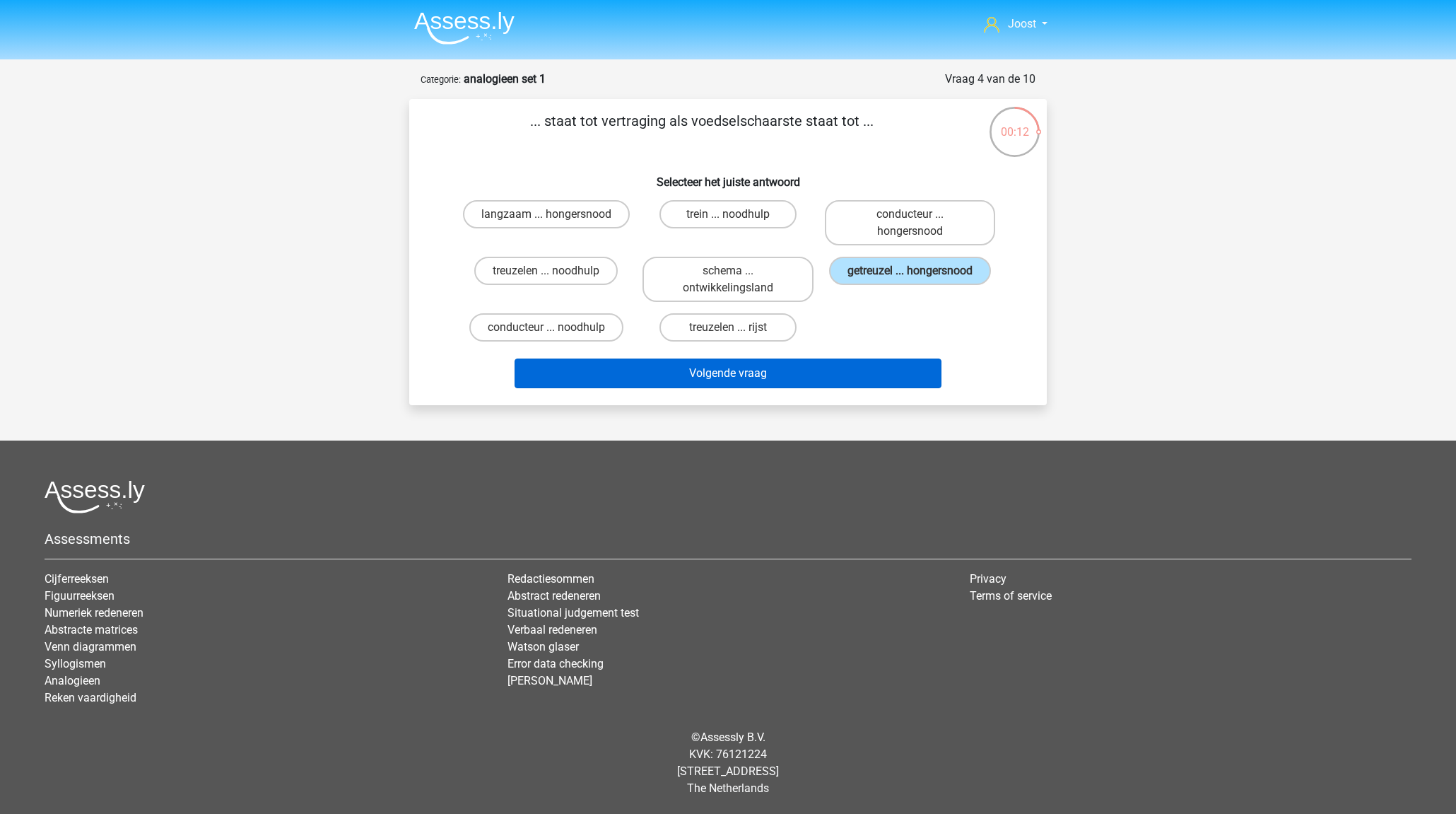
click at [859, 375] on button "Volgende vraag" at bounding box center [728, 373] width 428 height 30
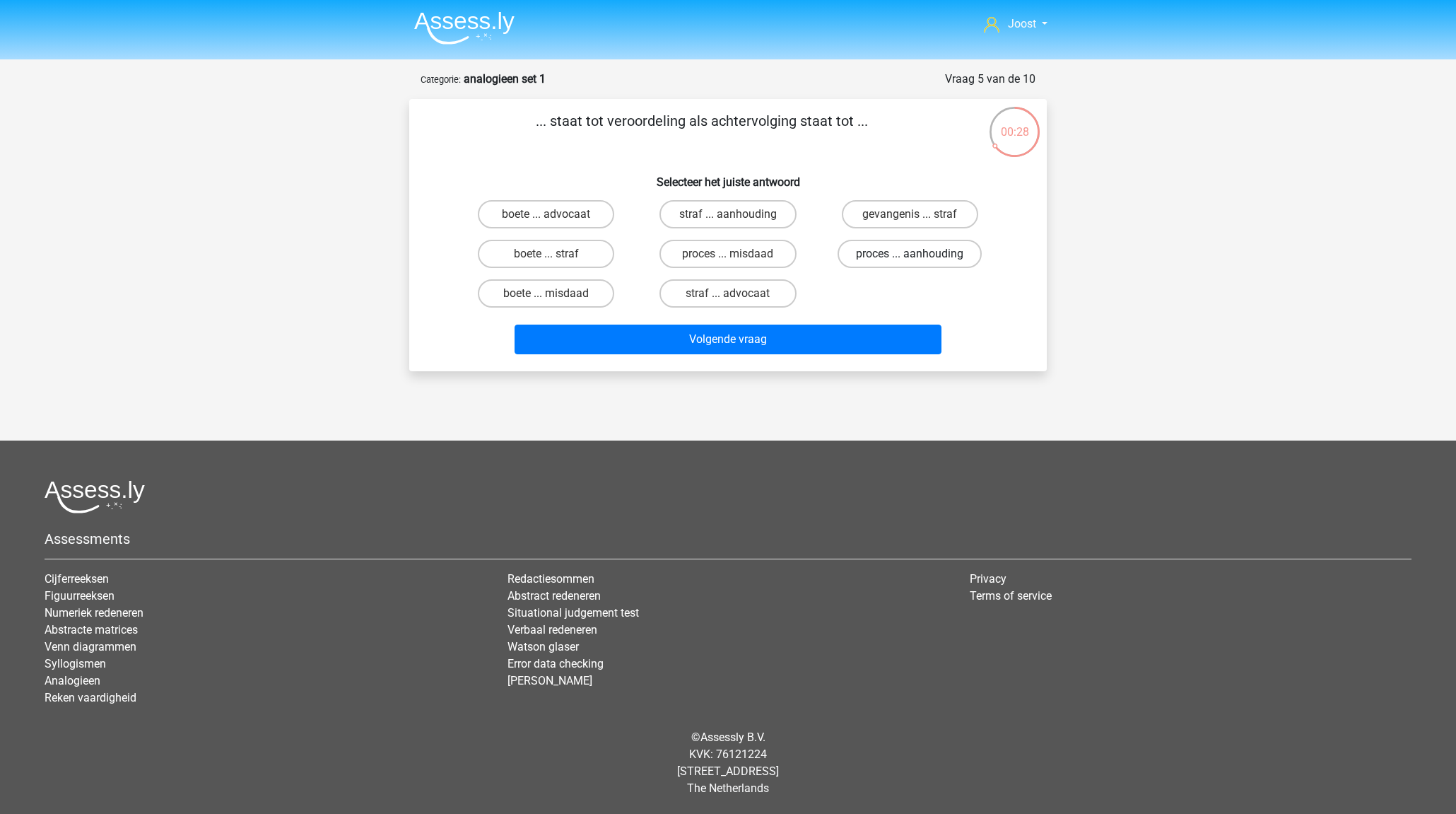
click at [872, 256] on label "proces ... aanhouding" at bounding box center [909, 253] width 144 height 28
click at [909, 256] on input "proces ... aanhouding" at bounding box center [914, 259] width 9 height 9
radio input "true"
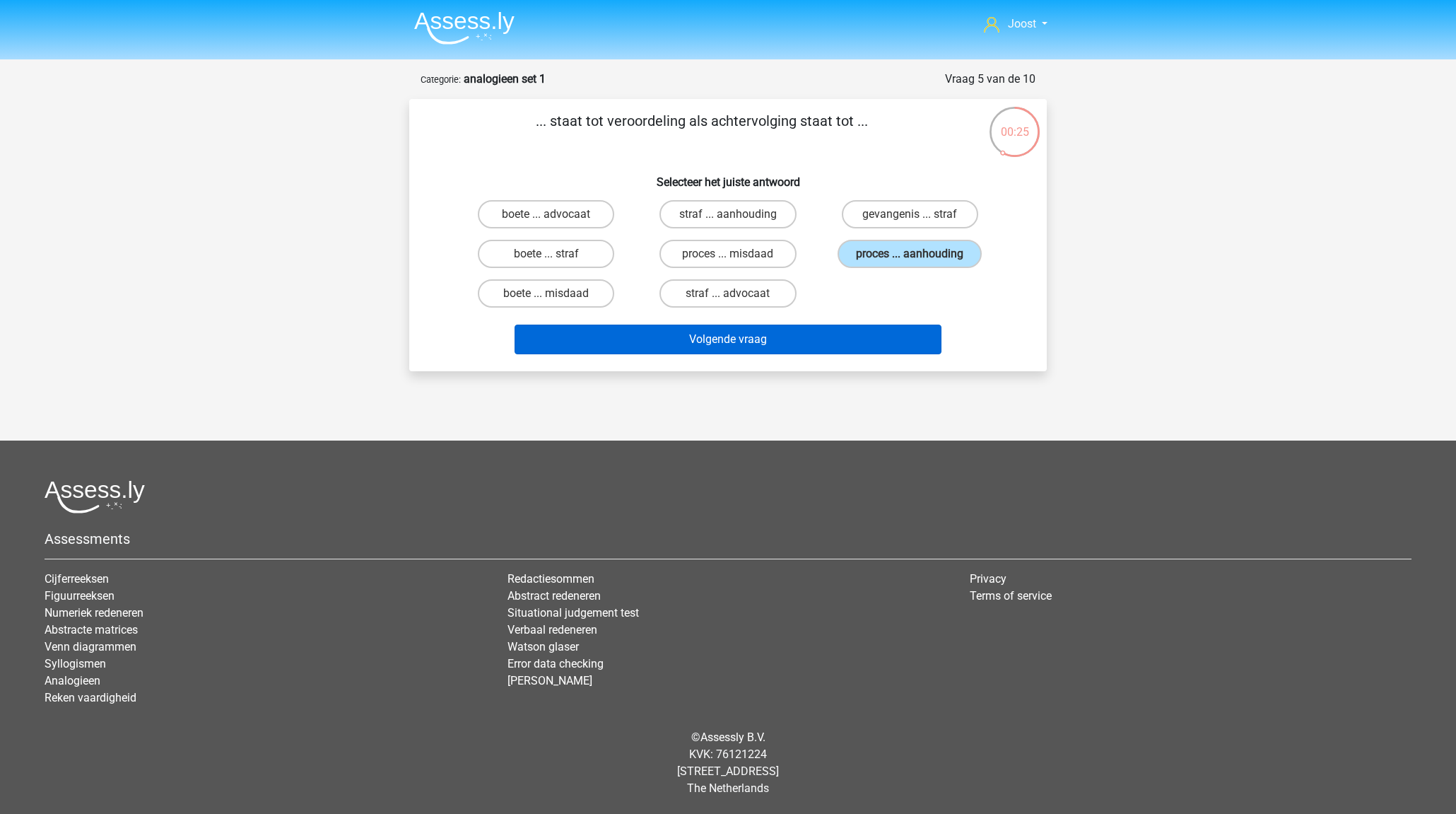
click at [867, 342] on button "Volgende vraag" at bounding box center [728, 339] width 428 height 30
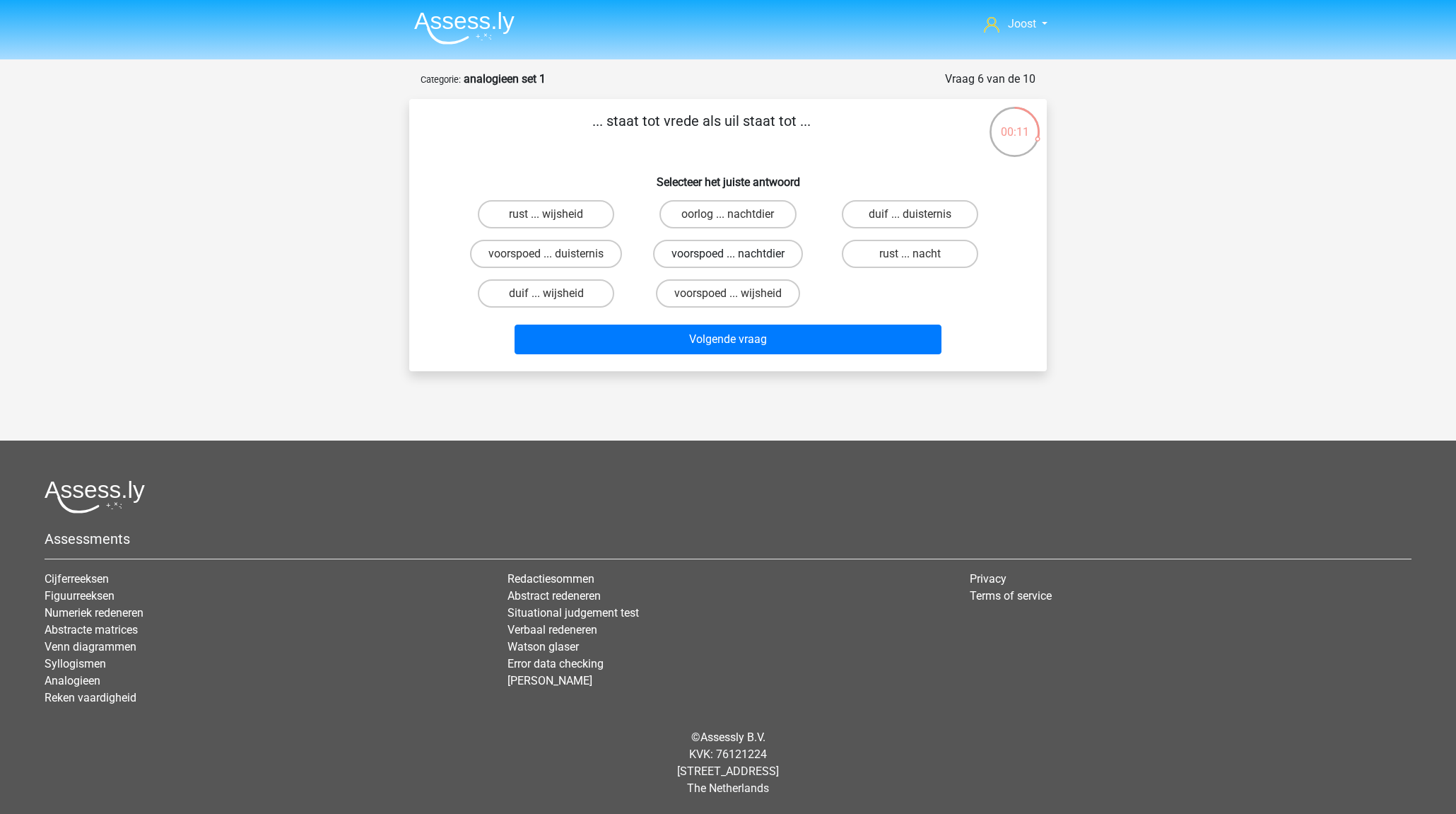
click at [760, 256] on label "voorspoed ... nachtdier" at bounding box center [728, 253] width 150 height 28
click at [737, 256] on input "voorspoed ... nachtdier" at bounding box center [732, 259] width 9 height 9
radio input "true"
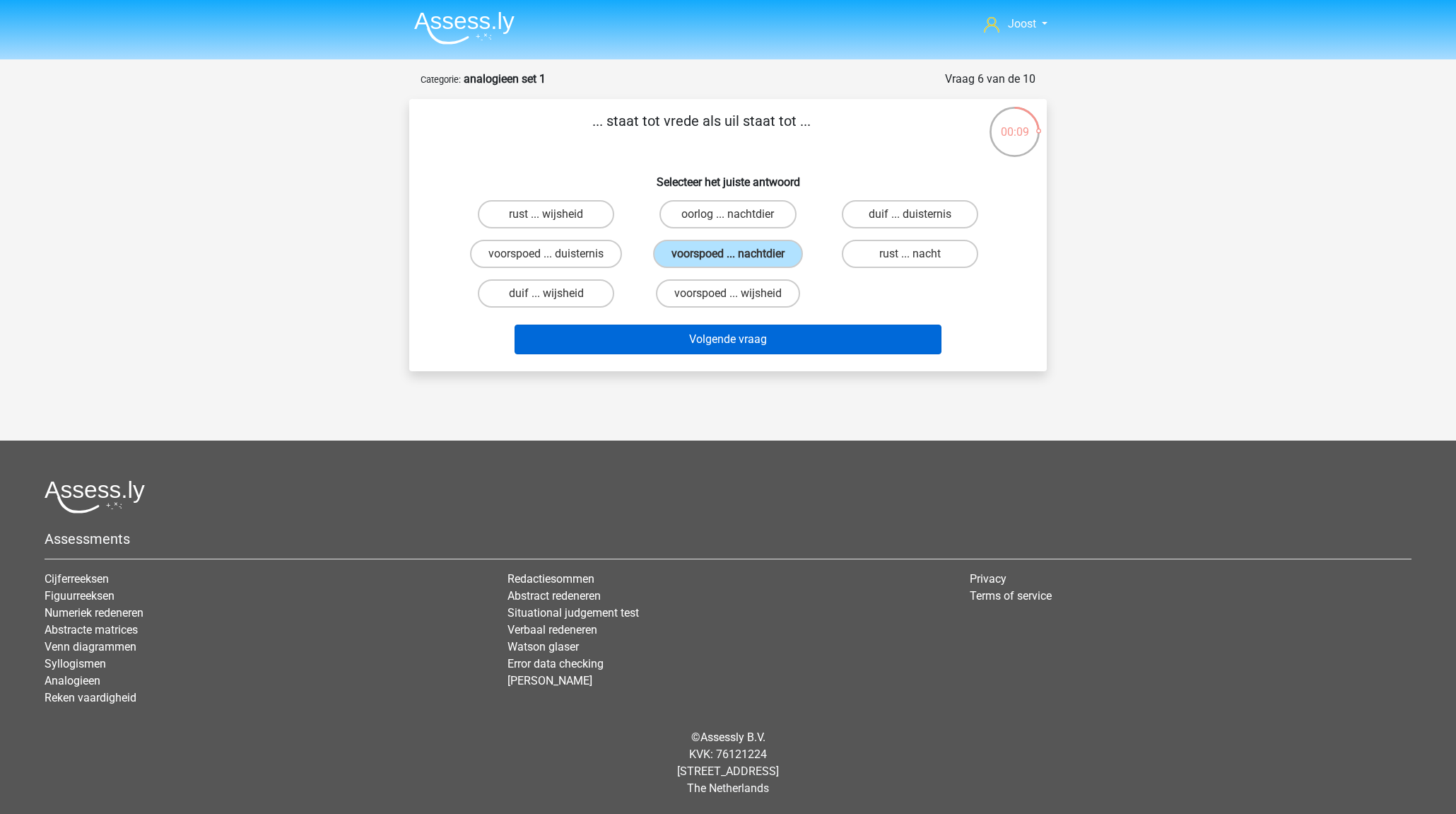
click at [769, 341] on button "Volgende vraag" at bounding box center [728, 339] width 428 height 30
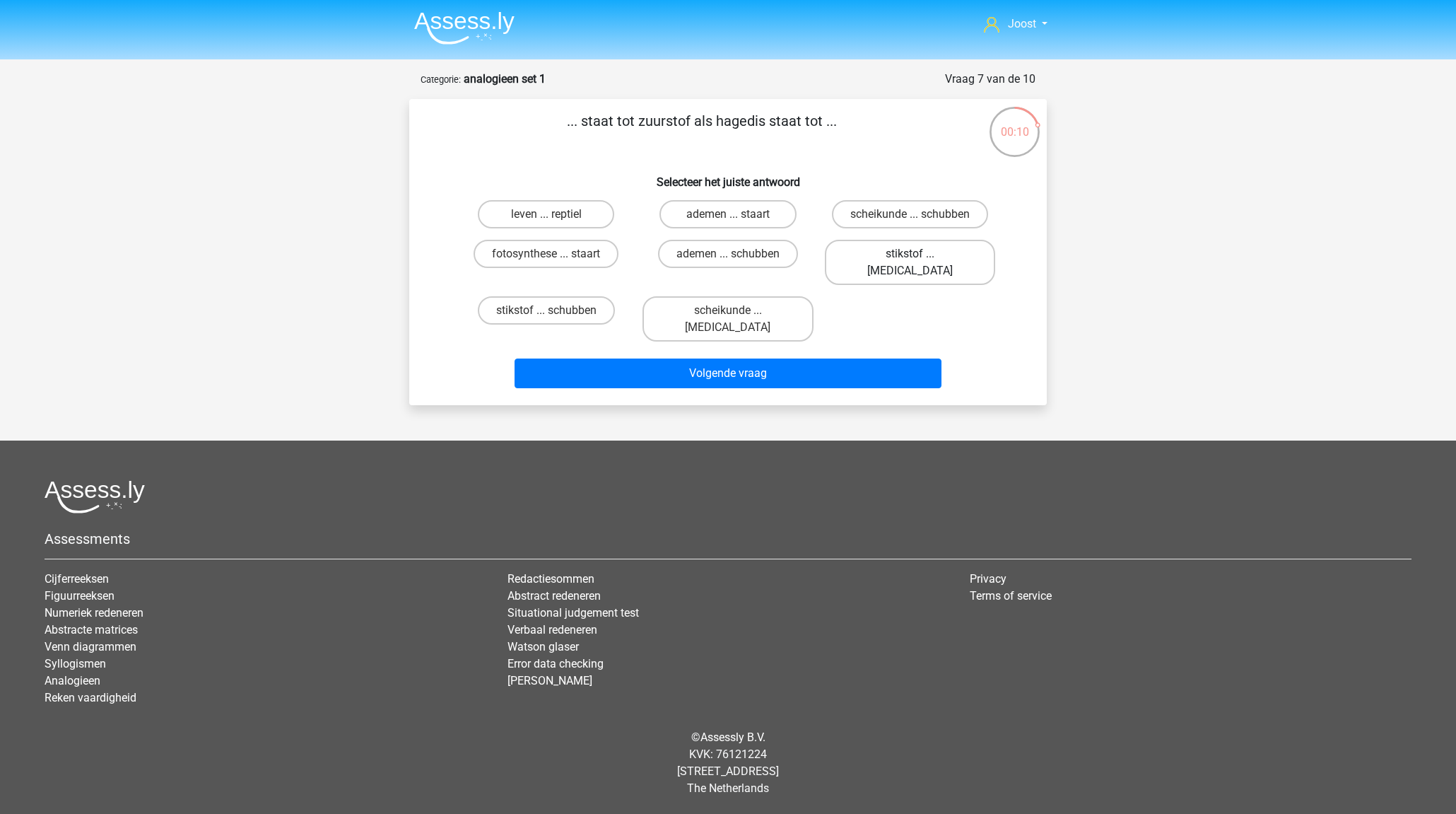
click at [870, 248] on label "stikstof ... krokodil" at bounding box center [909, 262] width 171 height 45
click at [909, 254] on input "stikstof ... krokodil" at bounding box center [914, 259] width 9 height 9
radio input "true"
drag, startPoint x: 597, startPoint y: 222, endPoint x: 602, endPoint y: 232, distance: 11.2
click at [597, 222] on label "leven ... reptiel" at bounding box center [546, 214] width 136 height 28
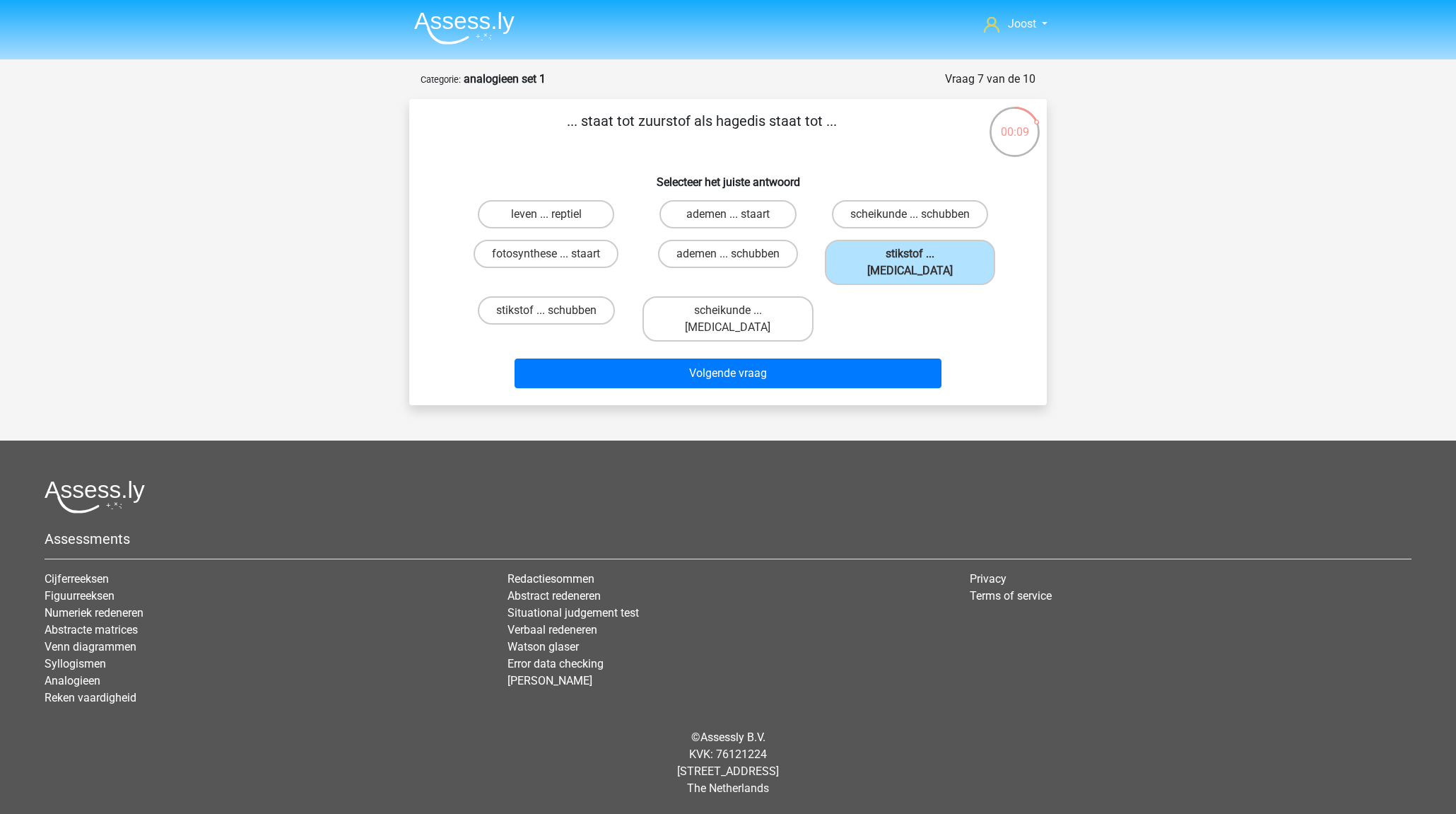
click at [555, 222] on input "leven ... reptiel" at bounding box center [551, 219] width 9 height 9
radio input "true"
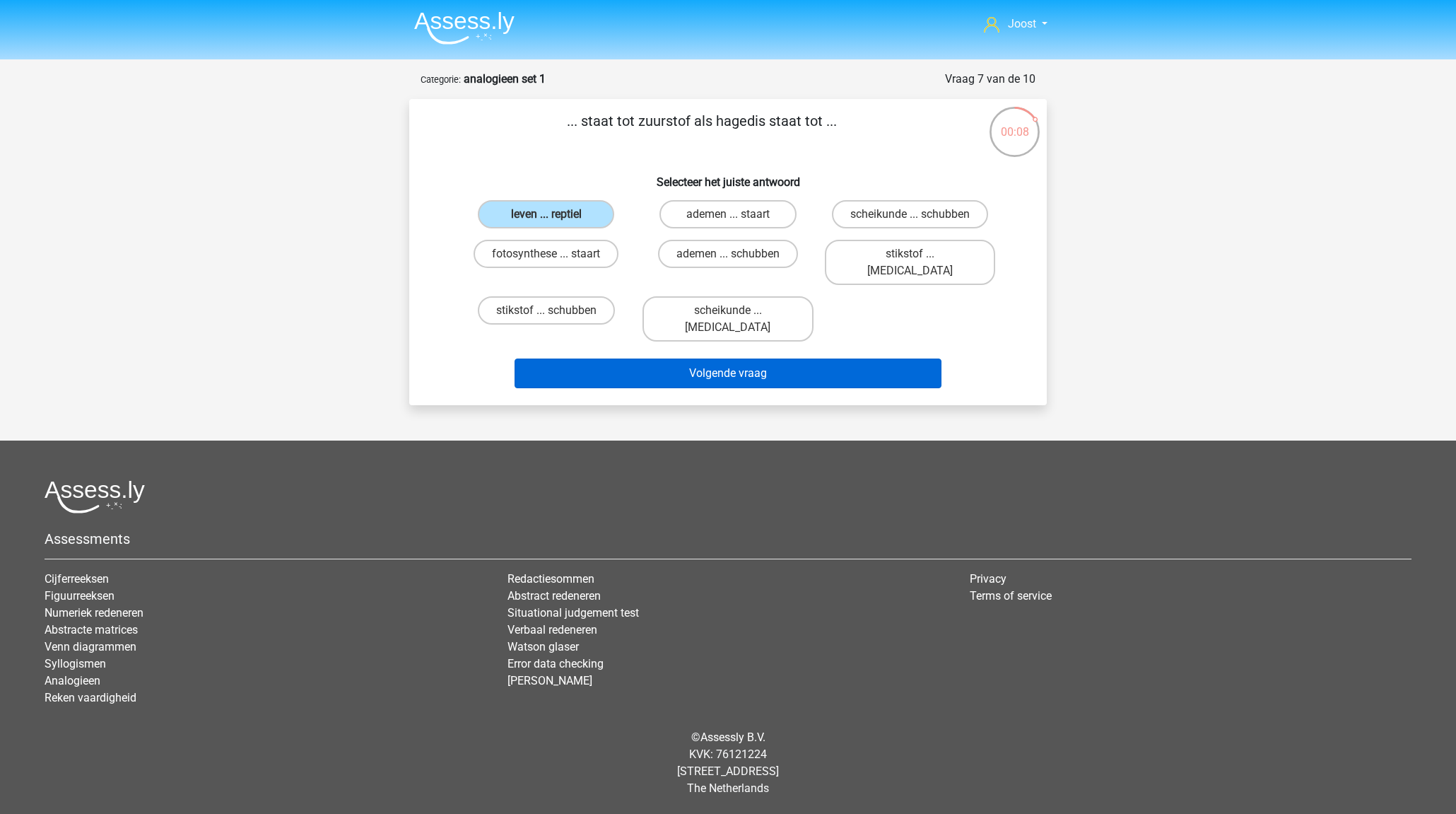
click at [662, 359] on button "Volgende vraag" at bounding box center [728, 373] width 428 height 30
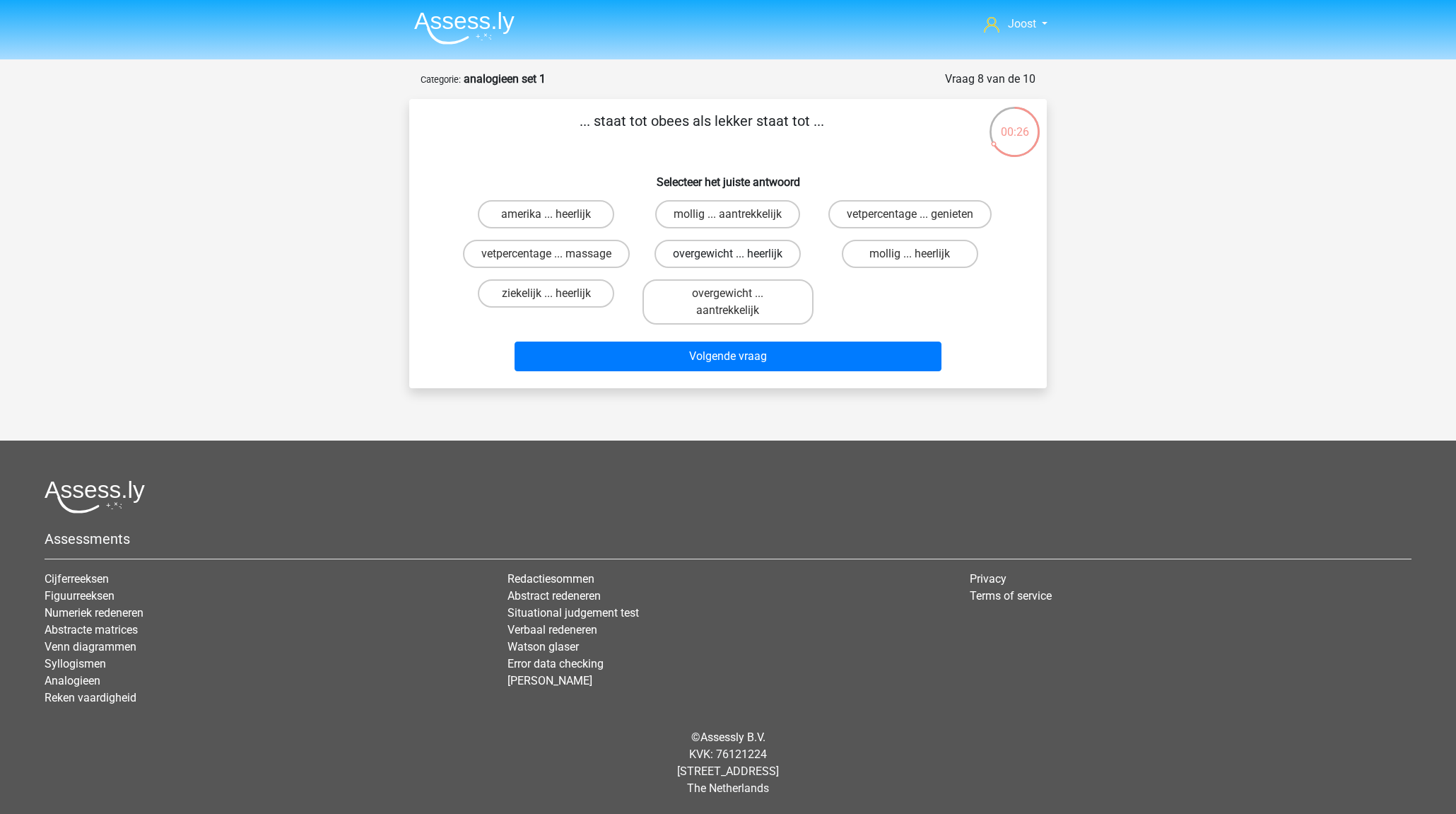
click at [719, 254] on label "overgewicht ... heerlijk" at bounding box center [728, 253] width 147 height 28
click at [728, 254] on input "overgewicht ... heerlijk" at bounding box center [732, 259] width 9 height 9
radio input "true"
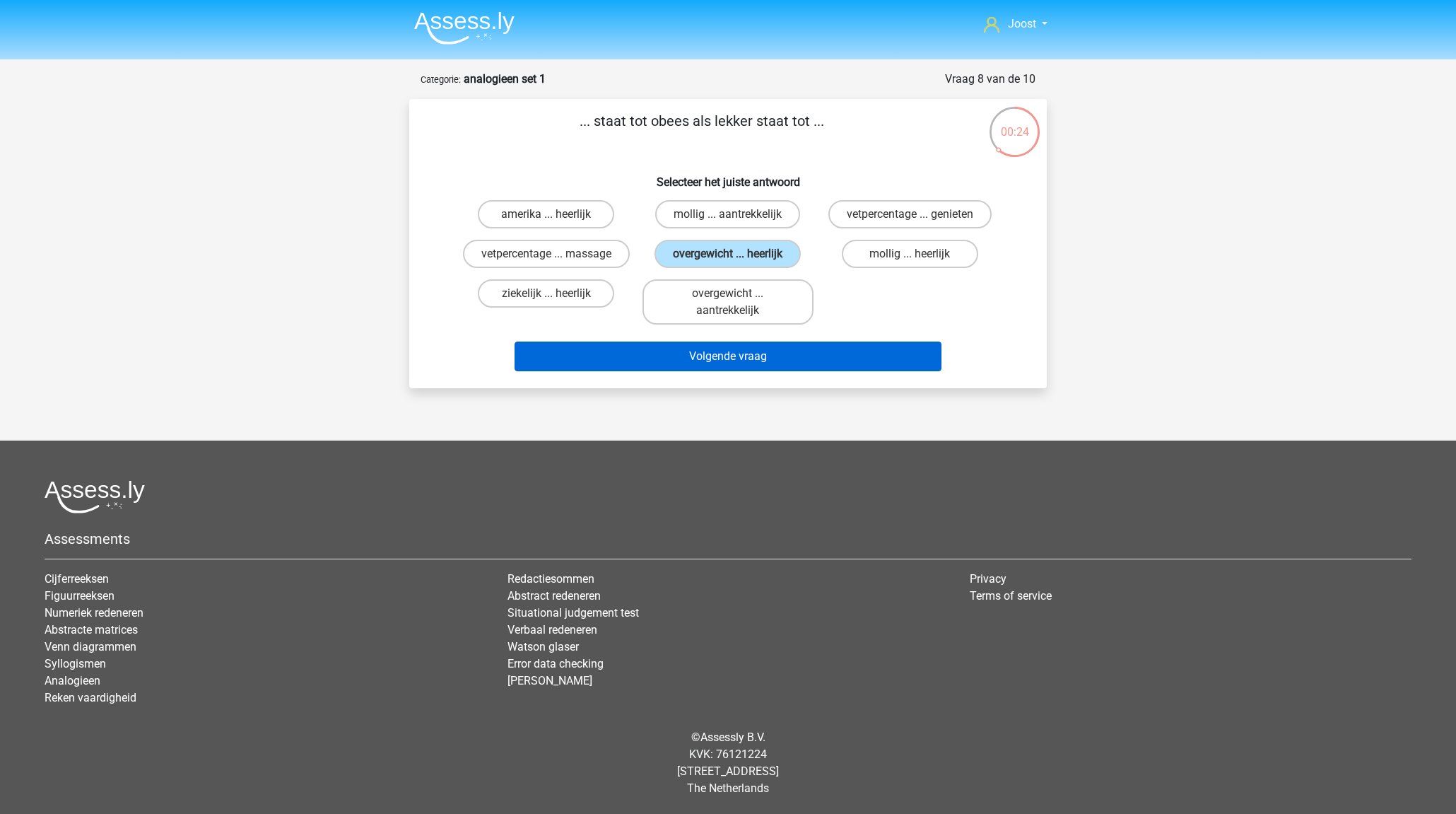
click at [774, 357] on button "Volgende vraag" at bounding box center [728, 356] width 428 height 30
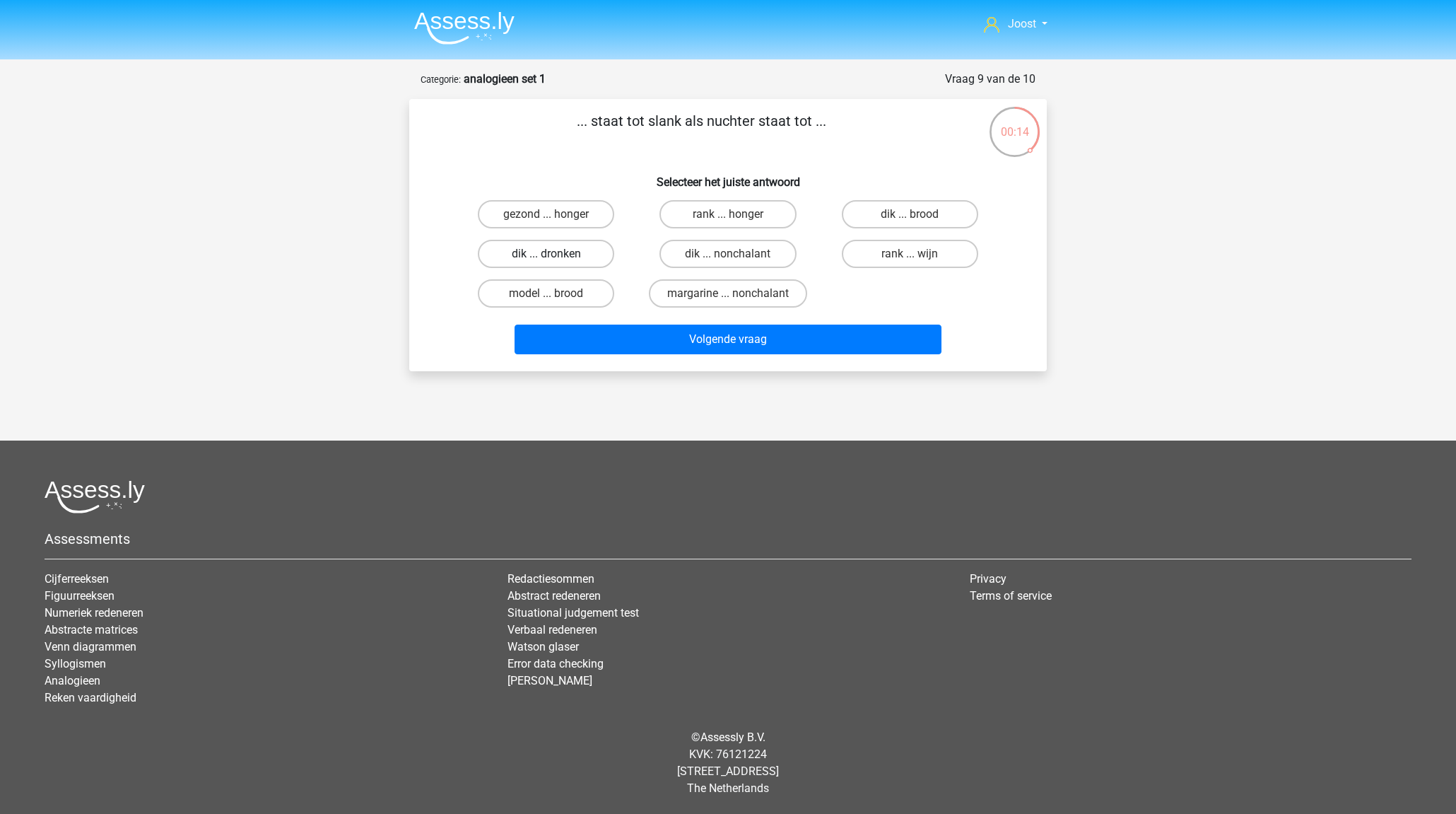
click at [577, 263] on label "dik ... dronken" at bounding box center [546, 253] width 136 height 28
click at [555, 263] on input "dik ... dronken" at bounding box center [551, 259] width 9 height 9
radio input "true"
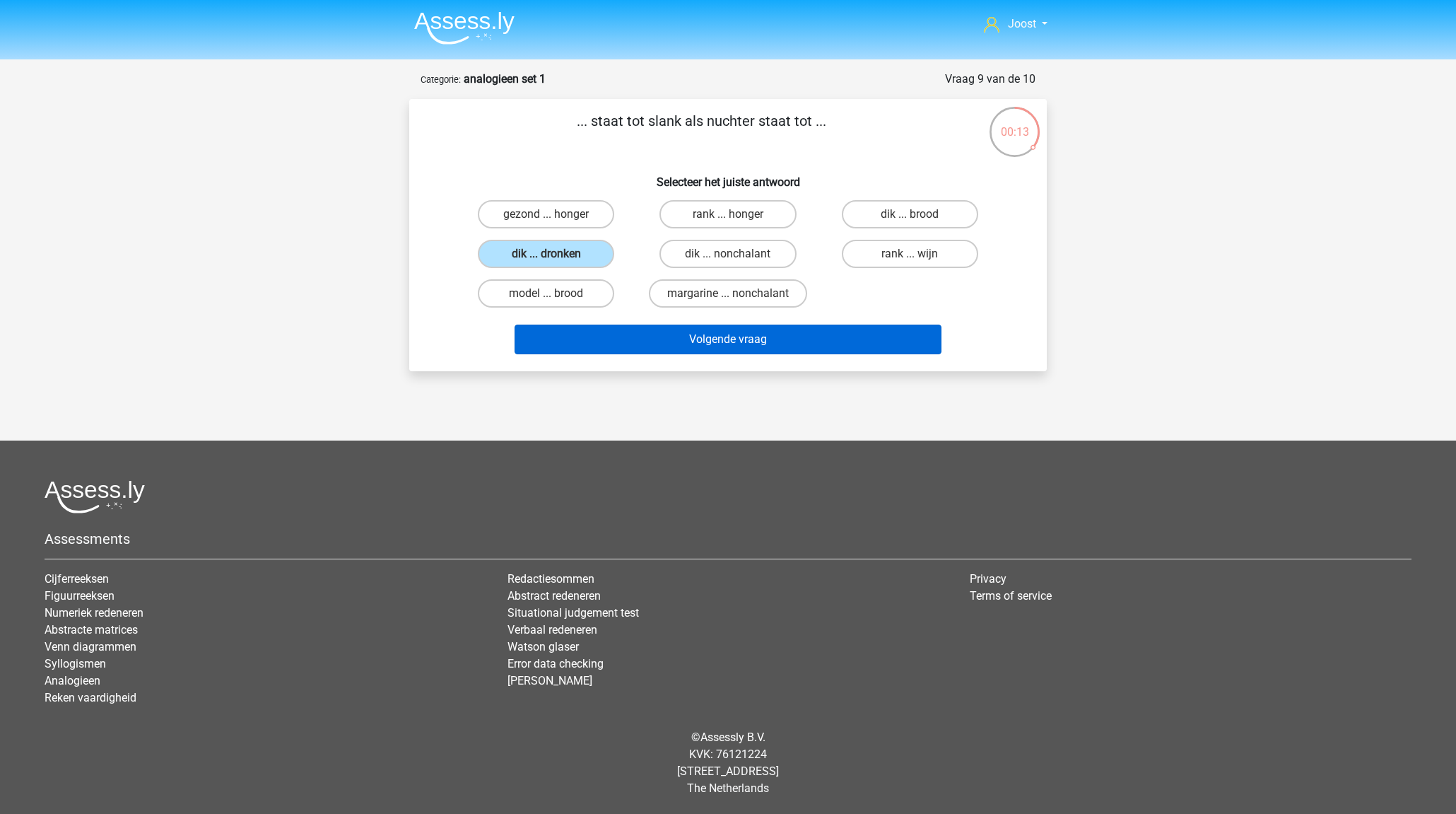
click at [701, 338] on button "Volgende vraag" at bounding box center [728, 339] width 428 height 30
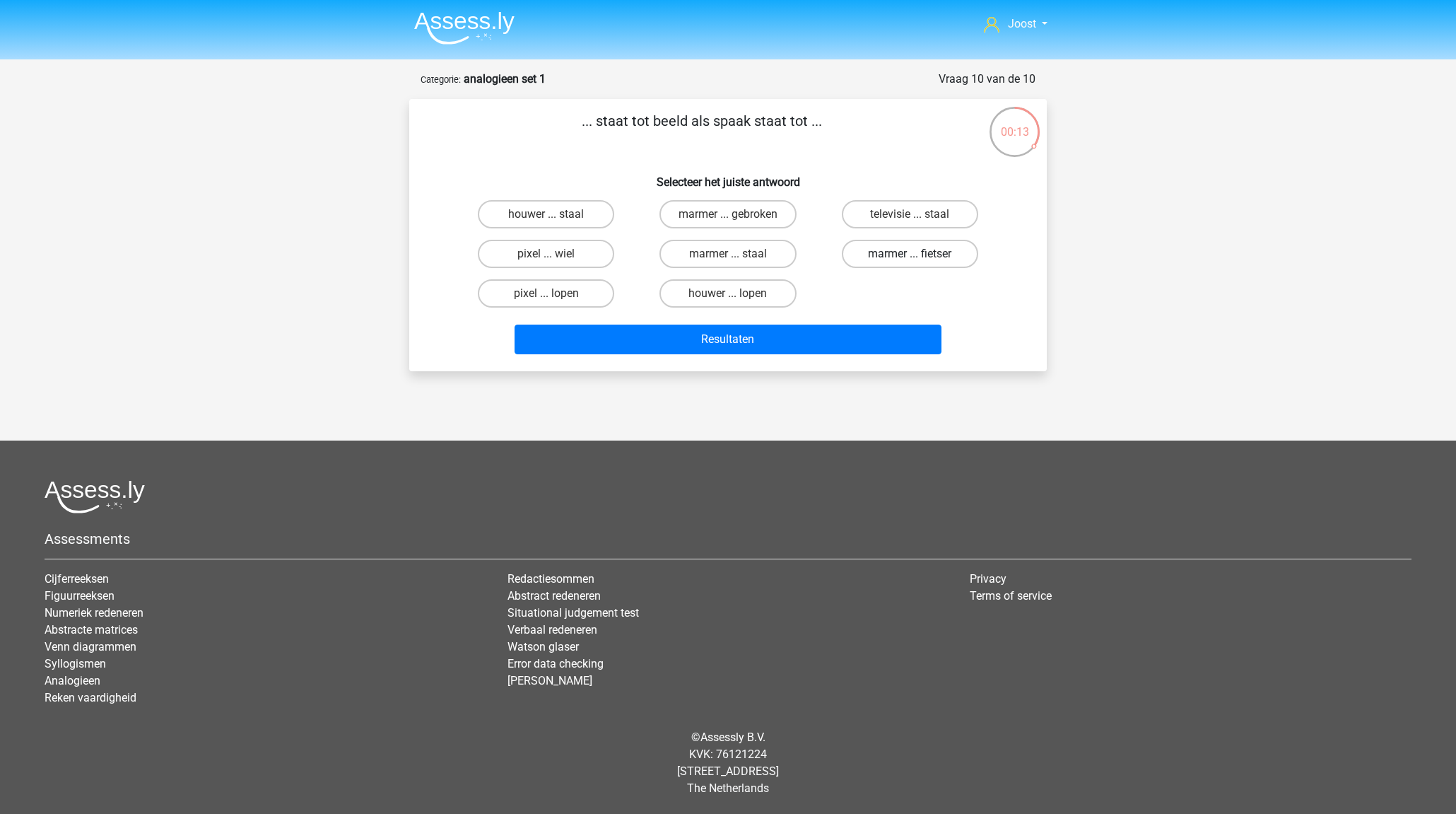
click at [911, 251] on label "marmer ... fietser" at bounding box center [910, 253] width 136 height 28
click at [911, 254] on input "marmer ... fietser" at bounding box center [914, 259] width 9 height 9
radio input "true"
click at [764, 254] on label "marmer ... staal" at bounding box center [727, 253] width 136 height 28
click at [737, 254] on input "marmer ... staal" at bounding box center [732, 259] width 9 height 9
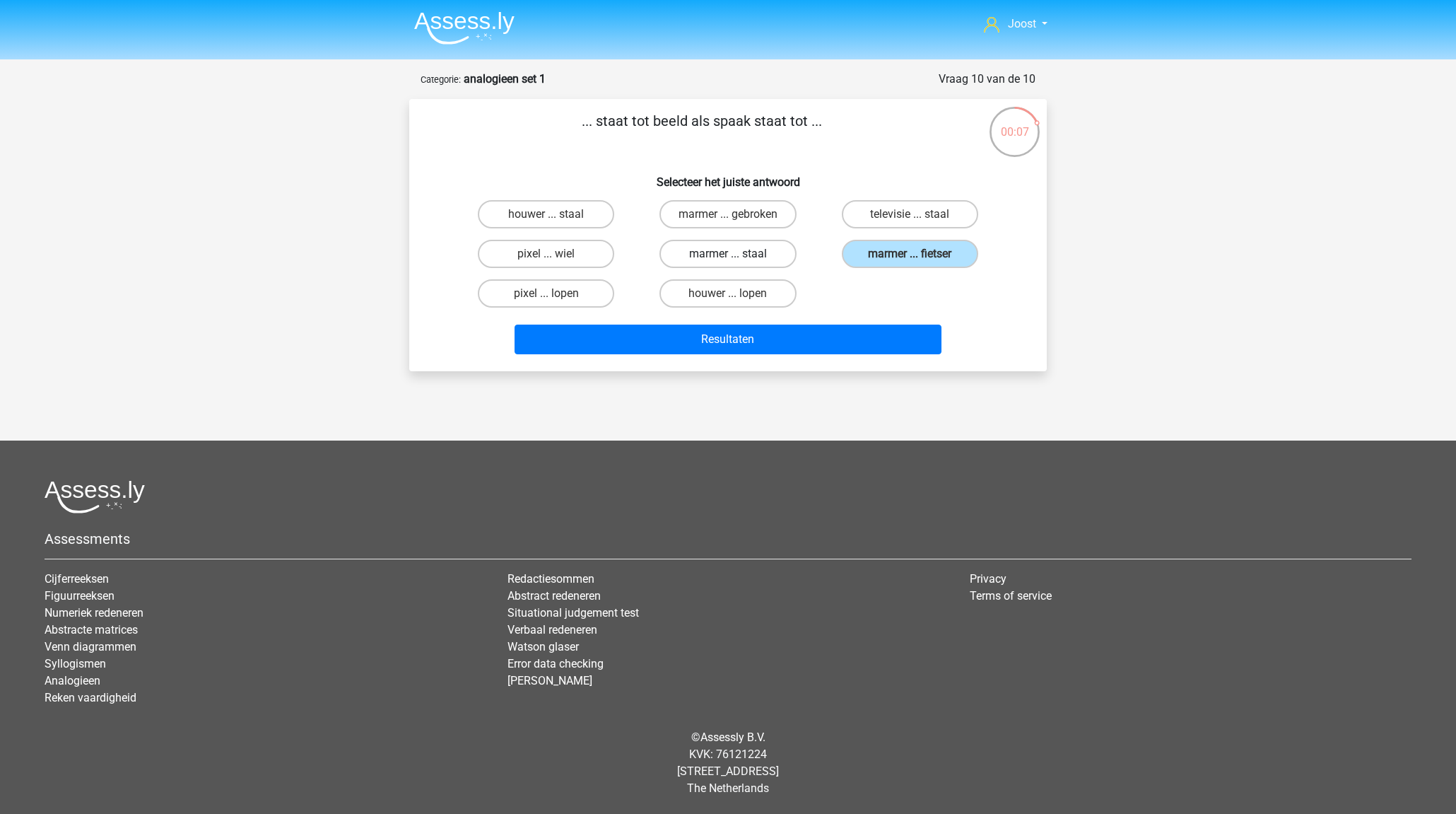
radio input "true"
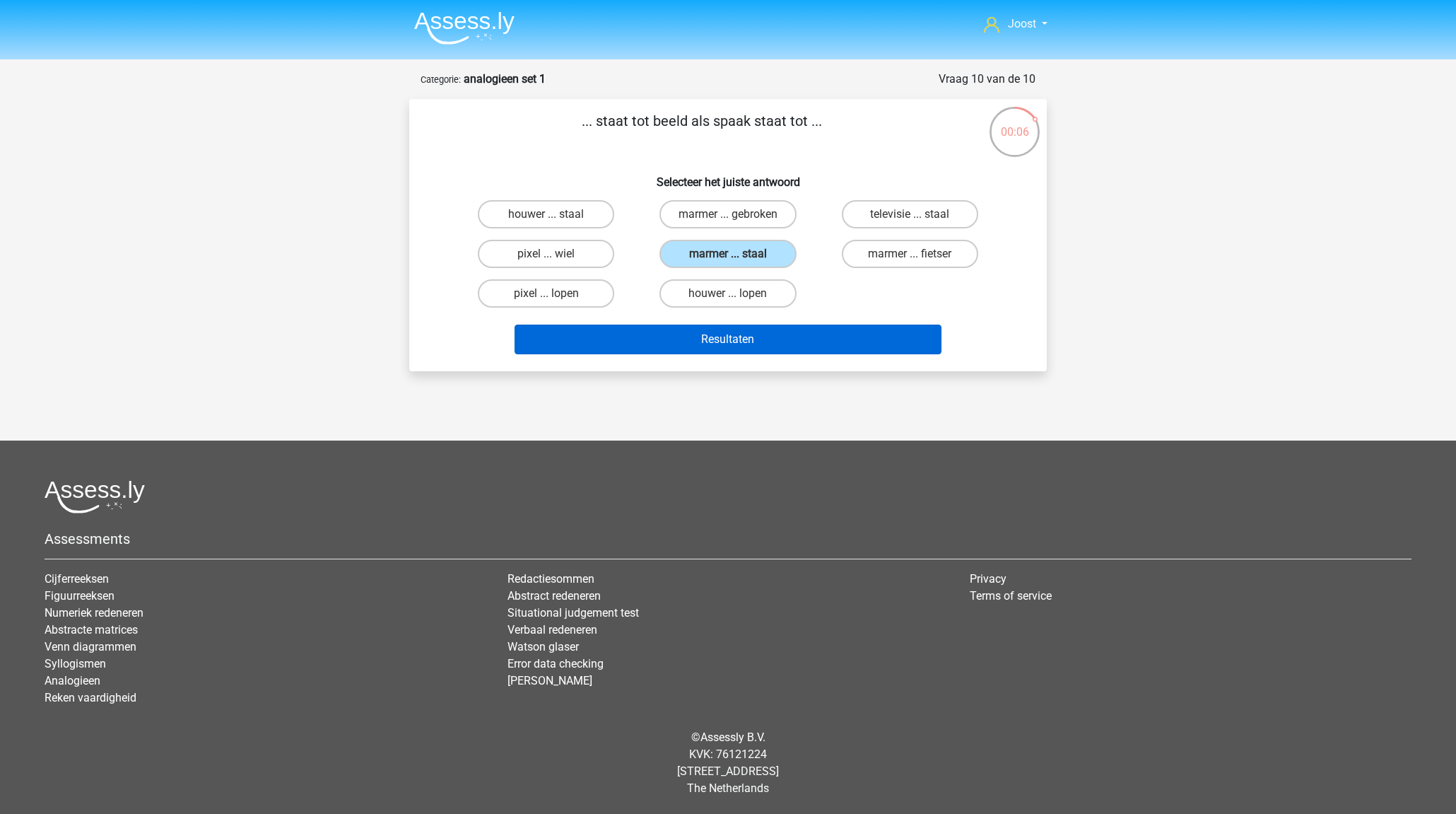
click at [803, 333] on button "Resultaten" at bounding box center [728, 339] width 428 height 30
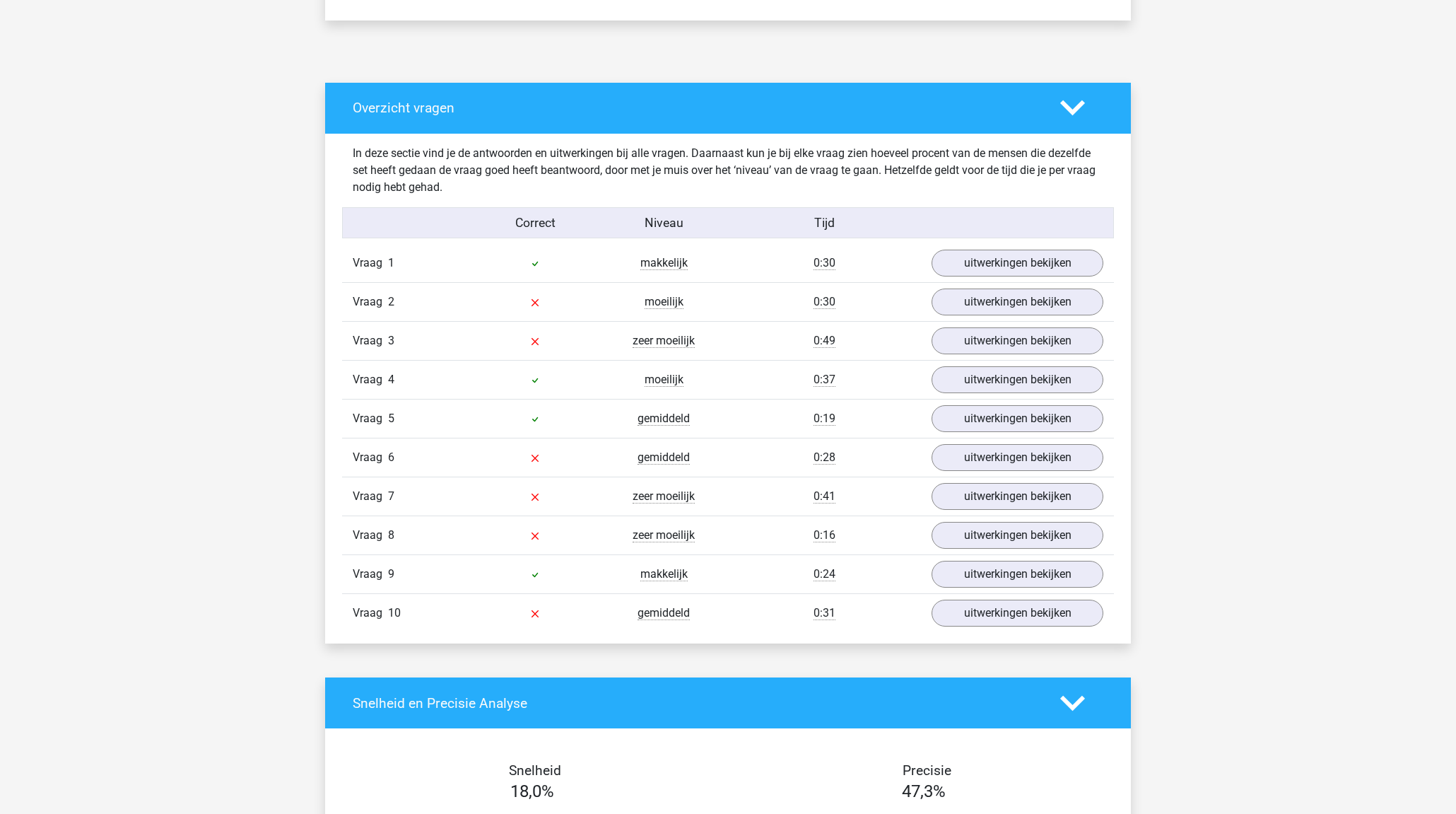
scroll to position [709, 0]
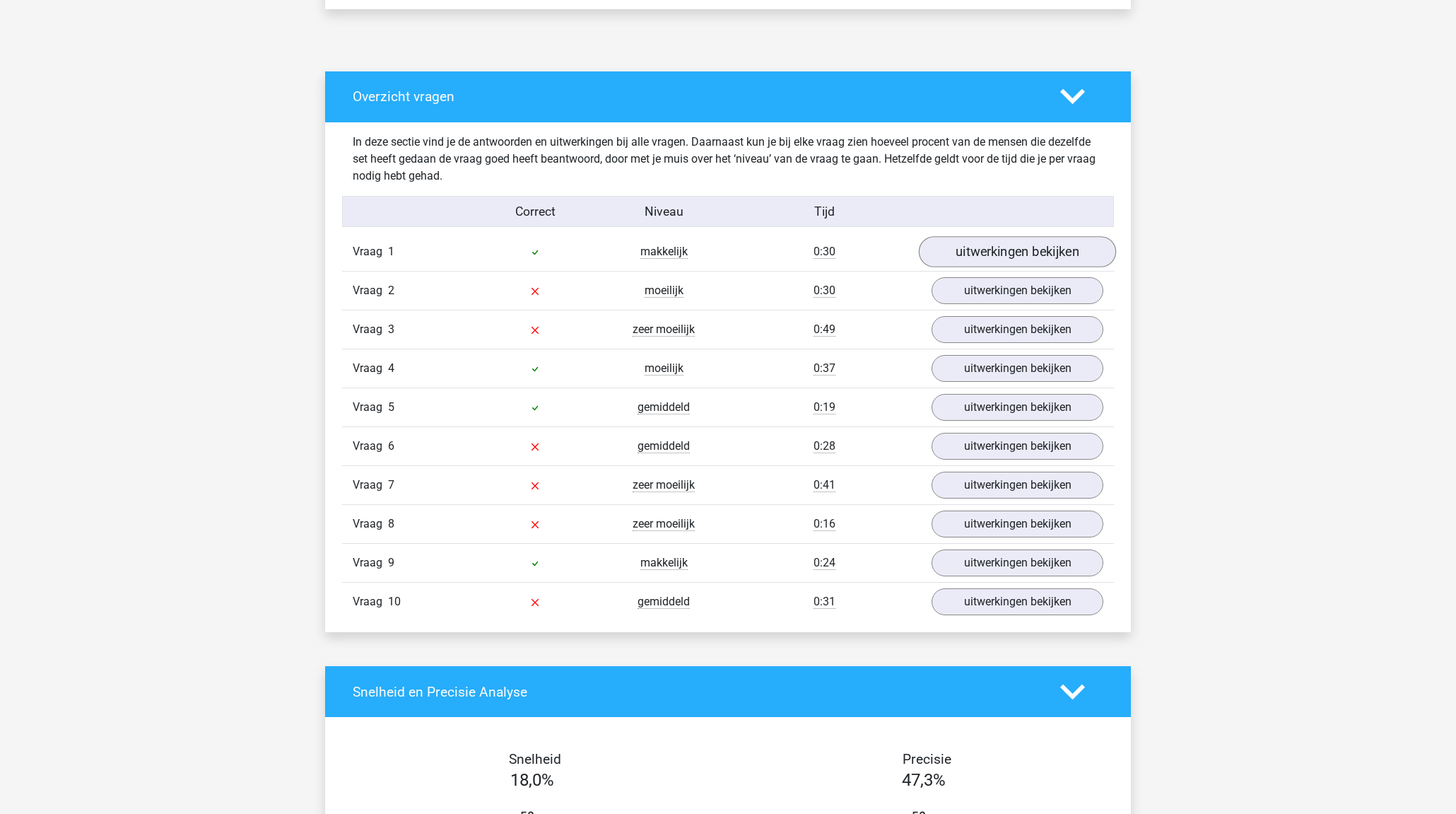
click at [1047, 254] on link "uitwerkingen bekijken" at bounding box center [1018, 251] width 197 height 31
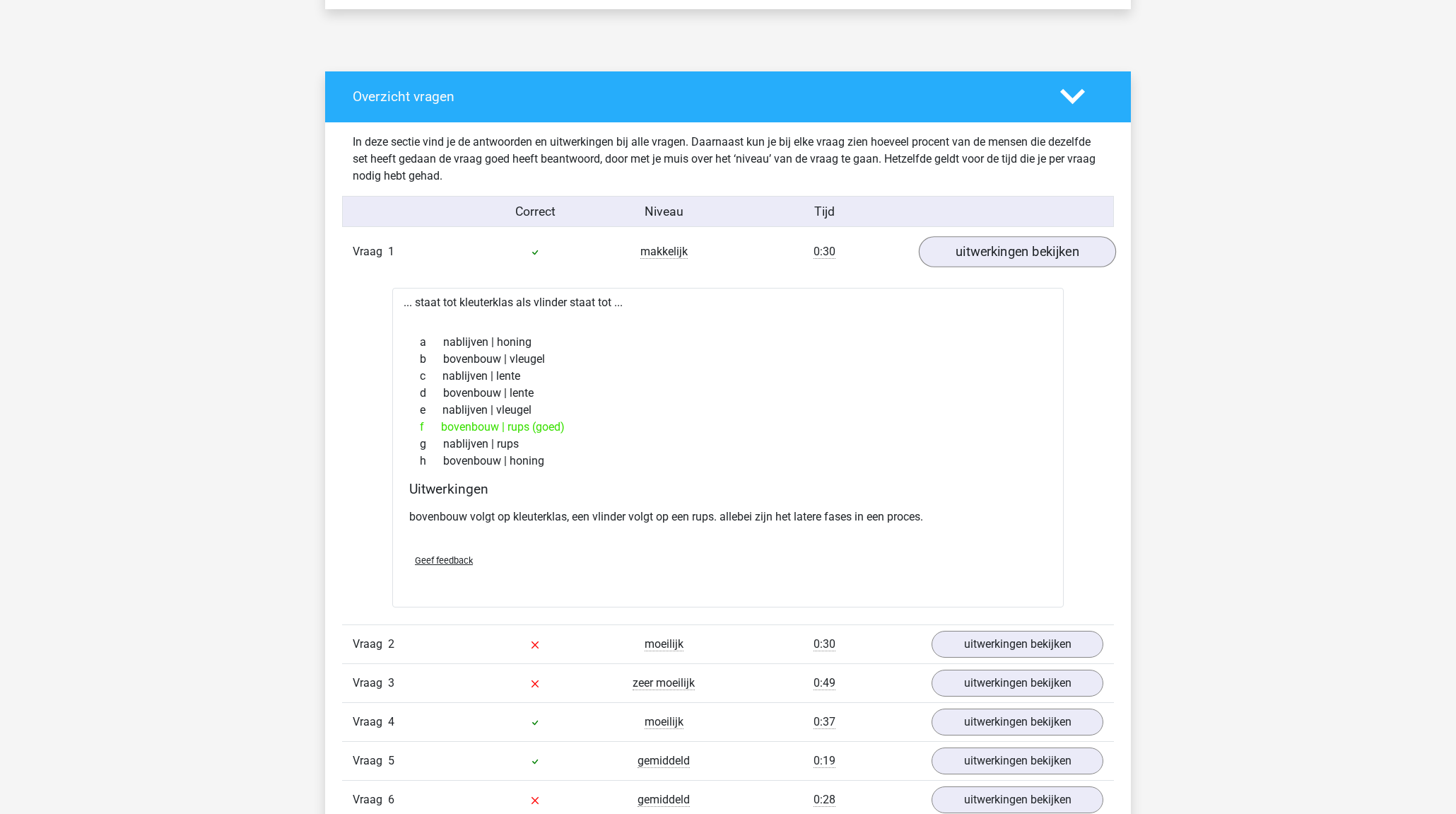
click at [1011, 259] on link "uitwerkingen bekijken" at bounding box center [1018, 251] width 197 height 31
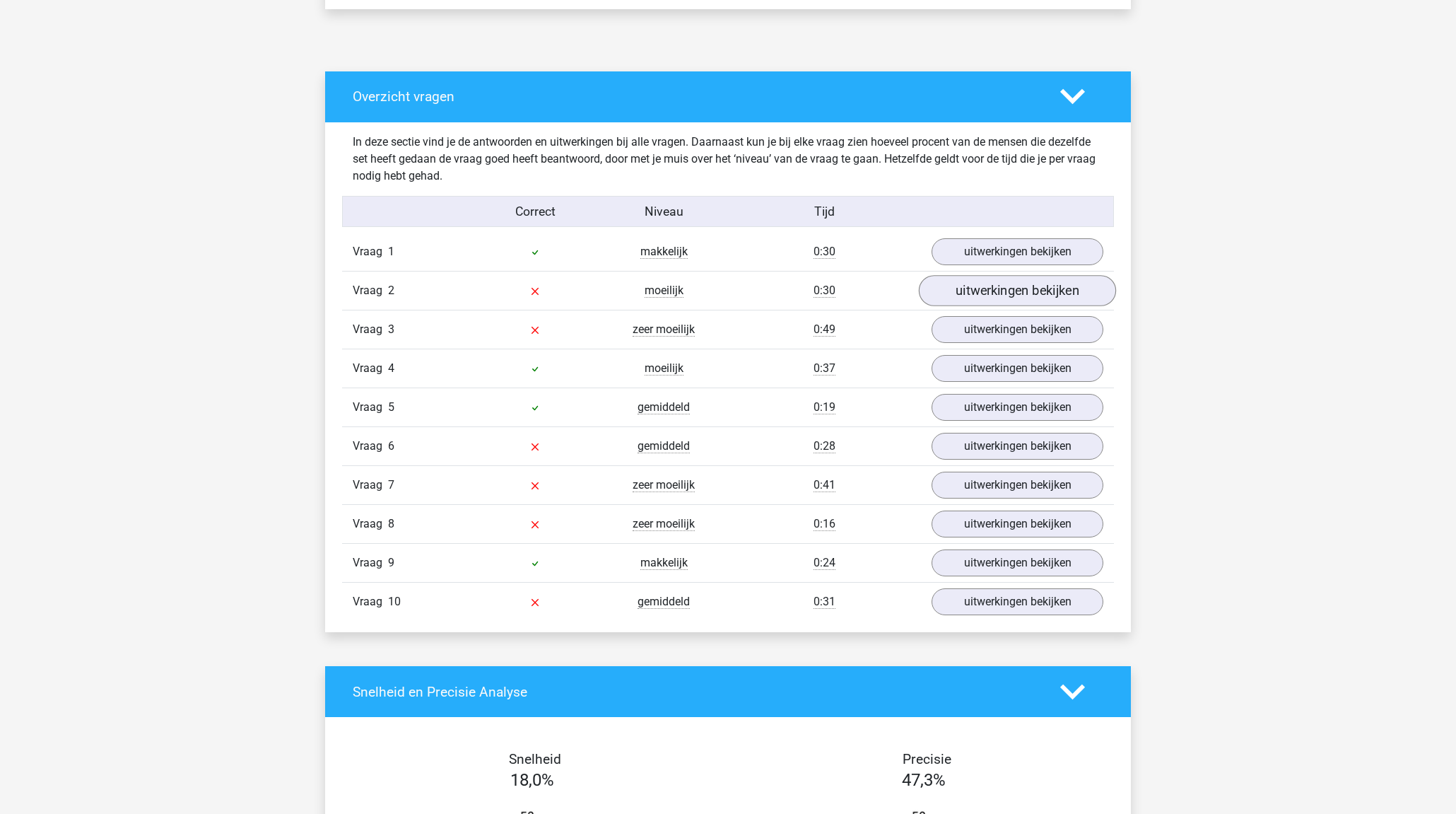
click at [1004, 298] on link "uitwerkingen bekijken" at bounding box center [1018, 290] width 197 height 31
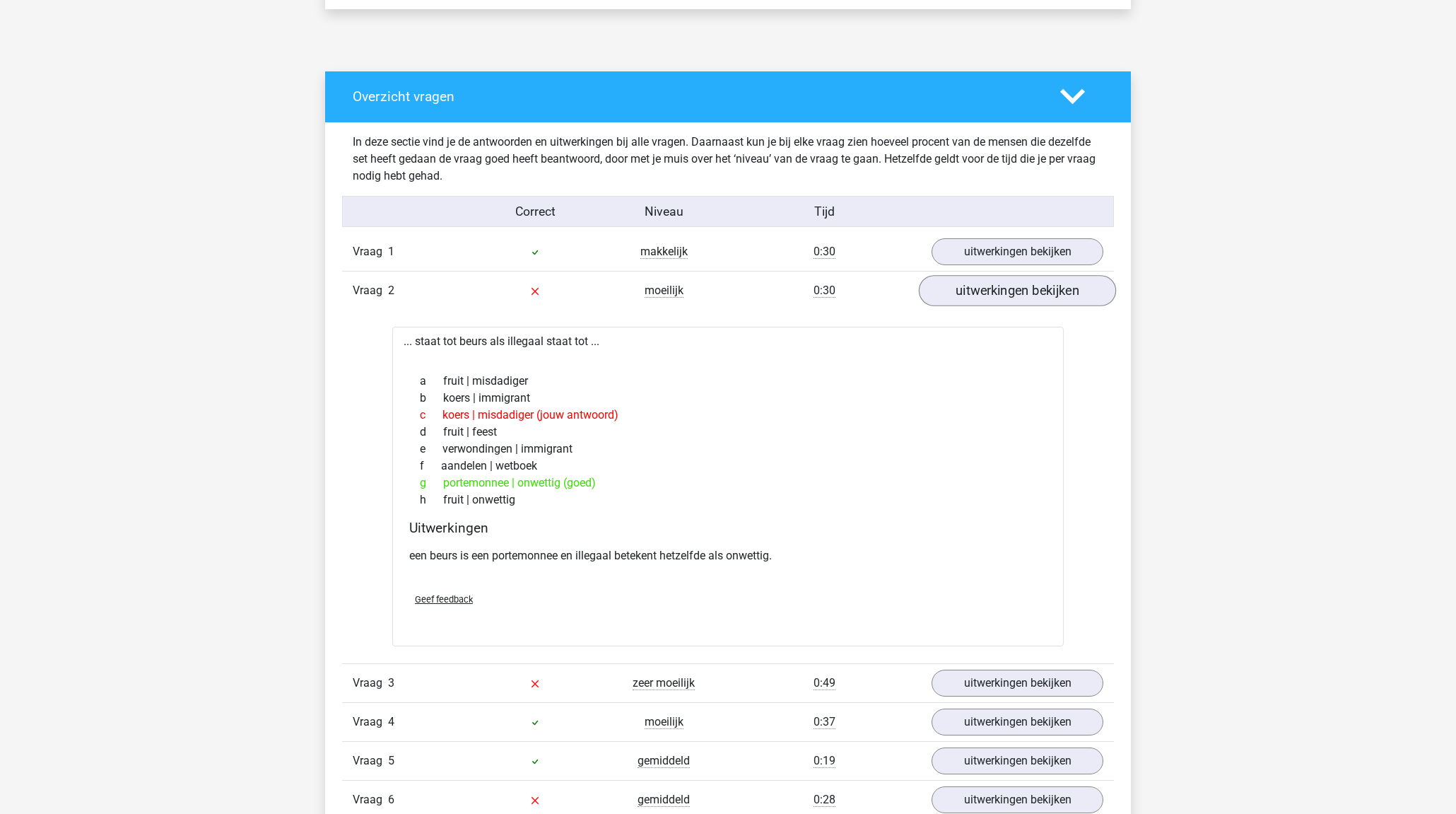
click at [1005, 298] on link "uitwerkingen bekijken" at bounding box center [1018, 290] width 197 height 31
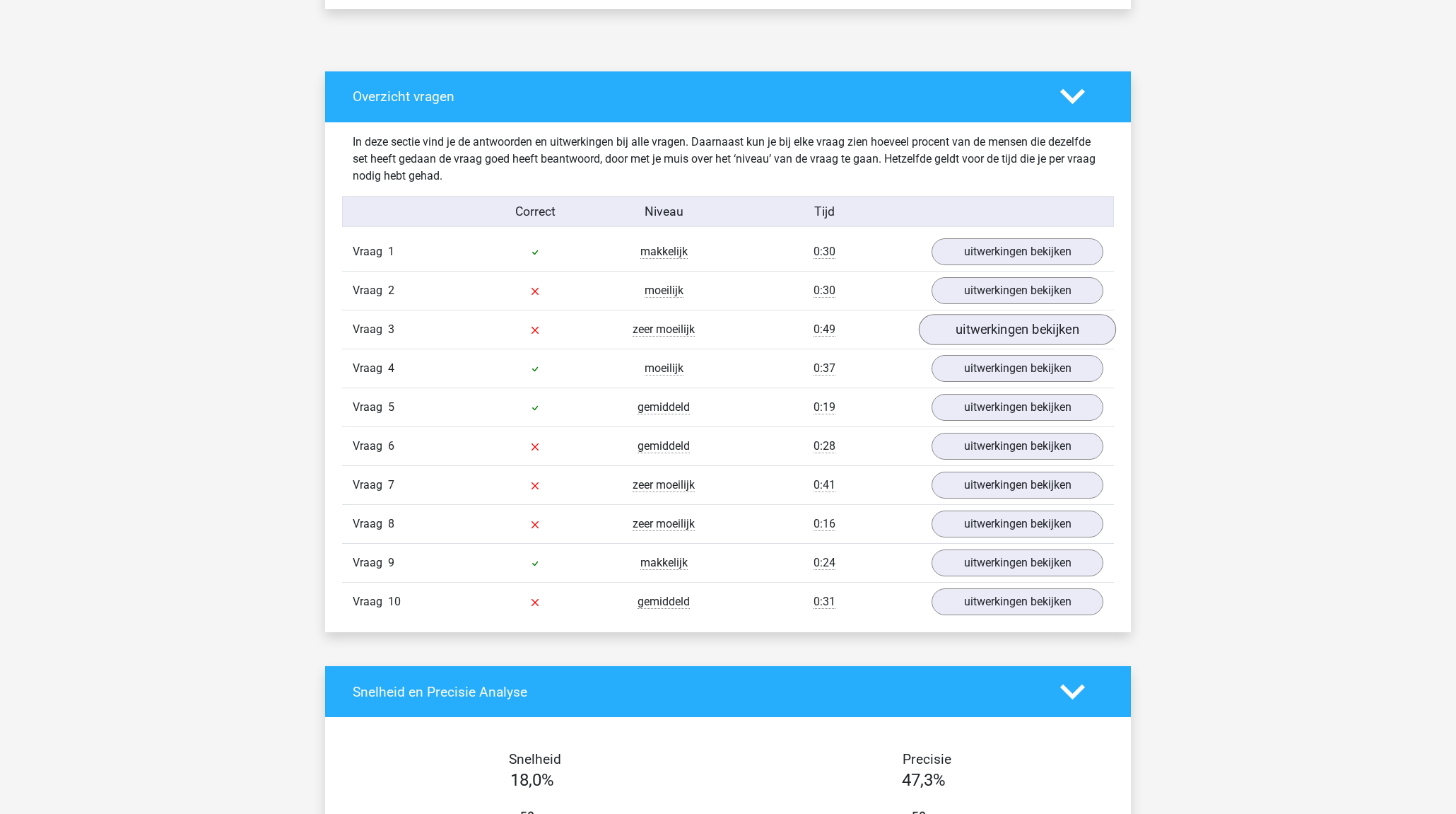
click at [1009, 325] on link "uitwerkingen bekijken" at bounding box center [1018, 329] width 197 height 31
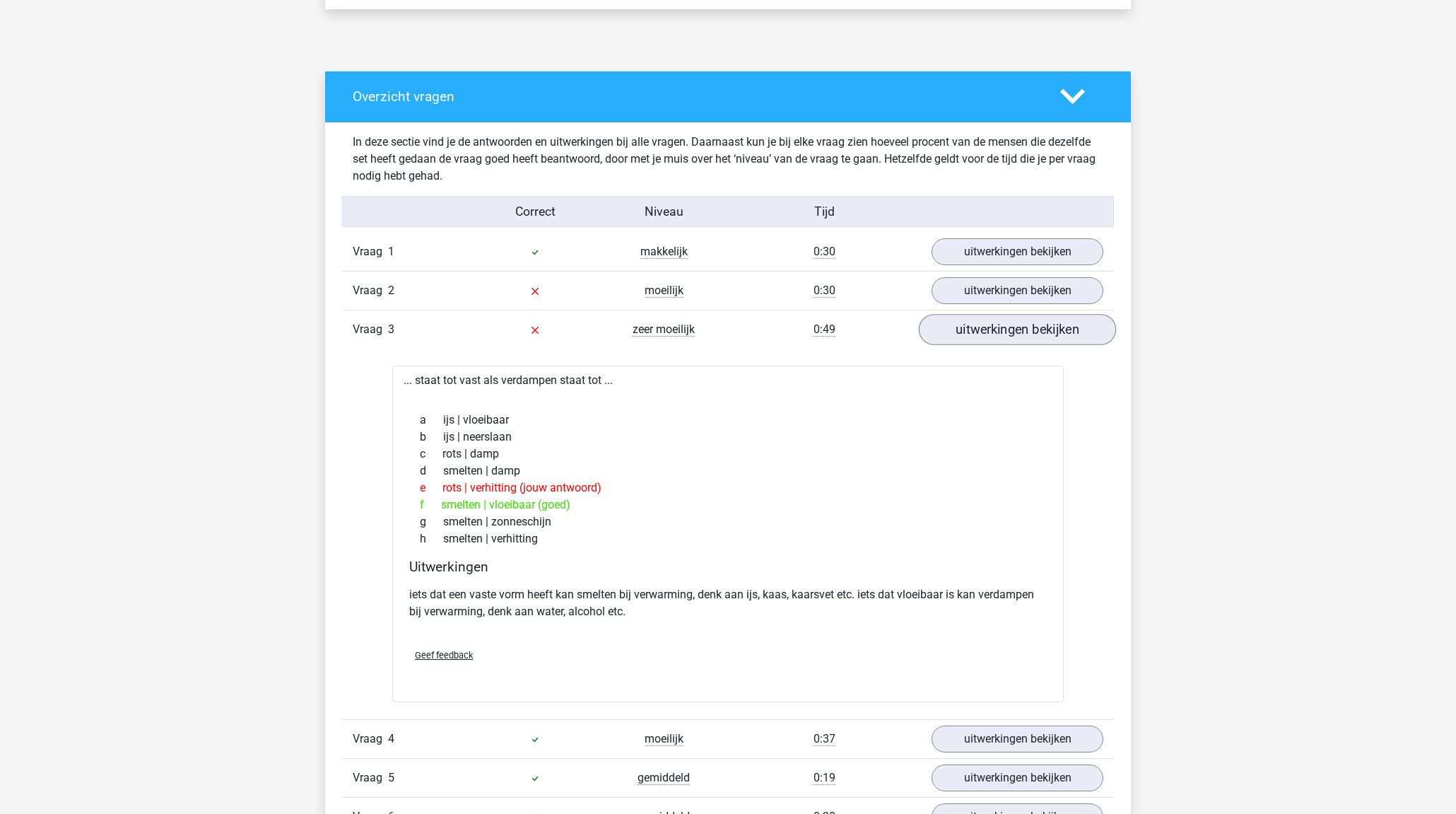
click at [1022, 335] on link "uitwerkingen bekijken" at bounding box center [1018, 329] width 197 height 31
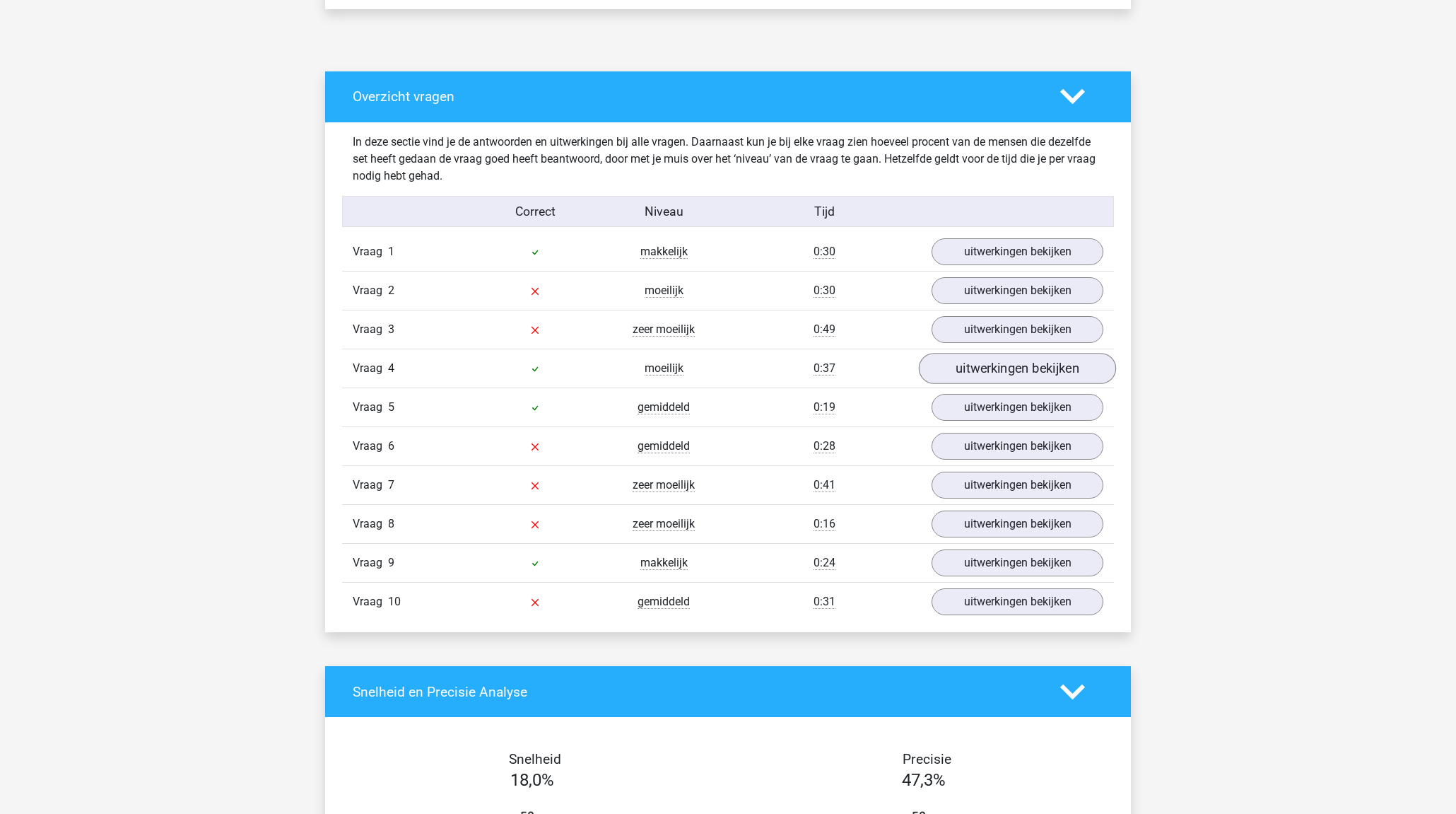
click at [1021, 361] on link "uitwerkingen bekijken" at bounding box center [1018, 368] width 197 height 31
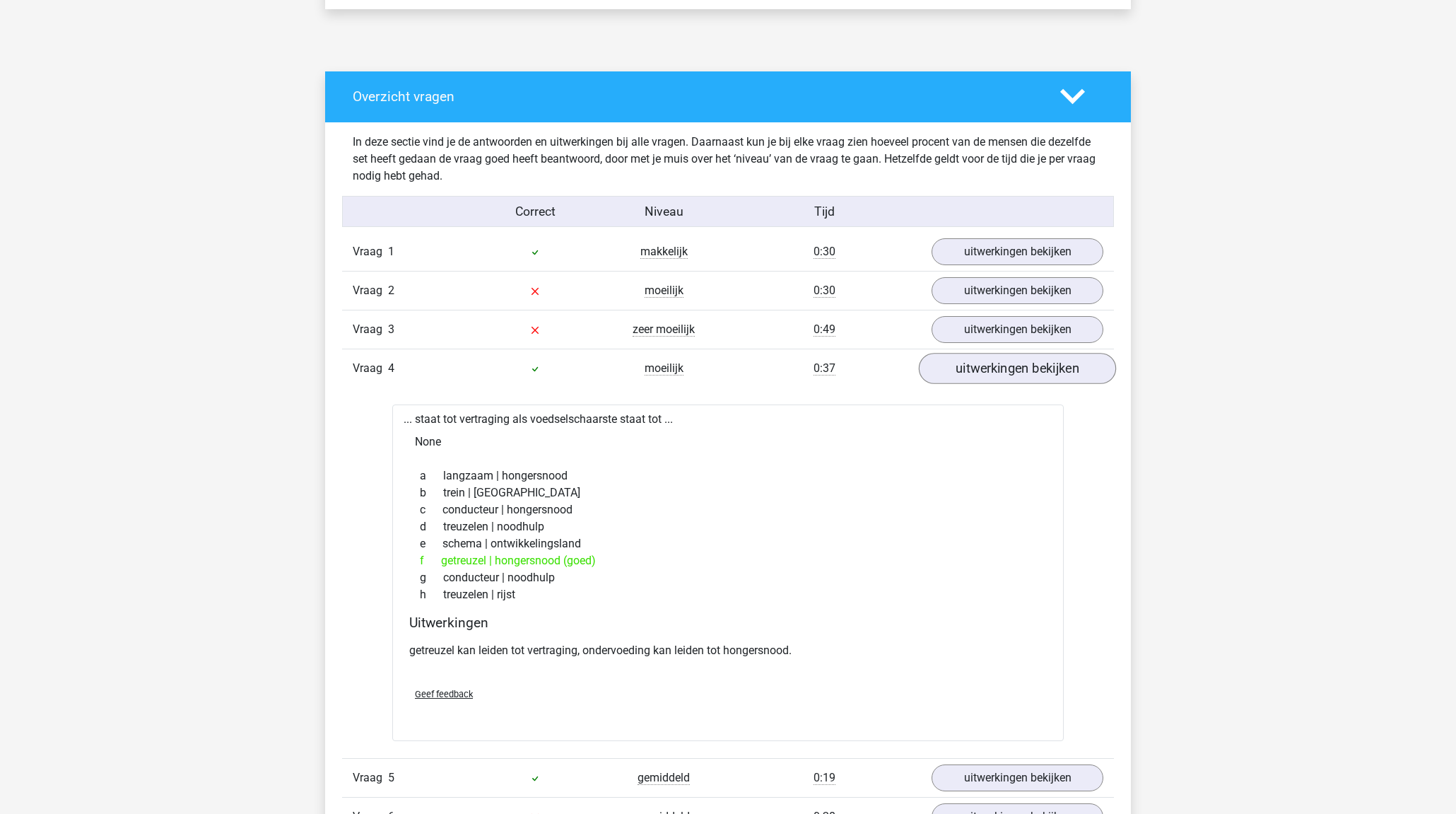
click at [1020, 361] on link "uitwerkingen bekijken" at bounding box center [1018, 368] width 197 height 31
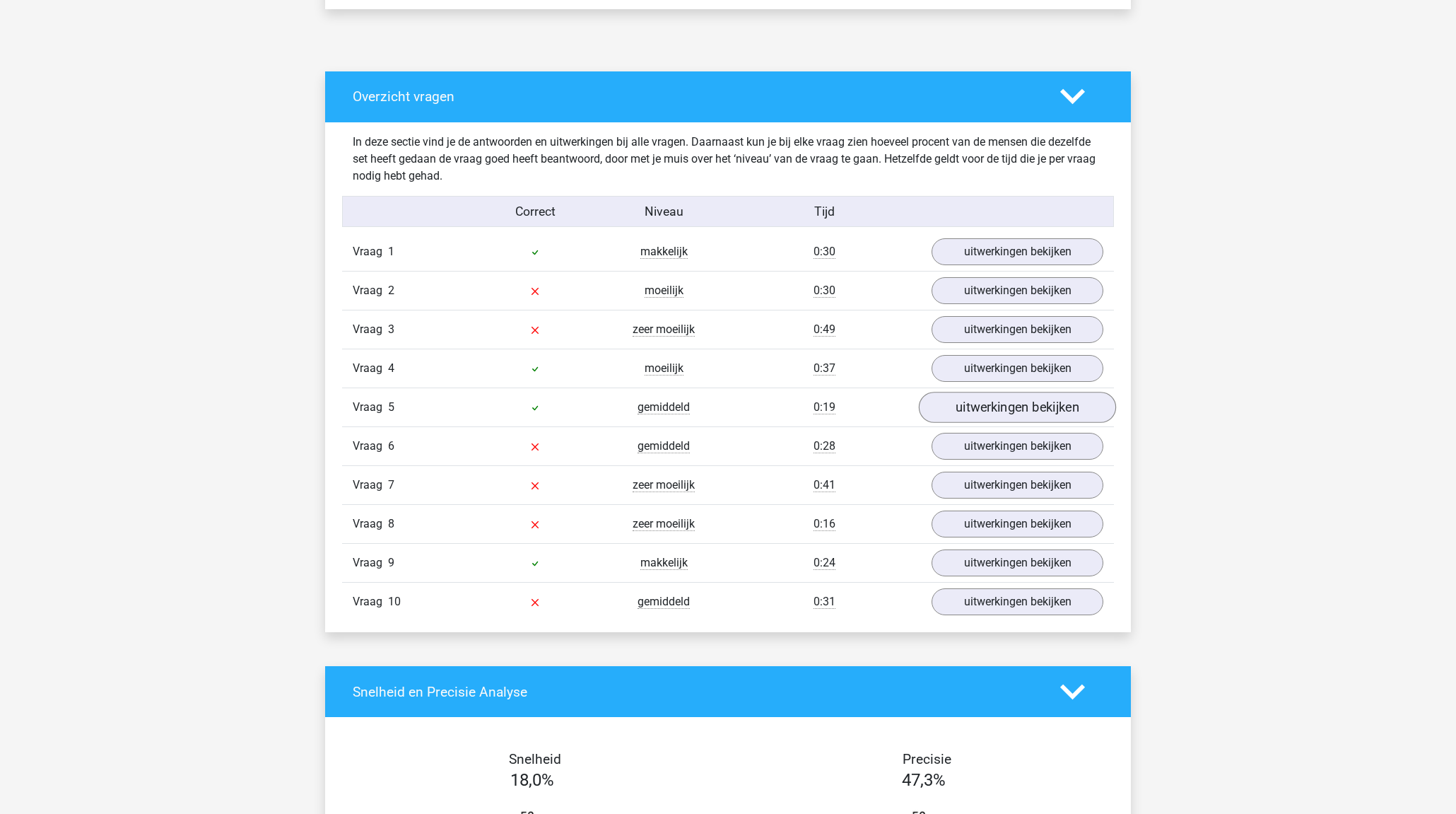
click at [1022, 406] on link "uitwerkingen bekijken" at bounding box center [1018, 407] width 197 height 31
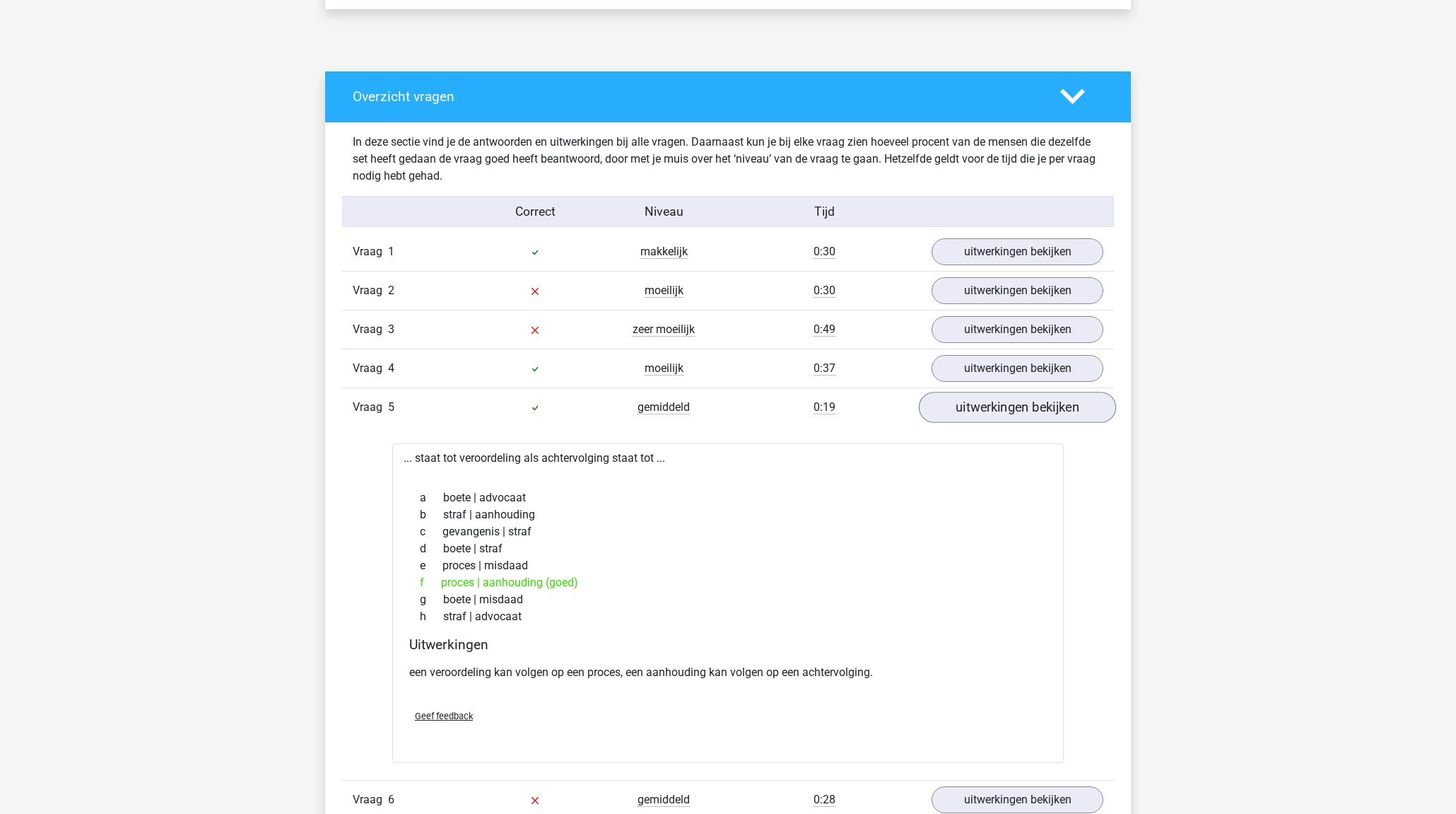
click at [1022, 405] on link "uitwerkingen bekijken" at bounding box center [1018, 407] width 197 height 31
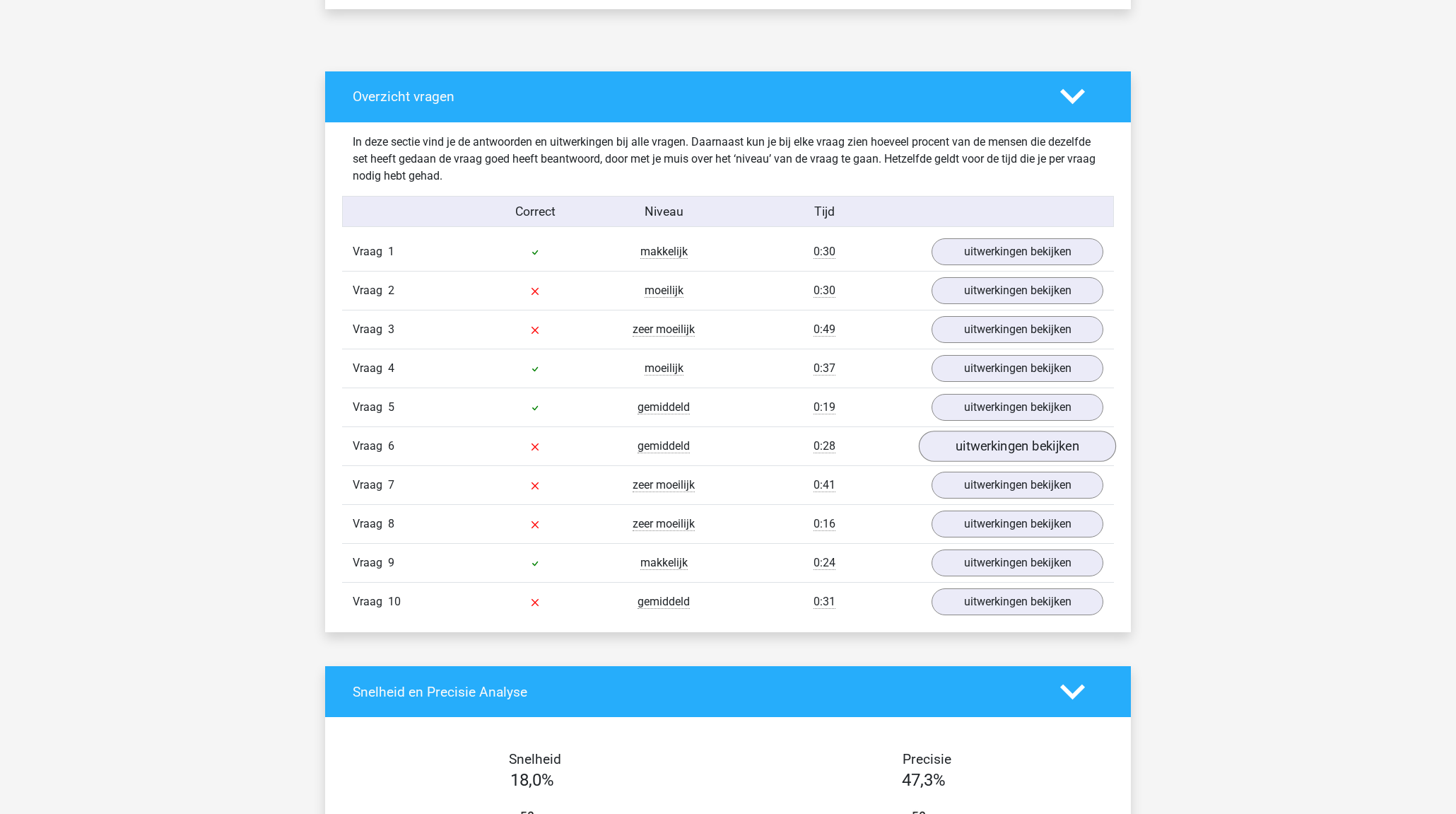
click at [1021, 447] on link "uitwerkingen bekijken" at bounding box center [1018, 446] width 197 height 31
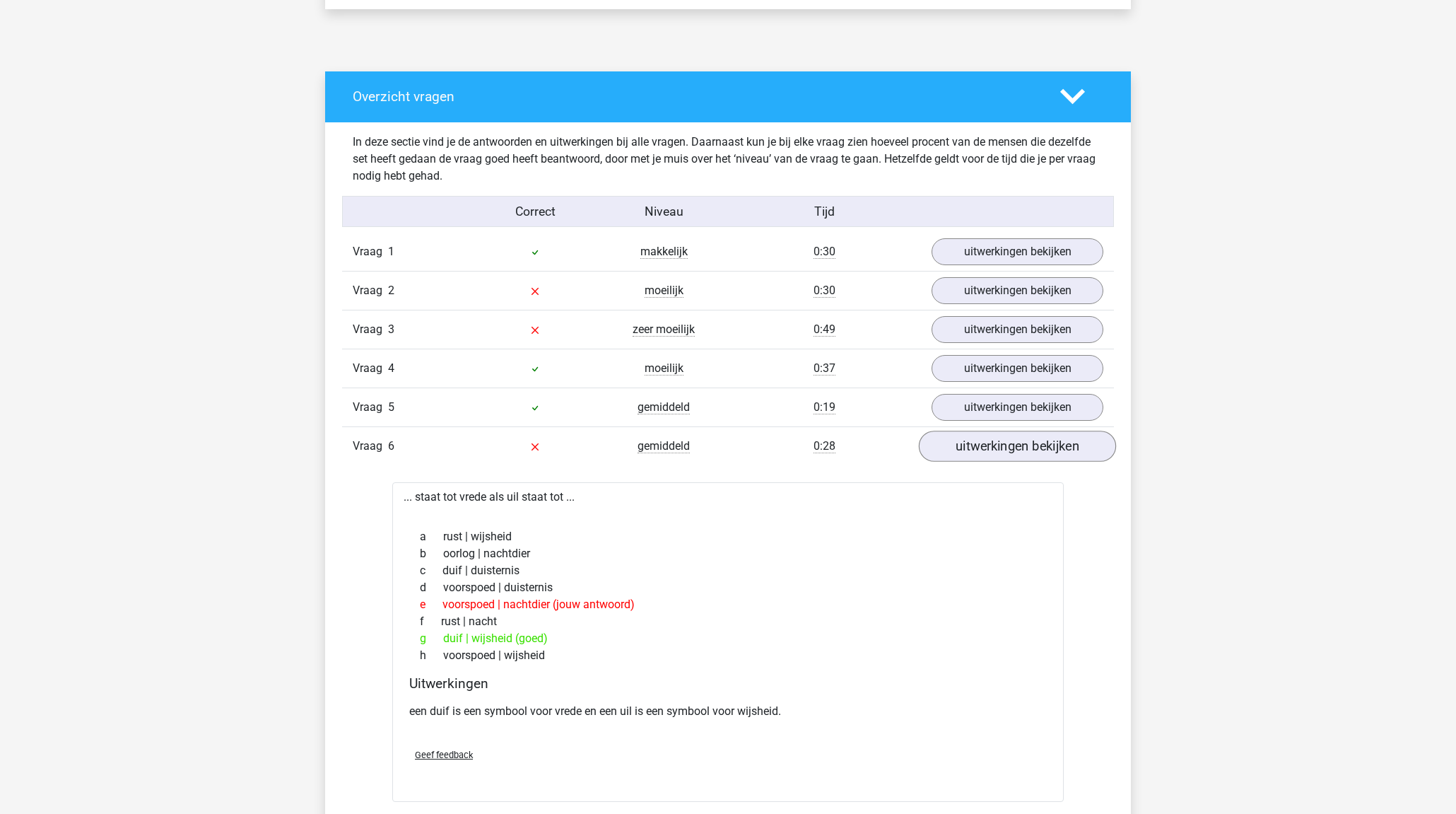
click at [1021, 447] on link "uitwerkingen bekijken" at bounding box center [1018, 446] width 197 height 31
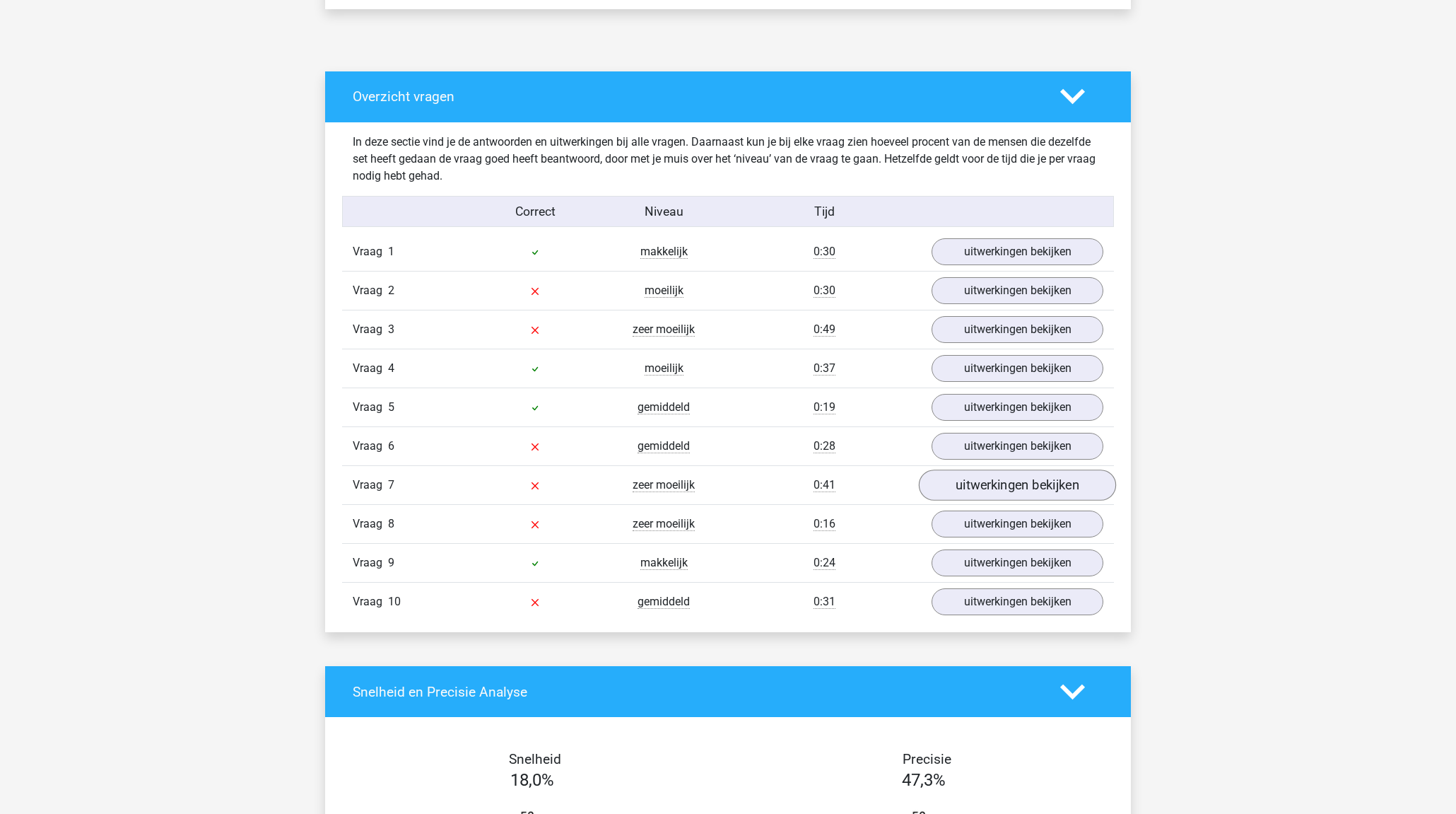
click at [1018, 478] on link "uitwerkingen bekijken" at bounding box center [1018, 484] width 197 height 31
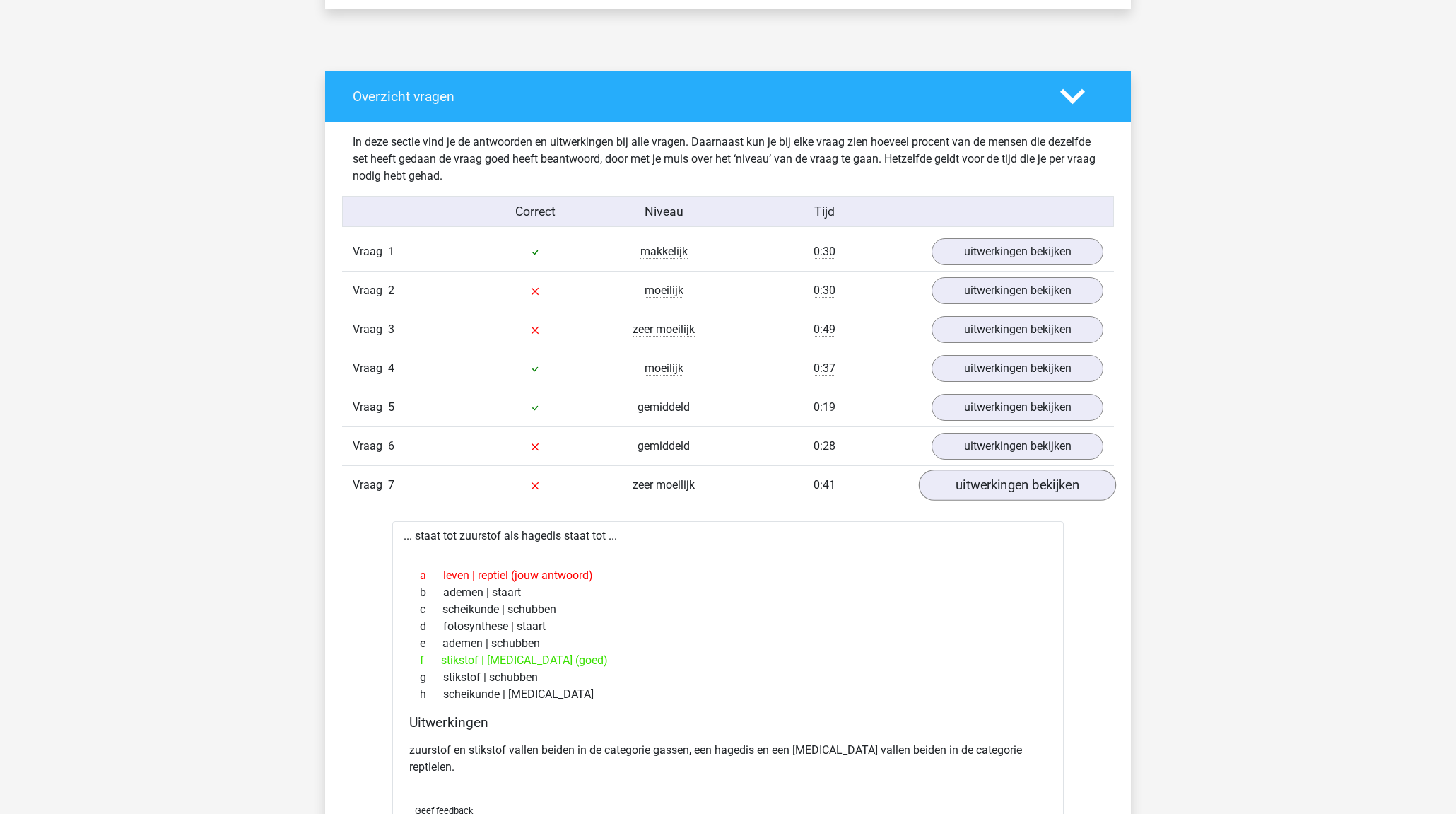
click at [1015, 479] on link "uitwerkingen bekijken" at bounding box center [1018, 484] width 197 height 31
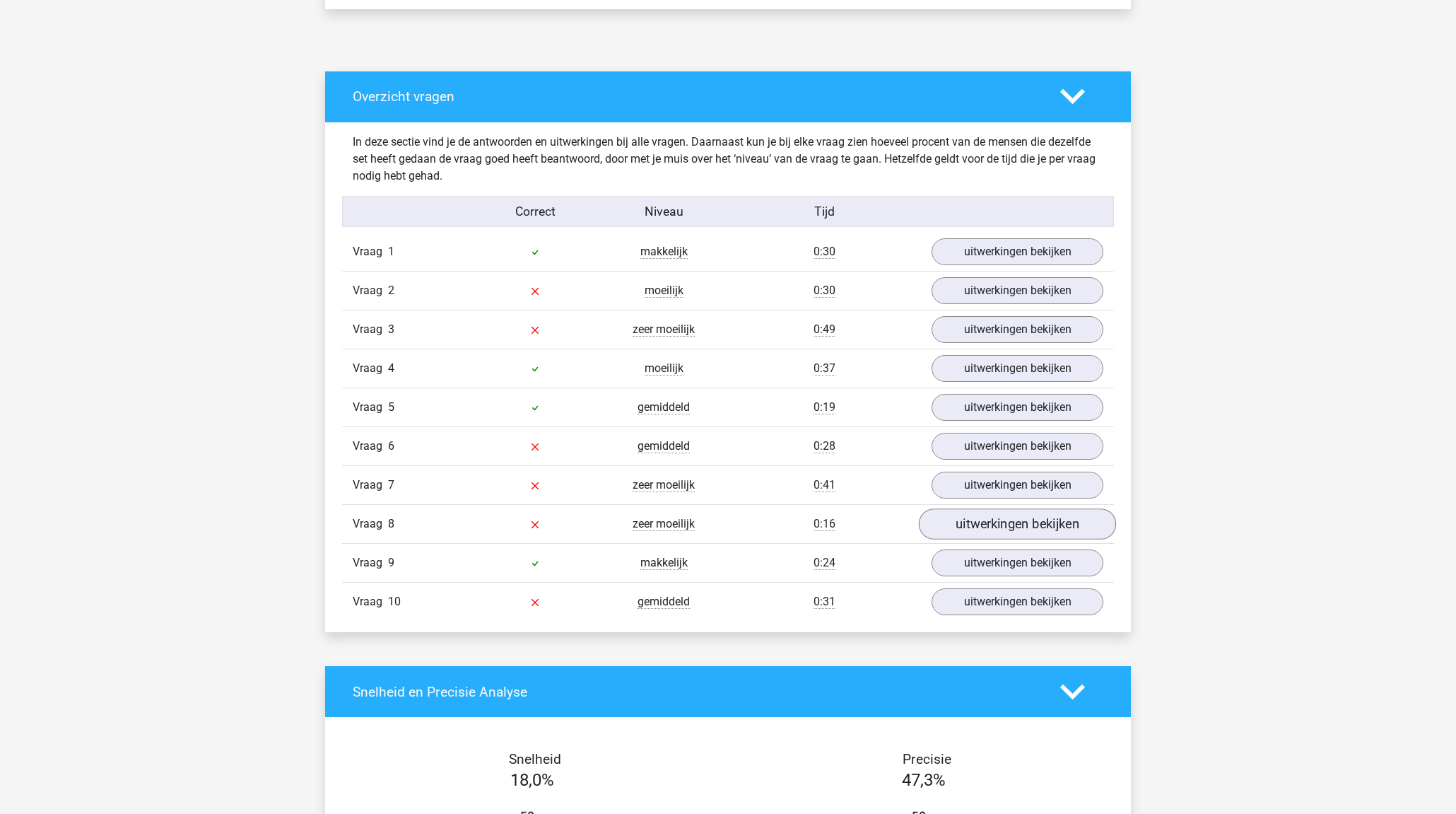
click at [1063, 529] on link "uitwerkingen bekijken" at bounding box center [1018, 524] width 197 height 31
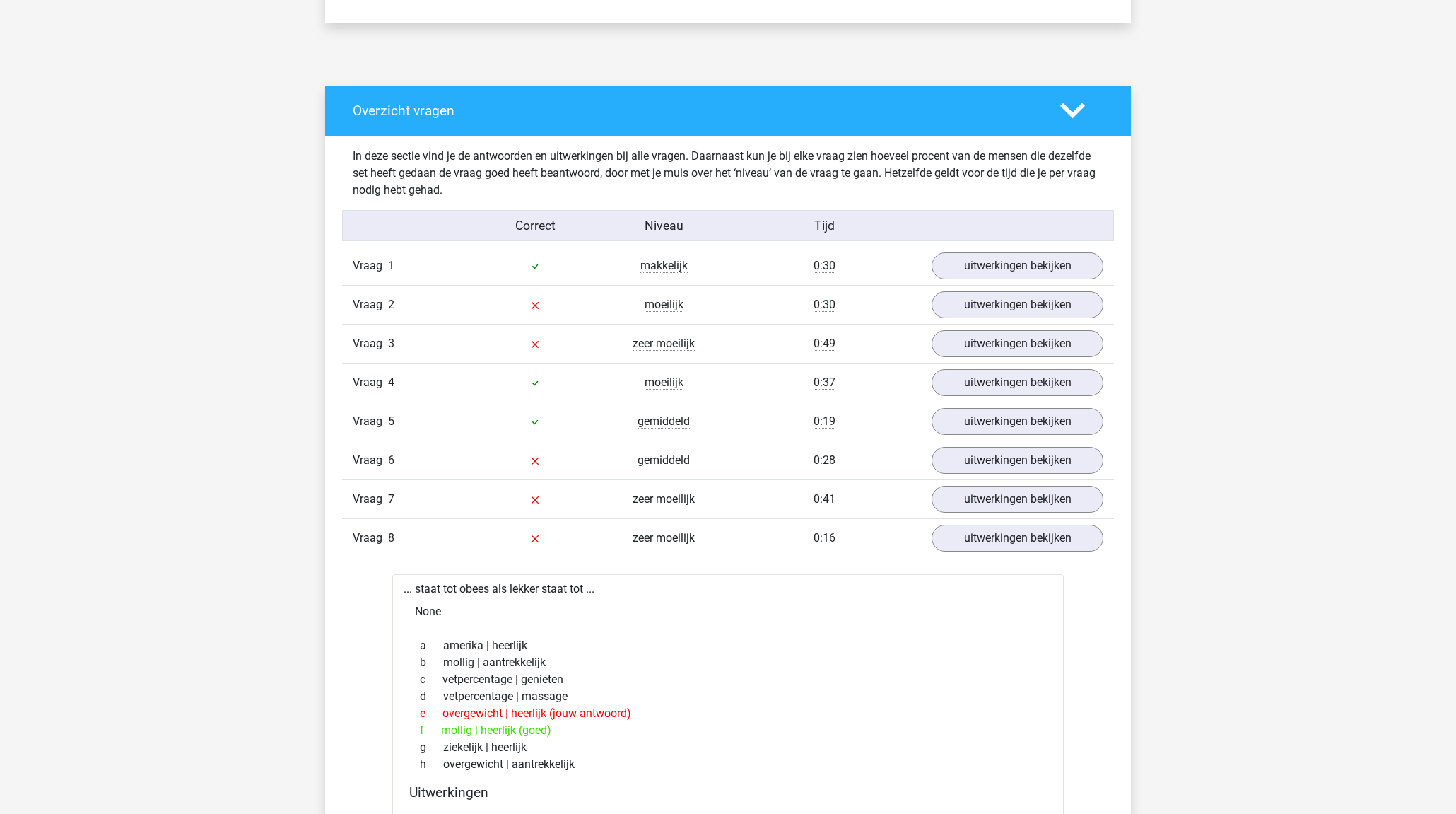
scroll to position [692, 0]
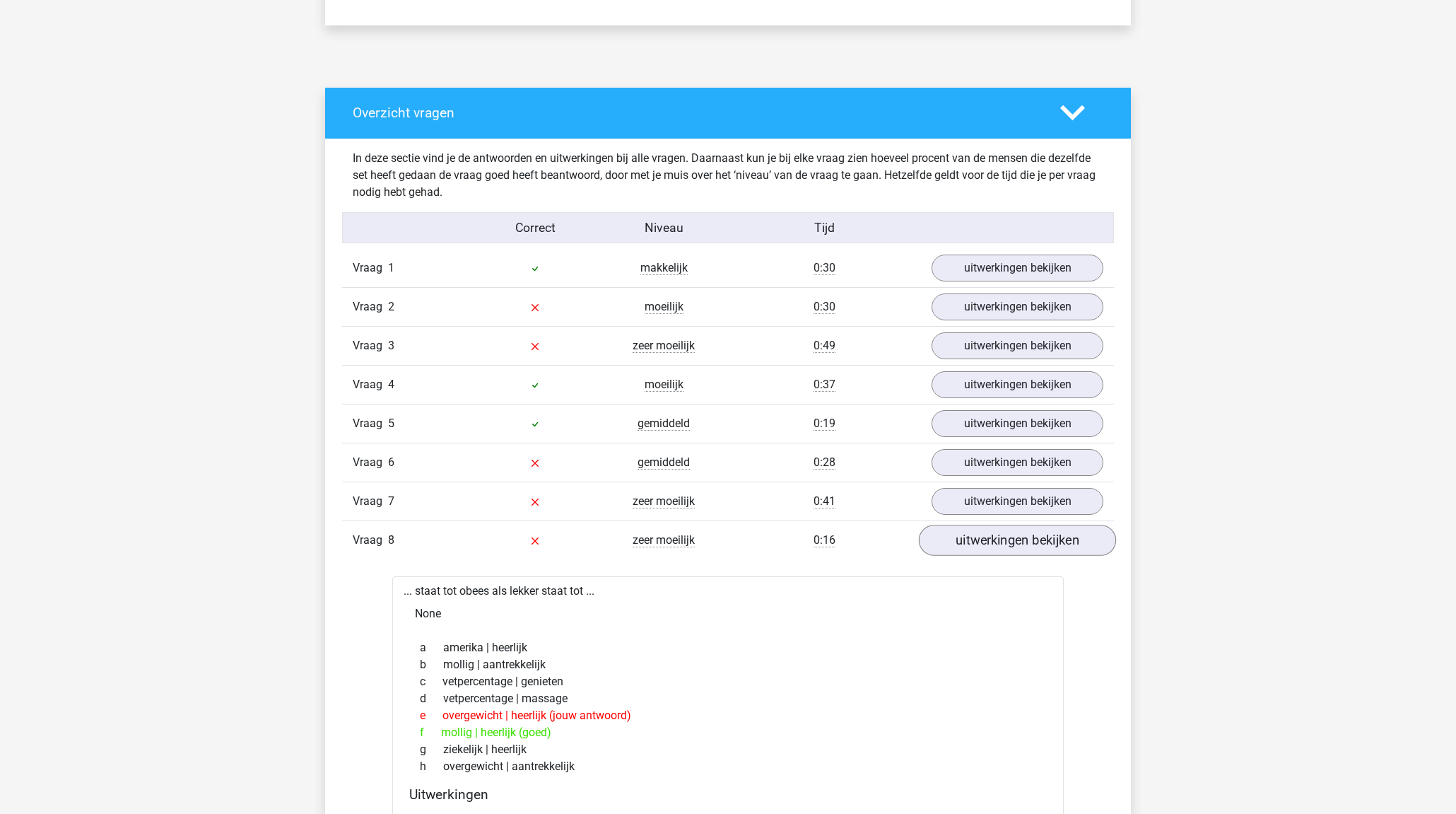
click at [1060, 534] on link "uitwerkingen bekijken" at bounding box center [1018, 540] width 197 height 31
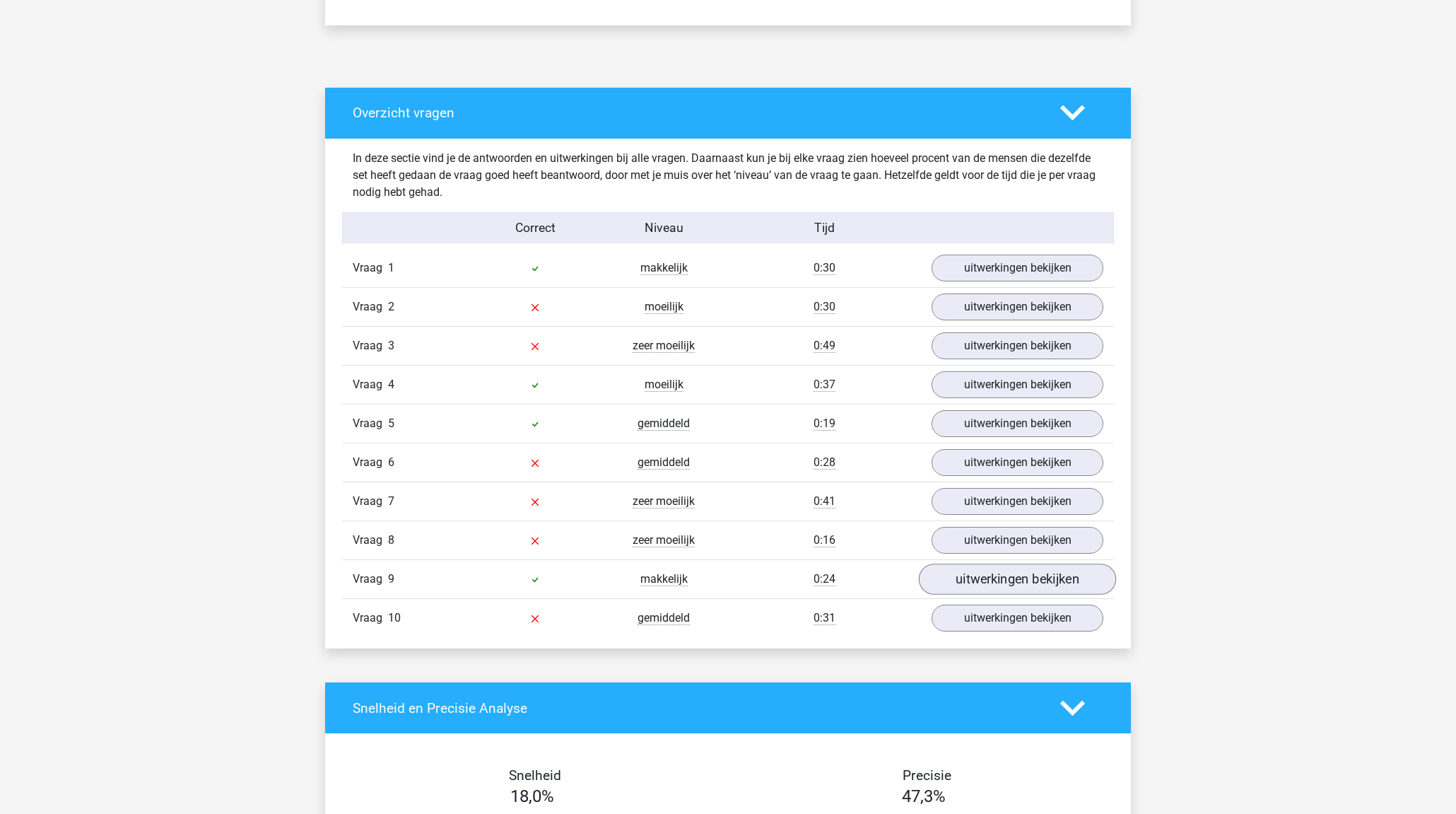
click at [1005, 592] on link "uitwerkingen bekijken" at bounding box center [1018, 579] width 197 height 31
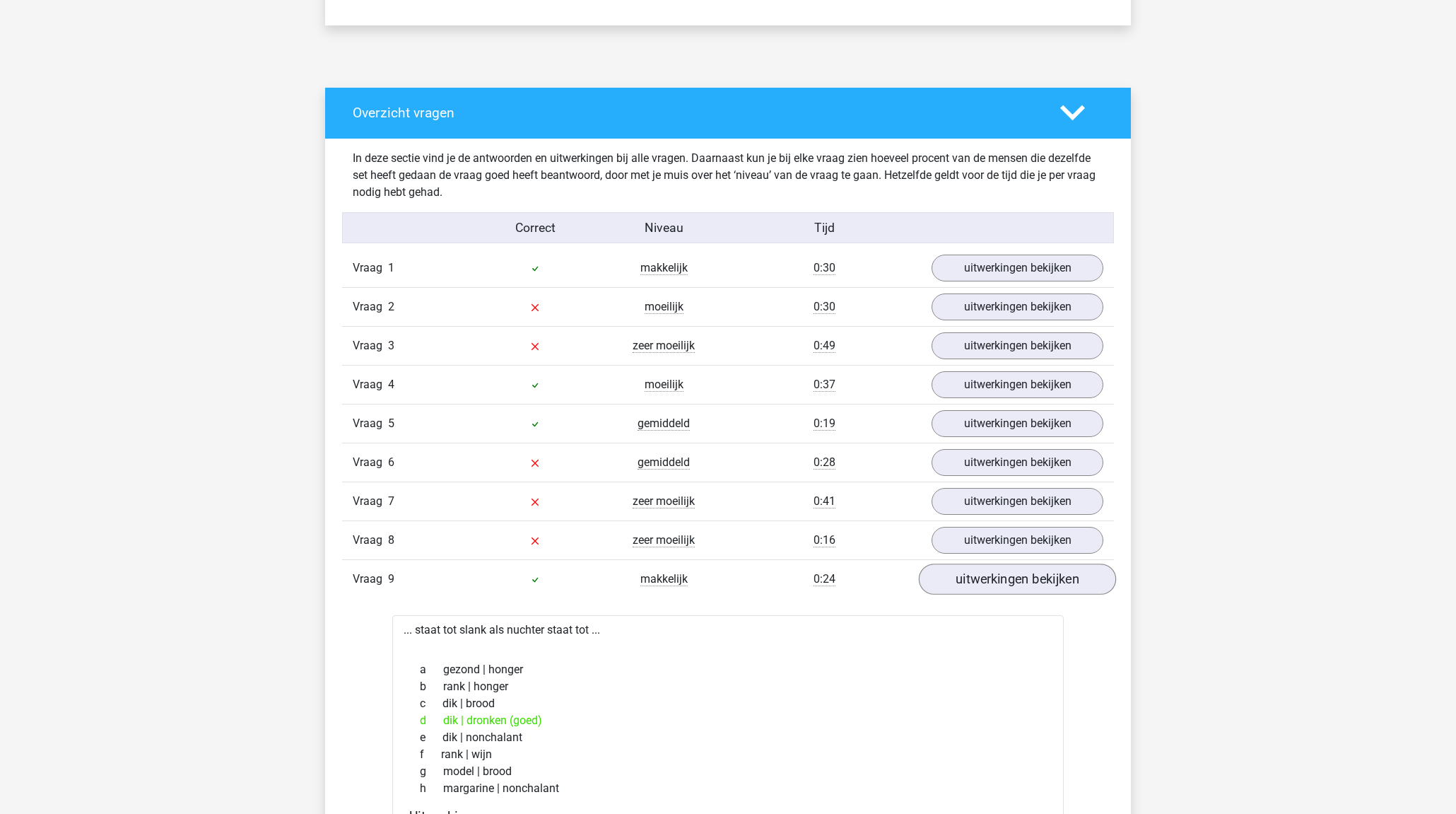
click at [1005, 584] on link "uitwerkingen bekijken" at bounding box center [1018, 579] width 197 height 31
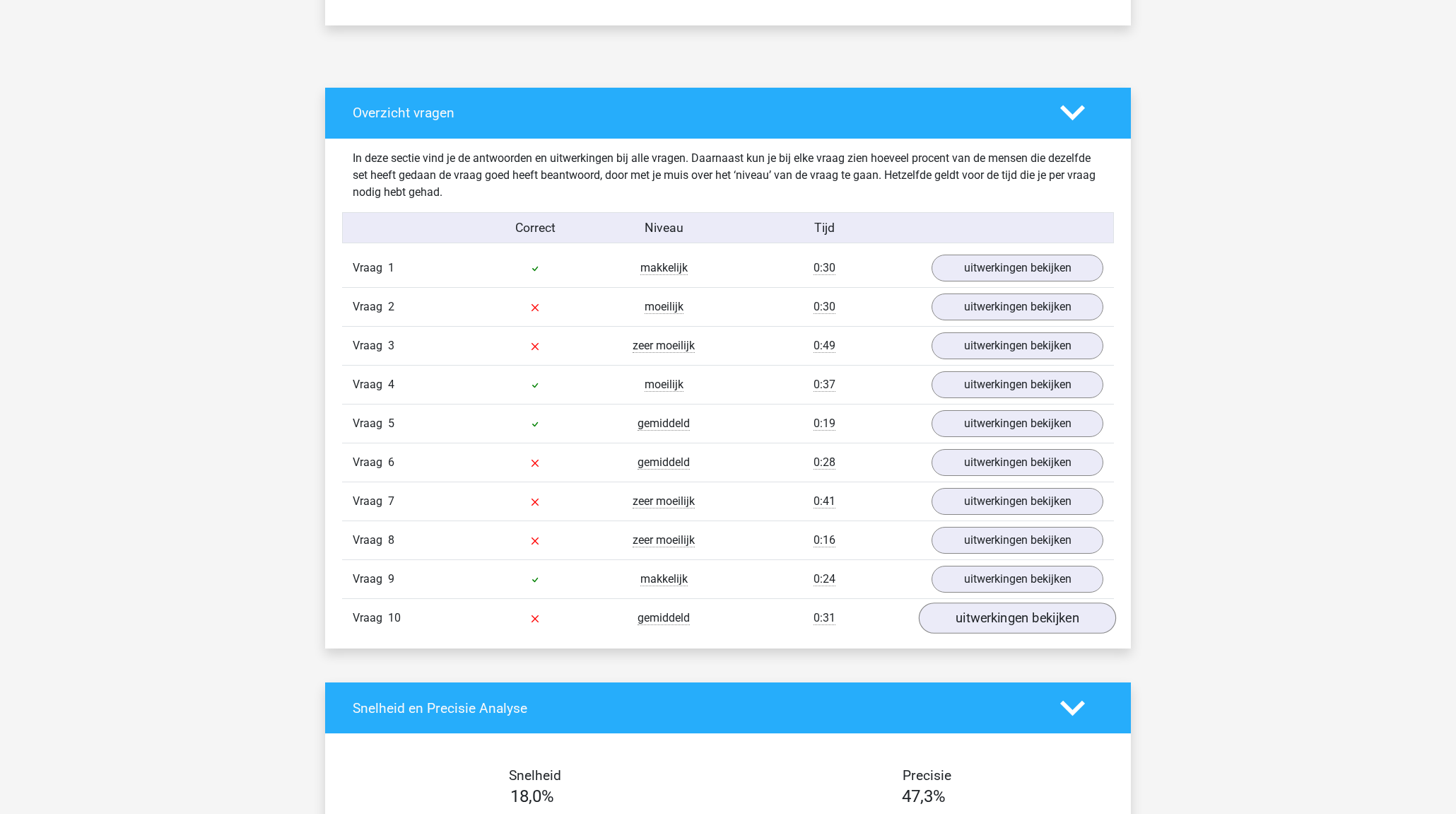
click at [1005, 628] on link "uitwerkingen bekijken" at bounding box center [1018, 618] width 197 height 31
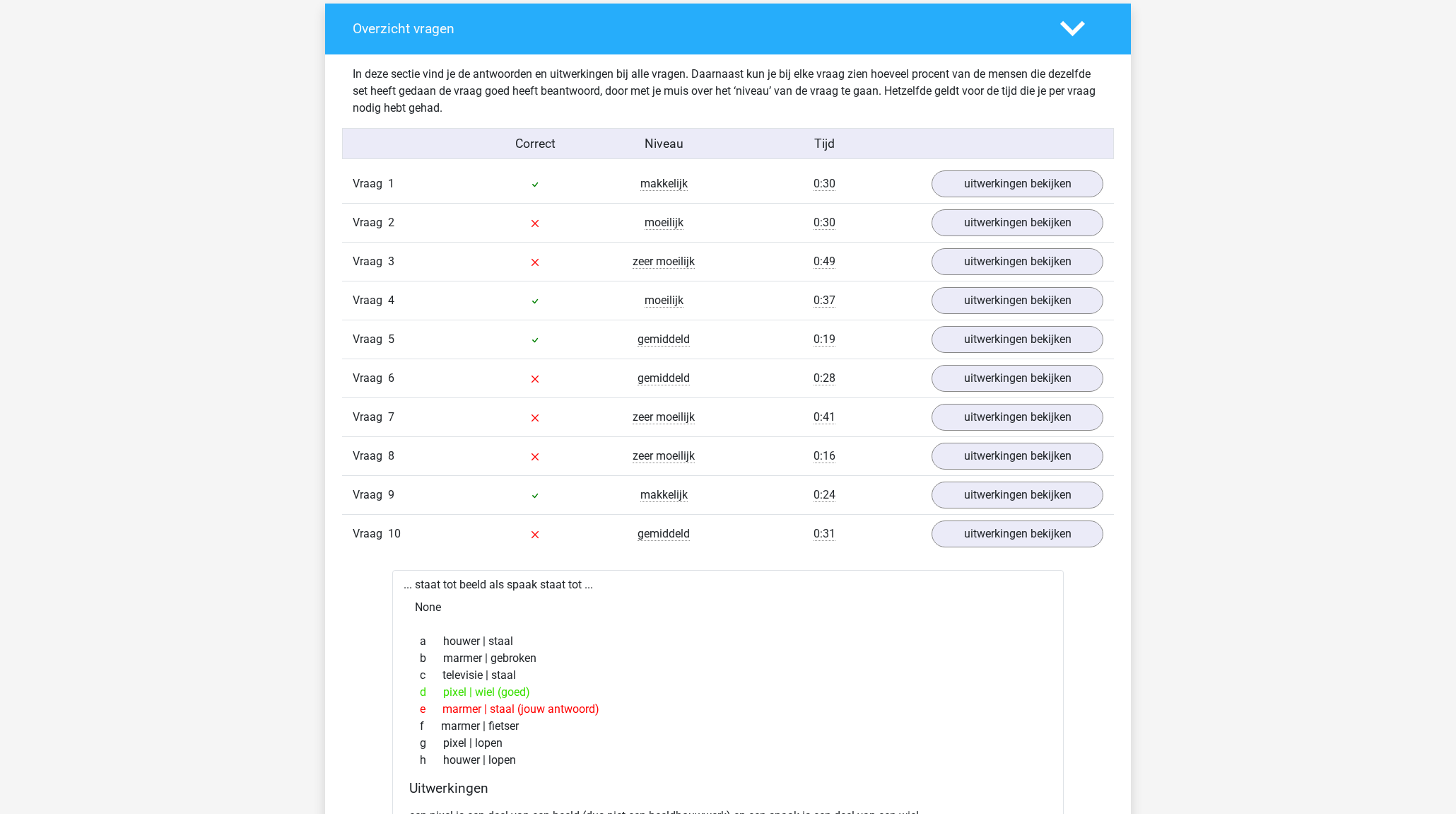
scroll to position [775, 0]
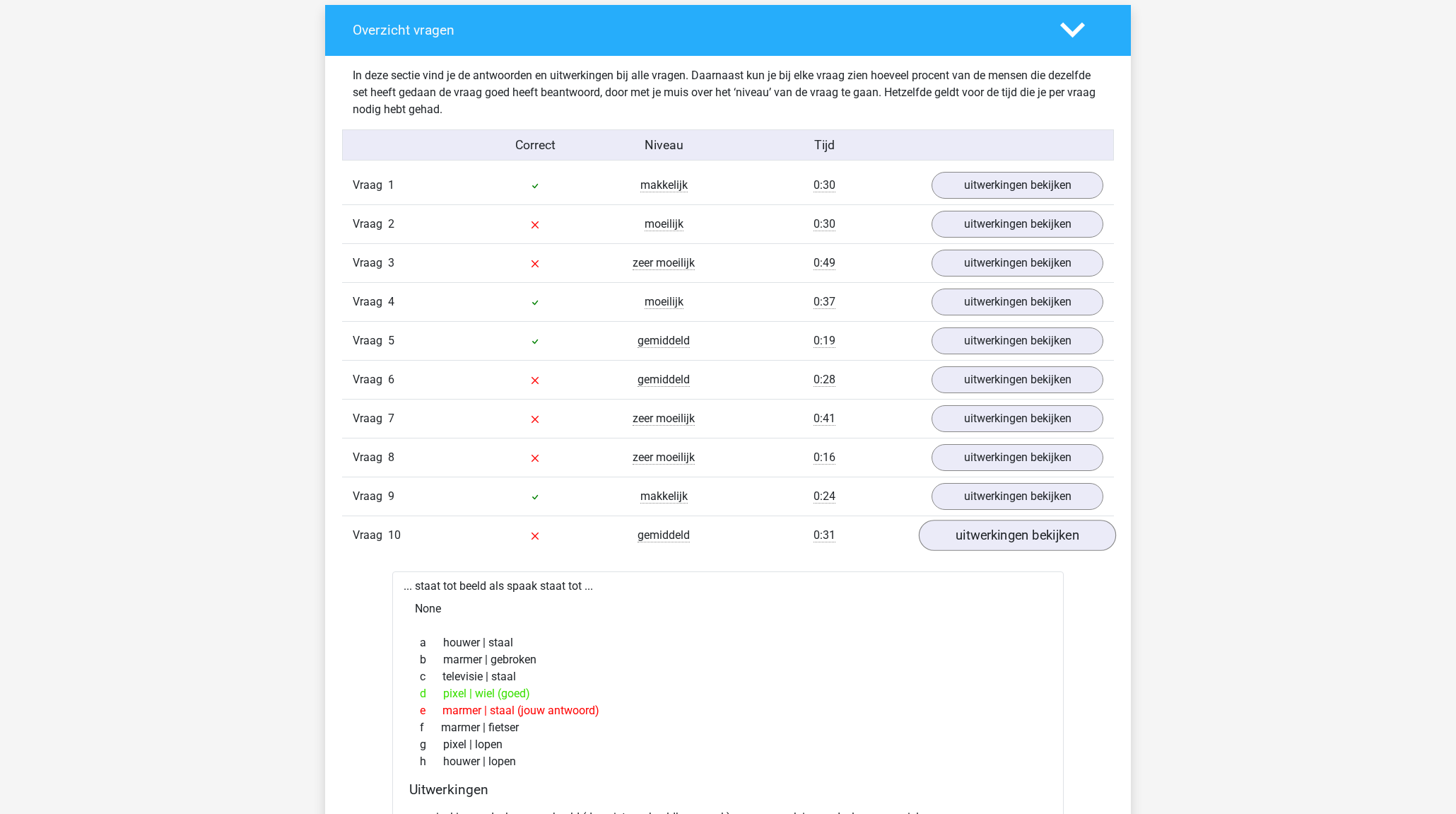
click at [1005, 545] on link "uitwerkingen bekijken" at bounding box center [1018, 535] width 197 height 31
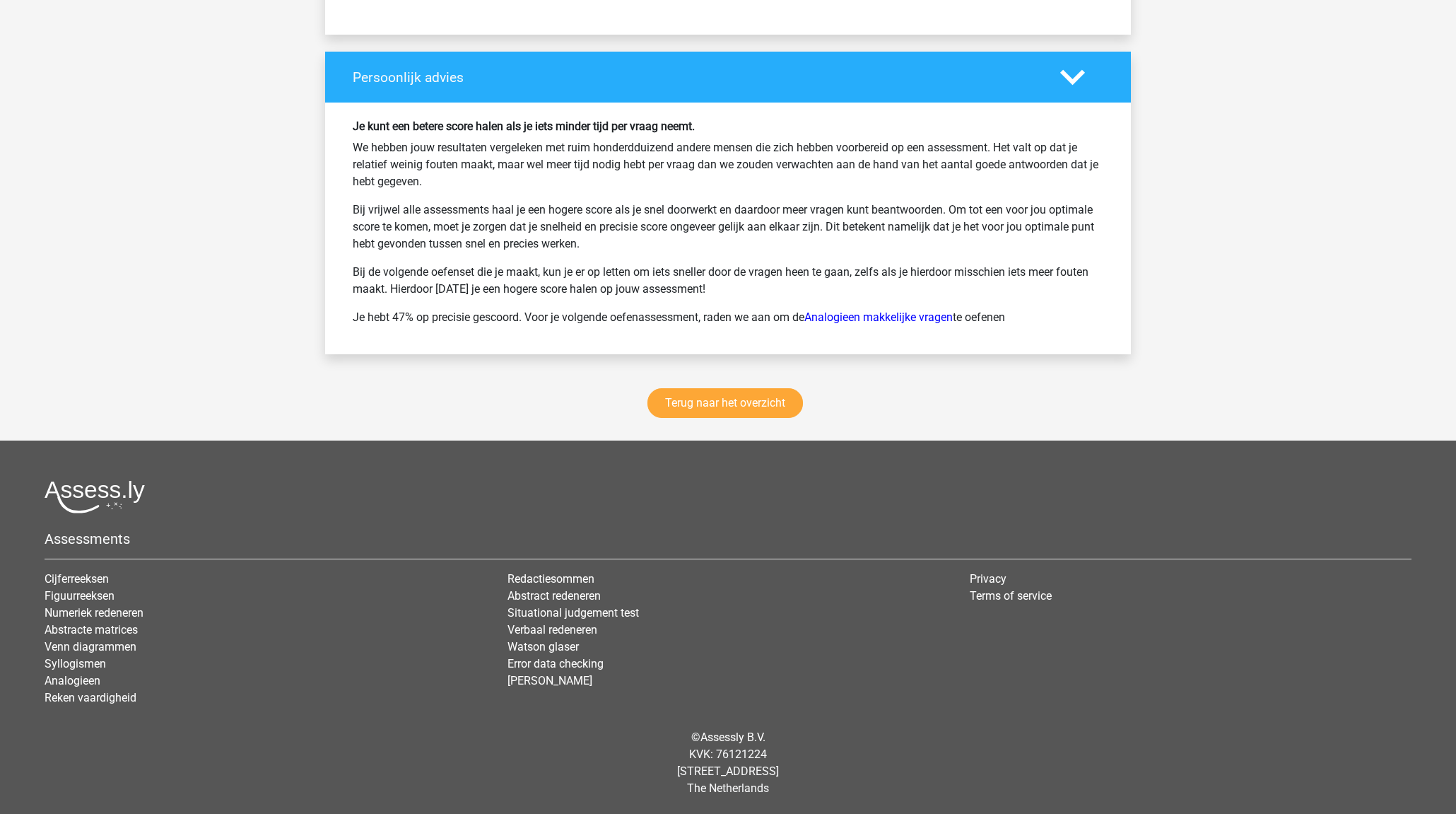
scroll to position [1797, 0]
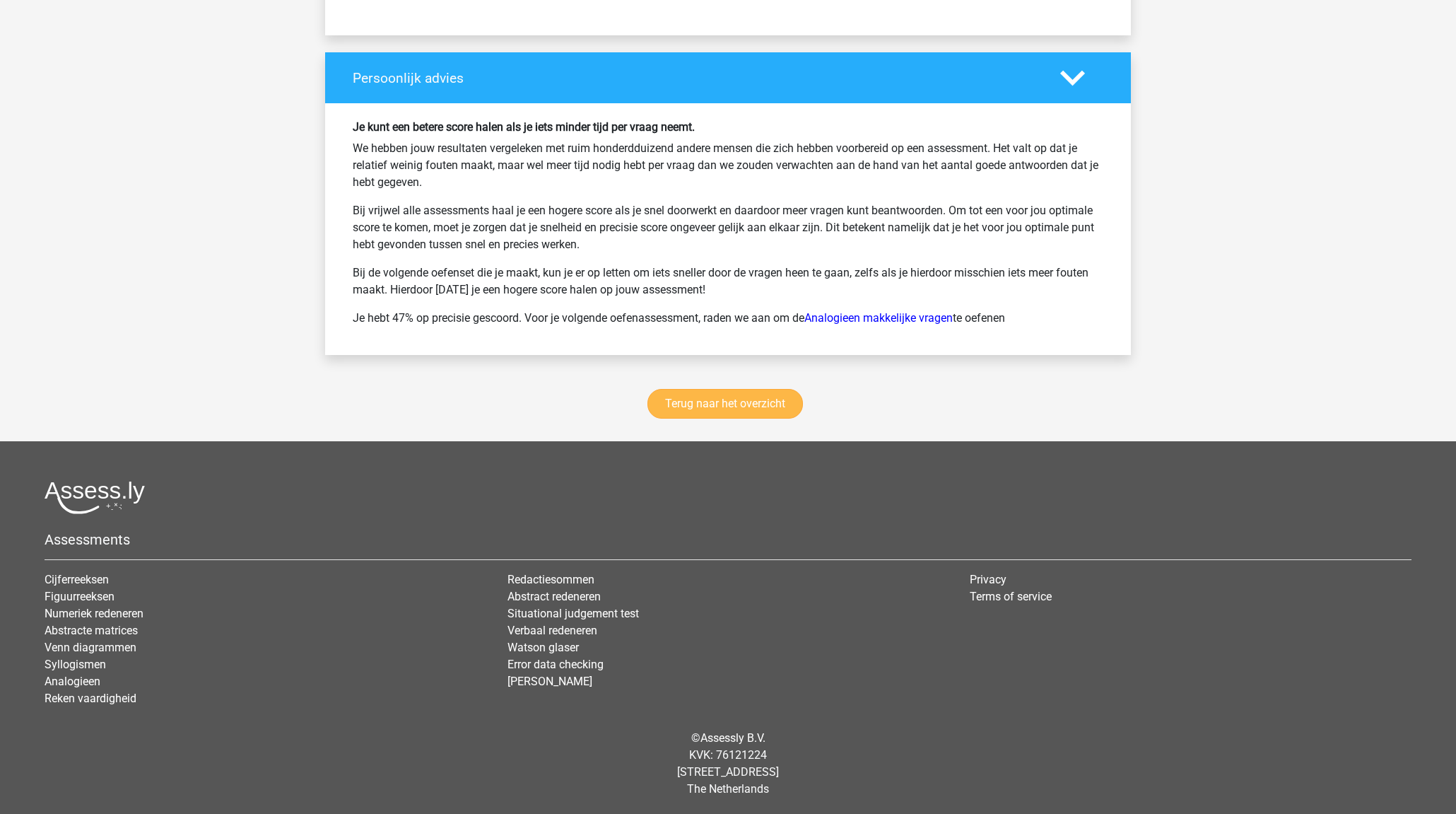
click at [743, 394] on link "Terug naar het overzicht" at bounding box center [725, 403] width 155 height 30
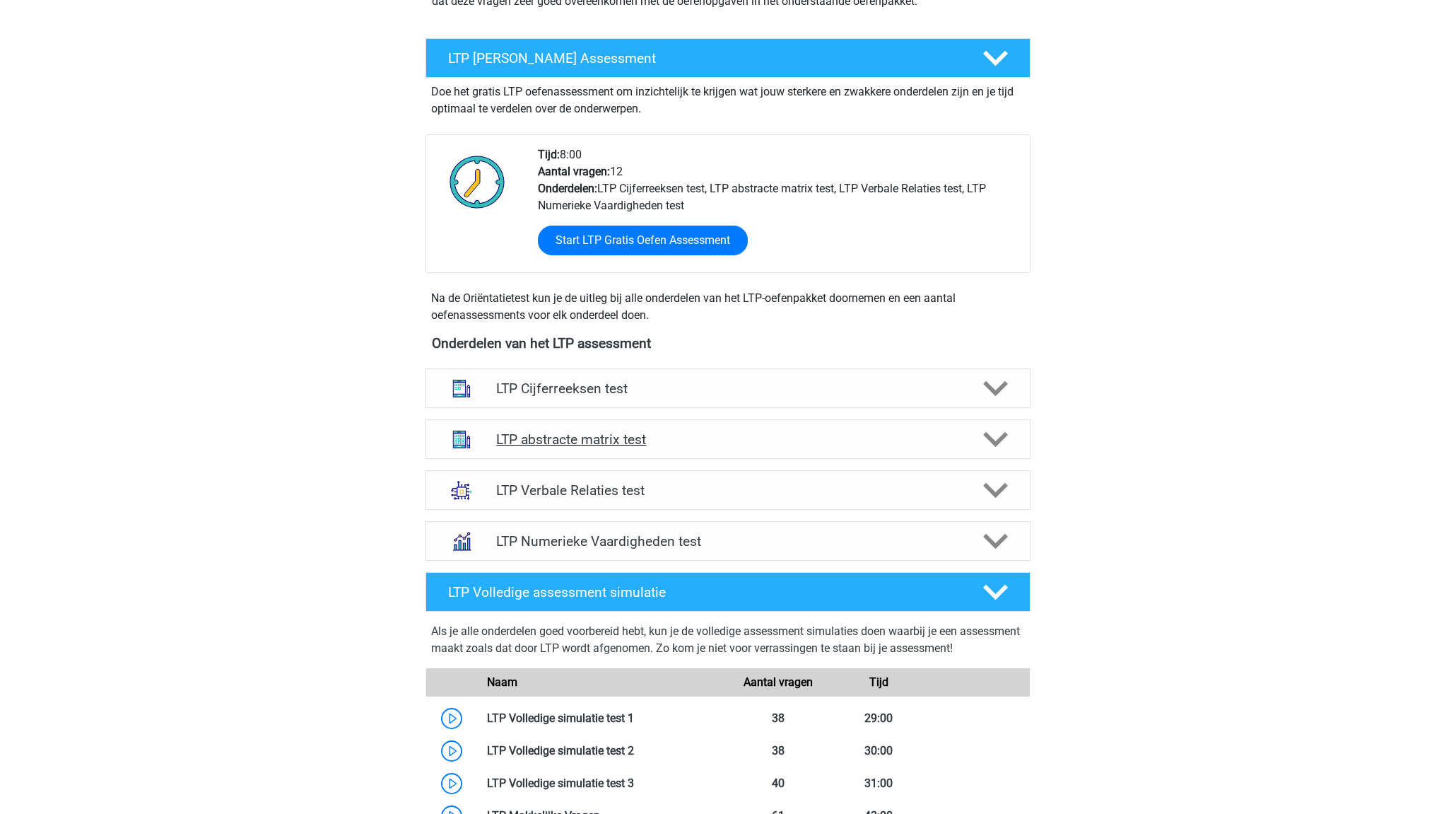
scroll to position [245, 0]
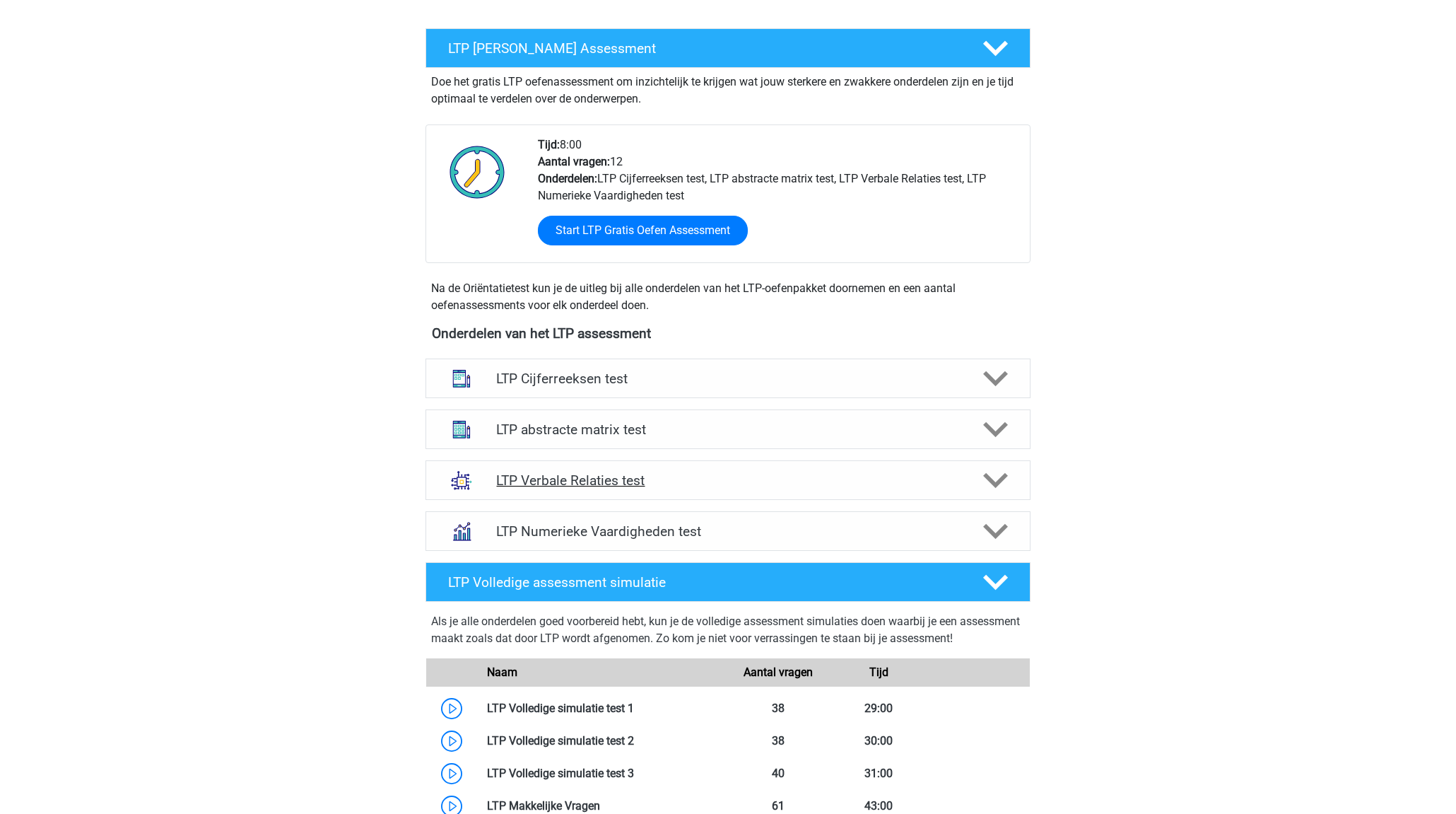
click at [777, 476] on h4 "LTP Verbale Relaties test" at bounding box center [727, 480] width 463 height 16
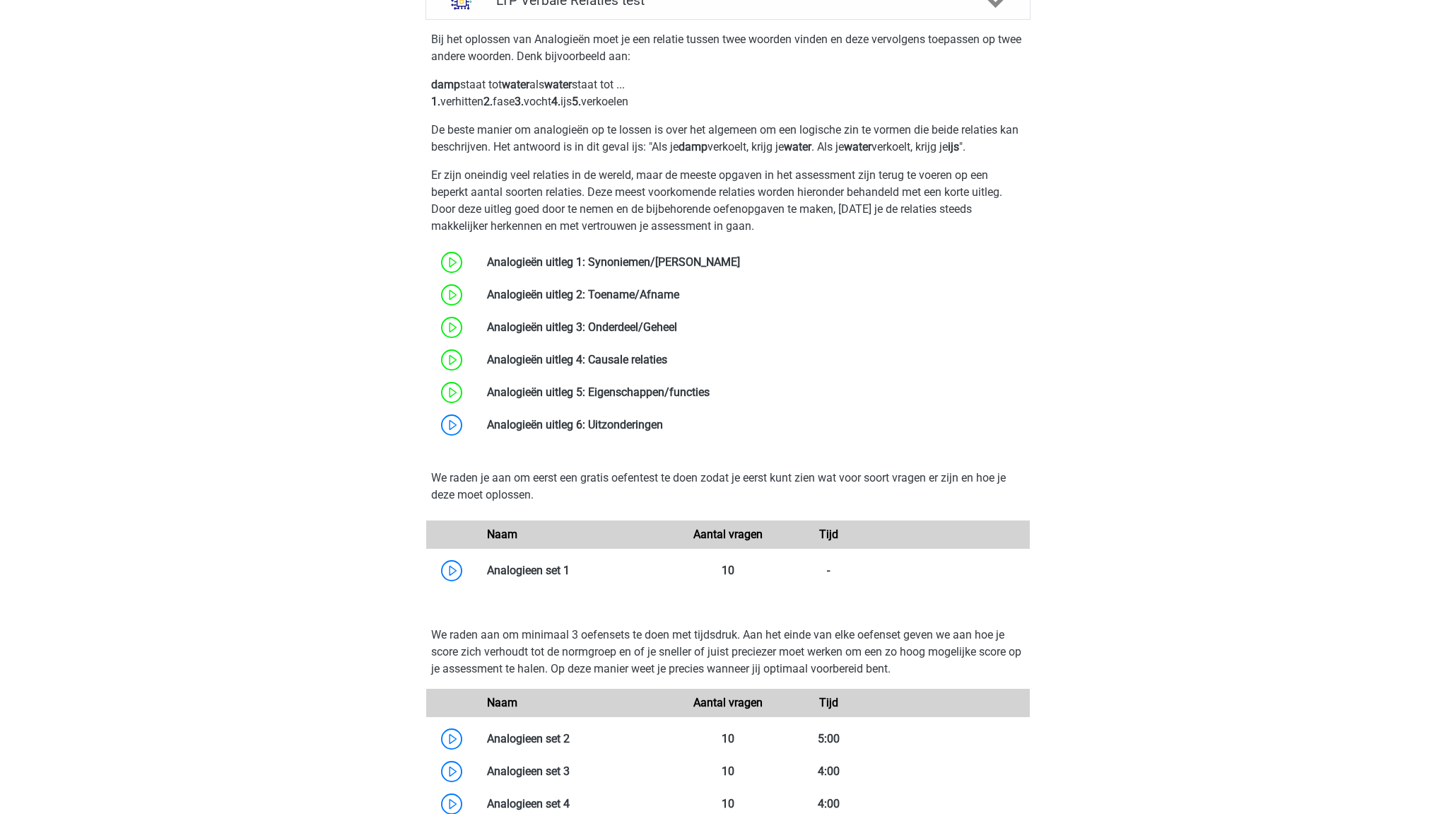
scroll to position [725, 0]
click at [679, 301] on link at bounding box center [679, 294] width 0 height 13
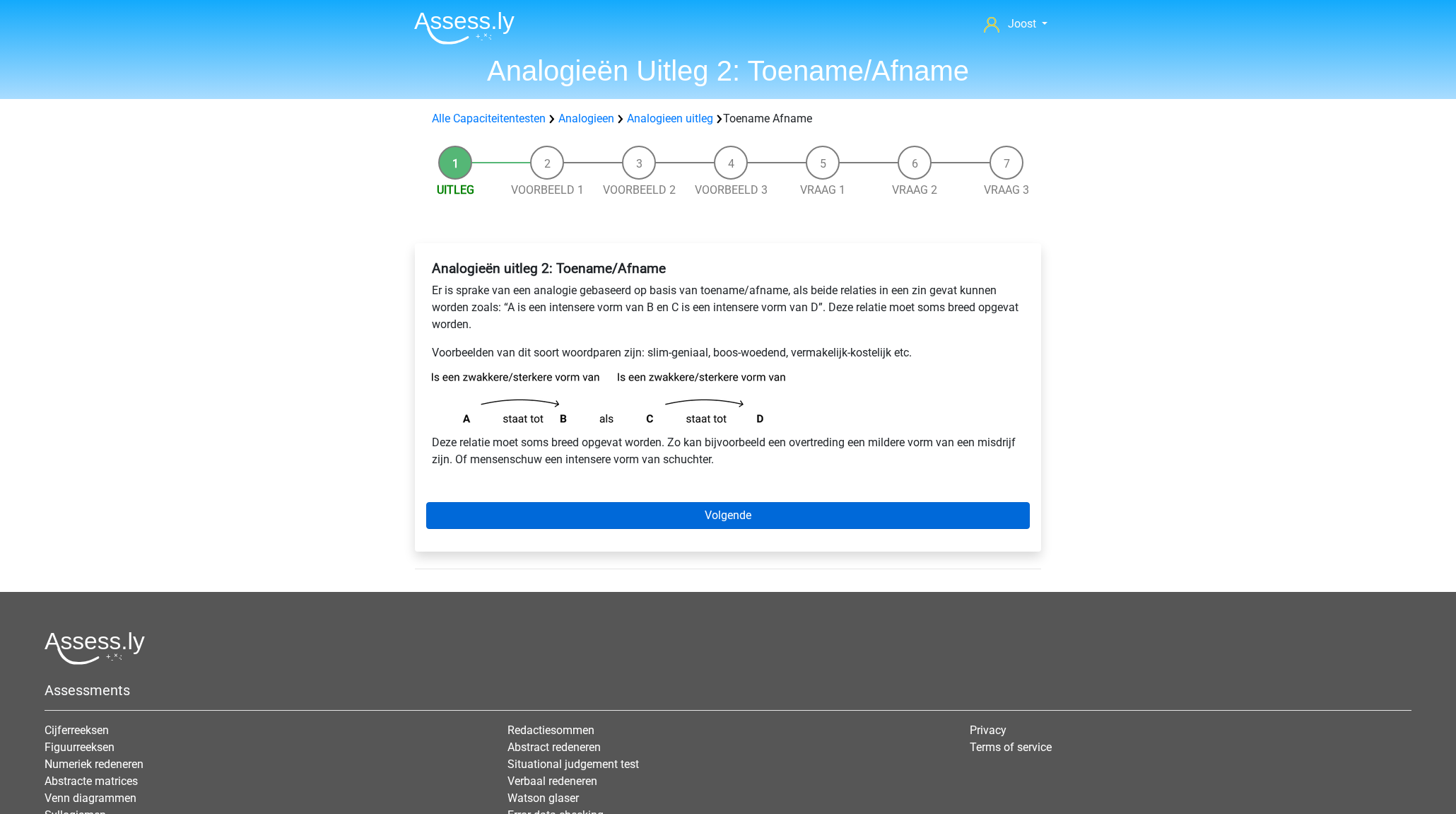
click at [666, 513] on link "Volgende" at bounding box center [727, 515] width 603 height 27
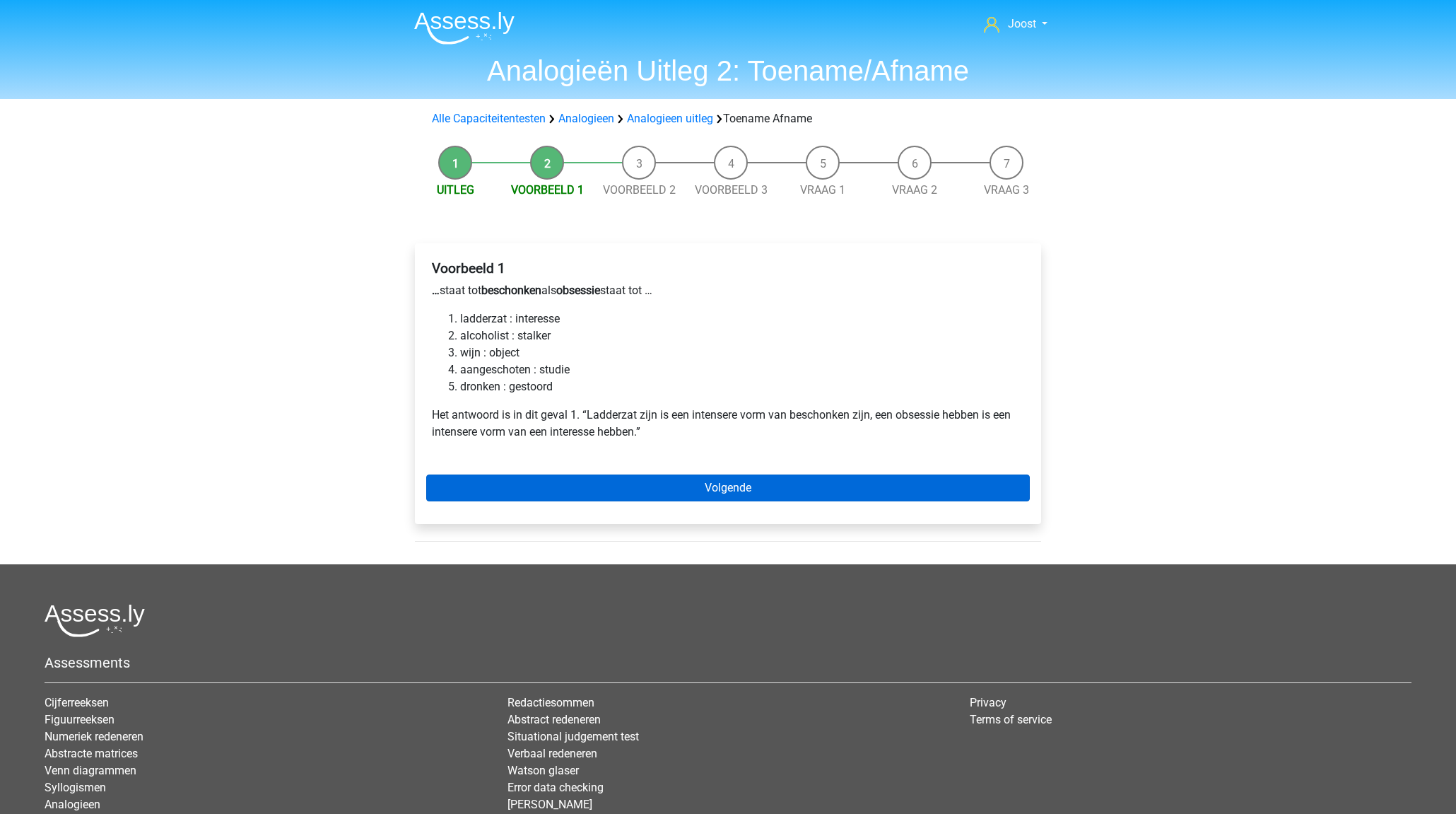
click at [655, 484] on link "Volgende" at bounding box center [727, 487] width 603 height 27
click at [637, 487] on link "Volgende" at bounding box center [727, 487] width 603 height 27
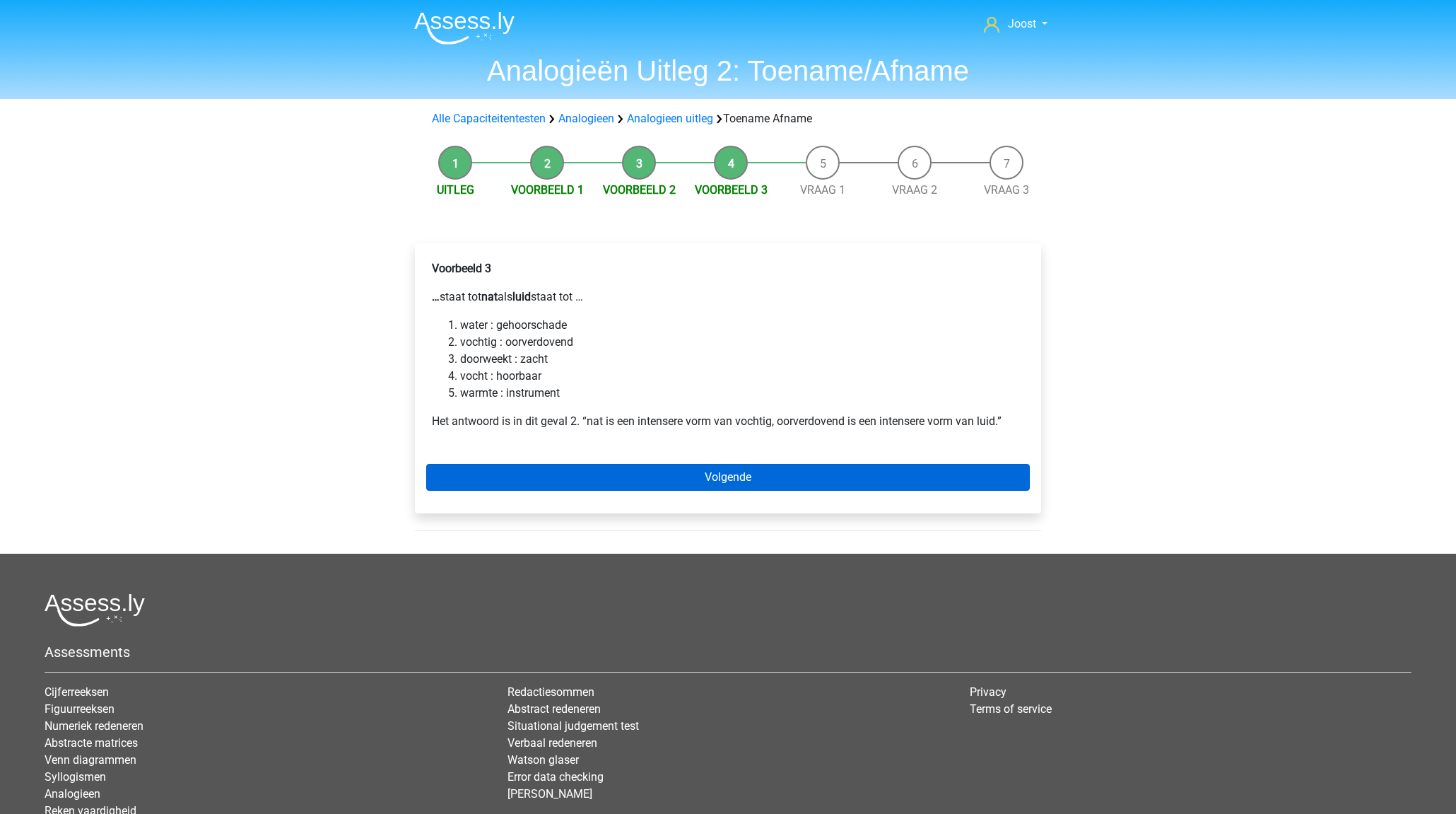
click at [600, 478] on link "Volgende" at bounding box center [727, 477] width 603 height 27
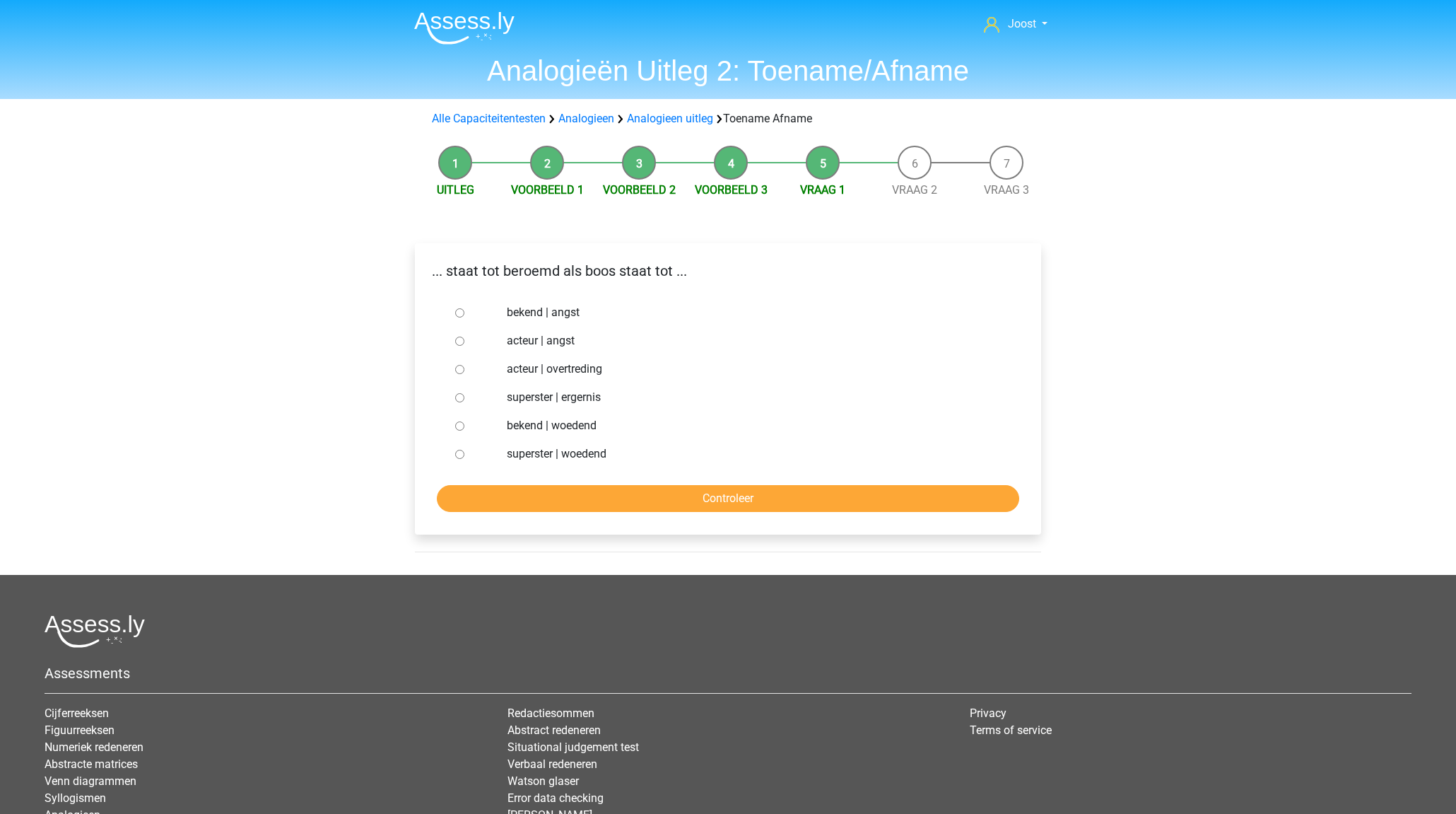
click at [457, 426] on input "bekend | woedend" at bounding box center [459, 426] width 9 height 9
radio input "true"
click at [643, 501] on input "Controleer" at bounding box center [728, 498] width 582 height 27
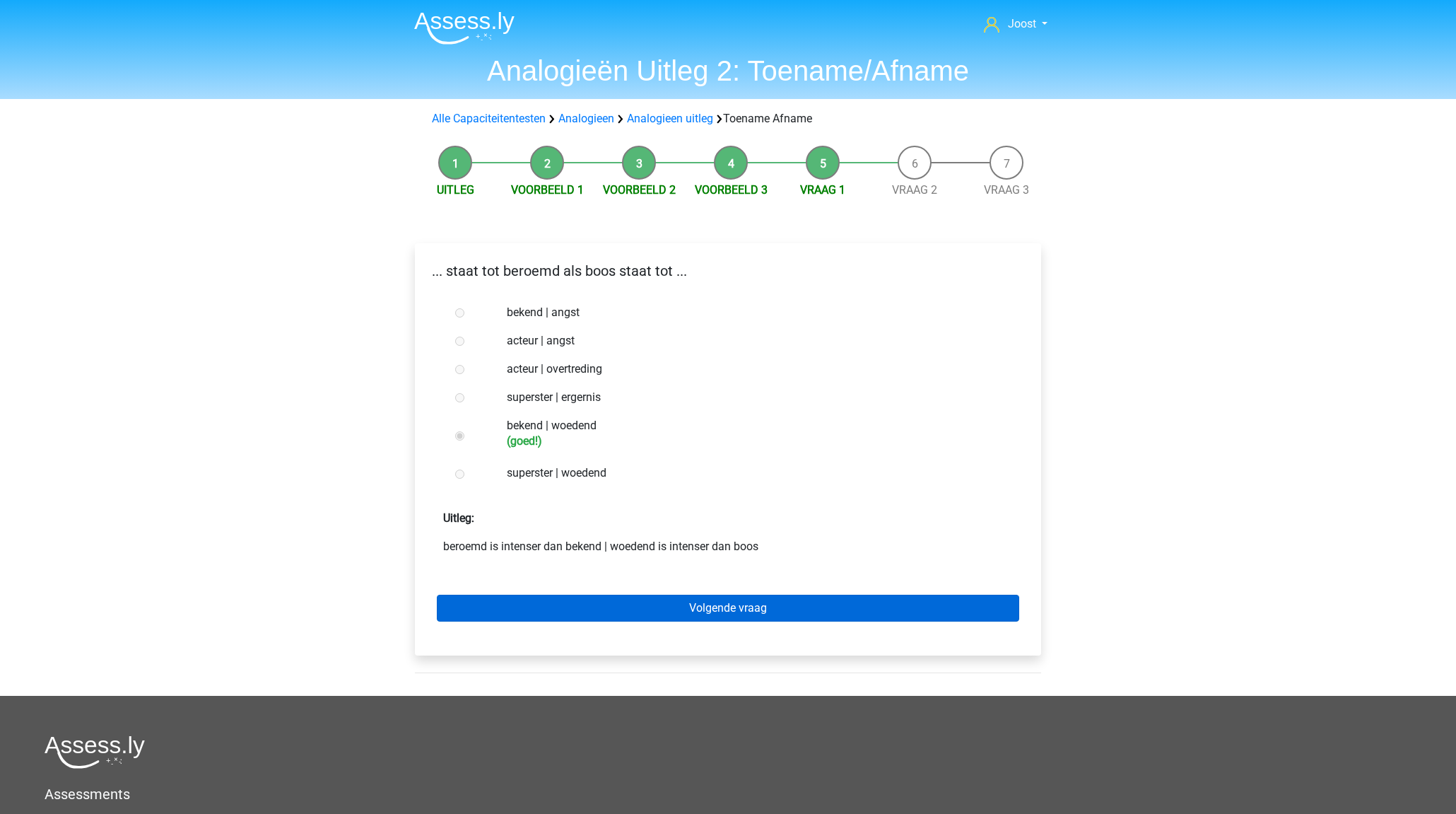
click at [696, 614] on link "Volgende vraag" at bounding box center [728, 608] width 582 height 27
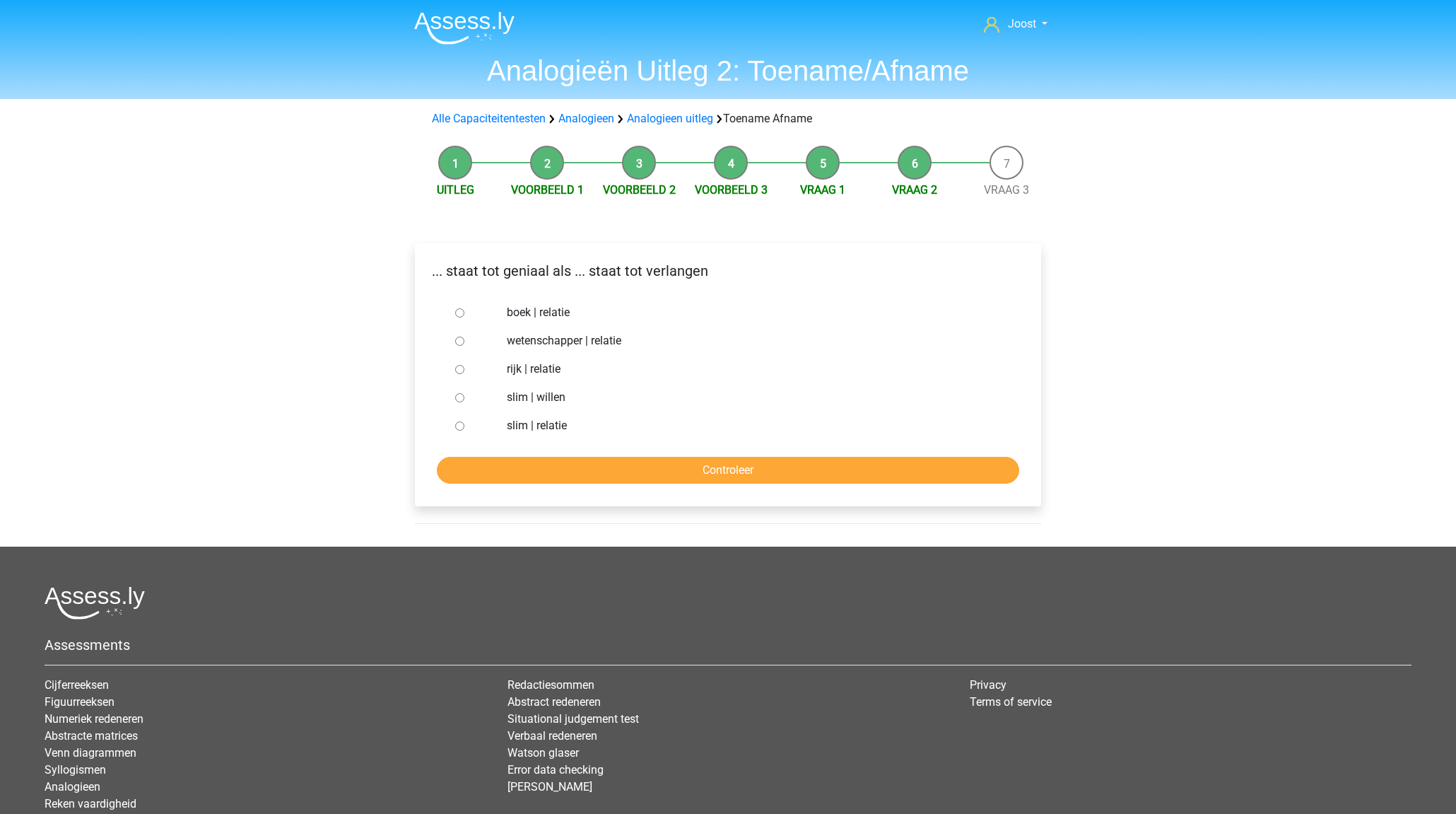
click at [460, 398] on input "slim | willen" at bounding box center [459, 397] width 9 height 9
radio input "true"
click at [595, 460] on input "Controleer" at bounding box center [728, 470] width 582 height 27
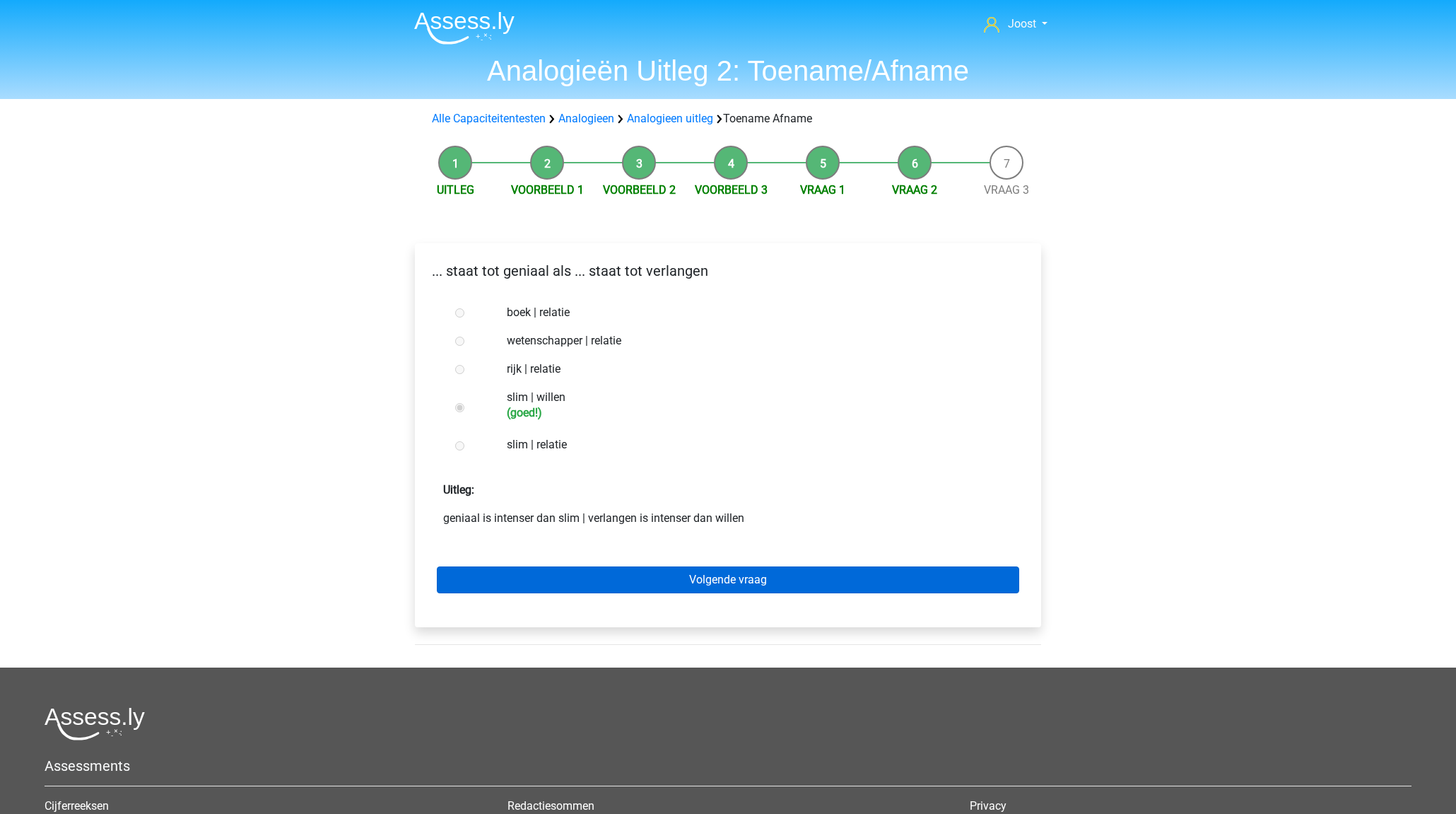
click at [683, 578] on link "Volgende vraag" at bounding box center [728, 579] width 582 height 27
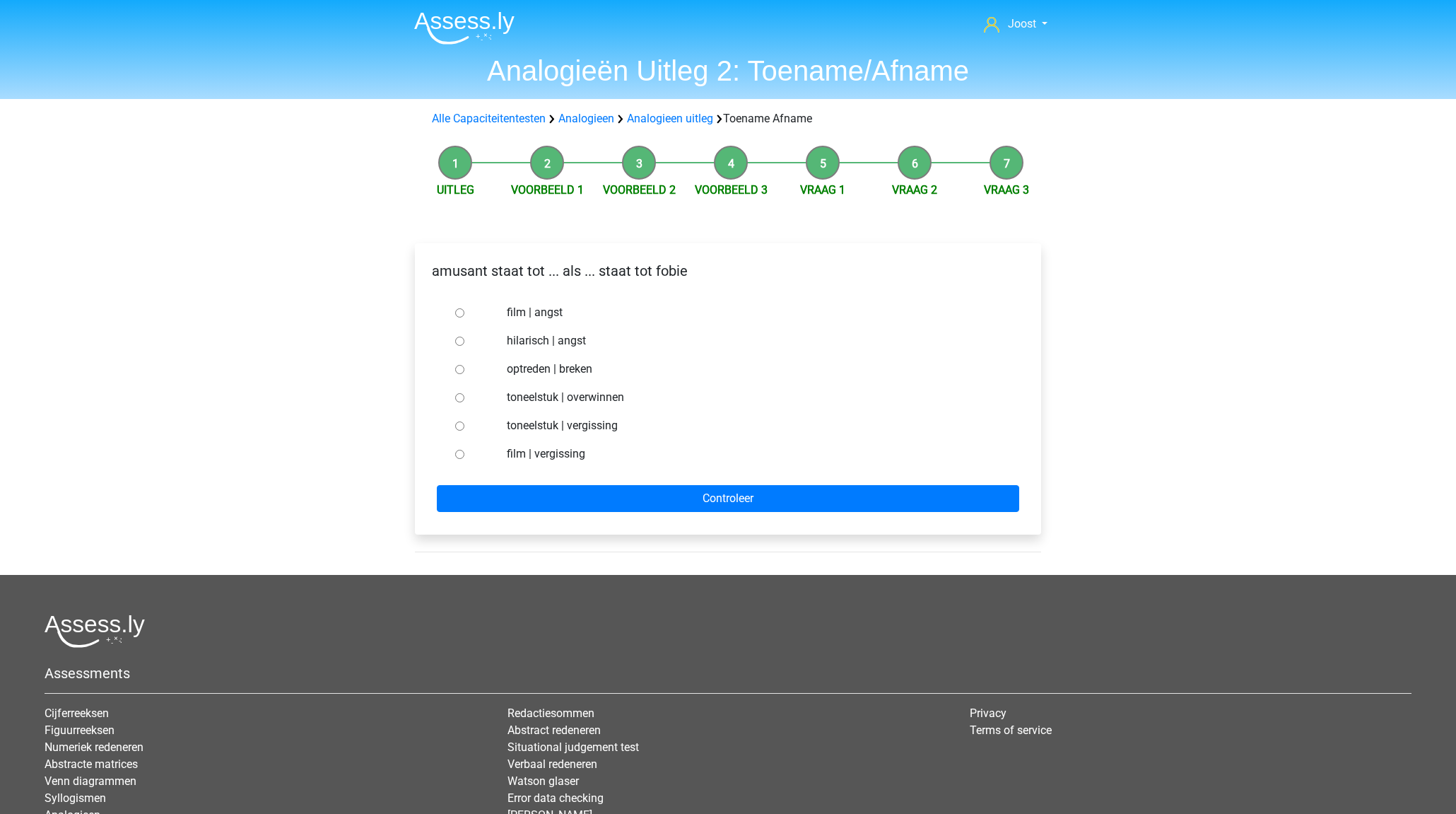
click at [459, 341] on input "hilarisch | angst" at bounding box center [459, 341] width 9 height 9
radio input "true"
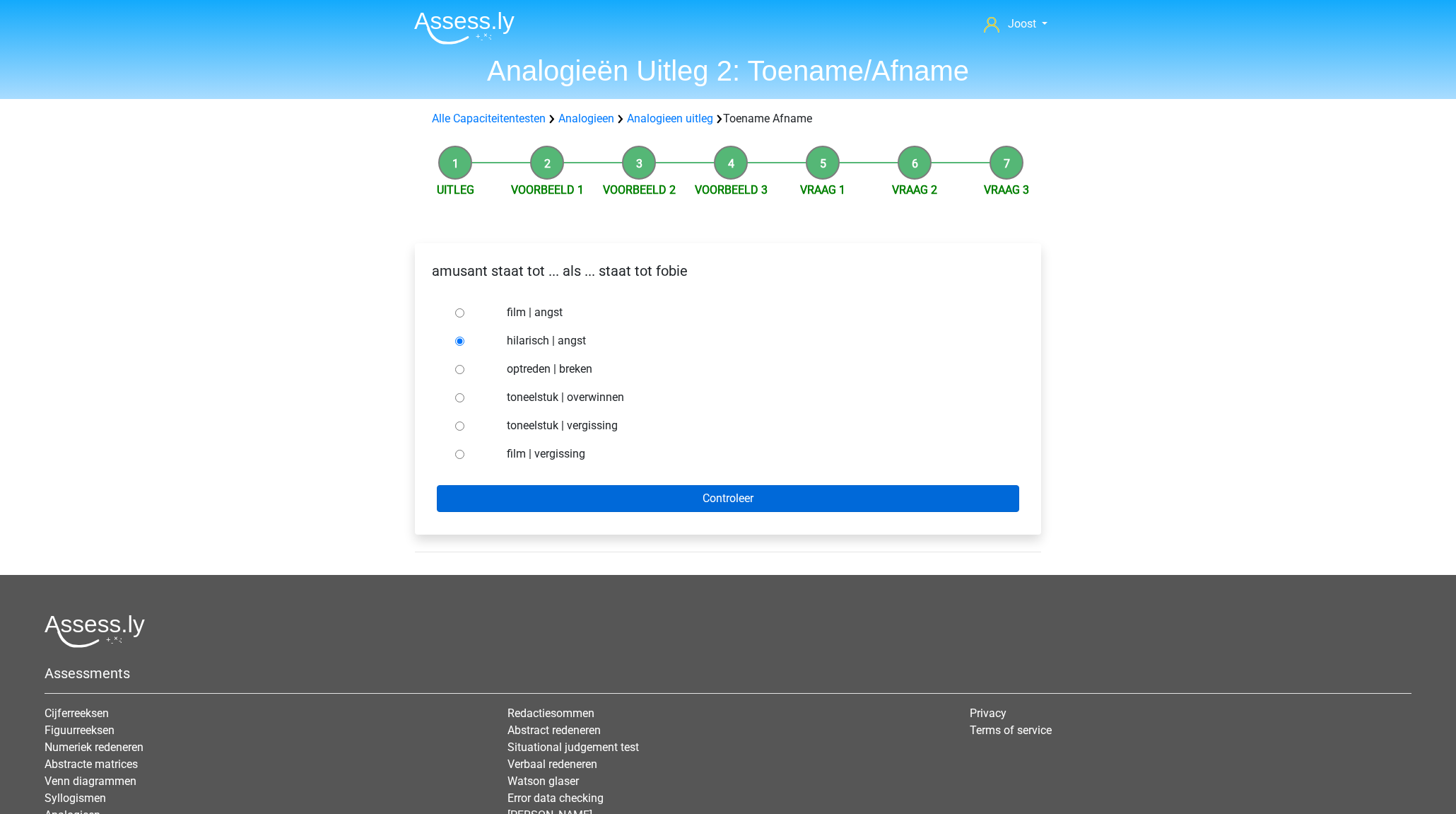
click at [571, 491] on input "Controleer" at bounding box center [728, 498] width 582 height 27
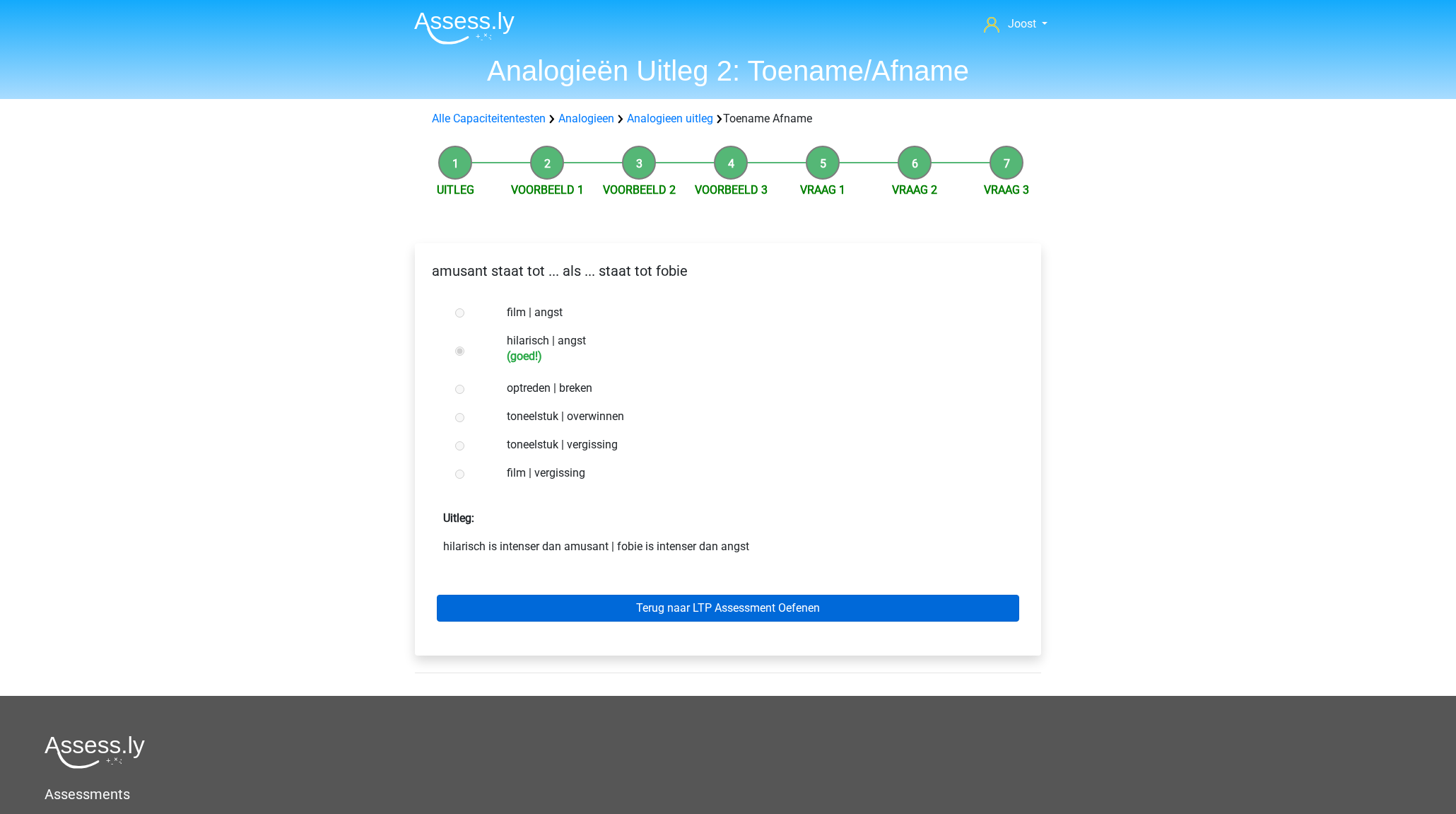
click at [792, 614] on link "Terug naar LTP Assessment Oefenen" at bounding box center [728, 608] width 582 height 27
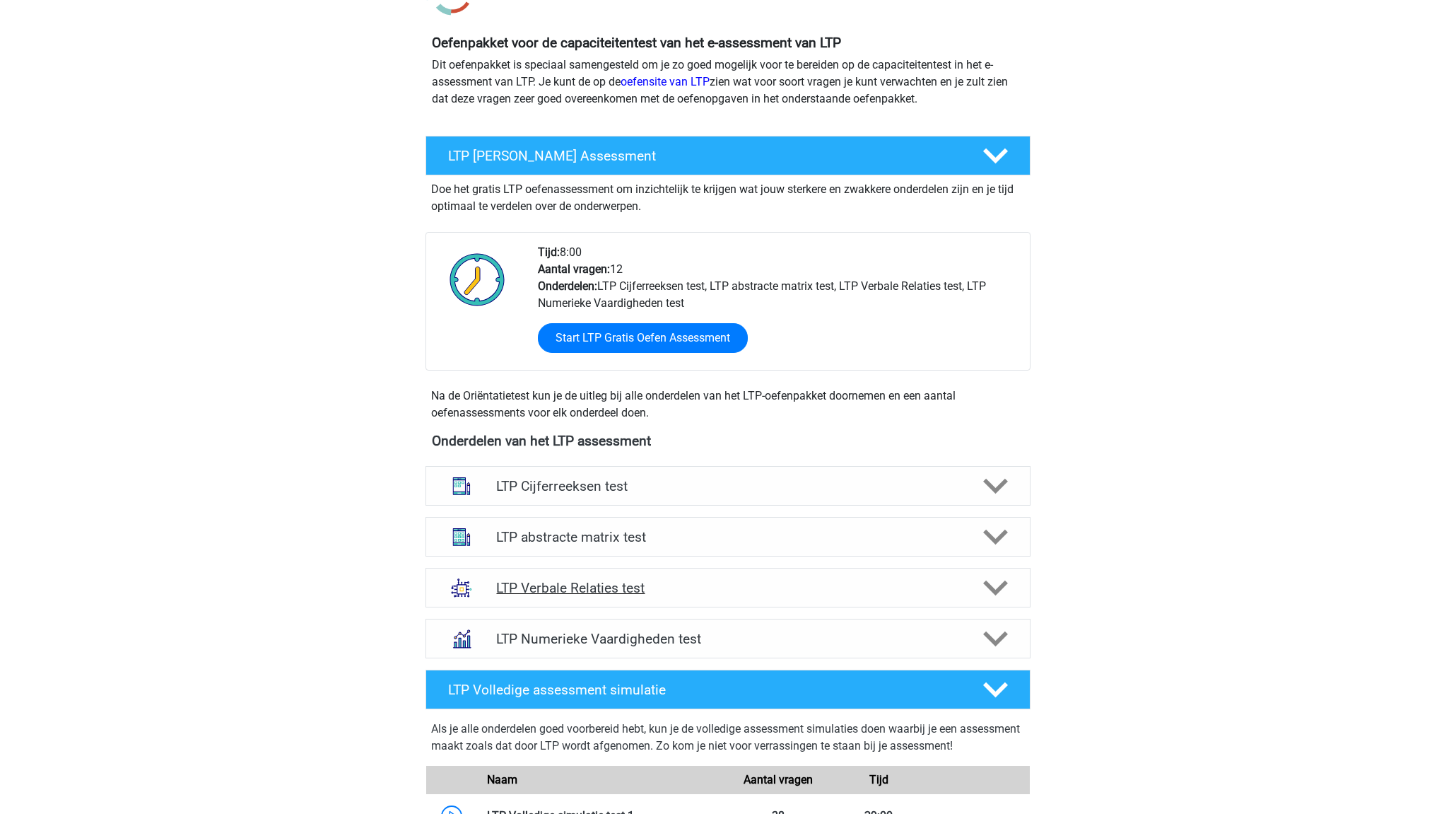
scroll to position [140, 1]
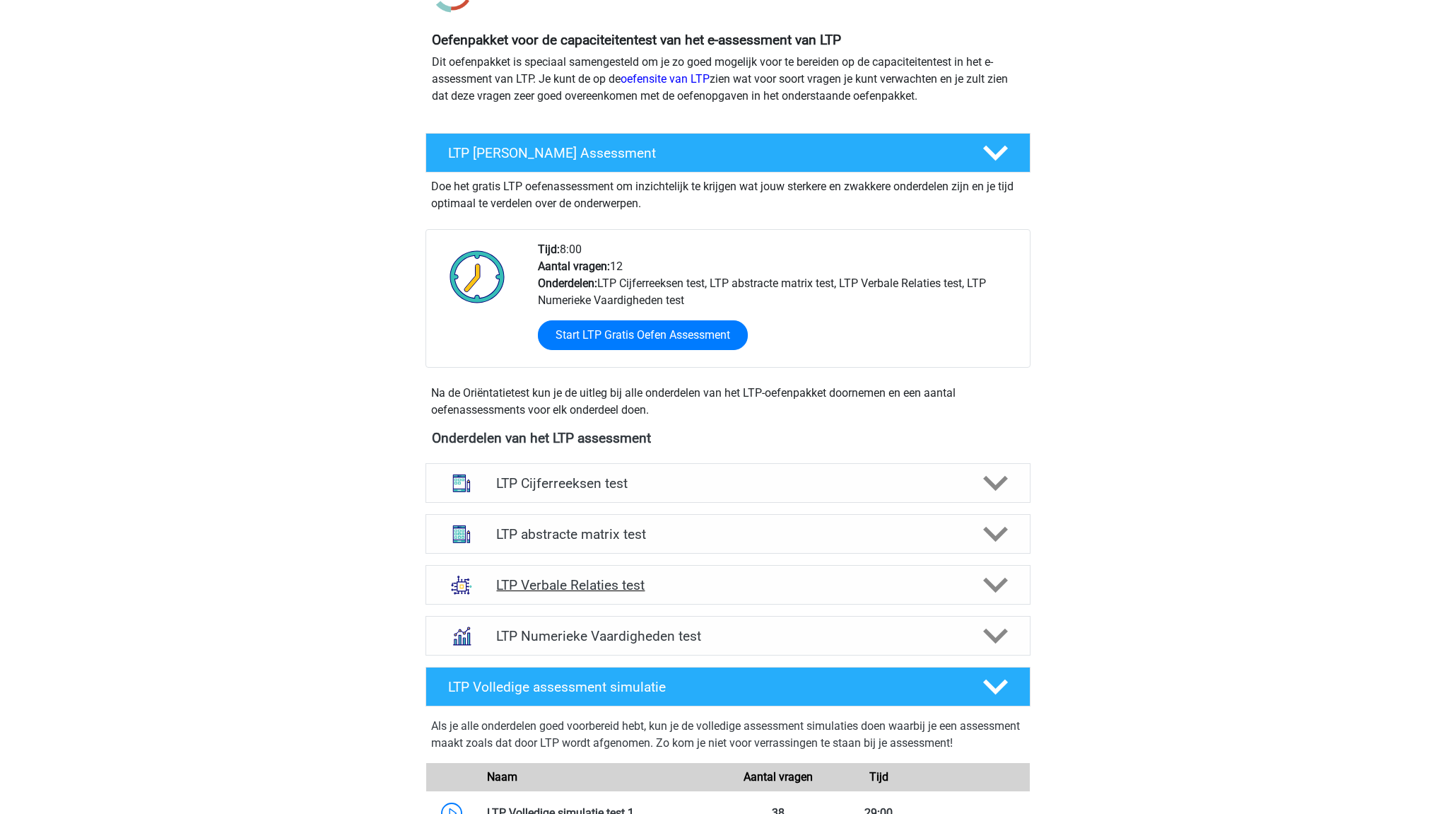
click at [743, 585] on h4 "LTP Verbale Relaties test" at bounding box center [727, 585] width 463 height 16
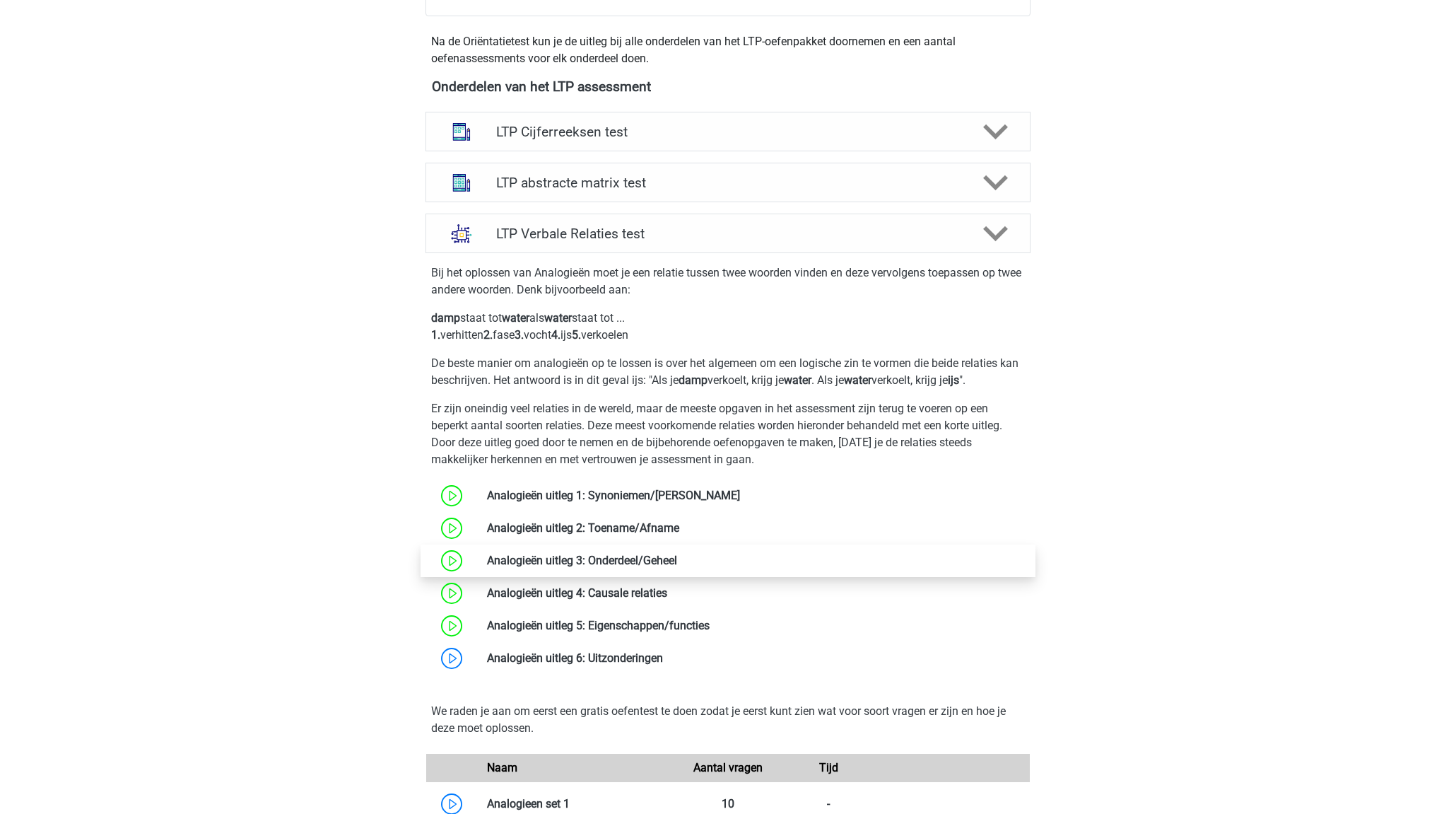
scroll to position [494, 0]
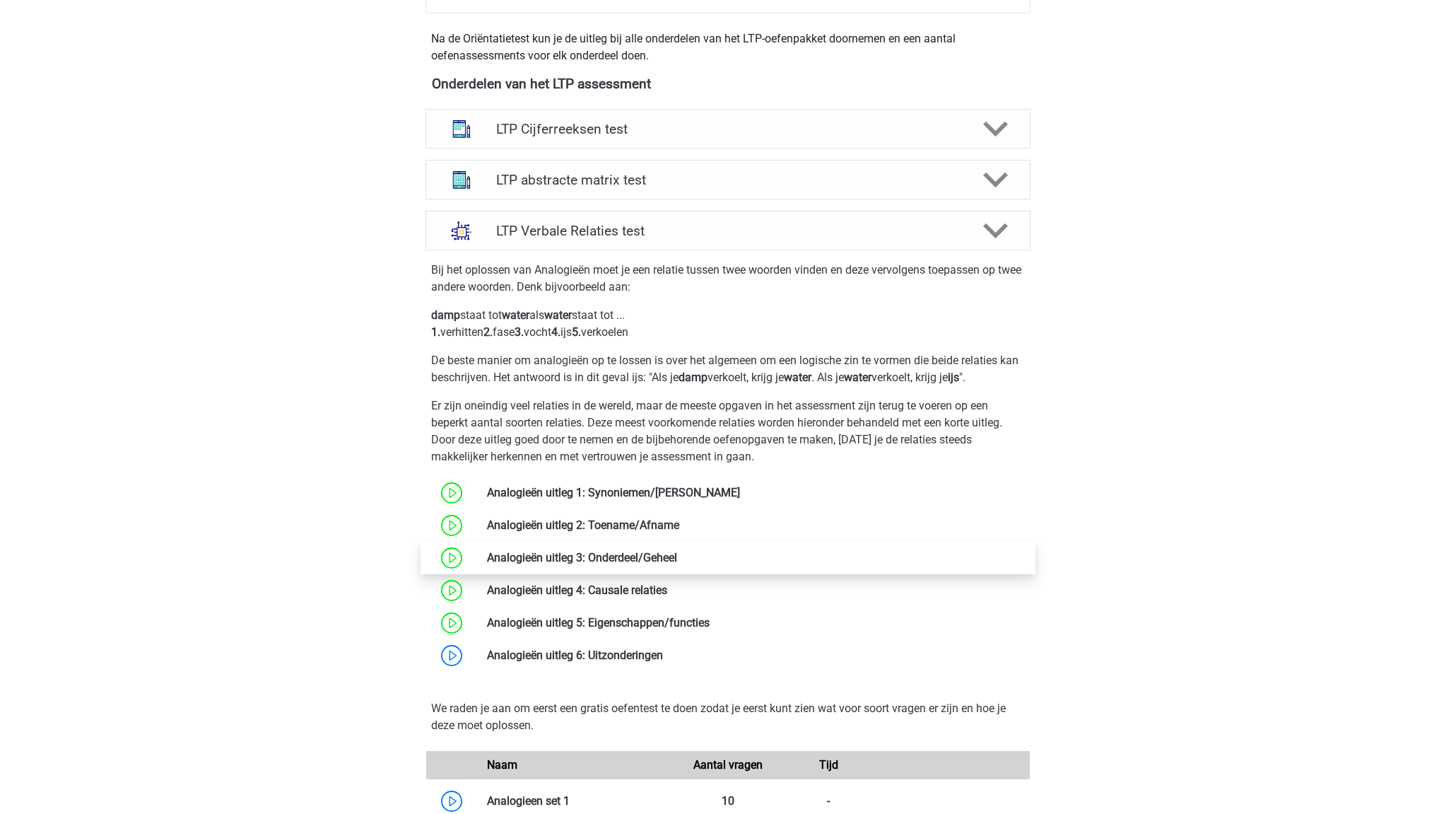
click at [677, 561] on link at bounding box center [677, 557] width 0 height 13
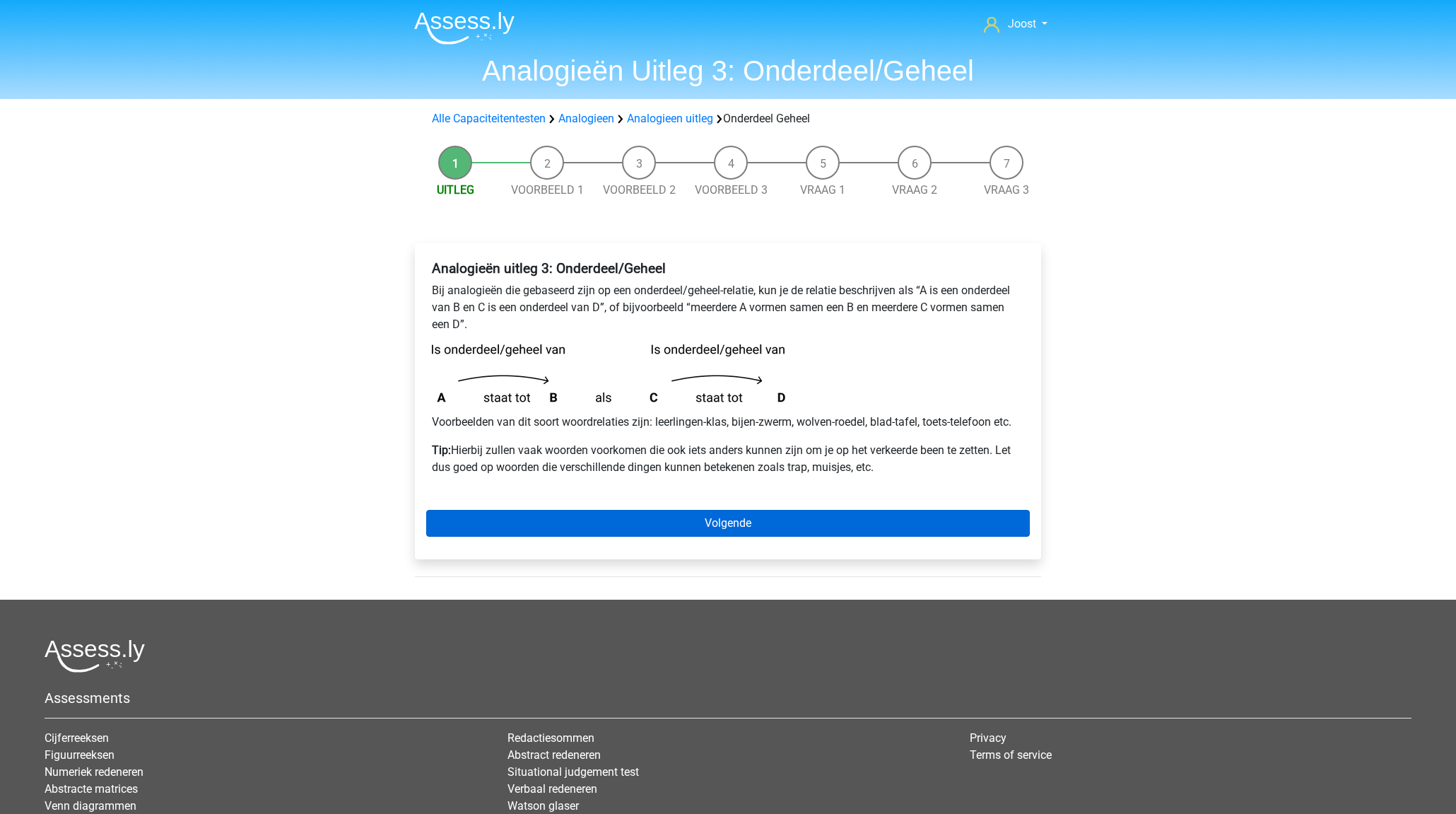
click at [698, 530] on link "Volgende" at bounding box center [727, 523] width 603 height 27
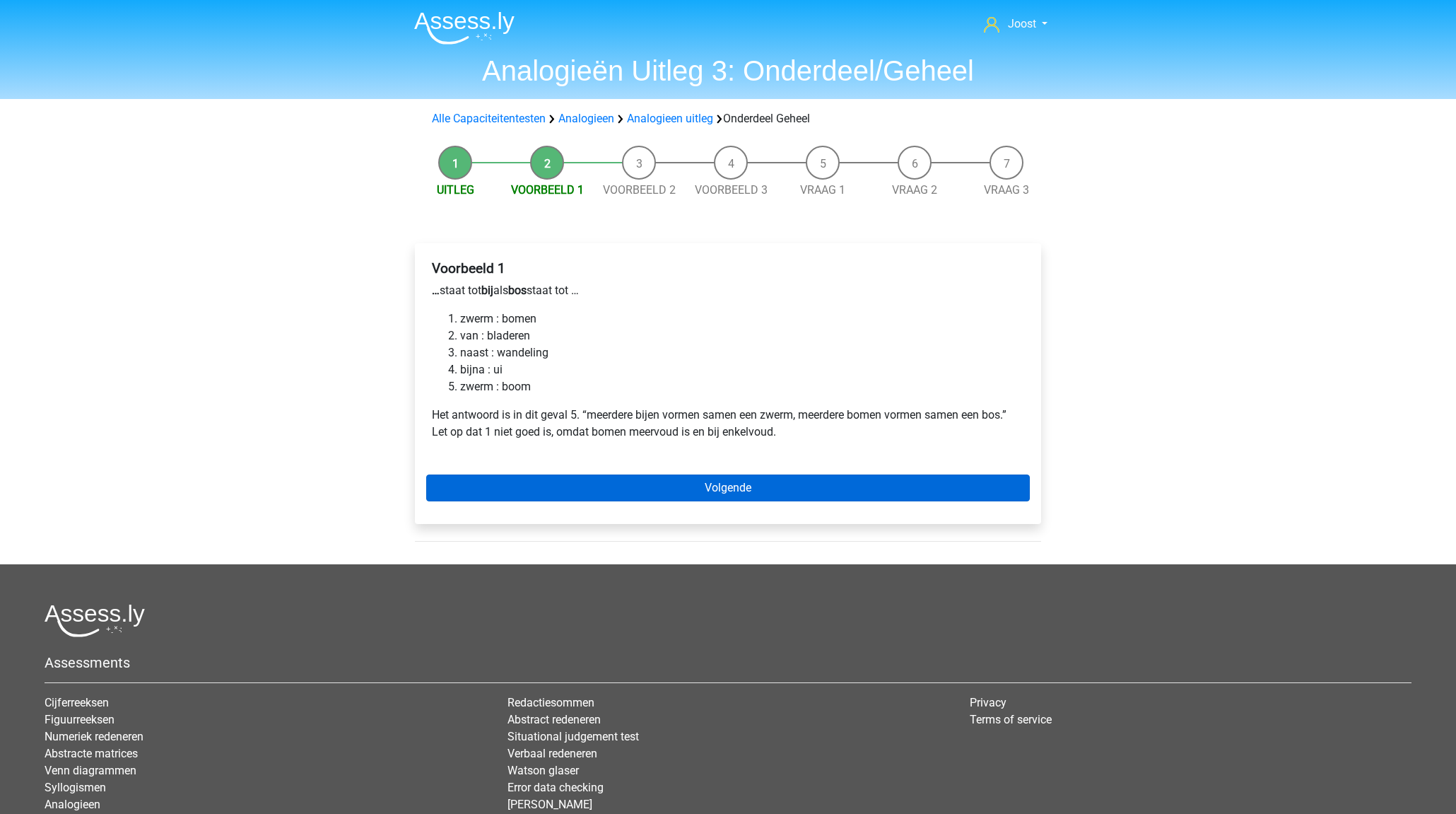
click at [581, 481] on link "Volgende" at bounding box center [727, 487] width 603 height 27
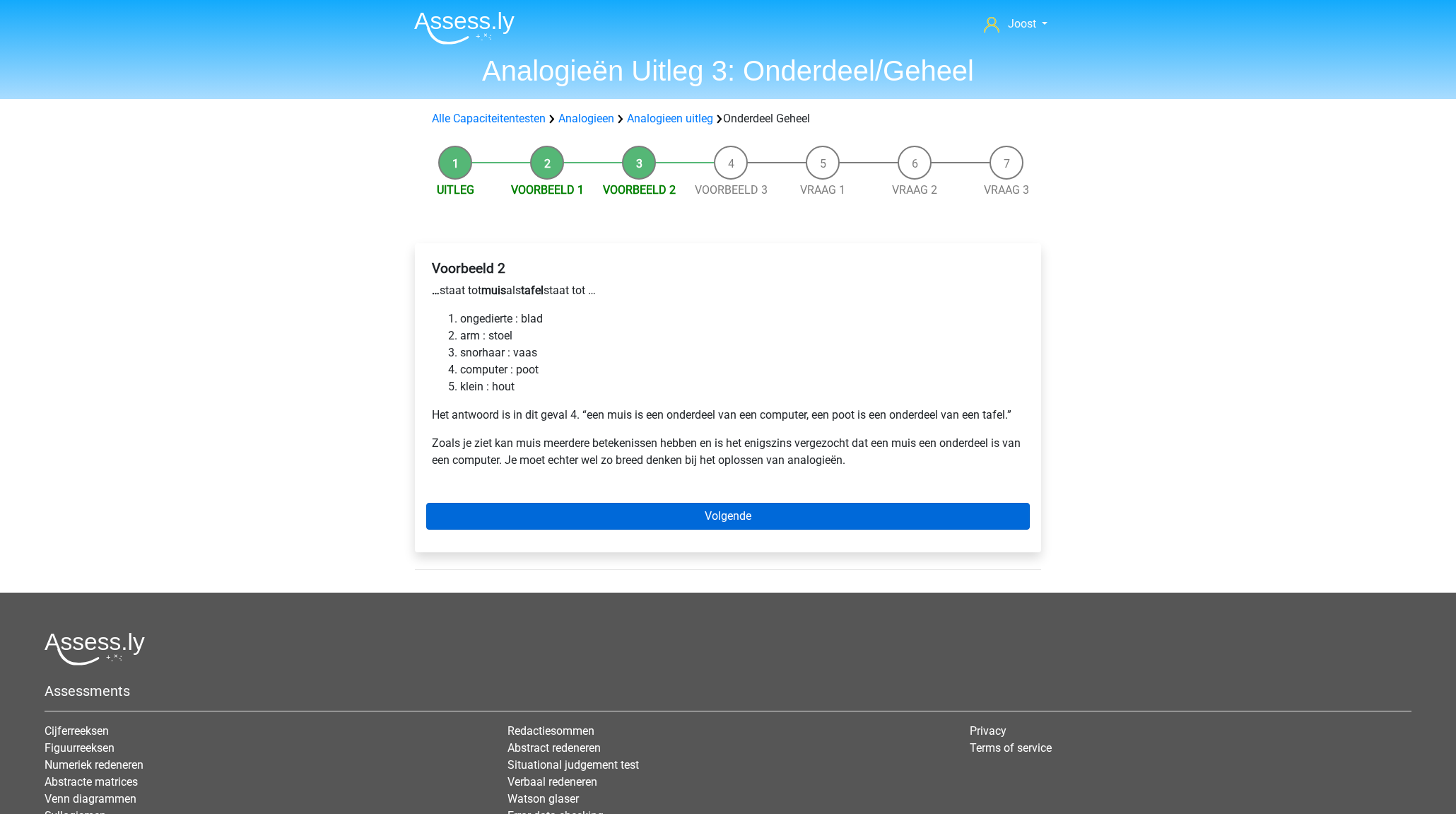
click at [642, 514] on link "Volgende" at bounding box center [727, 516] width 603 height 27
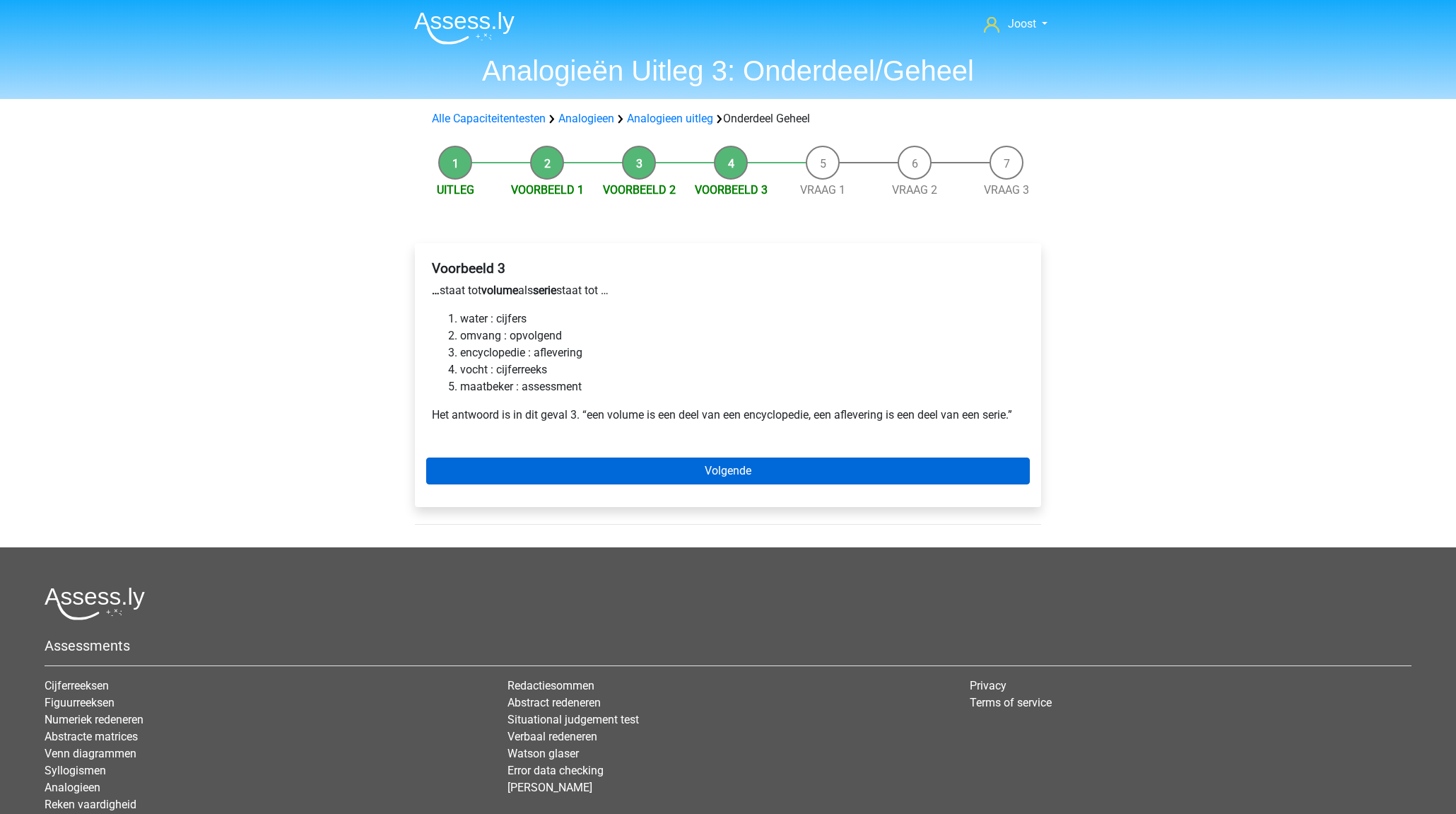
click at [593, 463] on link "Volgende" at bounding box center [727, 471] width 603 height 27
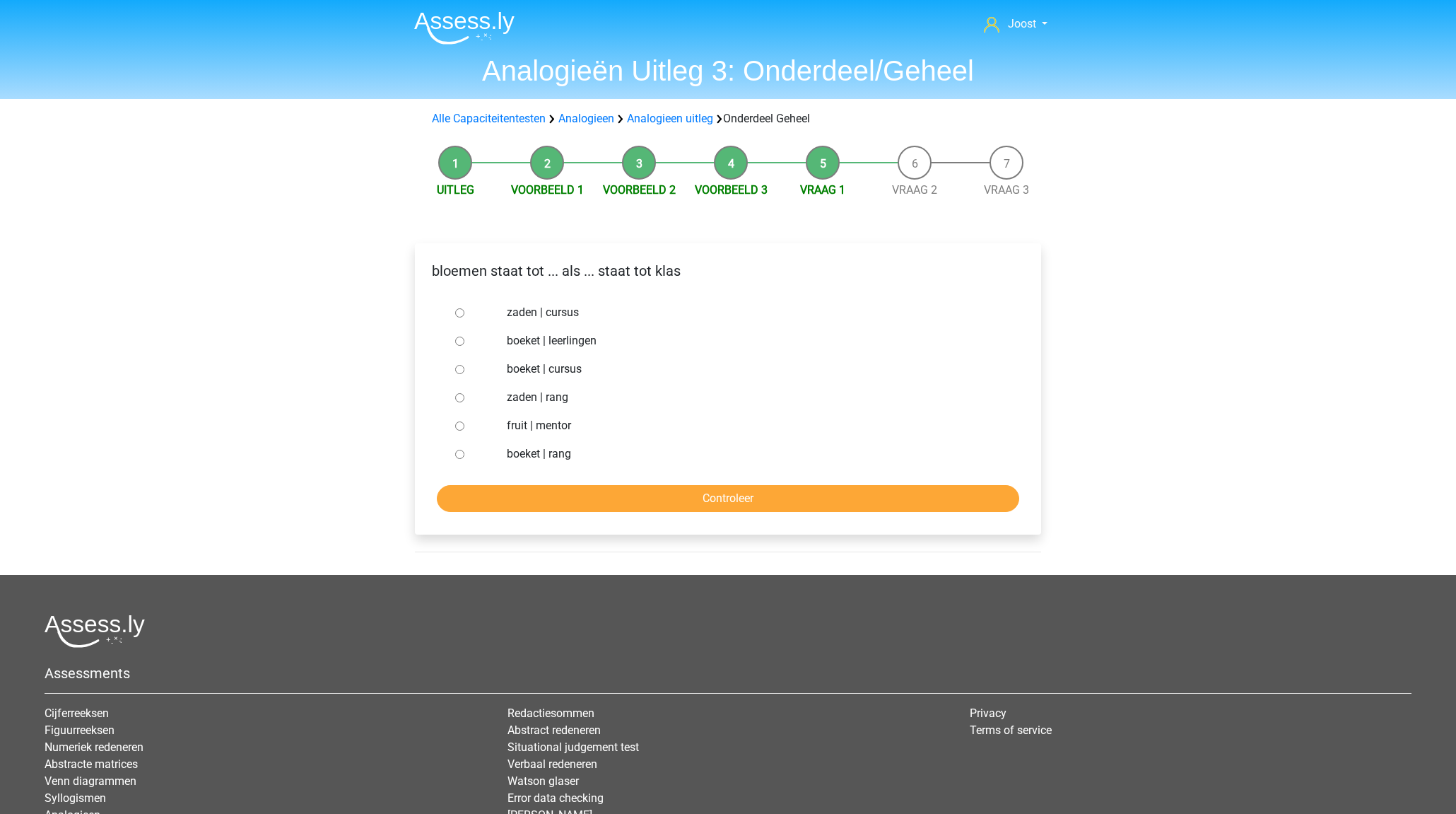
click at [459, 341] on input "boeket | leerlingen" at bounding box center [459, 341] width 9 height 9
radio input "true"
click at [621, 500] on input "Controleer" at bounding box center [728, 498] width 582 height 27
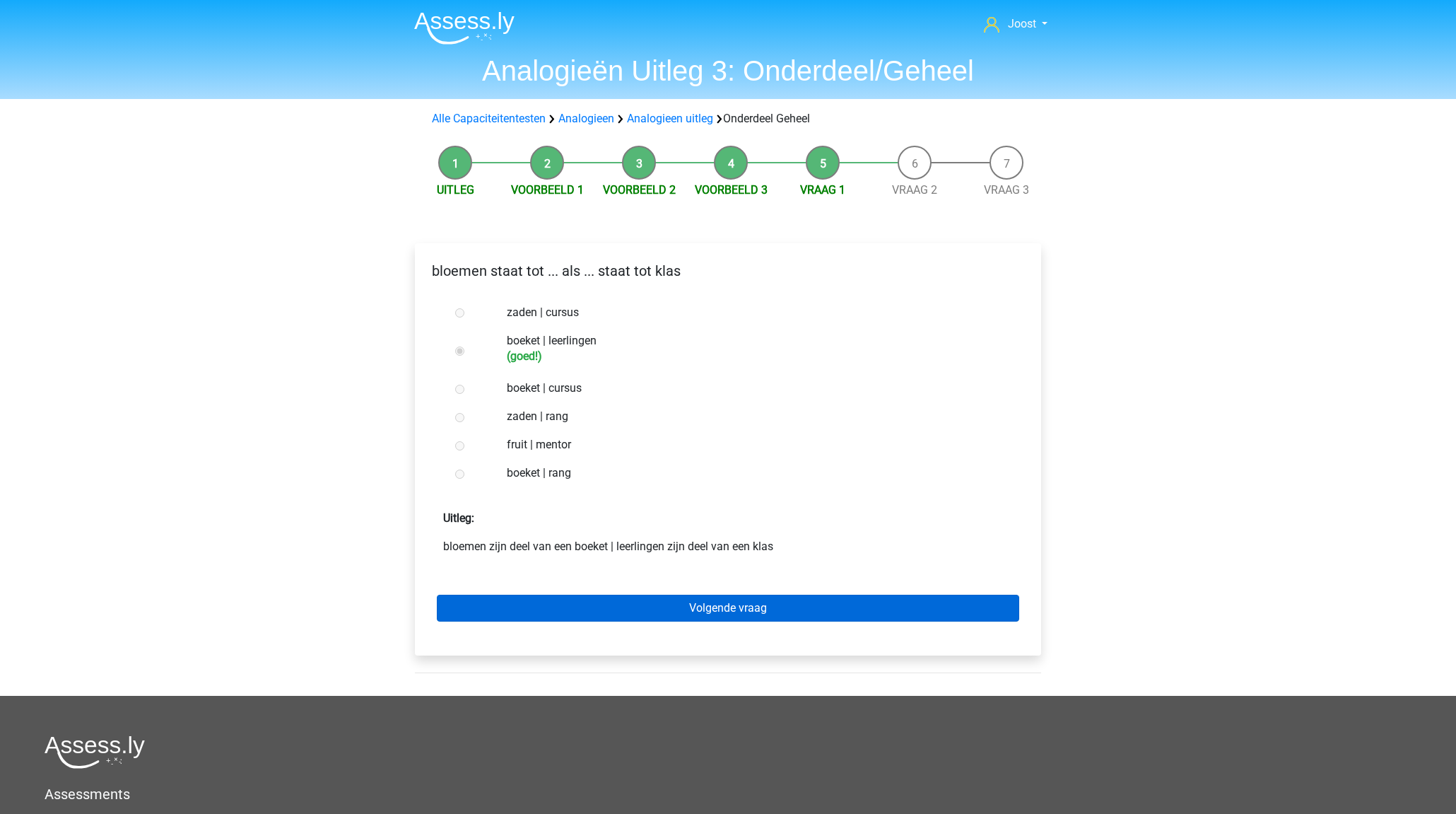
click at [602, 620] on link "Volgende vraag" at bounding box center [728, 608] width 582 height 27
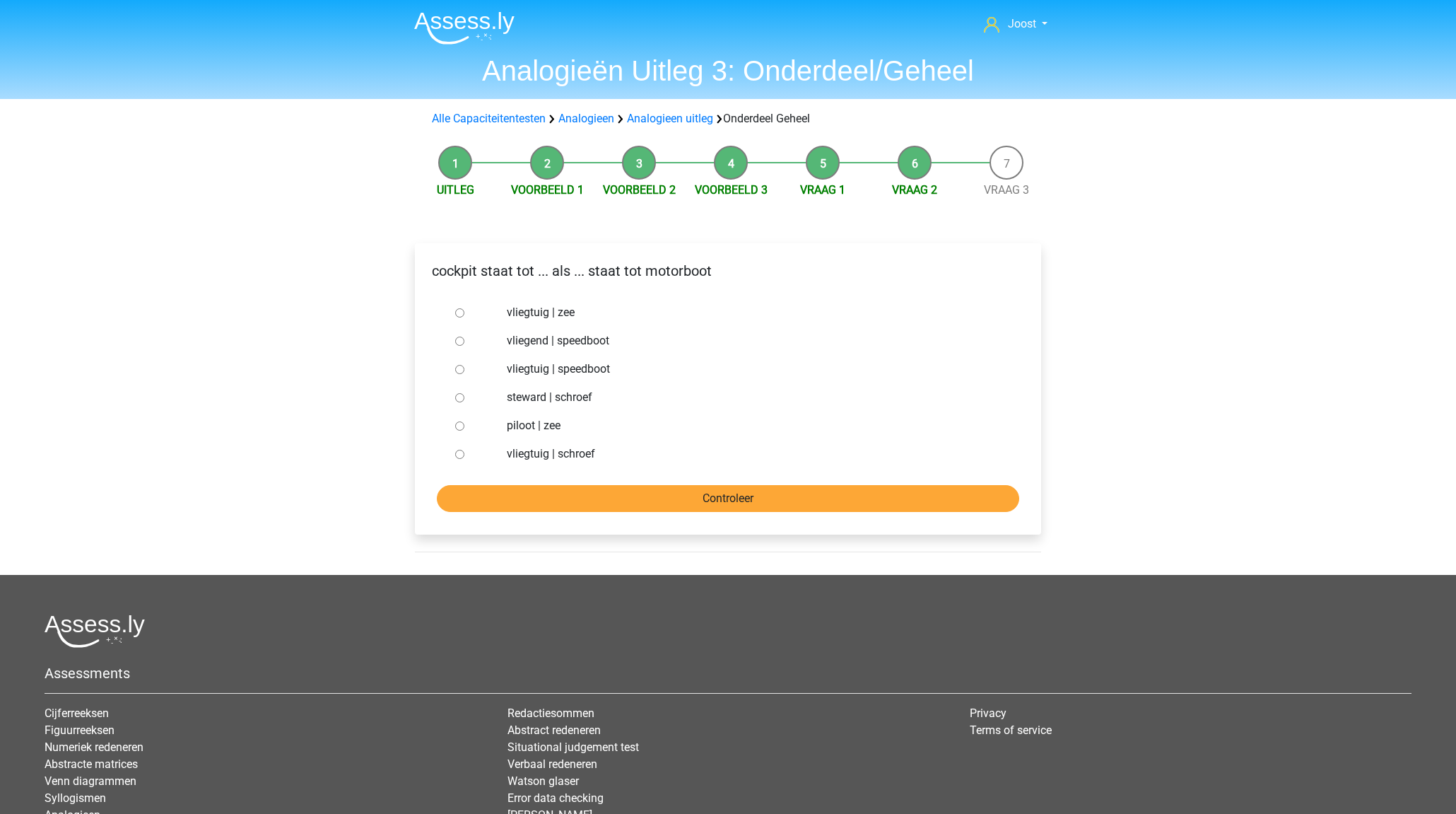
drag, startPoint x: 460, startPoint y: 454, endPoint x: 508, endPoint y: 487, distance: 58.2
click at [460, 454] on input "vliegtuig | schroef" at bounding box center [459, 454] width 9 height 9
radio input "true"
click at [520, 489] on input "Controleer" at bounding box center [728, 498] width 582 height 27
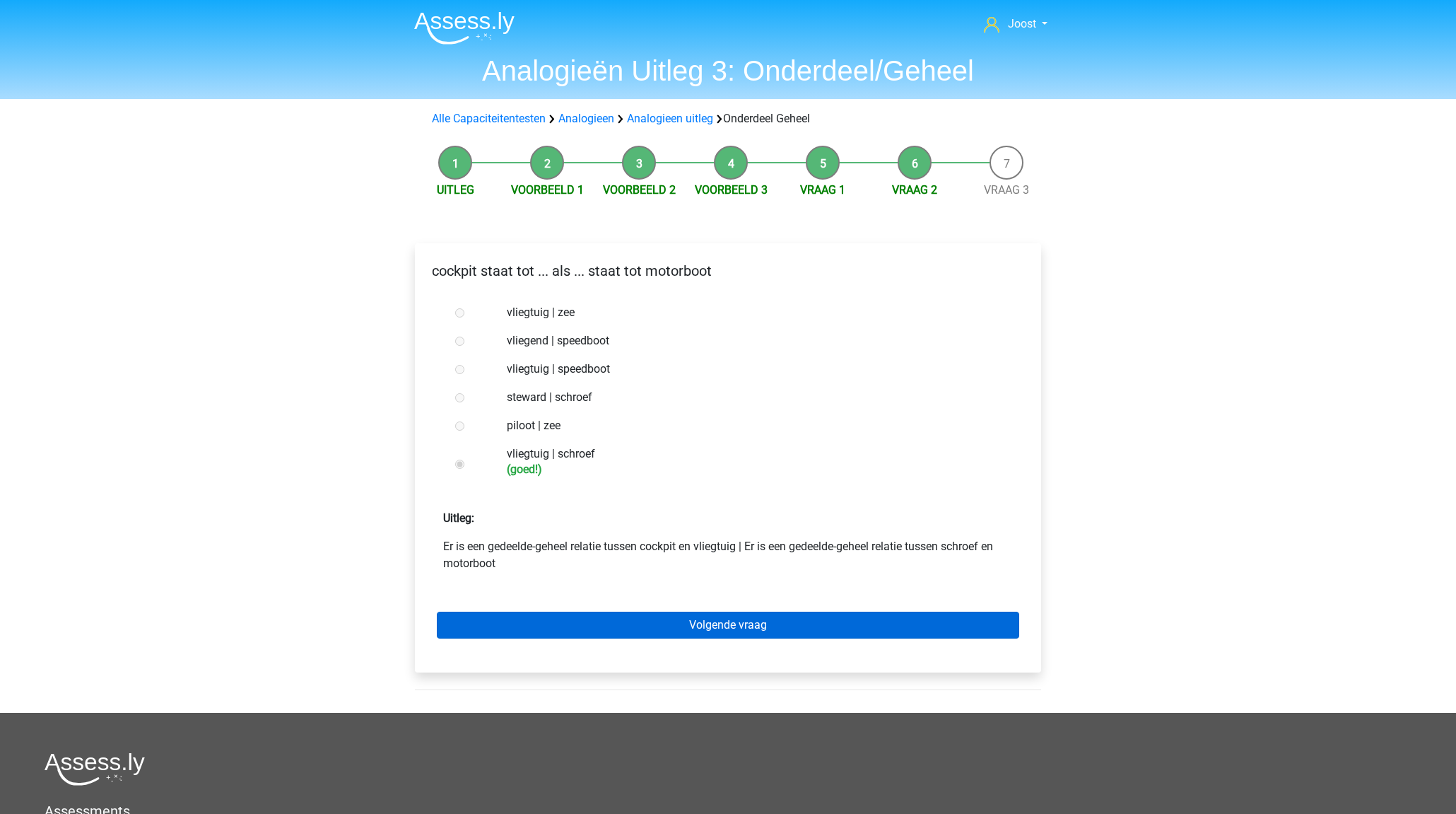
click at [645, 630] on link "Volgende vraag" at bounding box center [728, 624] width 582 height 27
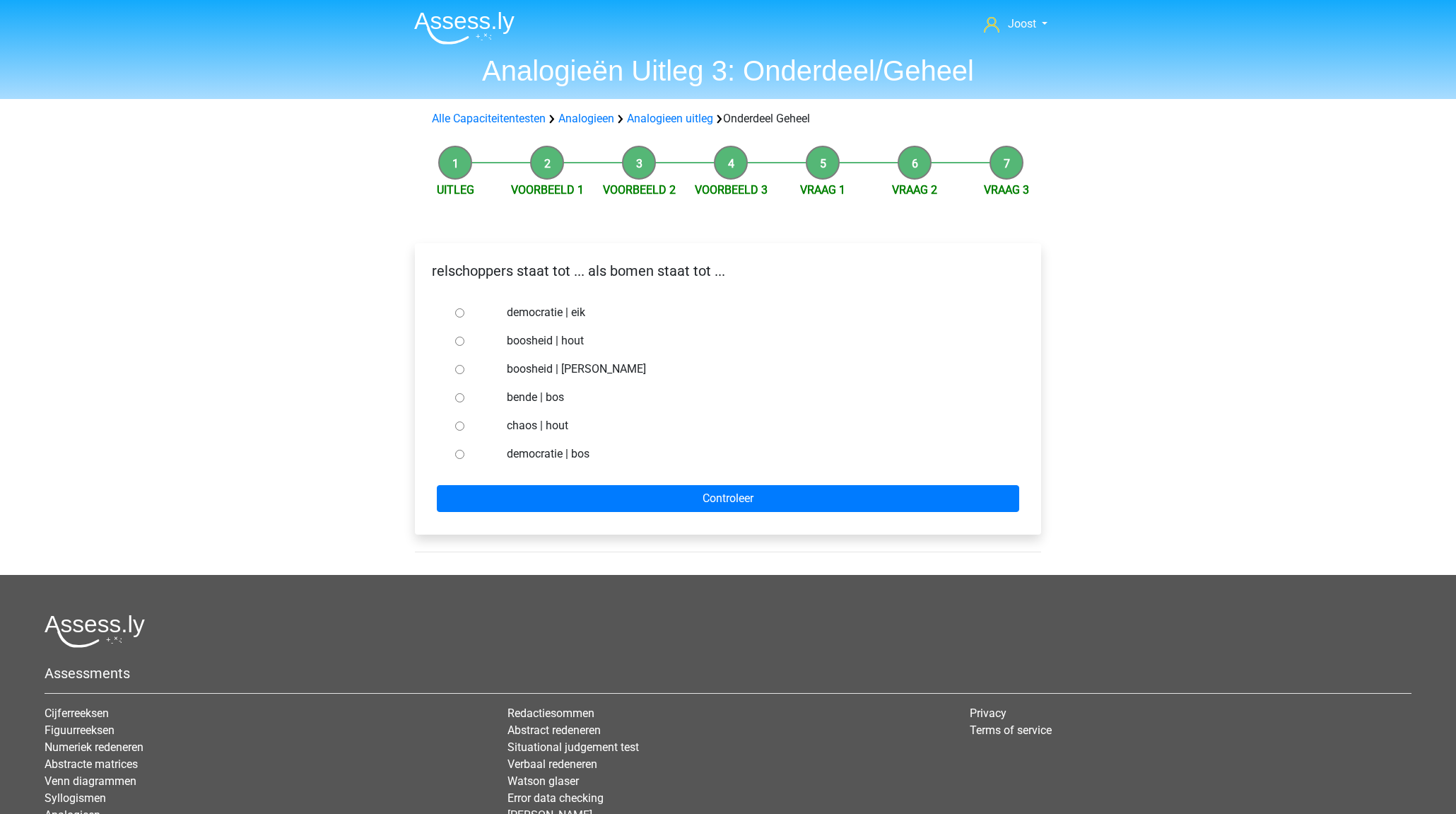
click at [459, 394] on input "bende | bos" at bounding box center [459, 397] width 9 height 9
radio input "true"
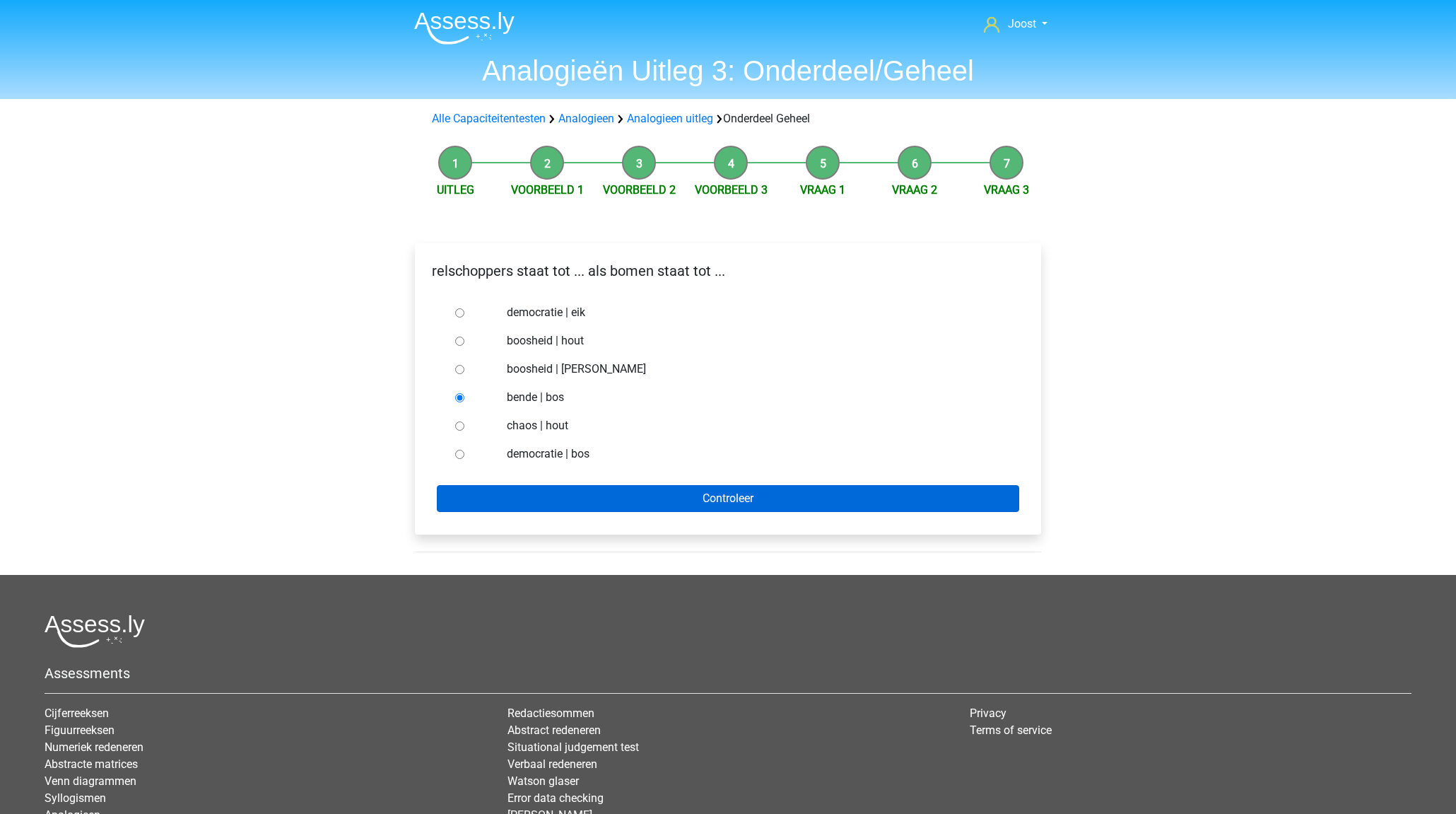
click at [617, 495] on input "Controleer" at bounding box center [728, 498] width 582 height 27
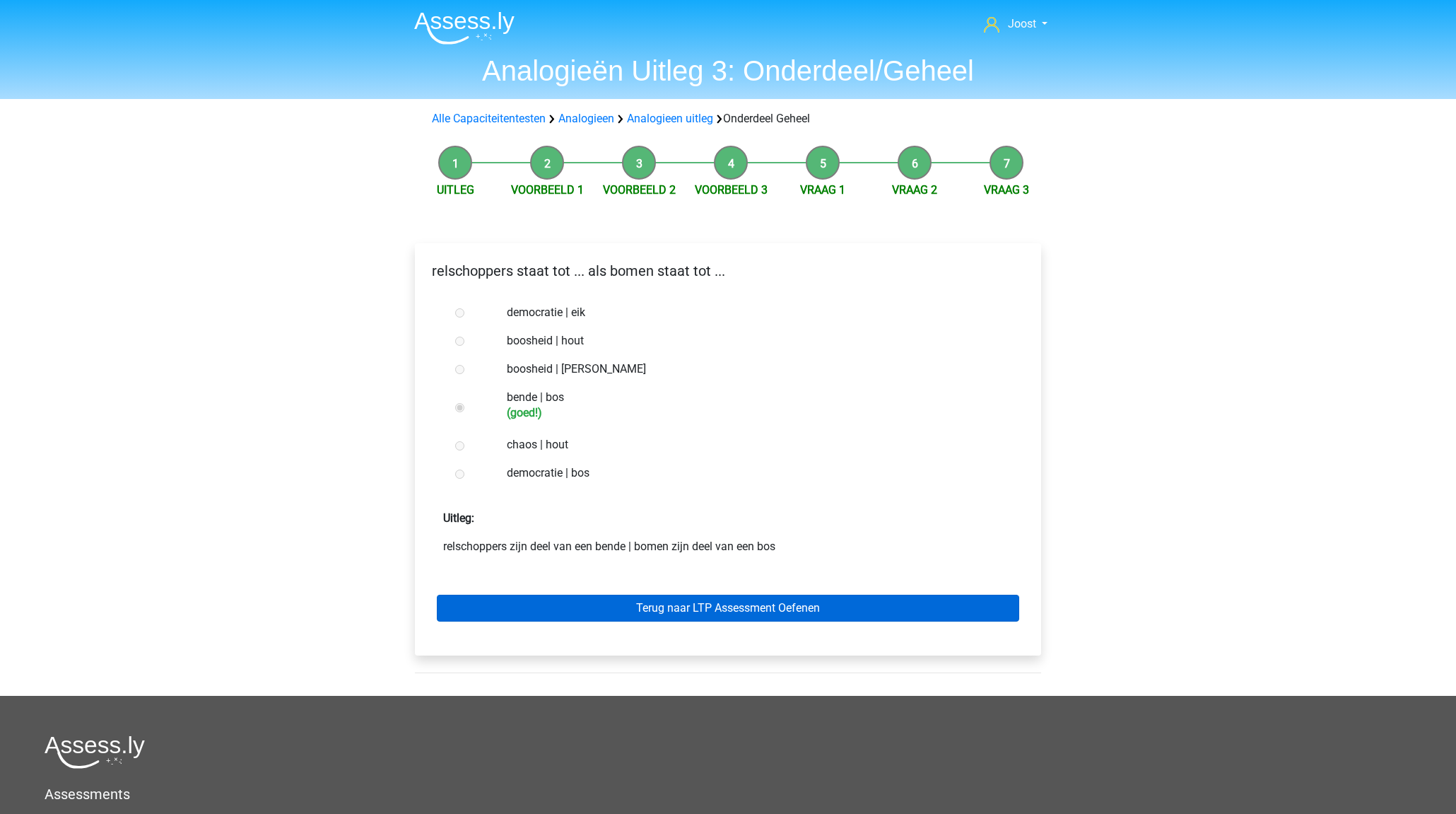
click at [723, 604] on link "Terug naar LTP Assessment Oefenen" at bounding box center [728, 608] width 582 height 27
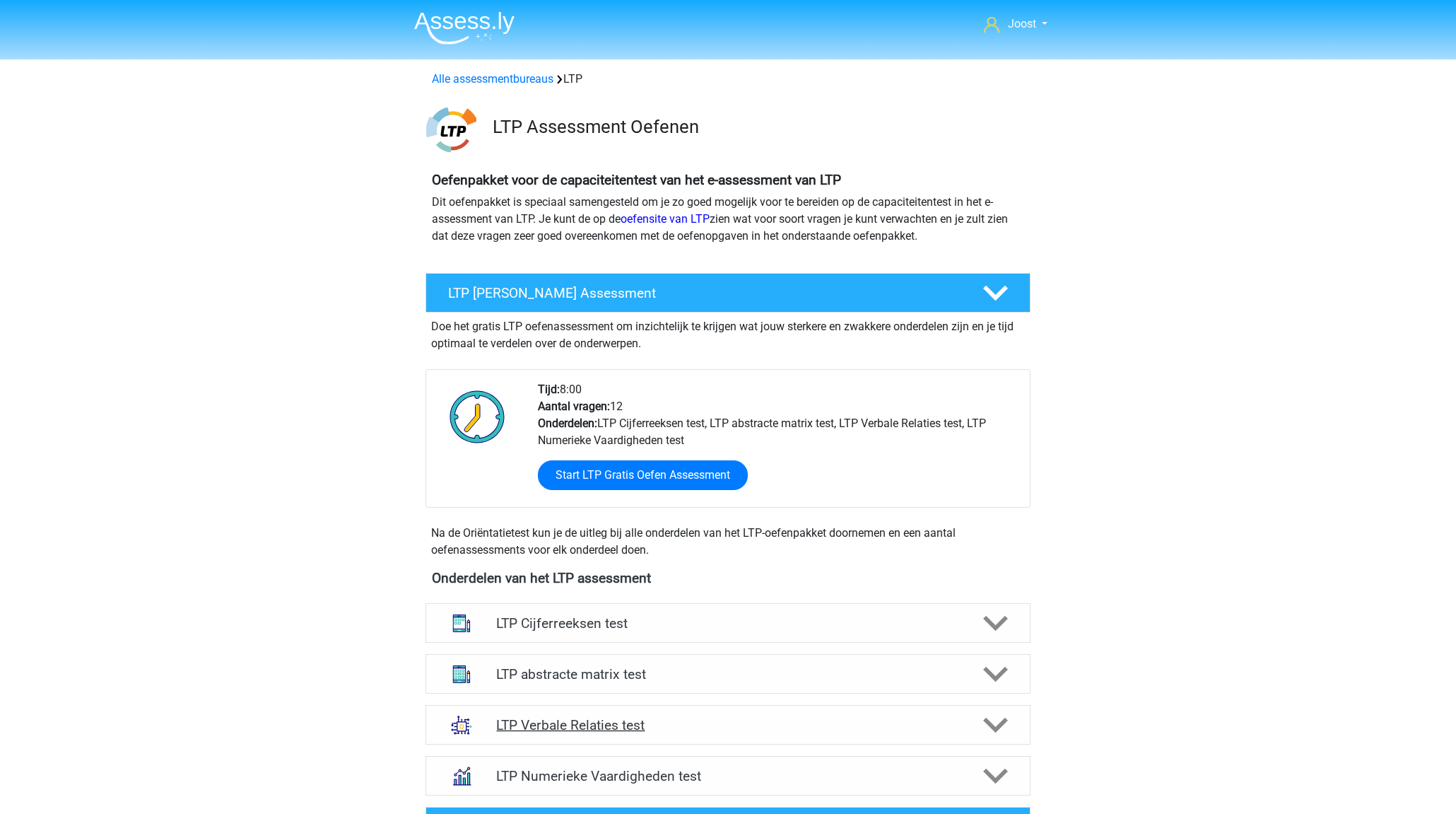
click at [746, 717] on h4 "LTP Verbale Relaties test" at bounding box center [727, 725] width 463 height 16
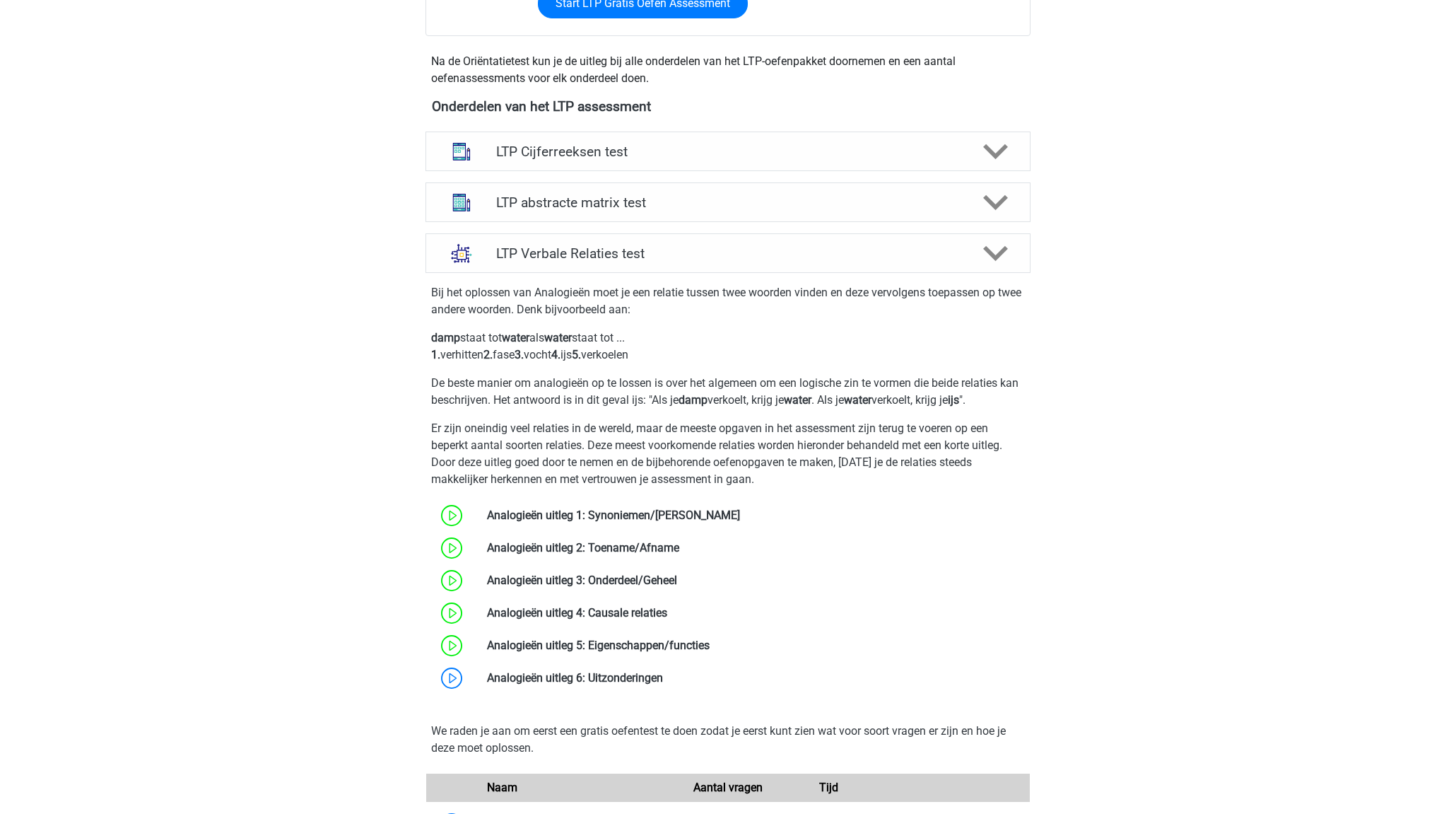
scroll to position [476, 0]
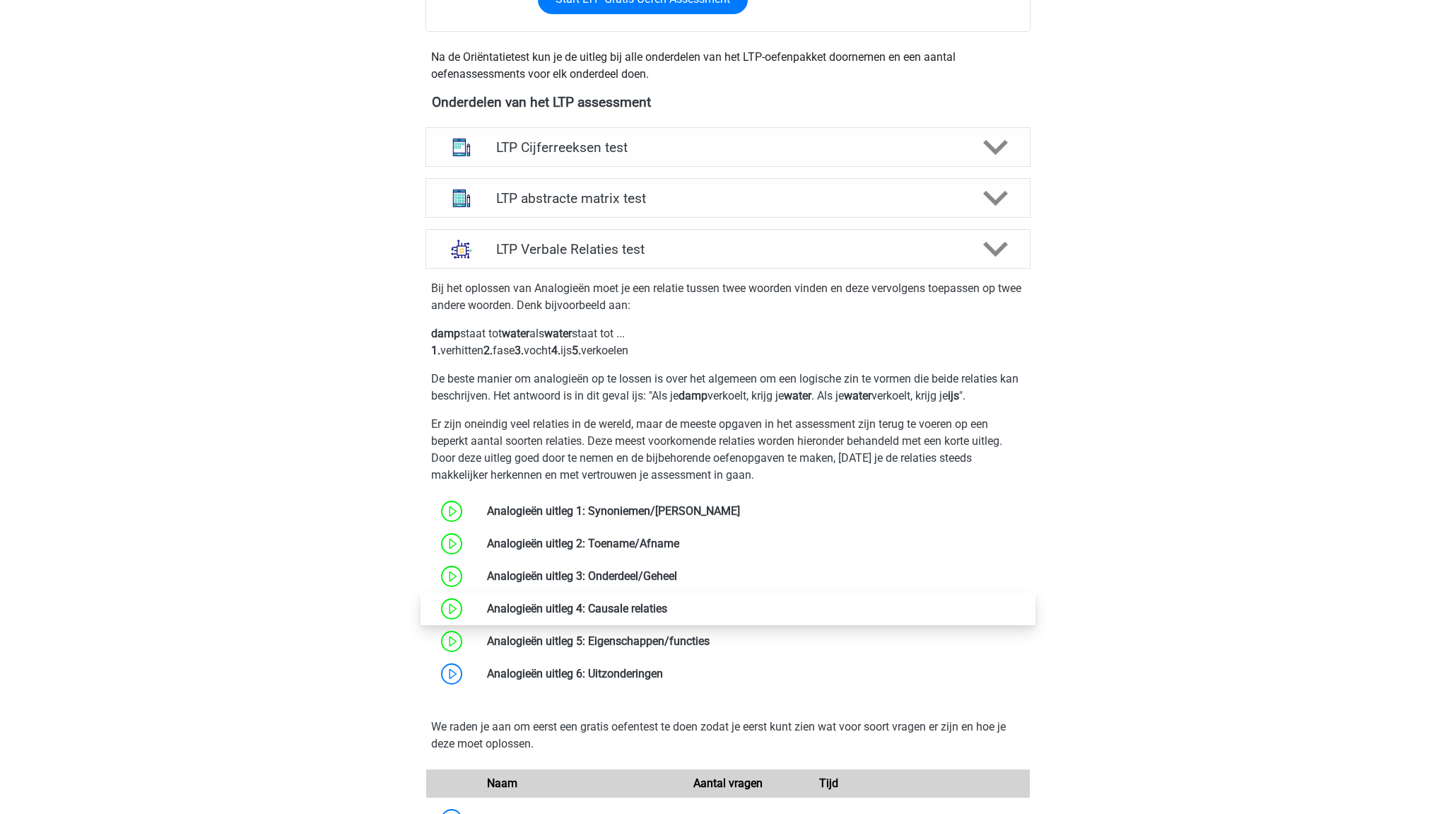
click at [667, 613] on link at bounding box center [667, 609] width 0 height 13
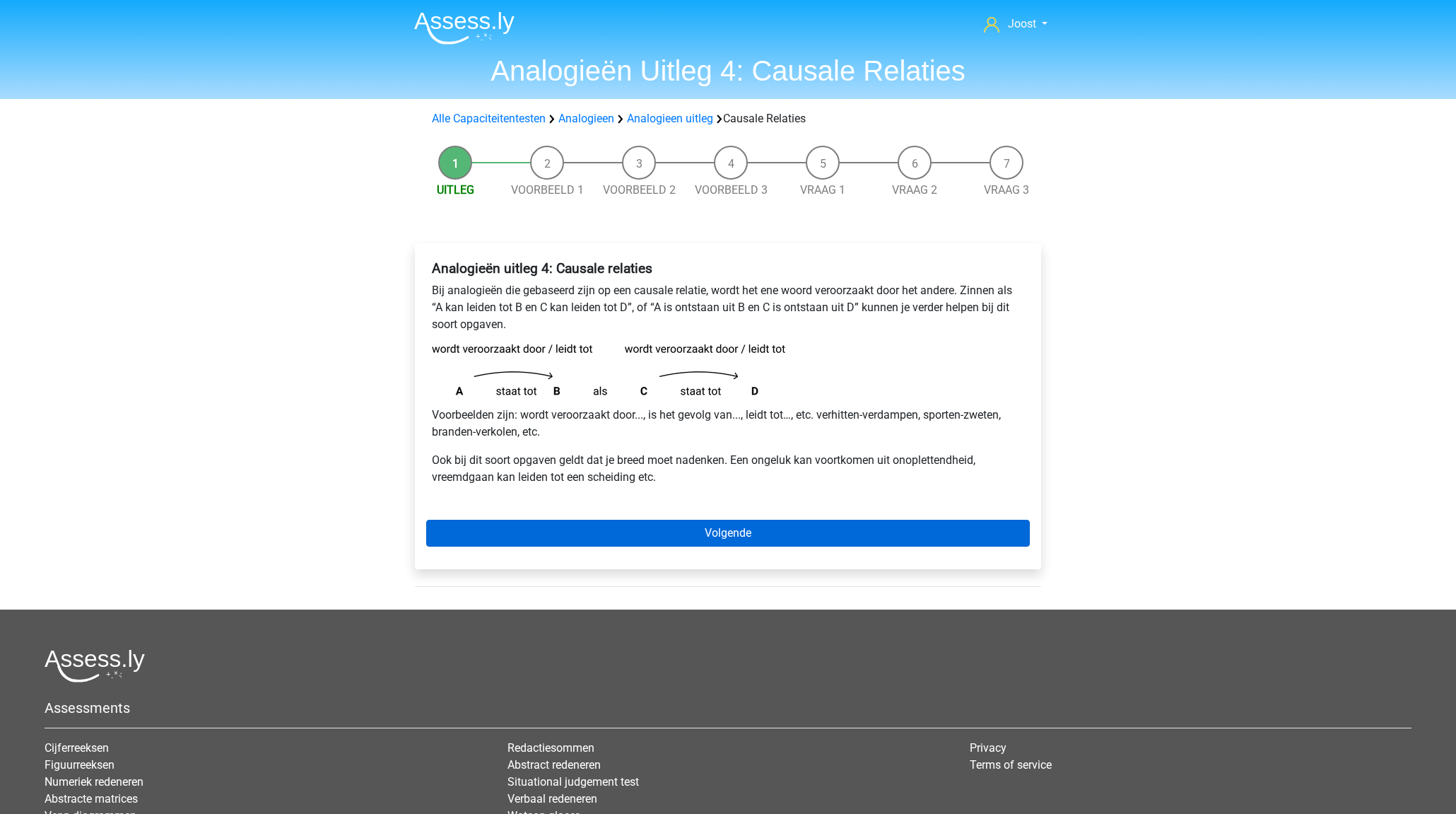
click at [615, 531] on link "Volgende" at bounding box center [727, 533] width 603 height 27
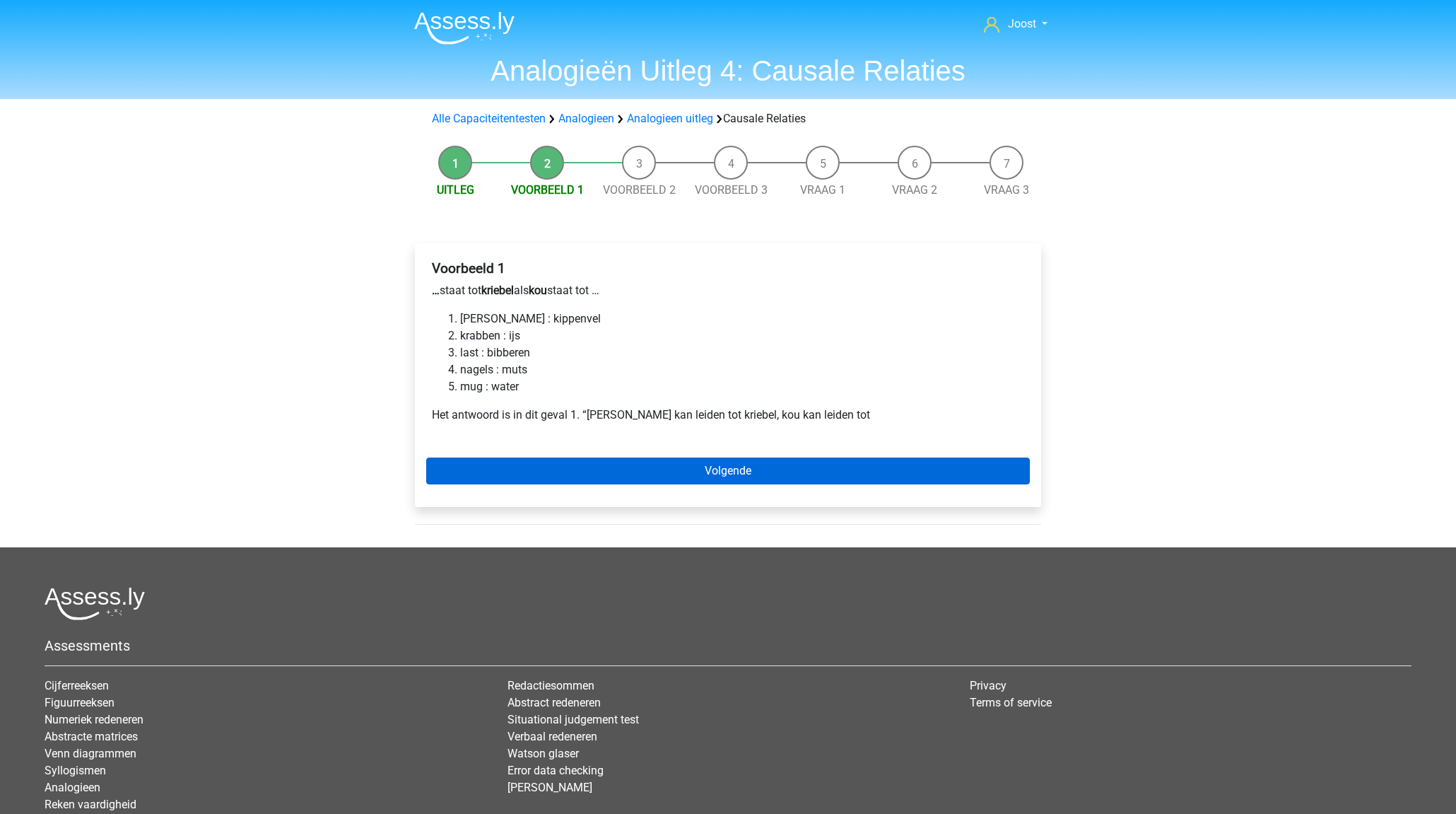
click at [626, 465] on link "Volgende" at bounding box center [727, 471] width 603 height 27
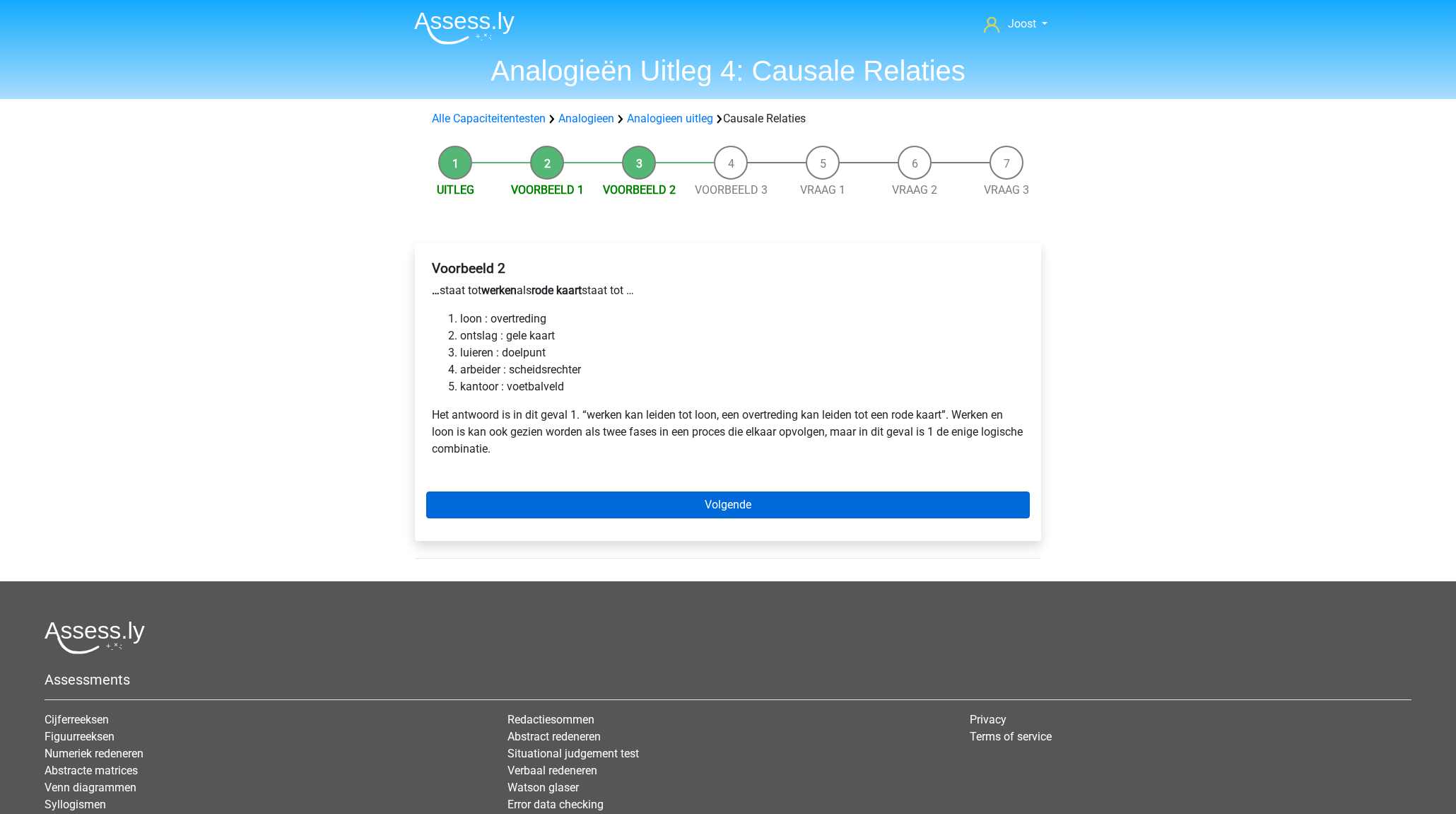
click at [644, 510] on link "Volgende" at bounding box center [727, 505] width 603 height 27
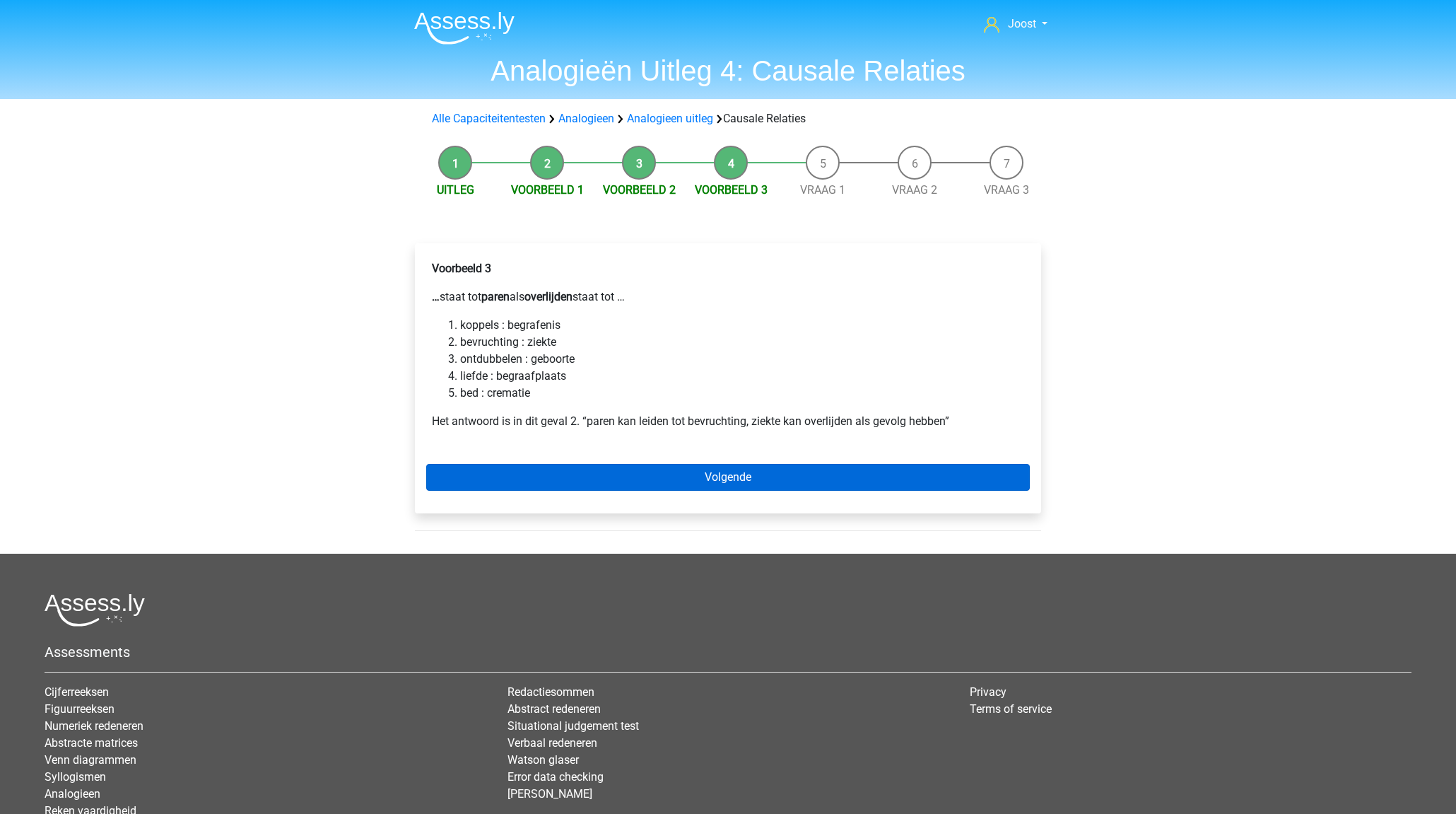
click at [658, 474] on link "Volgende" at bounding box center [727, 477] width 603 height 27
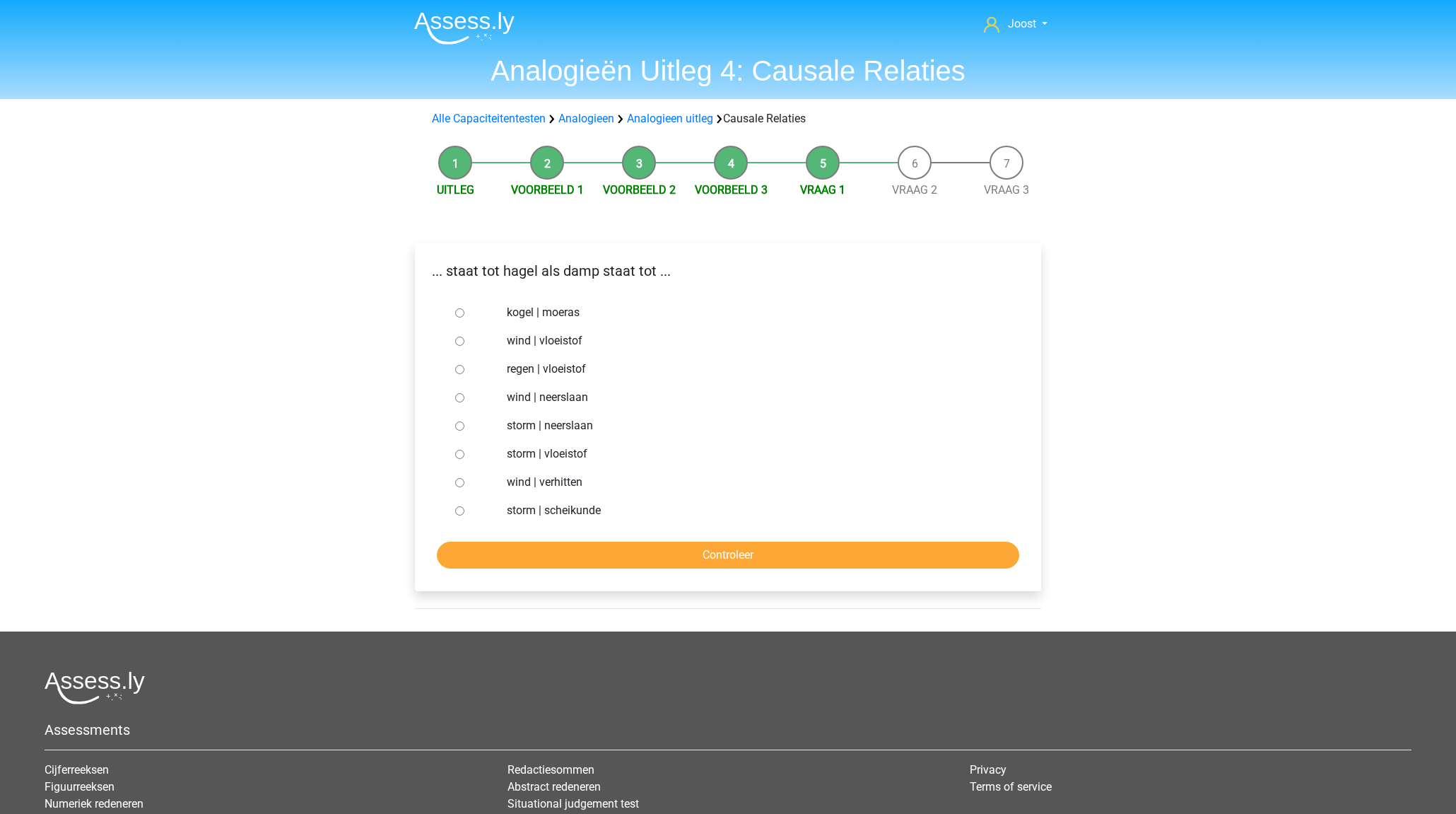
drag, startPoint x: 459, startPoint y: 455, endPoint x: 473, endPoint y: 471, distance: 21.3
click at [459, 455] on input "storm | vloeistof" at bounding box center [459, 454] width 9 height 9
radio input "true"
click at [631, 551] on input "Controleer" at bounding box center [728, 555] width 582 height 27
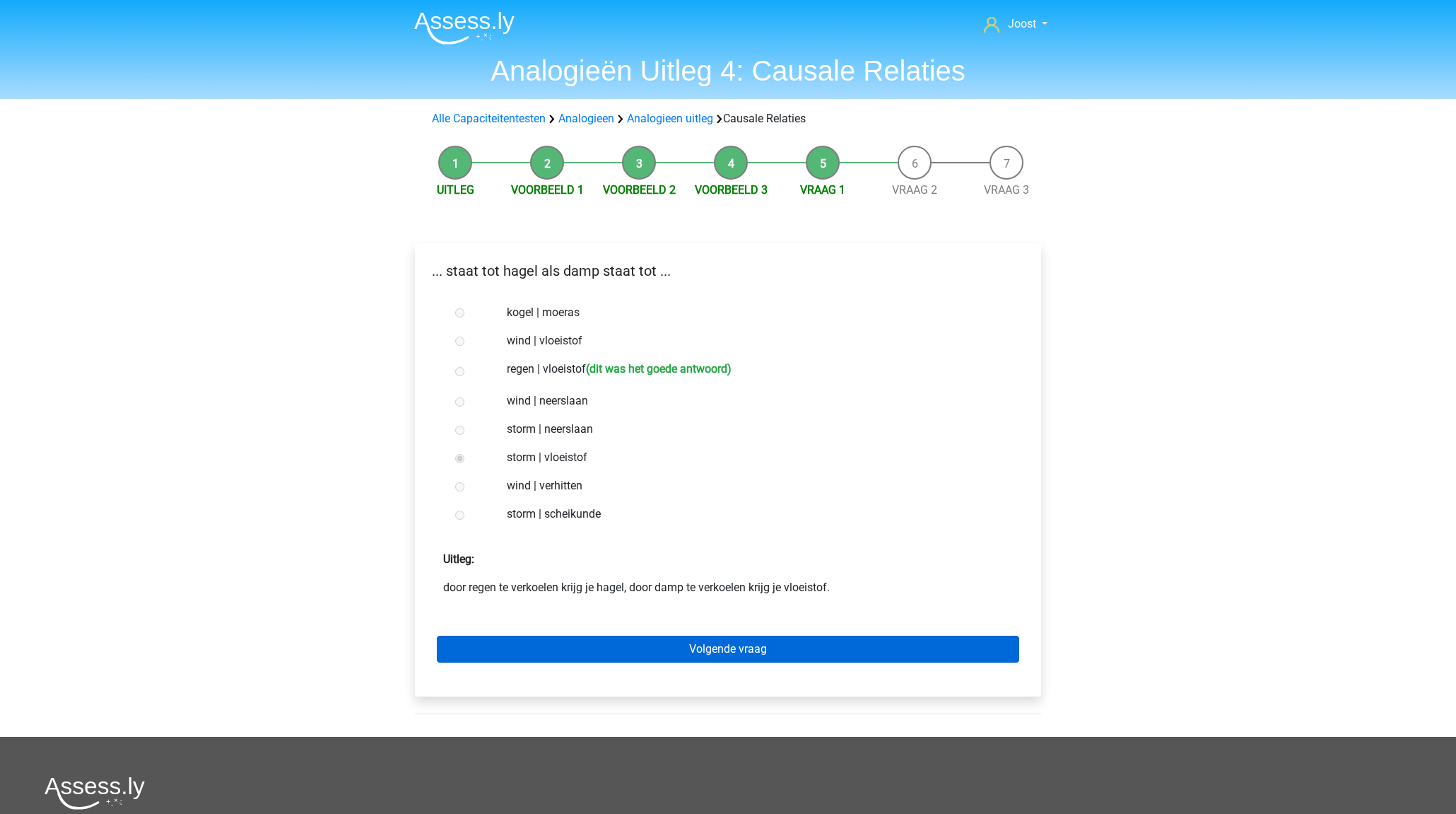
click at [754, 651] on link "Volgende vraag" at bounding box center [728, 648] width 582 height 27
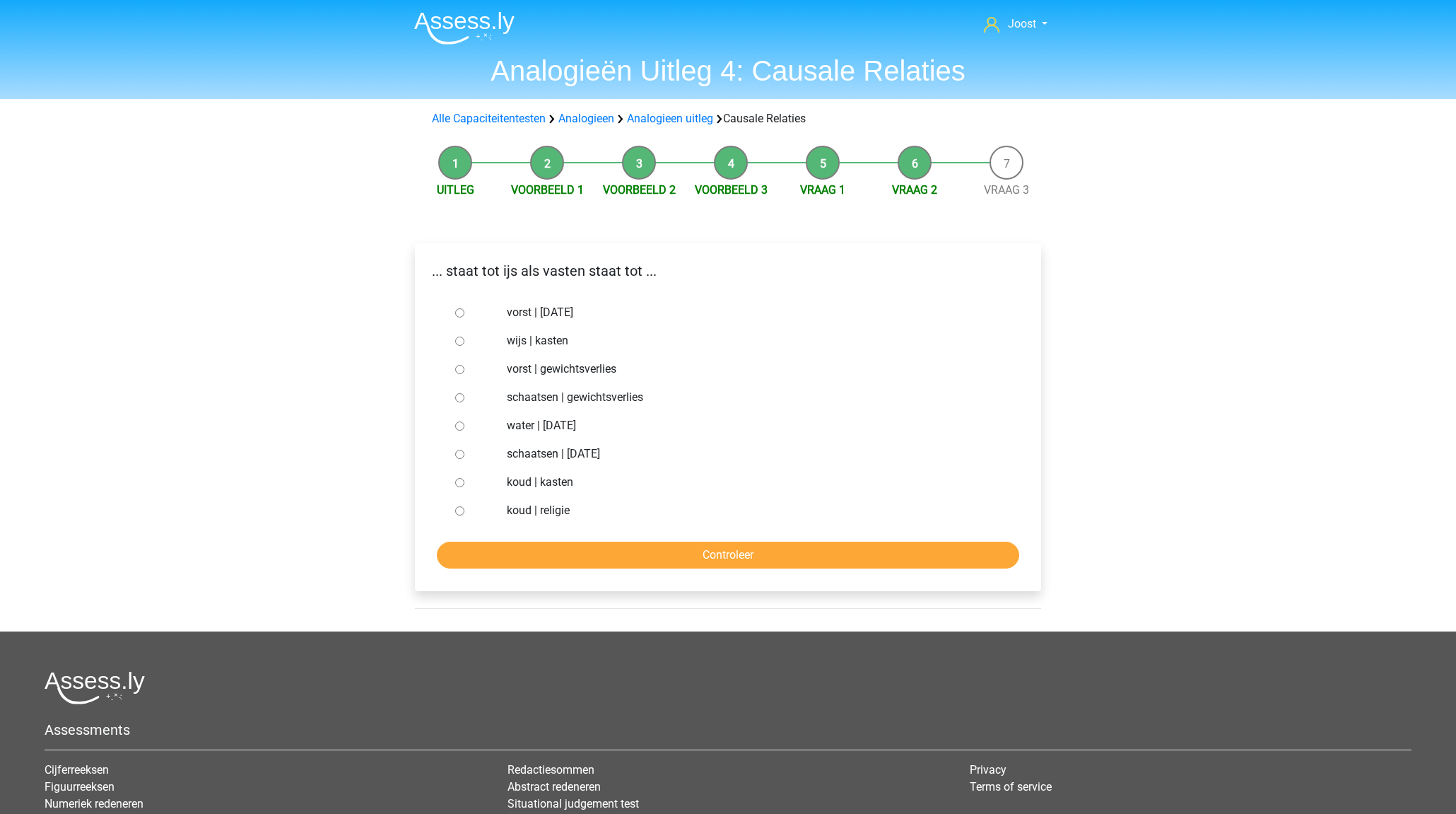
click at [459, 370] on input "vorst | gewichtsverlies" at bounding box center [459, 369] width 9 height 9
radio input "true"
click at [682, 550] on input "Controleer" at bounding box center [728, 555] width 582 height 27
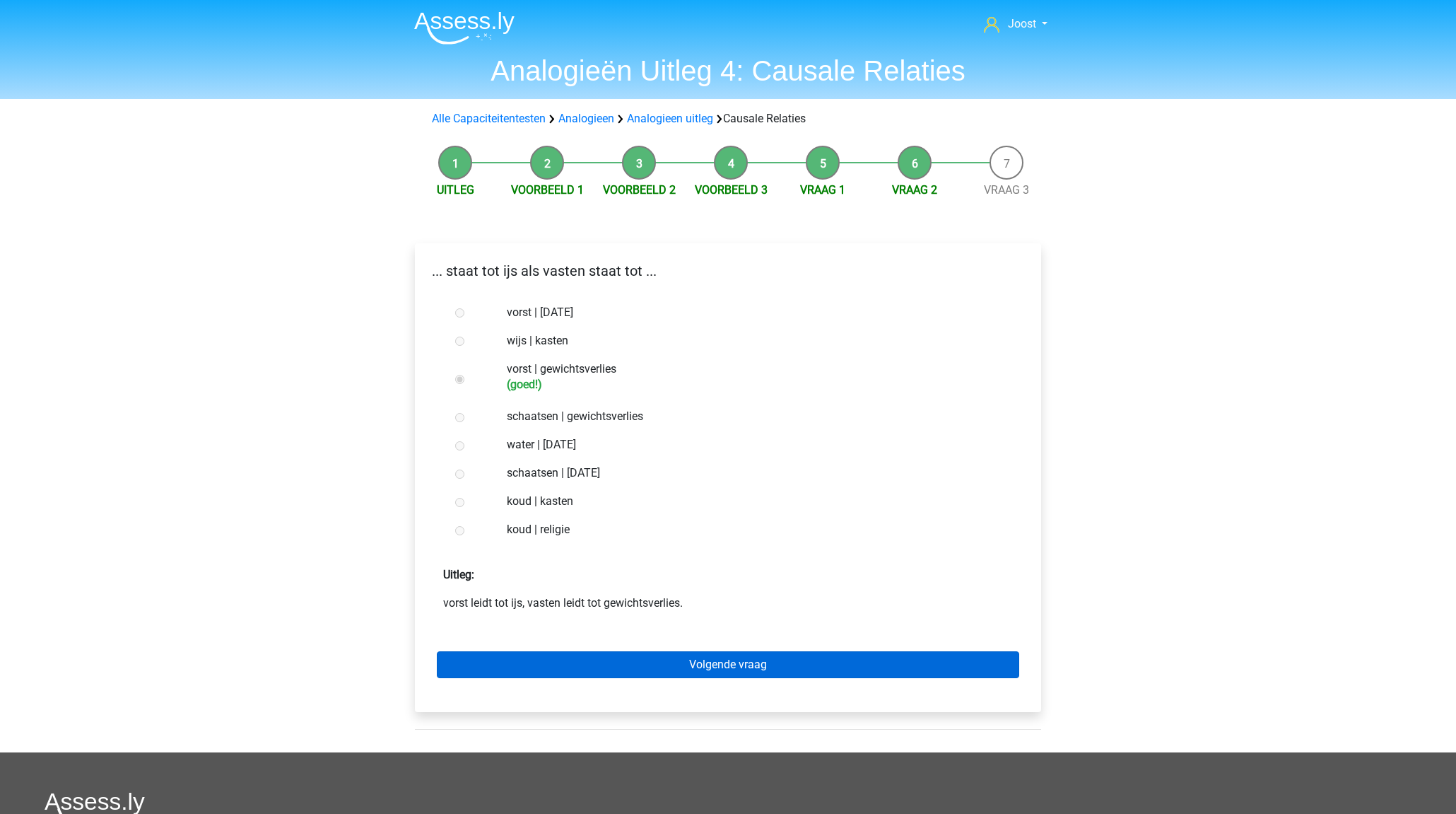
click at [746, 662] on link "Volgende vraag" at bounding box center [728, 664] width 582 height 27
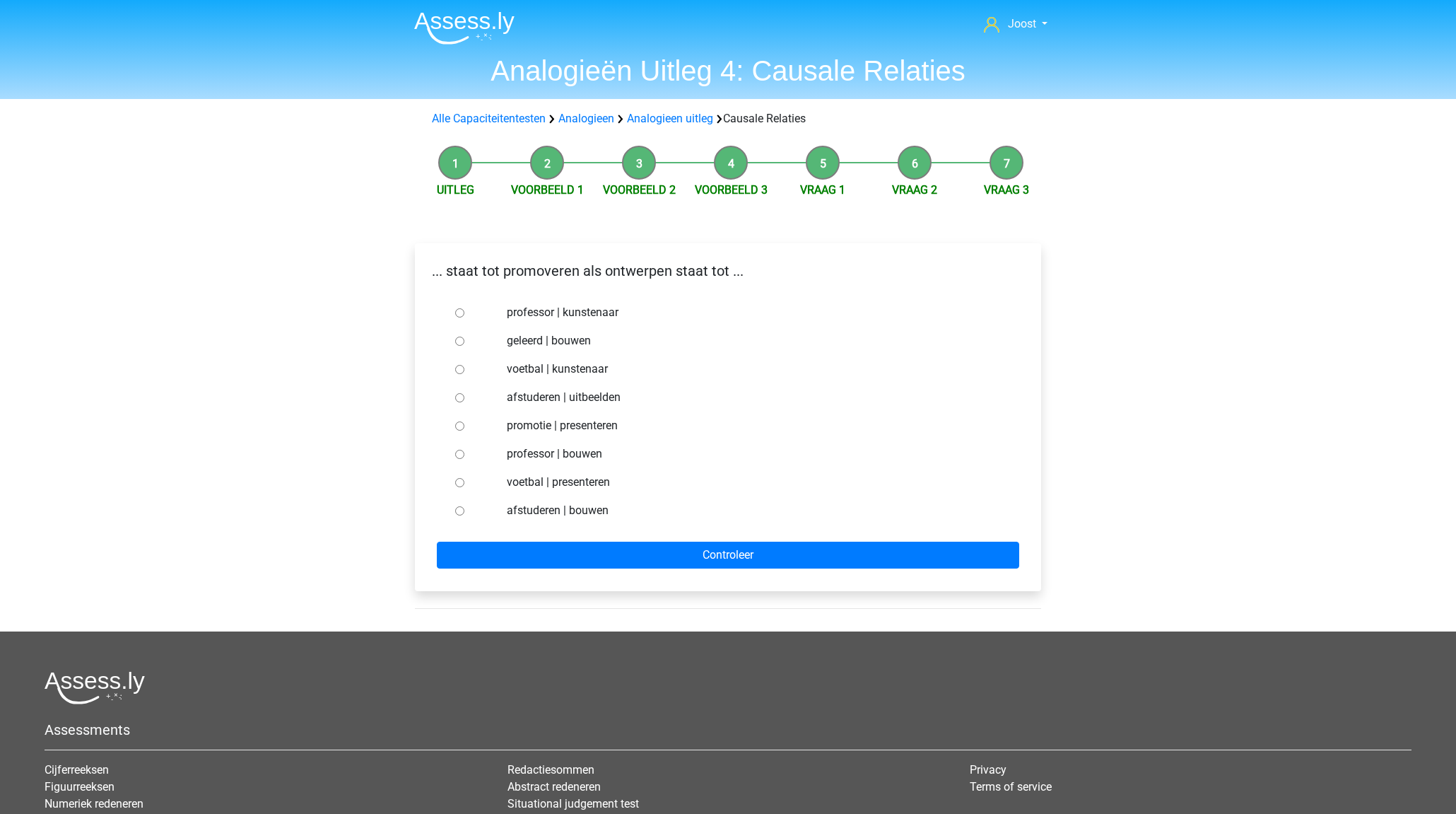
click at [459, 455] on input "professor | bouwen" at bounding box center [459, 454] width 9 height 9
radio input "true"
click at [457, 510] on input "afstuderen | bouwen" at bounding box center [459, 510] width 9 height 9
radio input "true"
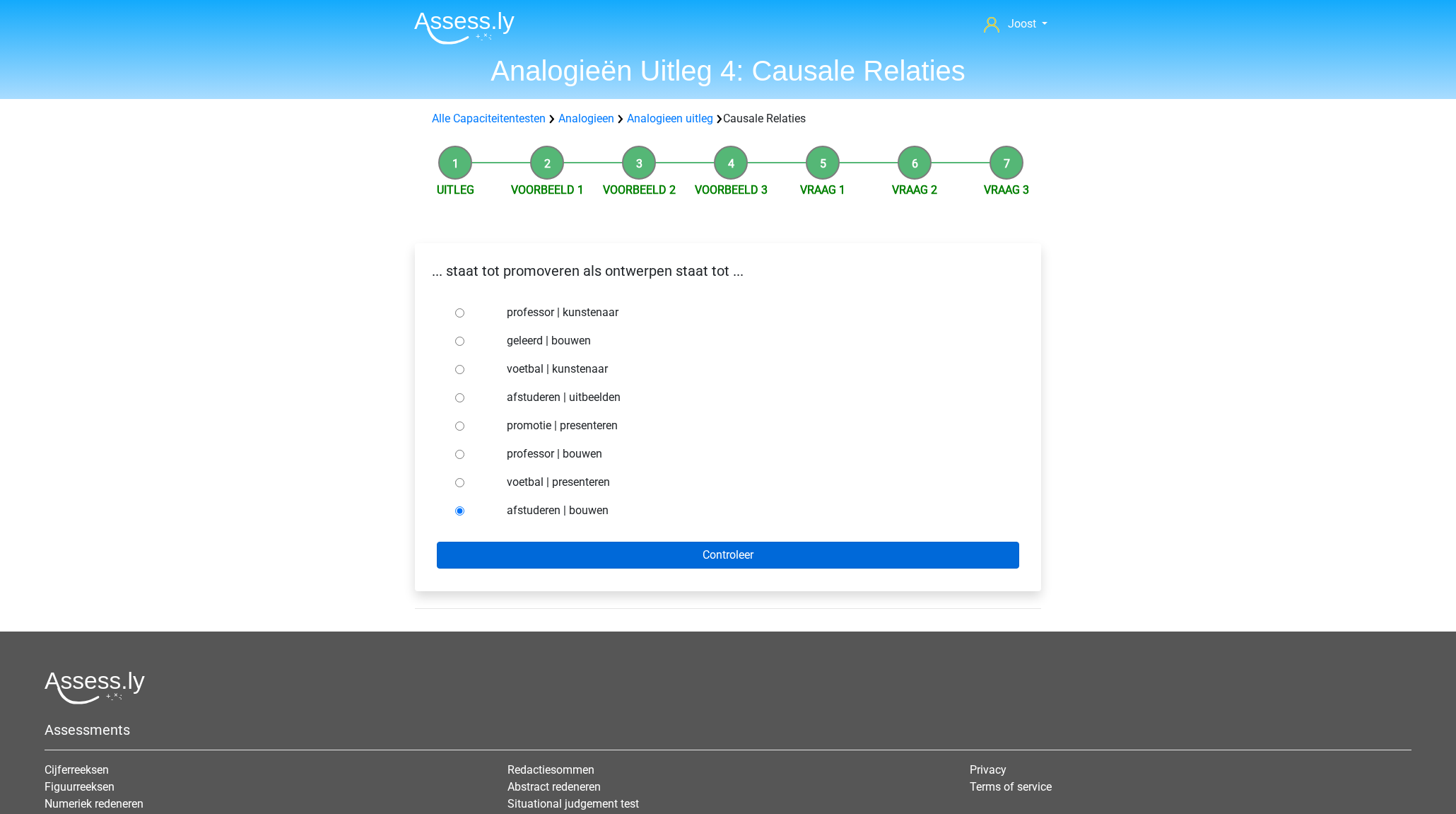
click at [616, 553] on input "Controleer" at bounding box center [728, 555] width 582 height 27
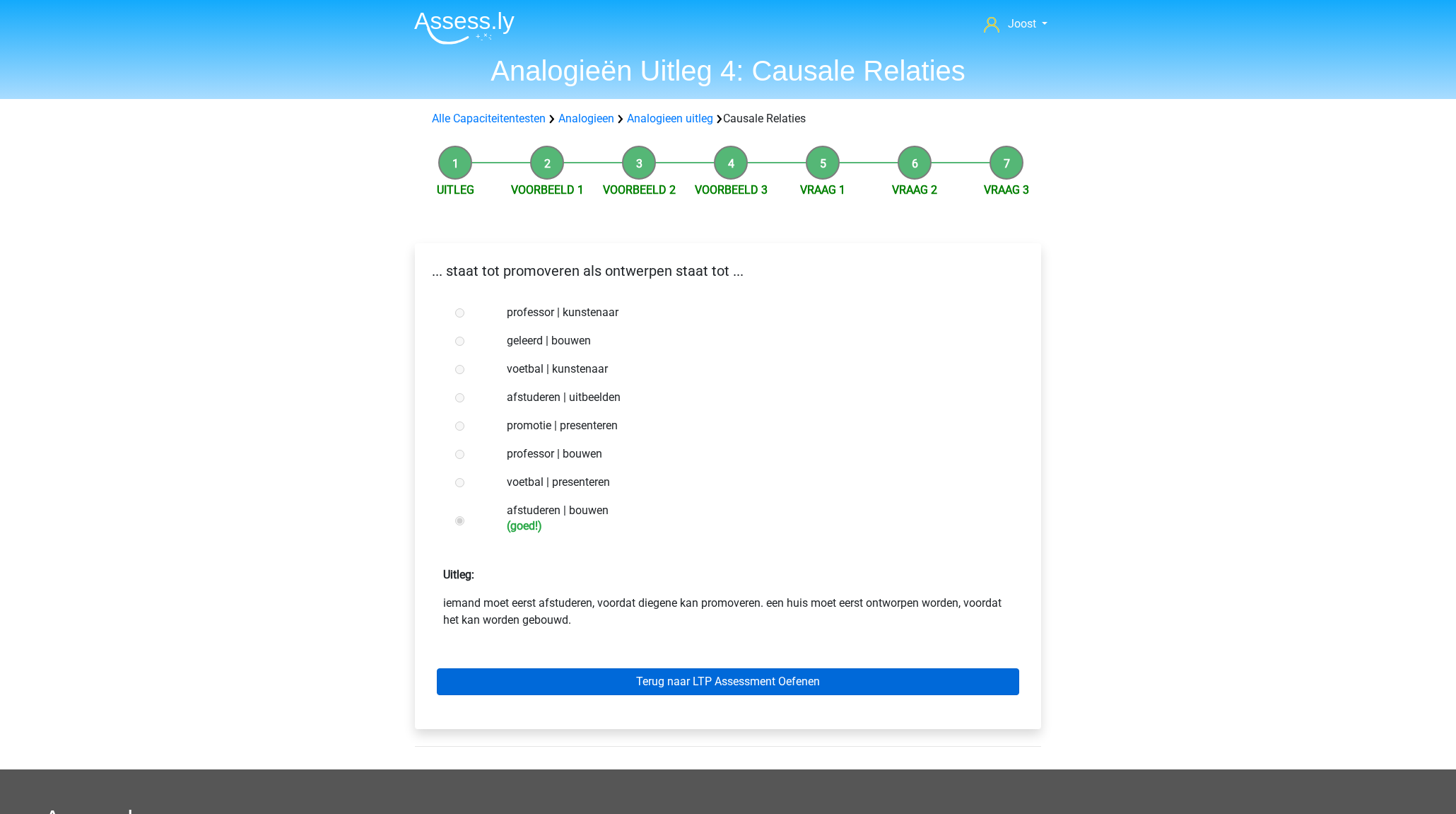
click at [666, 677] on link "Terug naar LTP Assessment Oefenen" at bounding box center [728, 681] width 582 height 27
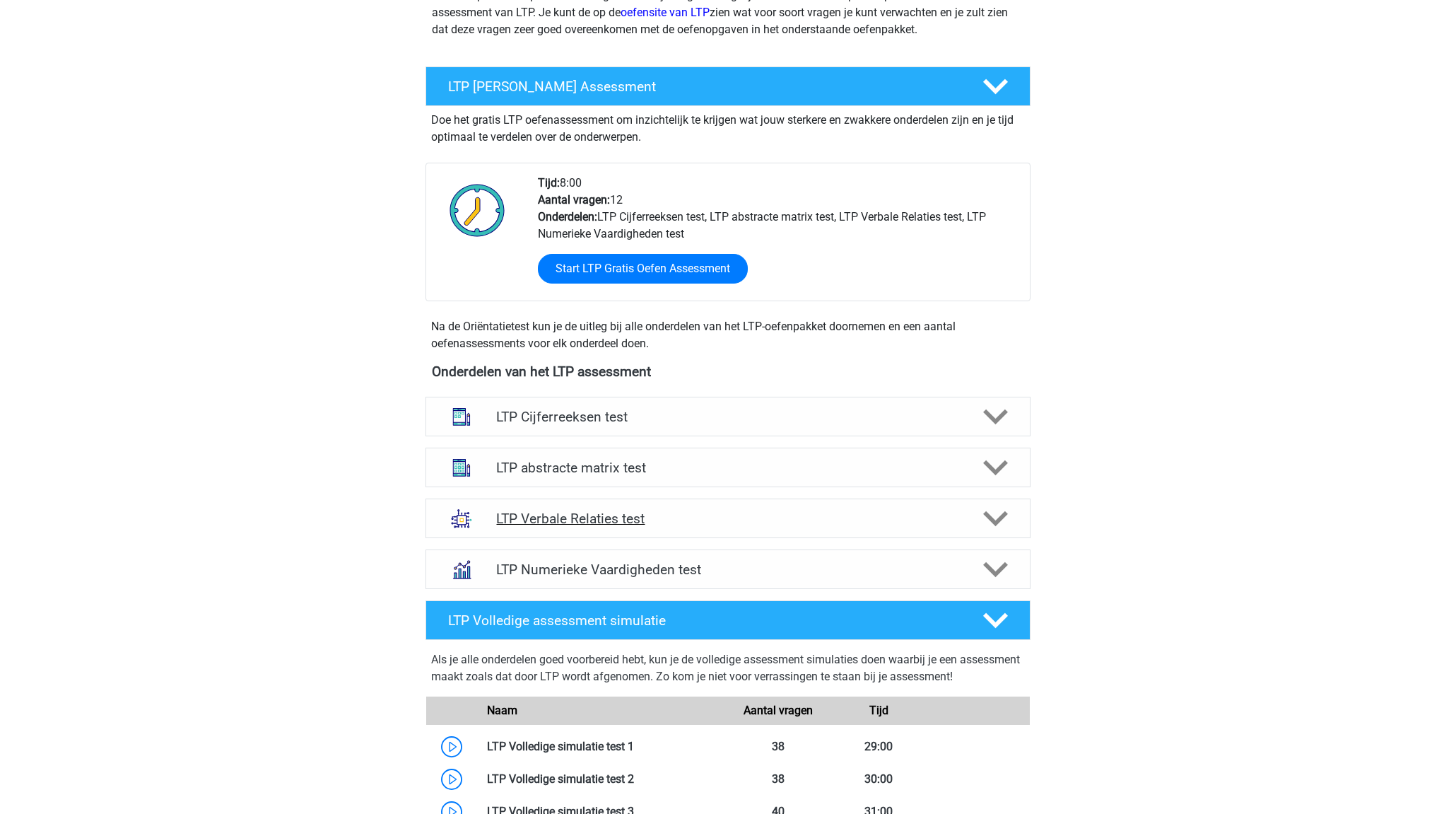
scroll to position [213, 0]
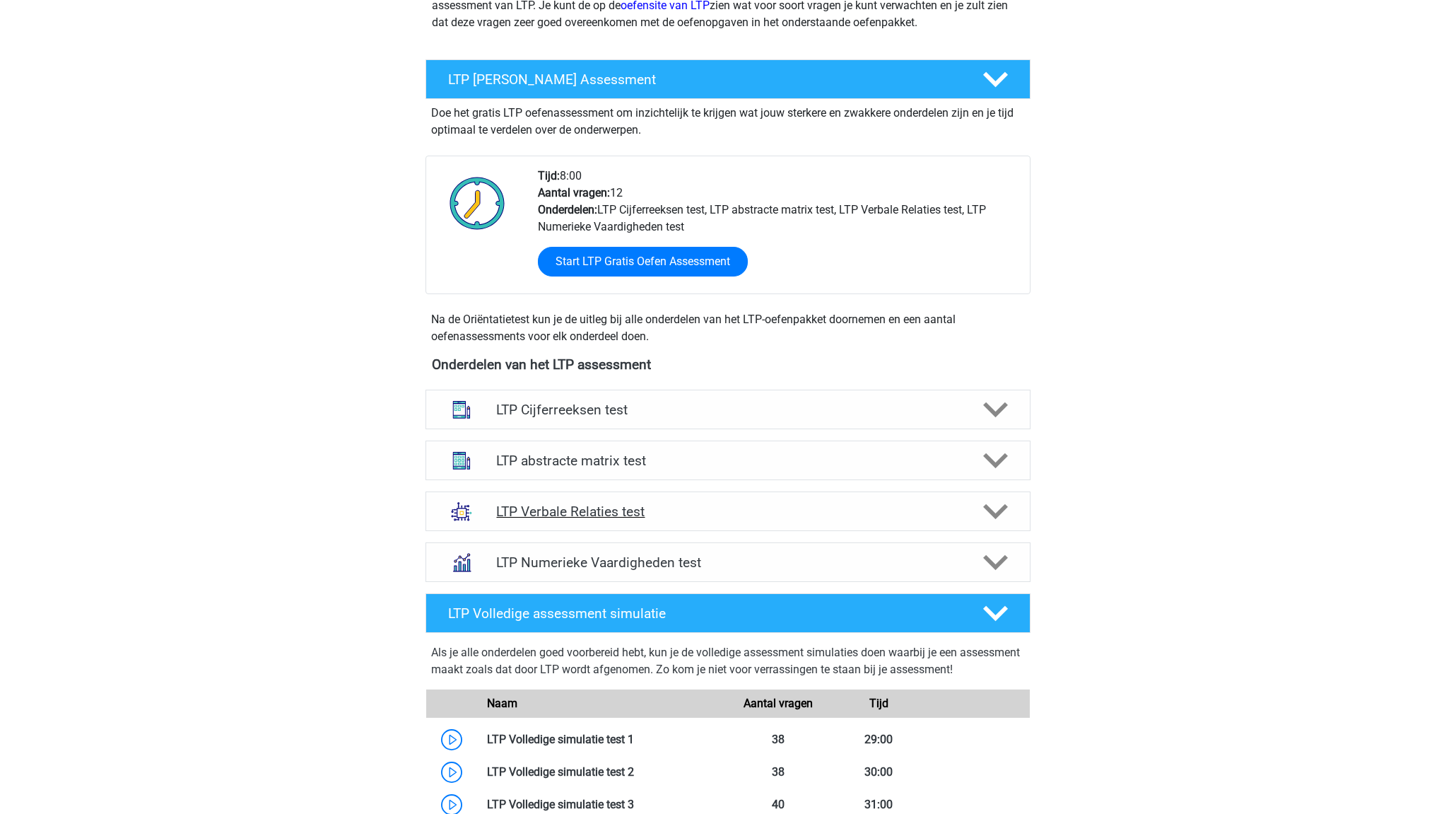
click at [747, 510] on h4 "LTP Verbale Relaties test" at bounding box center [727, 511] width 463 height 16
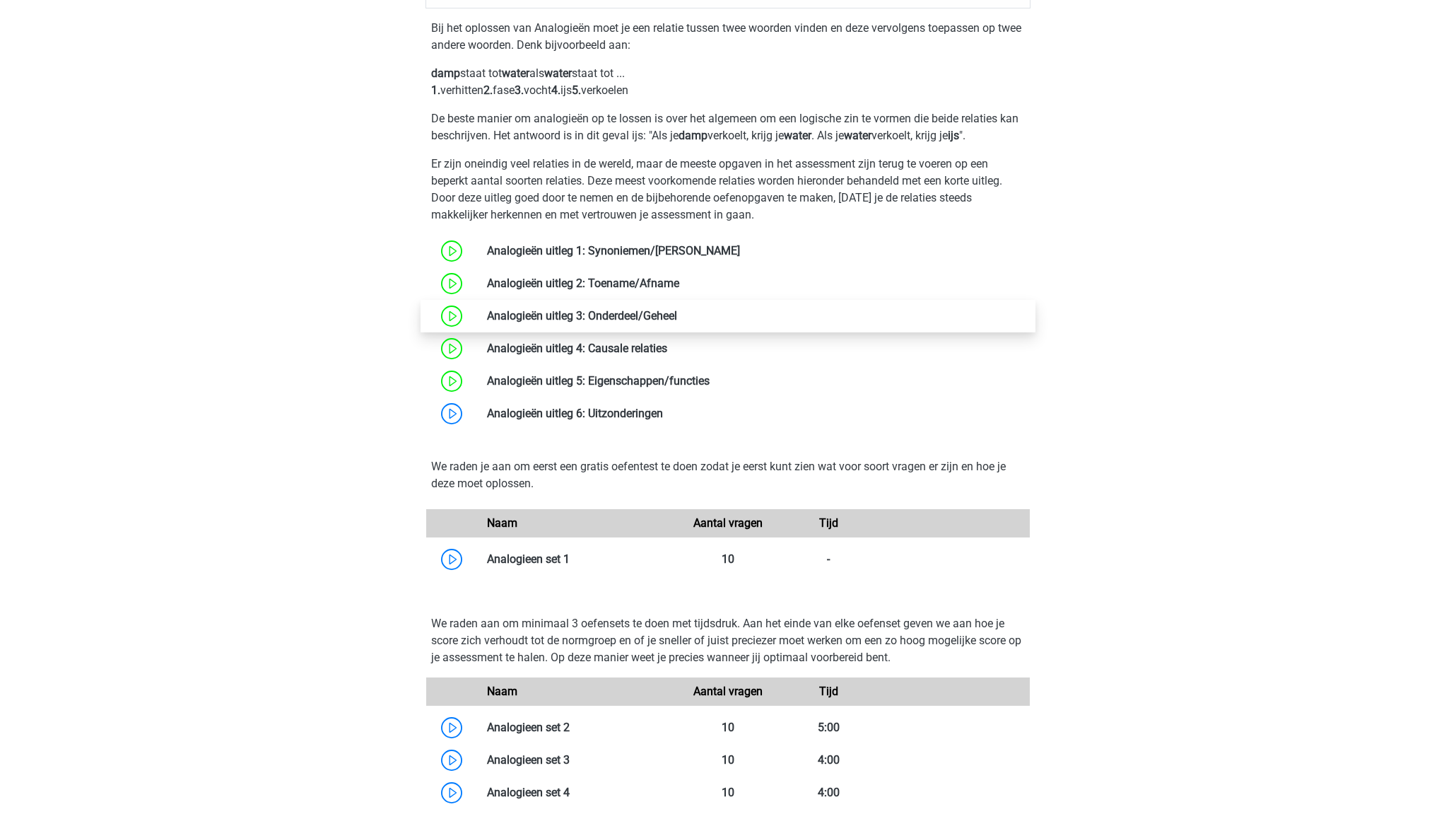
scroll to position [711, 0]
